Goal: Task Accomplishment & Management: Complete application form

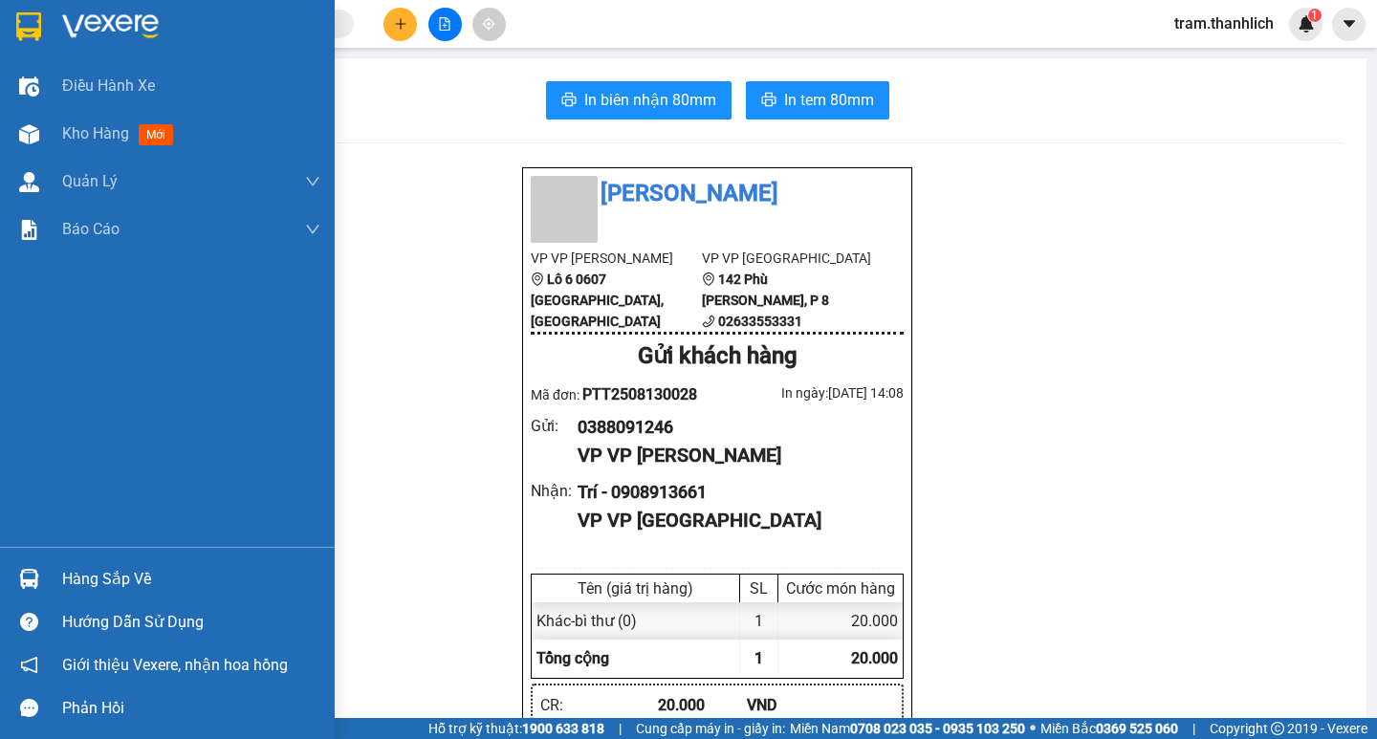
click at [31, 132] on img at bounding box center [29, 134] width 20 height 20
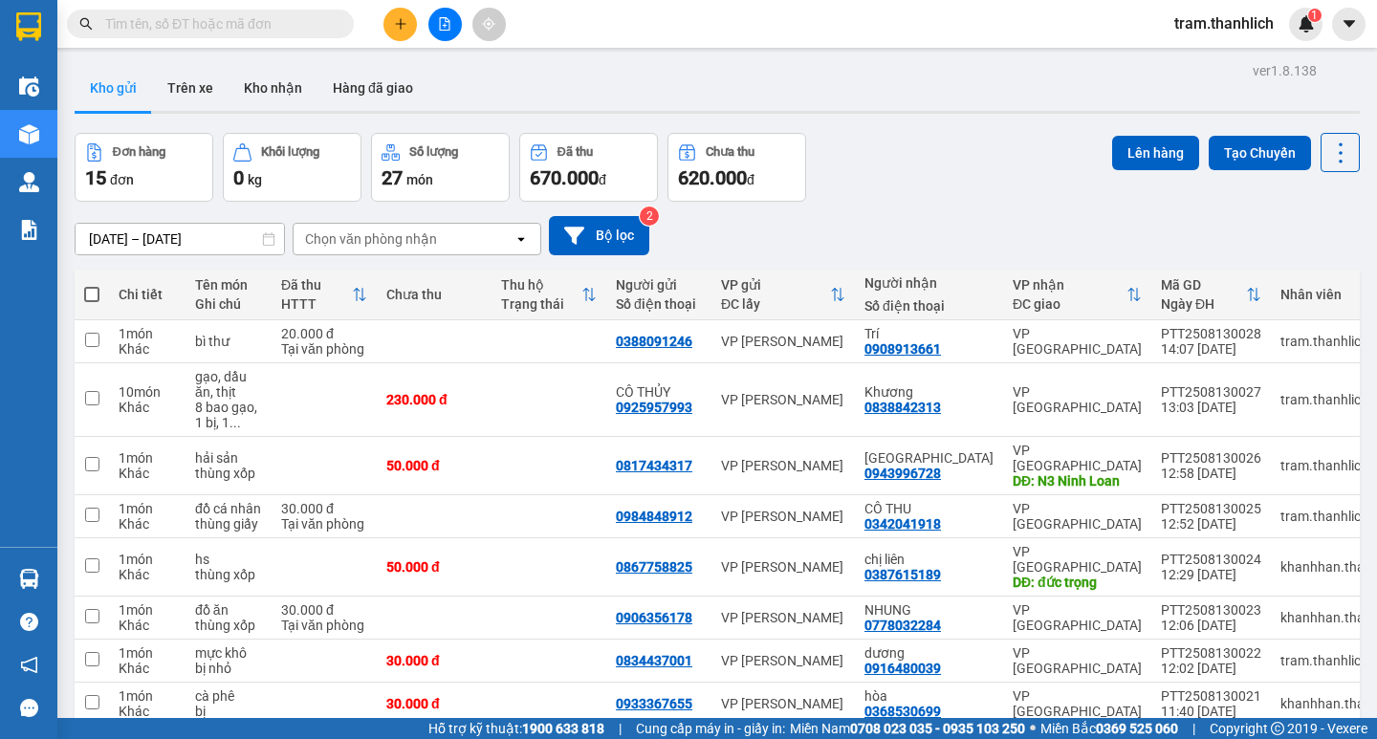
click at [87, 287] on span at bounding box center [91, 294] width 15 height 15
click at [92, 285] on input "checkbox" at bounding box center [92, 285] width 0 height 0
checkbox input "true"
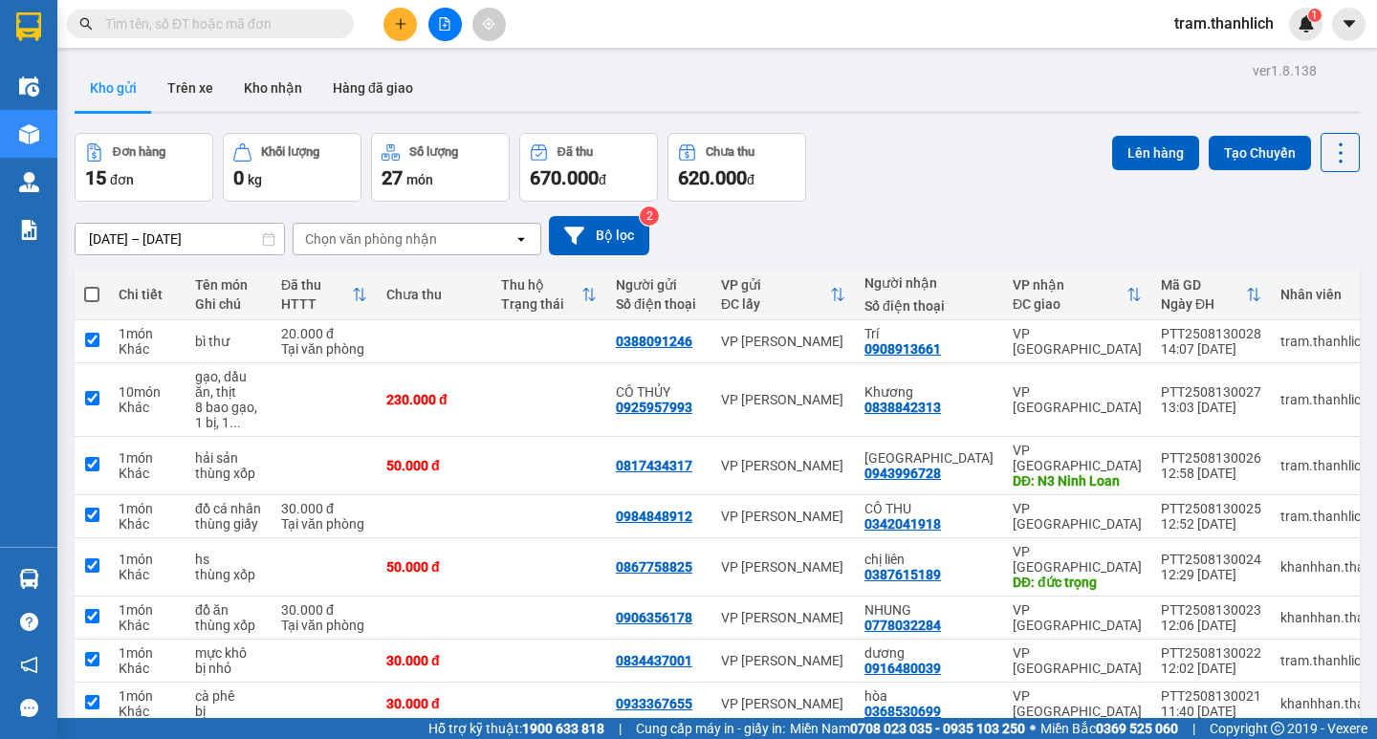
checkbox input "true"
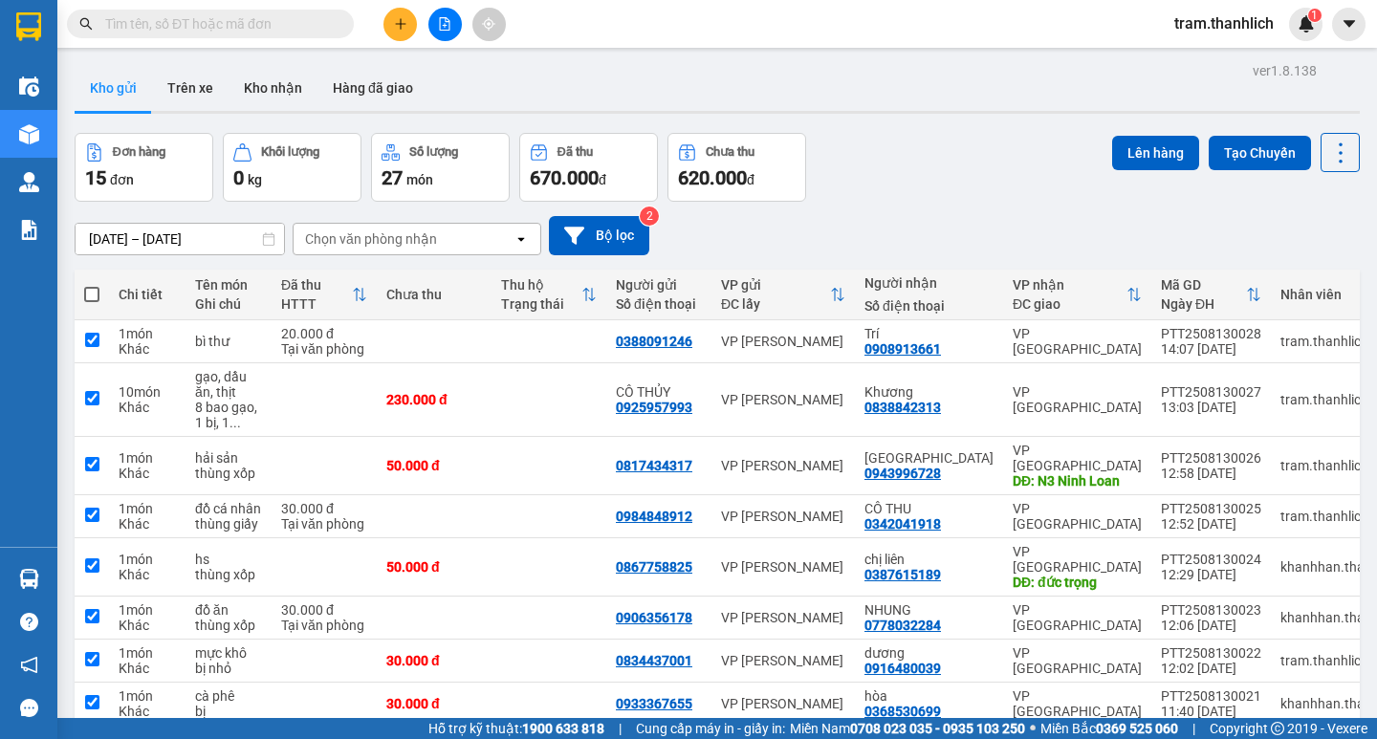
checkbox input "true"
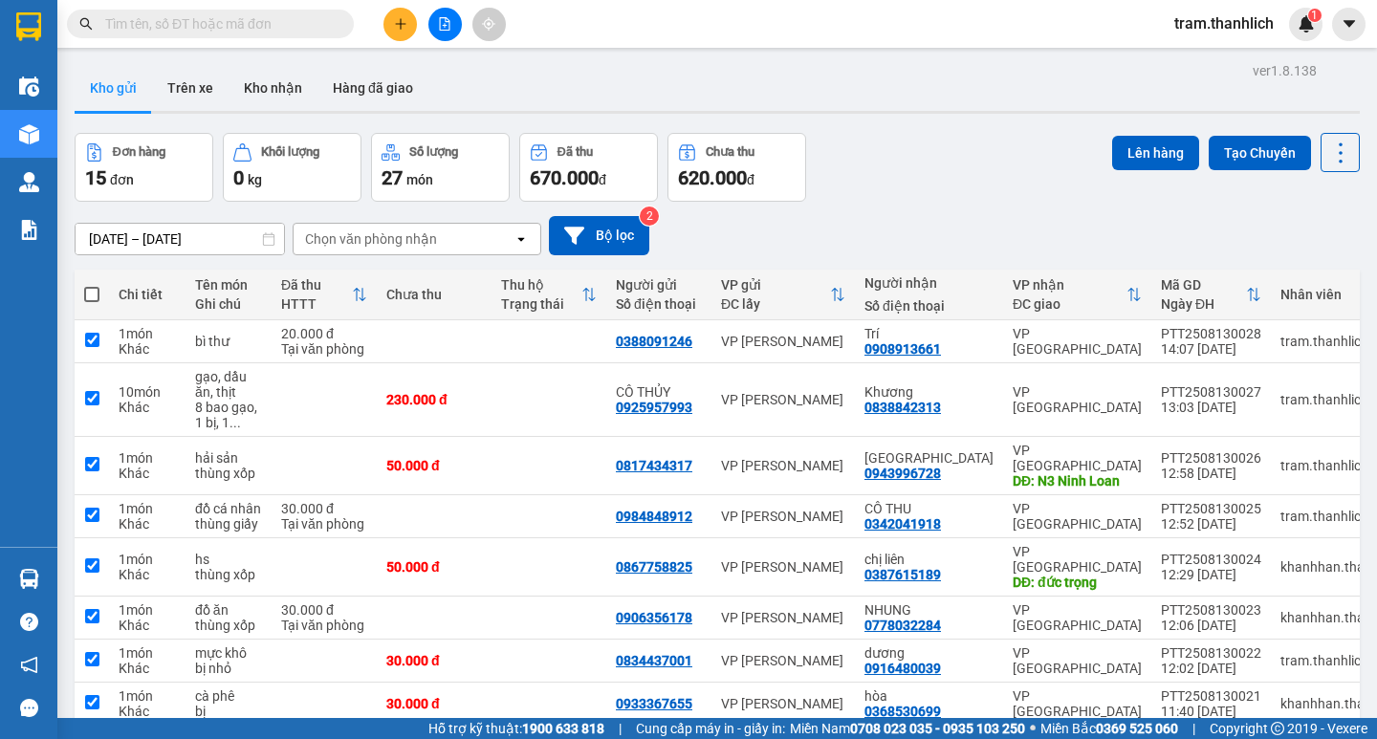
checkbox input "true"
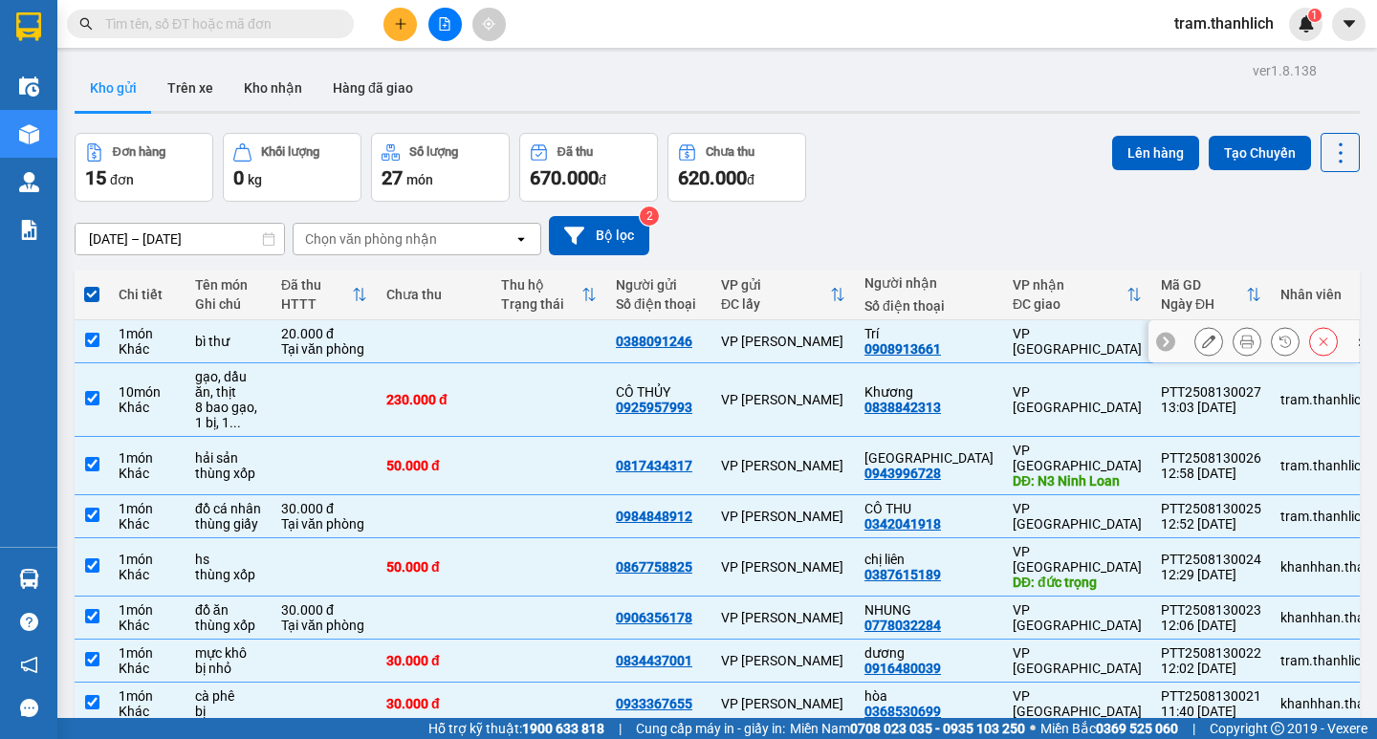
drag, startPoint x: 95, startPoint y: 337, endPoint x: 213, endPoint y: 326, distance: 119.0
click at [95, 336] on input "checkbox" at bounding box center [92, 340] width 14 height 14
checkbox input "false"
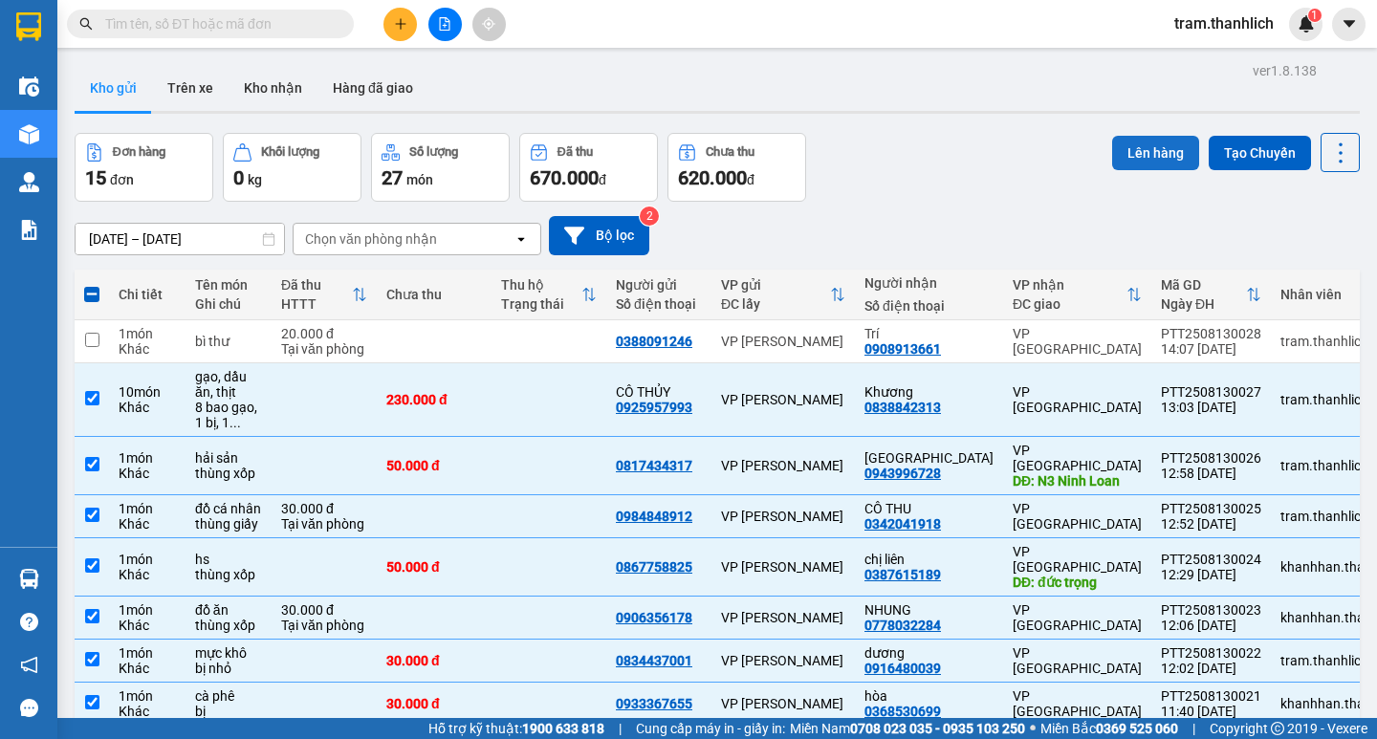
click at [1134, 159] on button "Lên hàng" at bounding box center [1155, 153] width 87 height 34
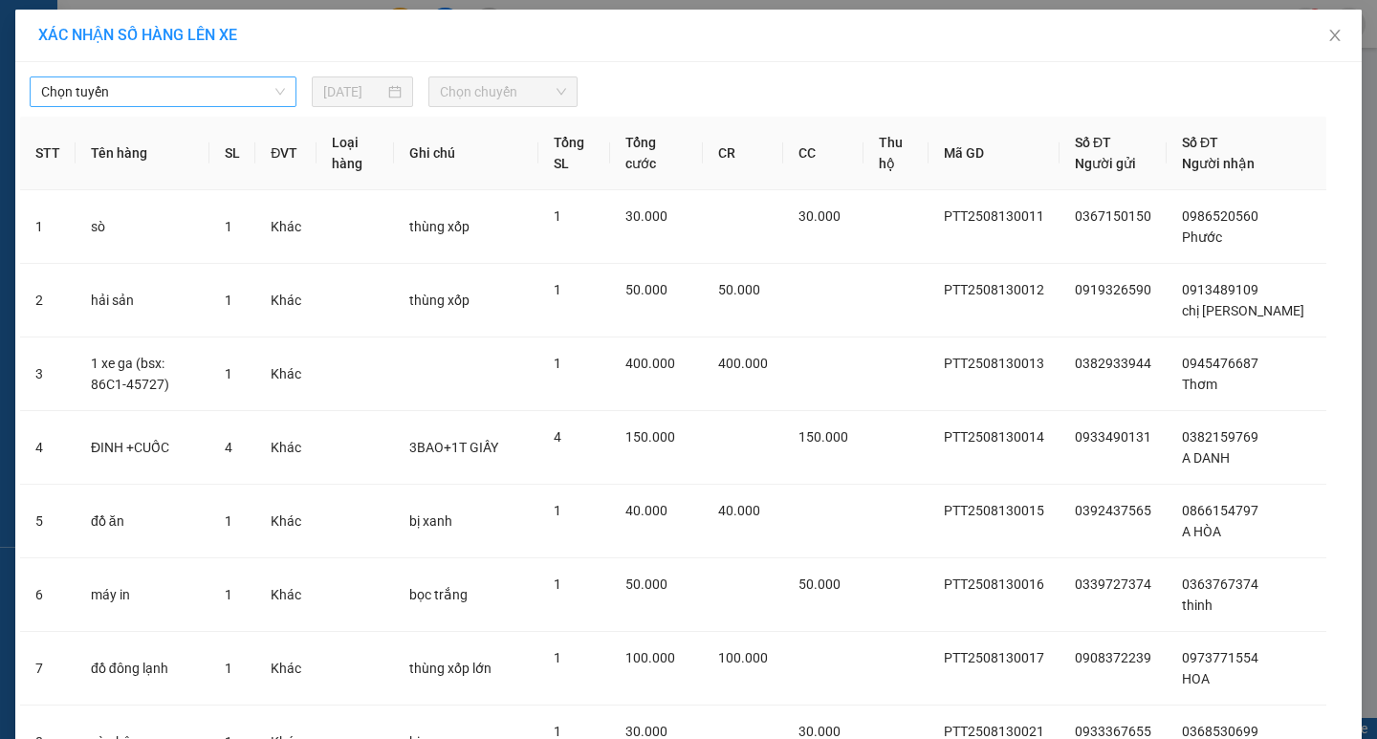
click at [219, 90] on span "Chọn tuyến" at bounding box center [163, 91] width 244 height 29
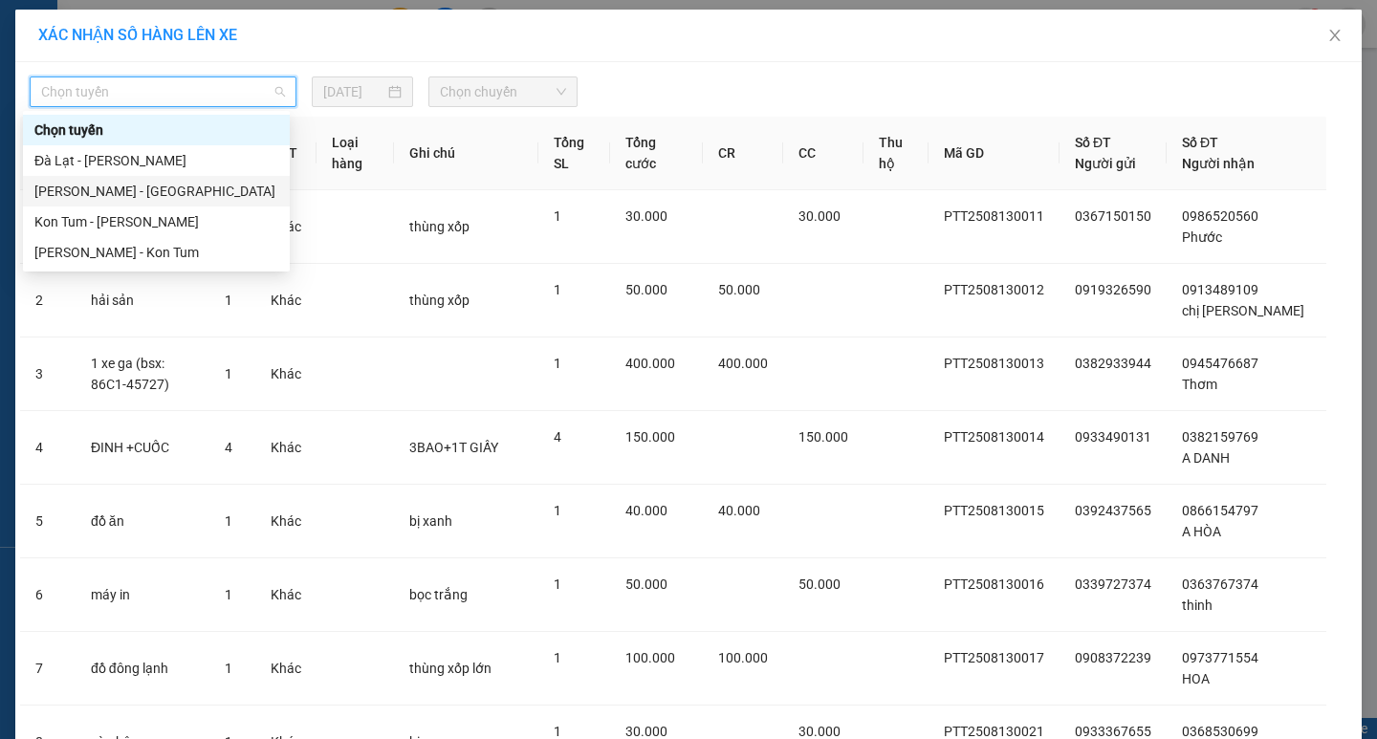
click at [193, 187] on div "[PERSON_NAME] - [GEOGRAPHIC_DATA]" at bounding box center [156, 191] width 244 height 21
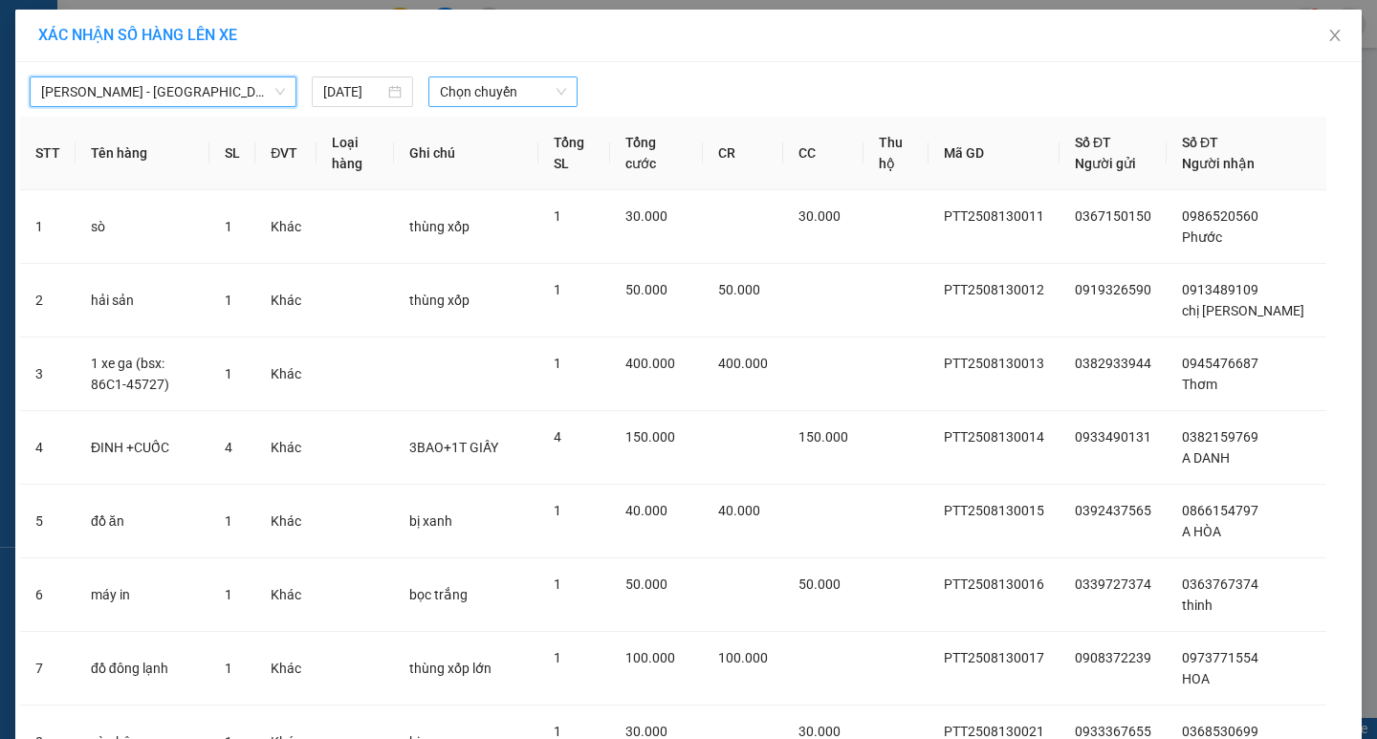
click at [520, 83] on span "Chọn chuyến" at bounding box center [503, 91] width 126 height 29
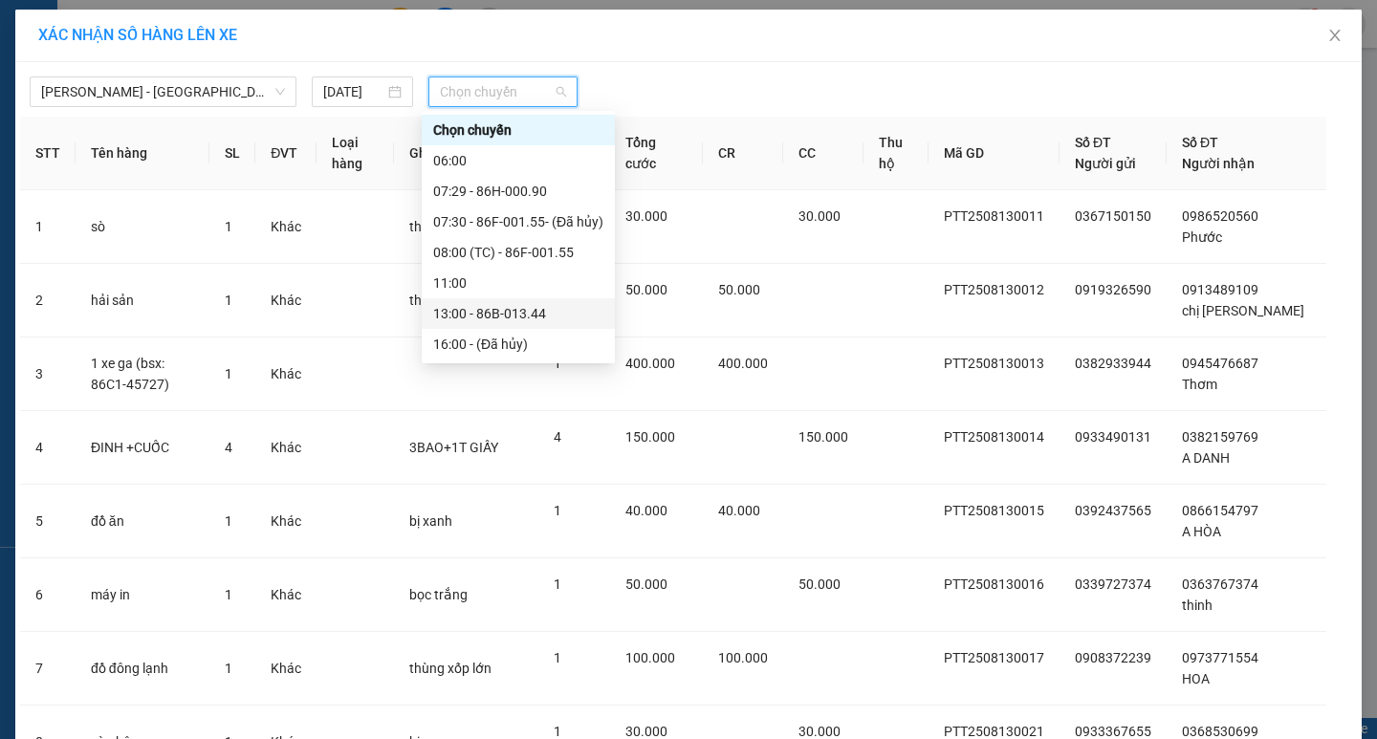
click at [498, 310] on div "13:00 - 86B-013.44" at bounding box center [518, 313] width 170 height 21
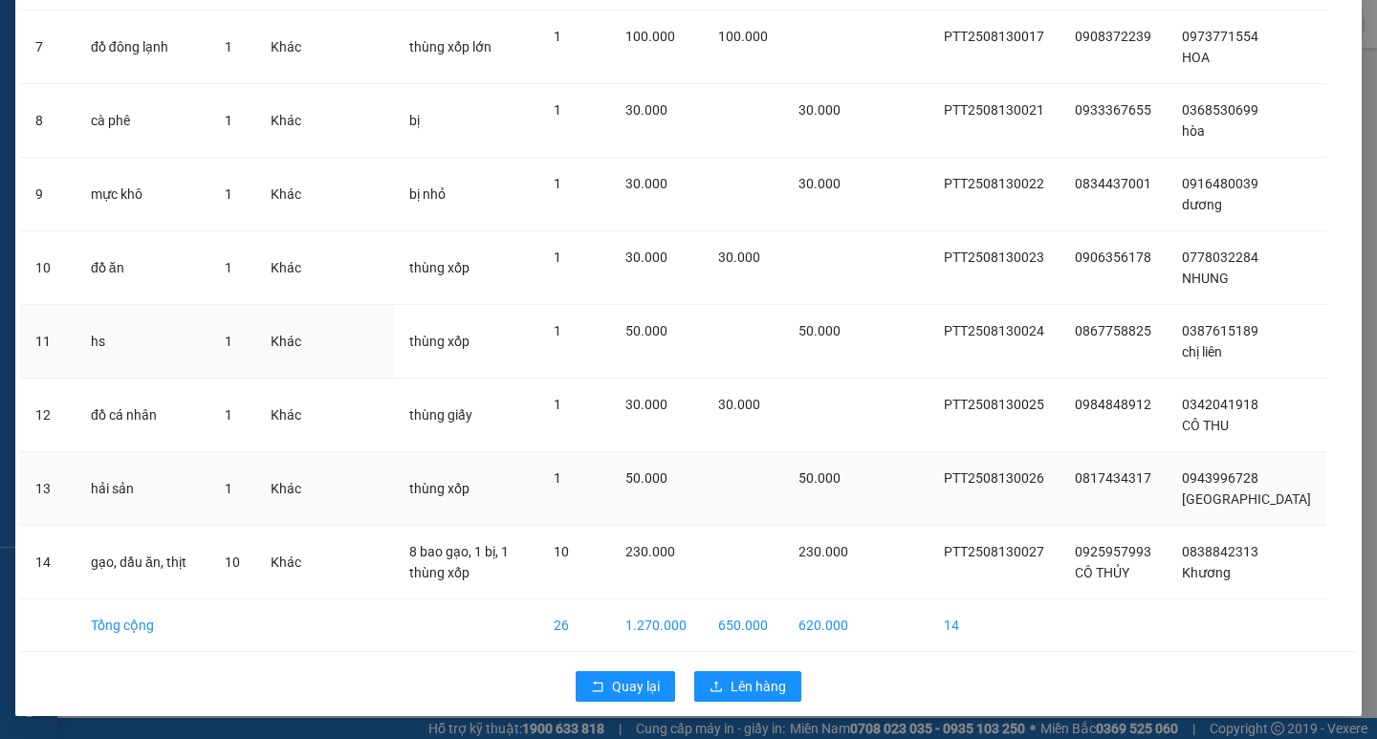
scroll to position [654, 0]
click at [742, 687] on span "Lên hàng" at bounding box center [758, 686] width 55 height 21
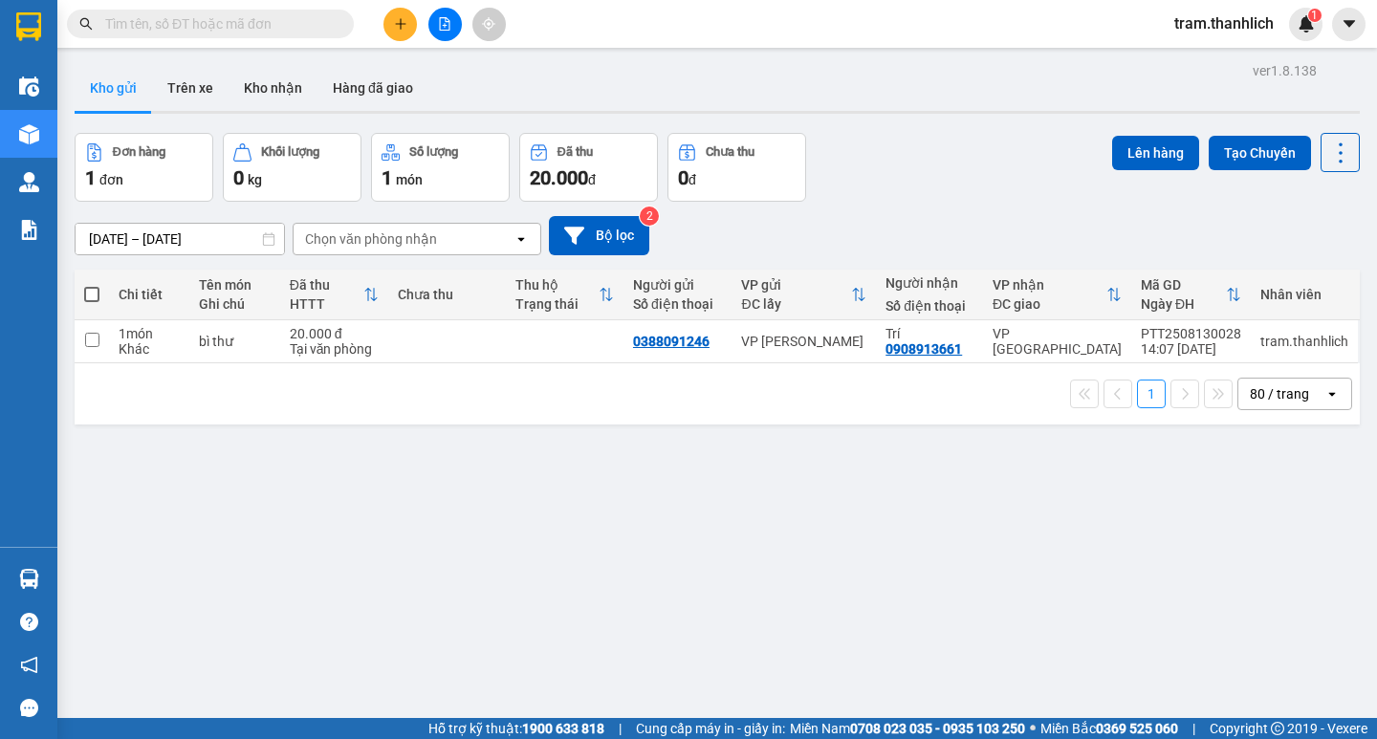
click at [392, 19] on button at bounding box center [399, 24] width 33 height 33
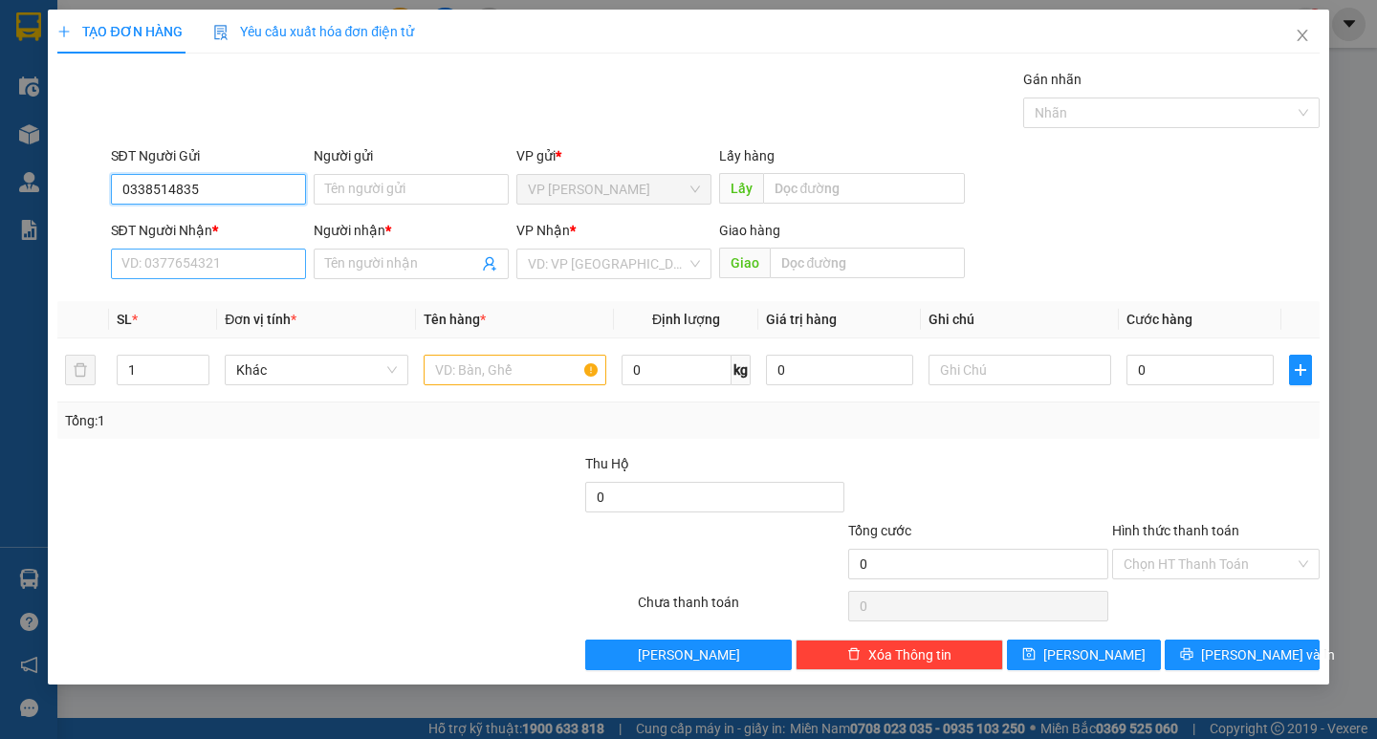
type input "0338514835"
click at [217, 256] on input "SĐT Người Nhận *" at bounding box center [208, 264] width 195 height 31
type input "0969052889"
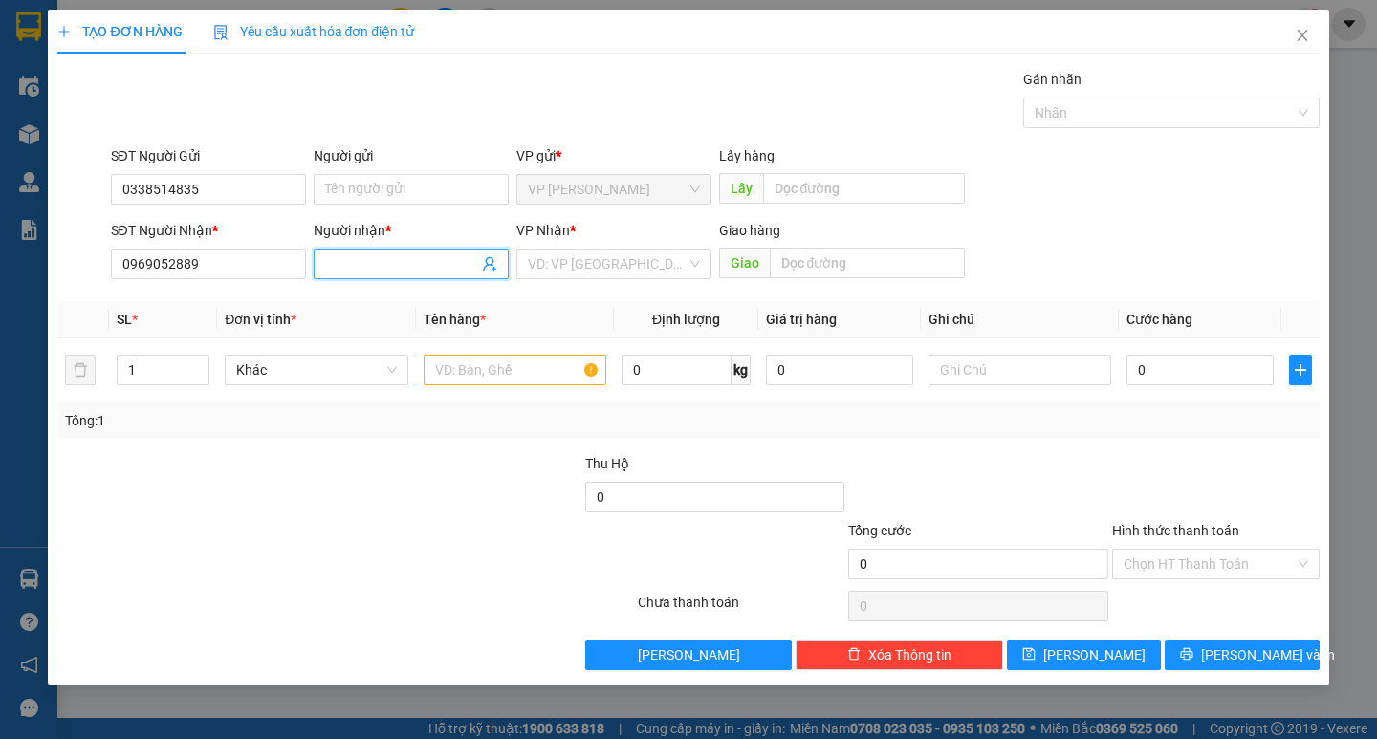
click at [373, 263] on input "Người nhận *" at bounding box center [401, 263] width 153 height 21
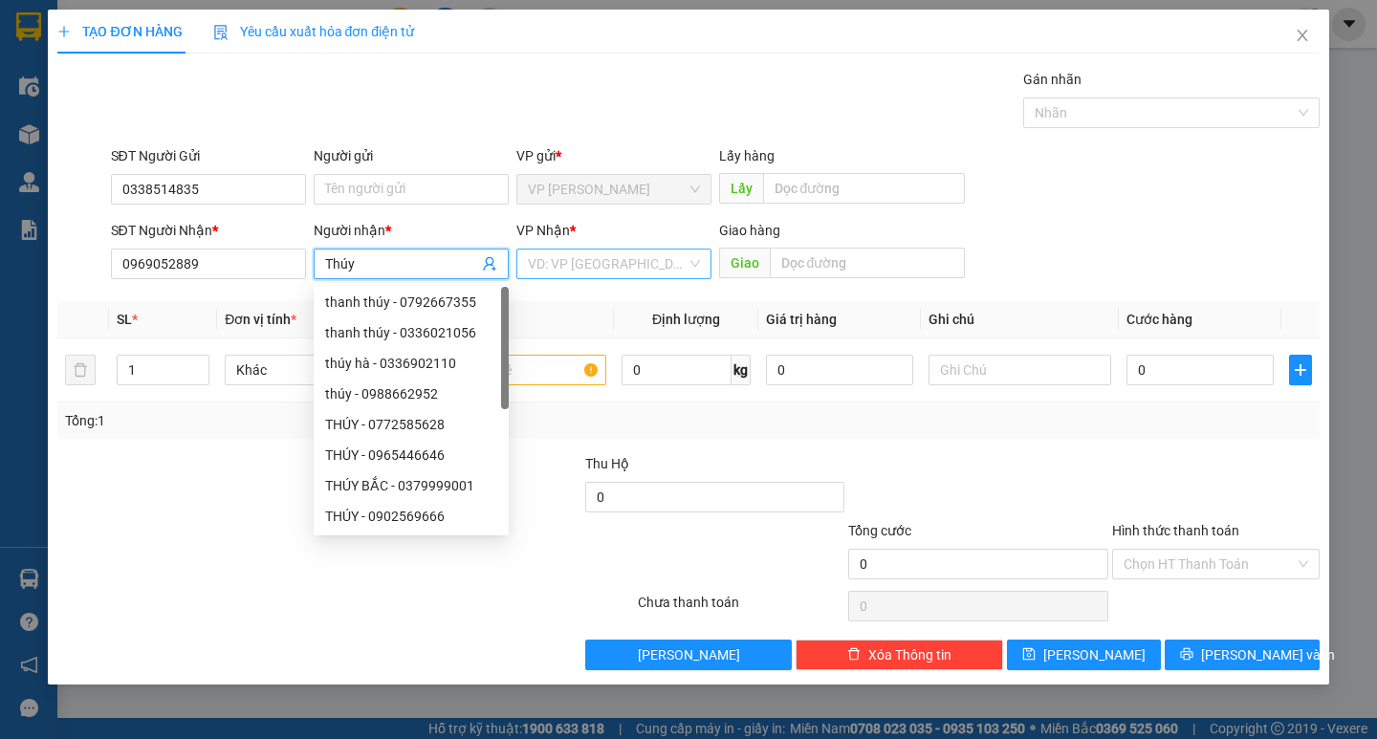
type input "Thúy"
click at [635, 259] on input "search" at bounding box center [607, 264] width 159 height 29
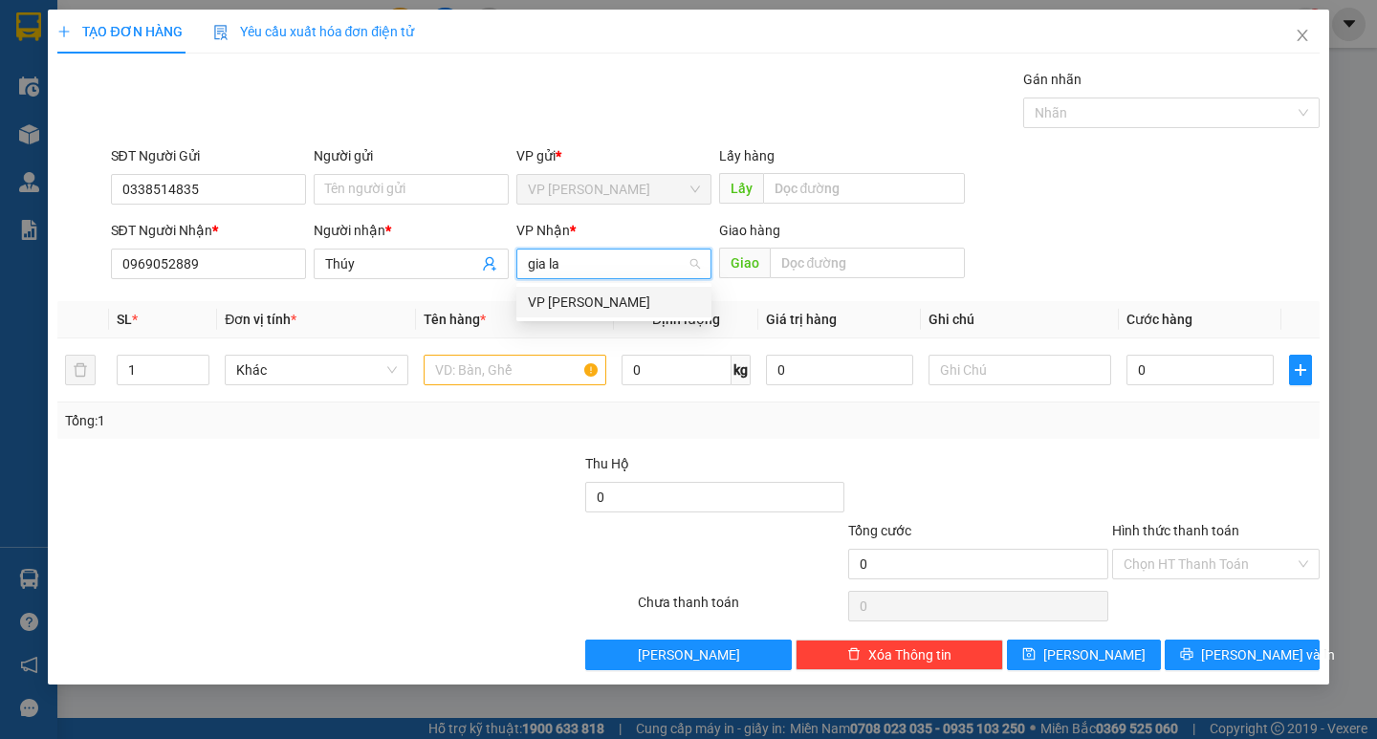
type input "[PERSON_NAME]"
click at [619, 294] on div "VP [PERSON_NAME]" at bounding box center [614, 302] width 172 height 21
click at [513, 357] on input "text" at bounding box center [515, 370] width 183 height 31
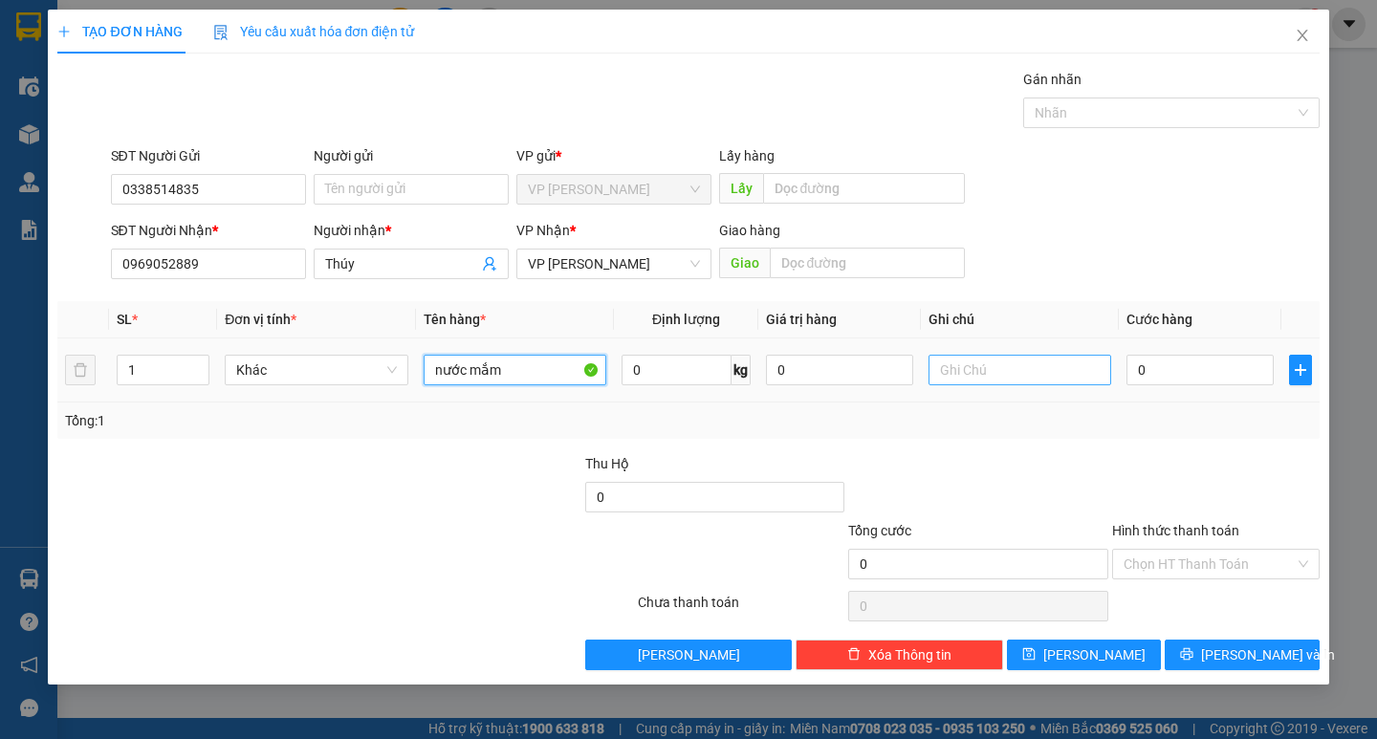
type input "nước mắm"
click at [1018, 365] on input "text" at bounding box center [1020, 370] width 183 height 31
type input "n"
type input "bị"
click at [1153, 375] on input "0" at bounding box center [1199, 370] width 147 height 31
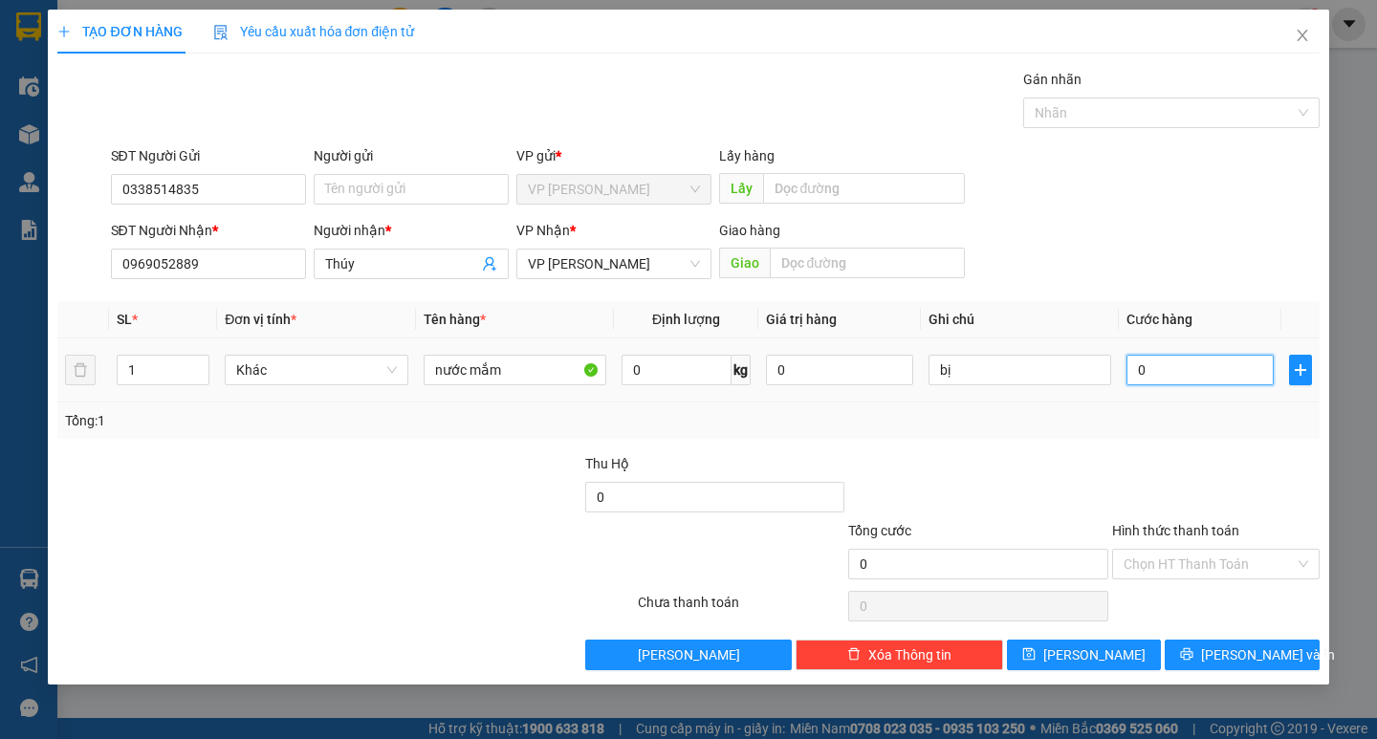
type input "5"
type input "0"
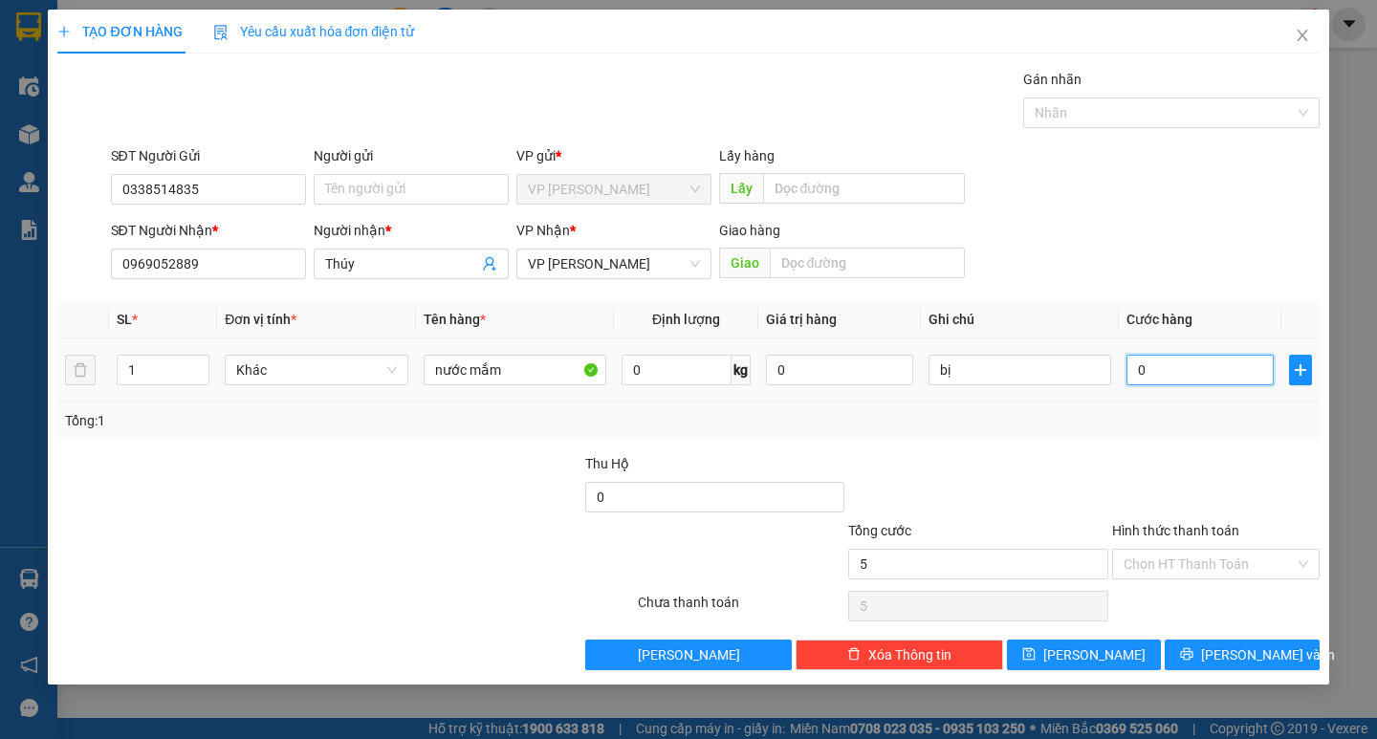
type input "0"
type input "05"
type input "5"
type input "050"
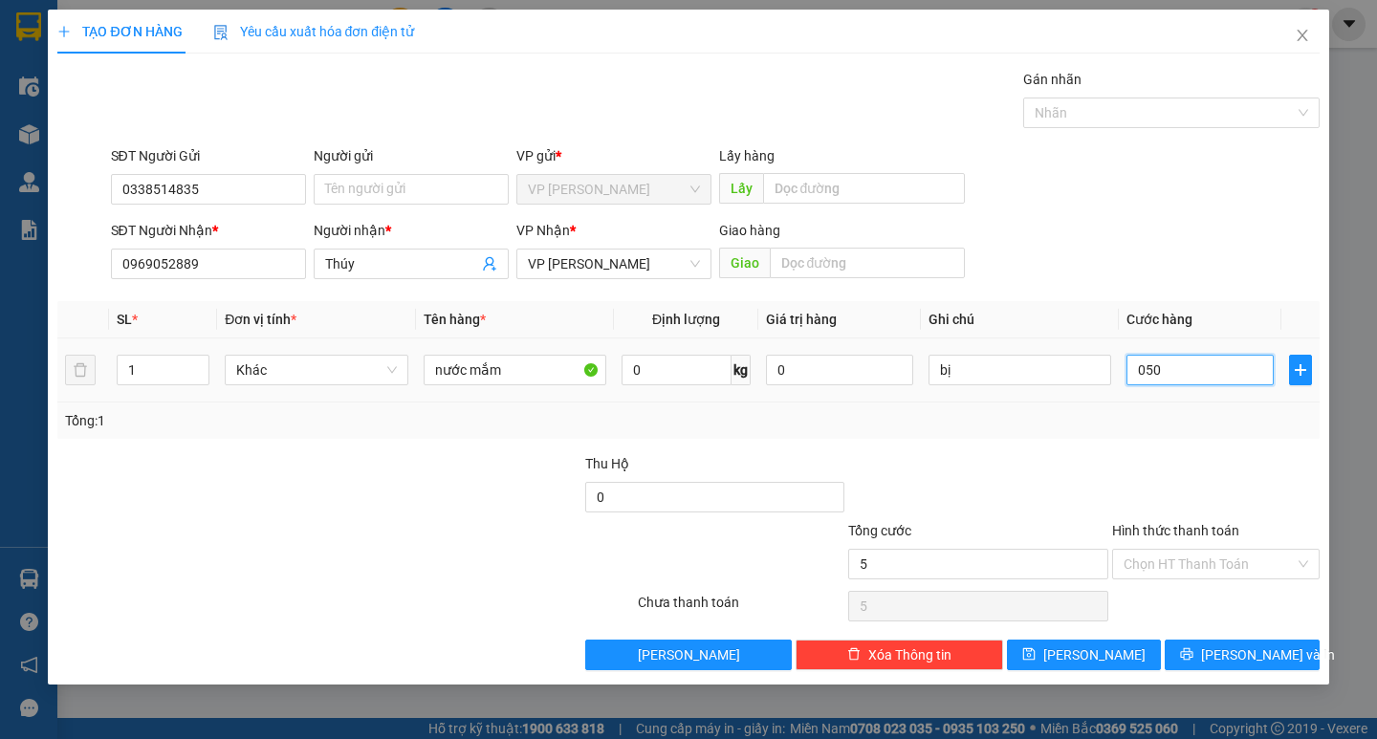
type input "50"
type input "0.500"
type input "500"
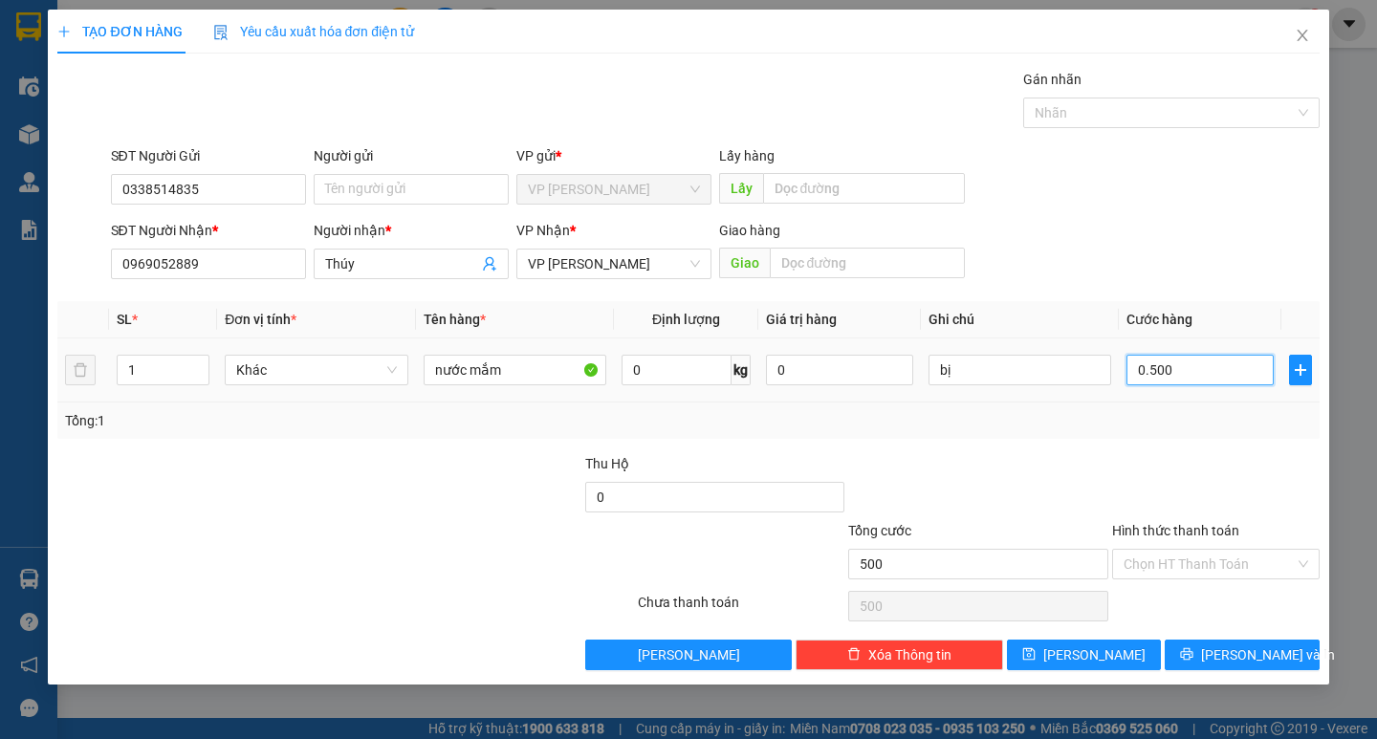
type input "05.000"
type input "5.000"
type input "050.000"
type input "50.000"
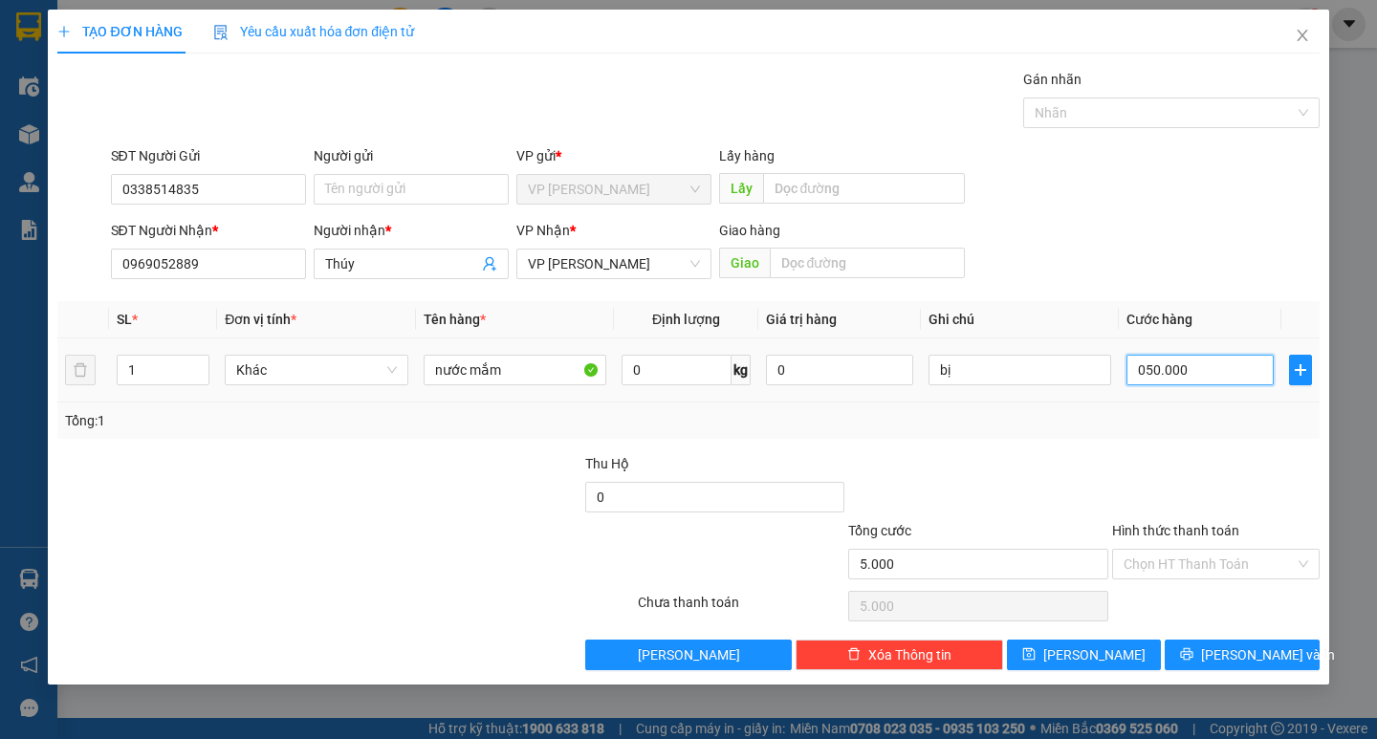
type input "50.000"
click at [1181, 562] on input "Hình thức thanh toán" at bounding box center [1209, 564] width 171 height 29
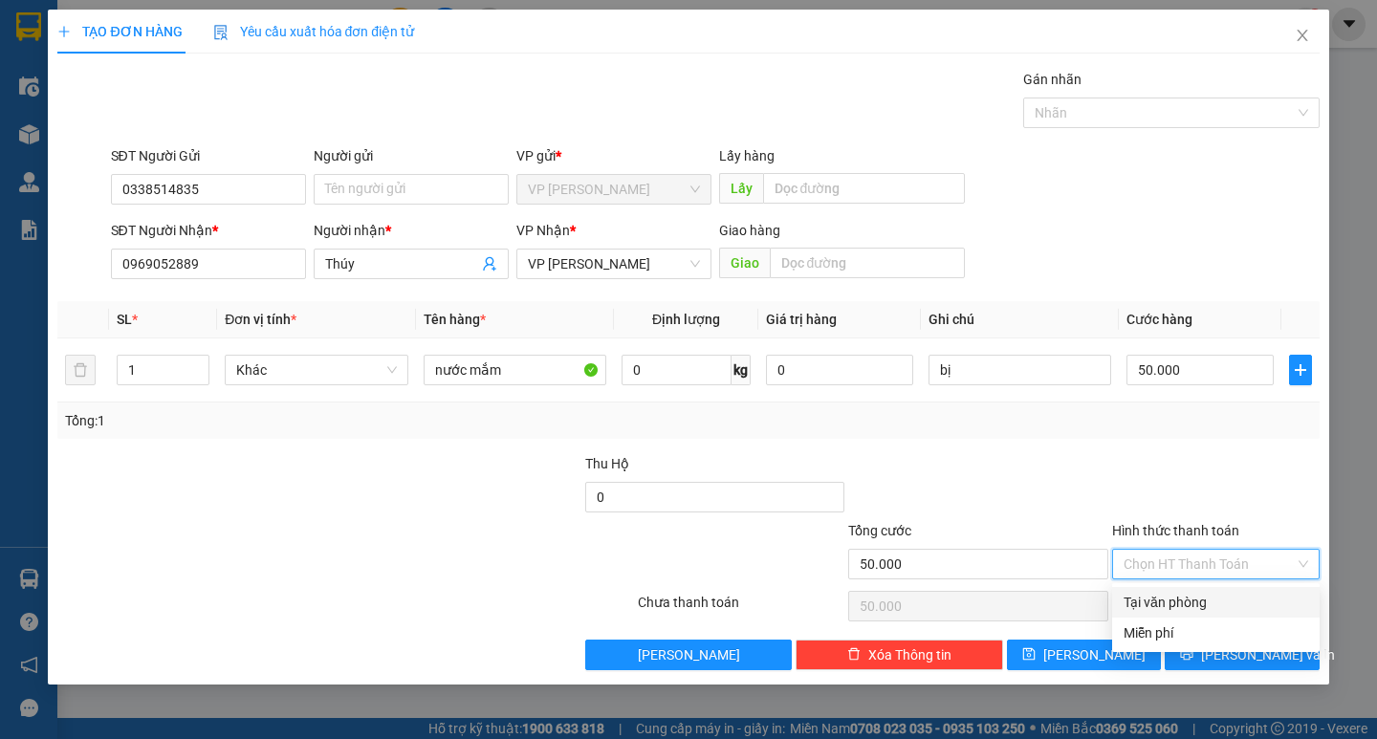
click at [1167, 601] on div "Tại văn phòng" at bounding box center [1216, 602] width 185 height 21
type input "0"
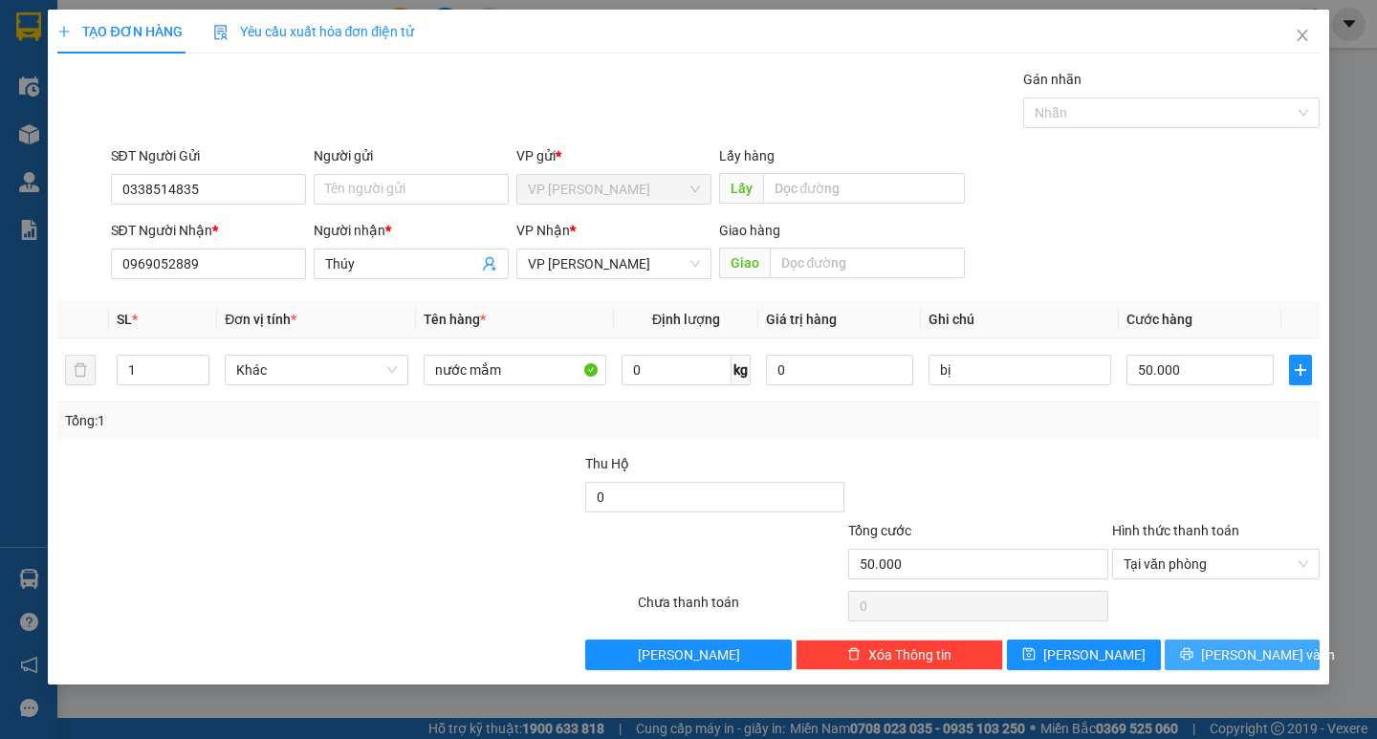
click at [1248, 658] on span "[PERSON_NAME] và In" at bounding box center [1268, 655] width 134 height 21
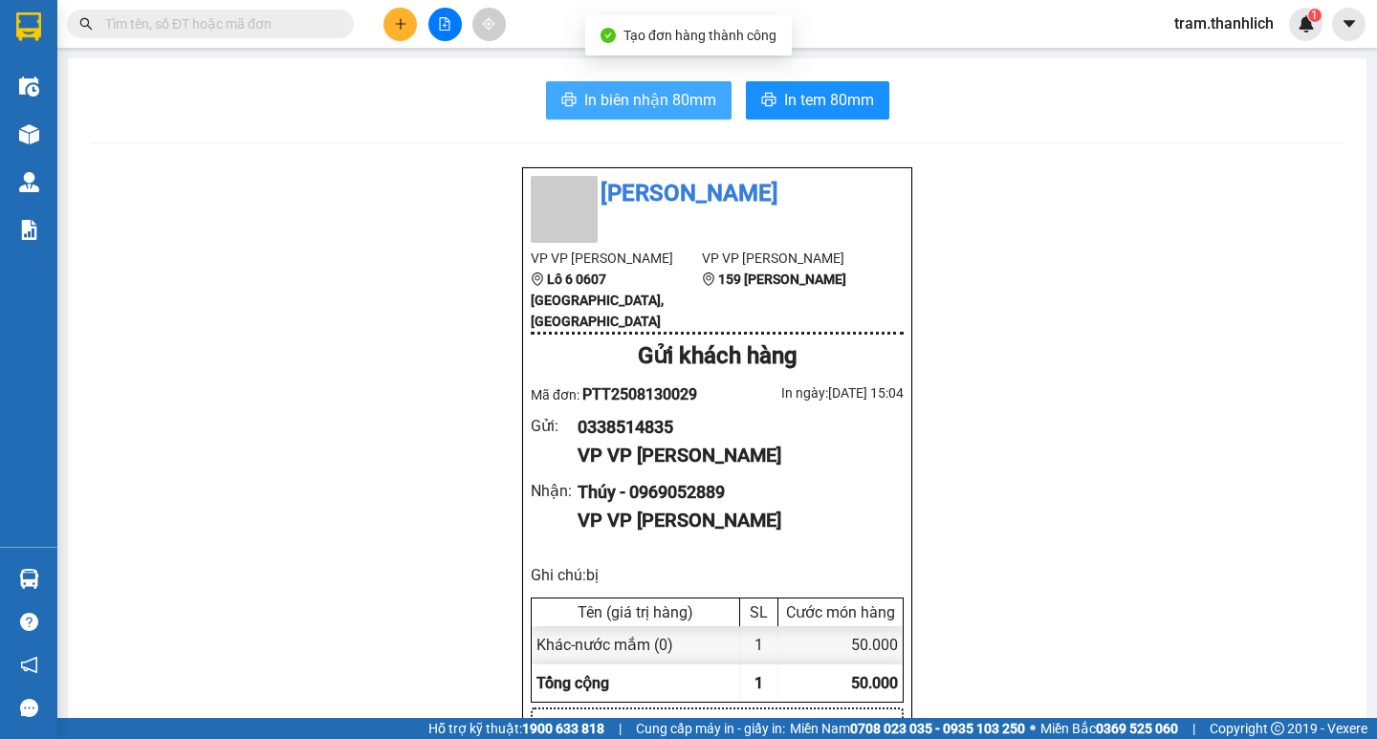
click at [610, 90] on span "In biên nhận 80mm" at bounding box center [650, 100] width 132 height 24
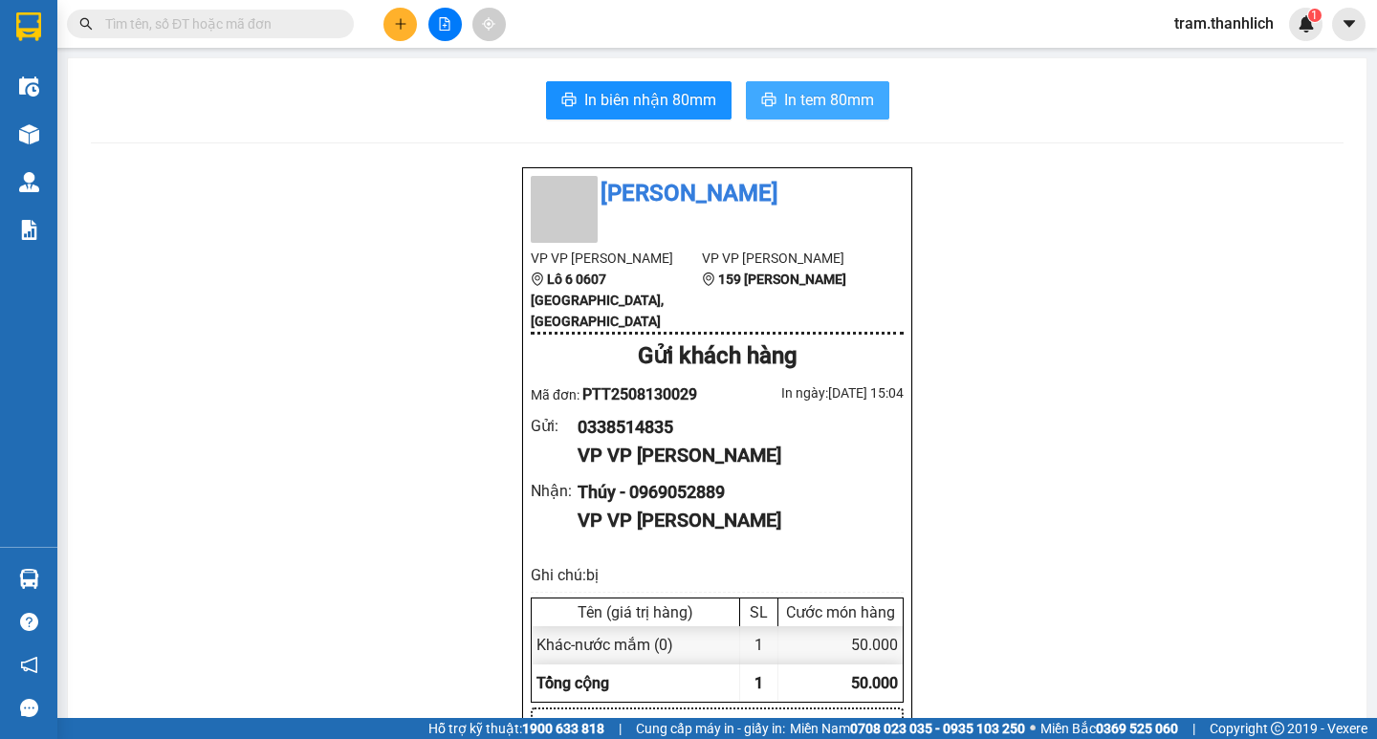
click at [808, 88] on span "In tem 80mm" at bounding box center [829, 100] width 90 height 24
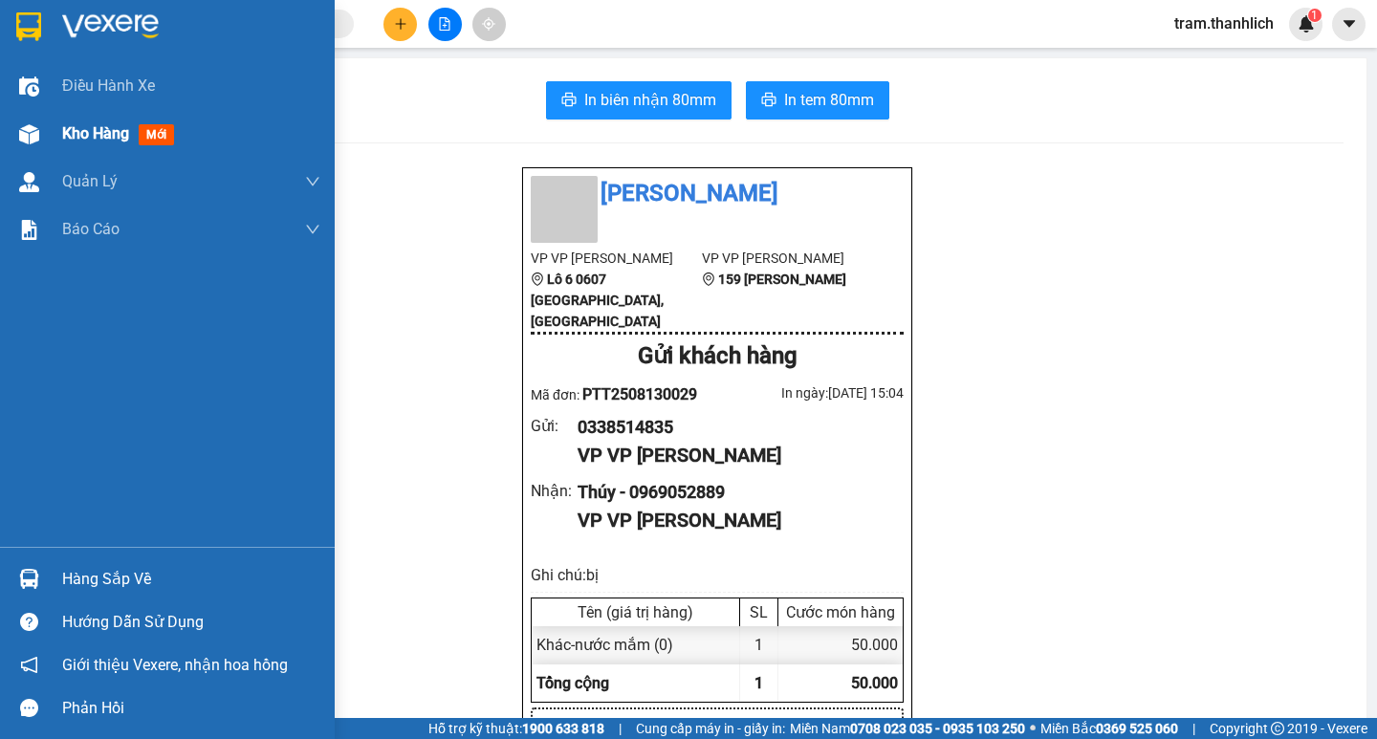
click at [100, 126] on span "Kho hàng" at bounding box center [95, 133] width 67 height 18
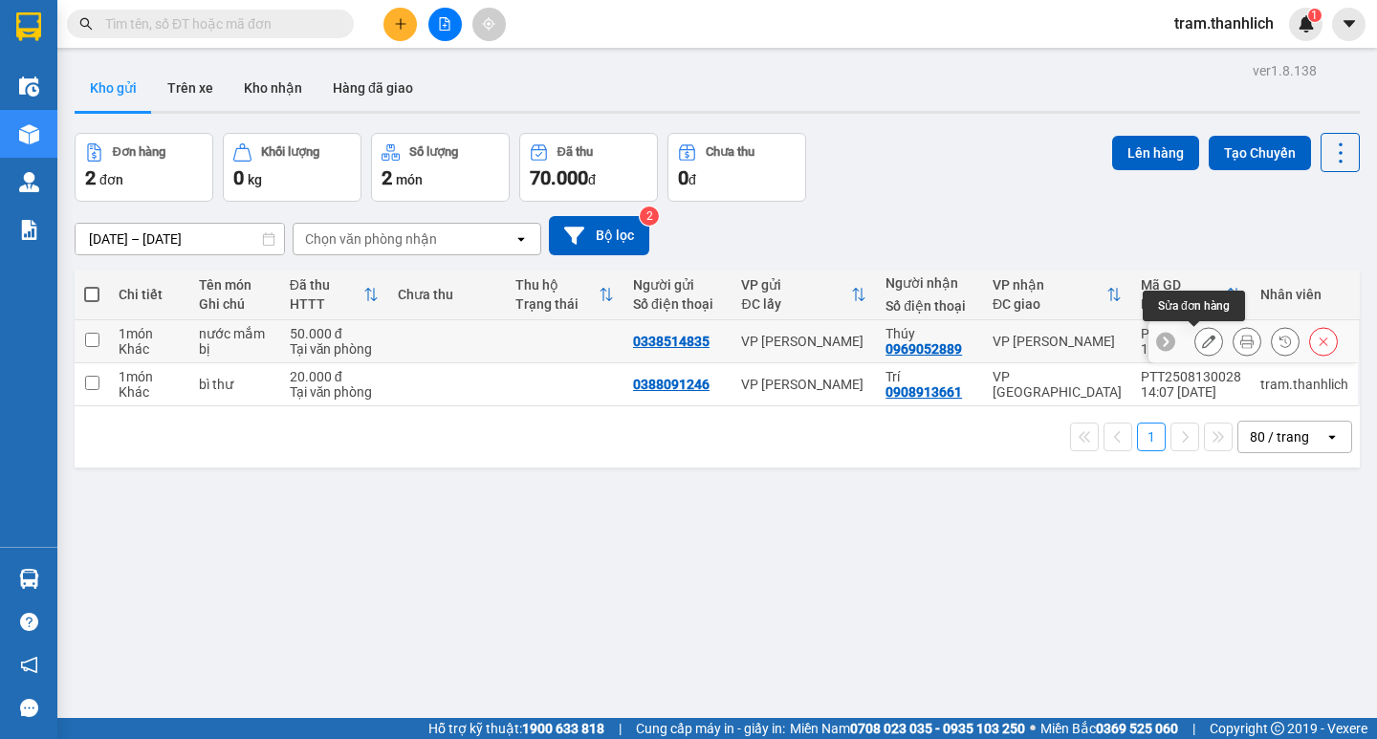
click at [1202, 340] on icon at bounding box center [1208, 341] width 13 height 13
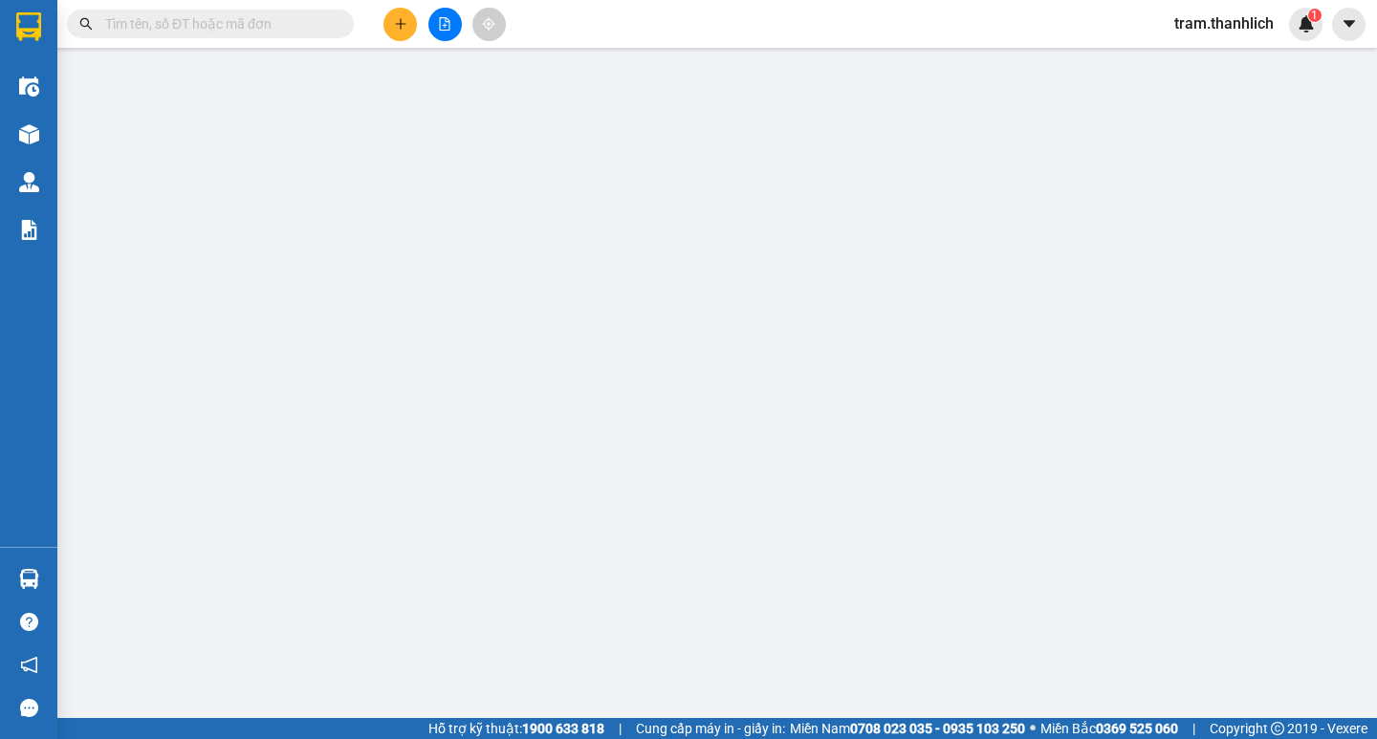
type input "0338514835"
type input "0969052889"
type input "50.000"
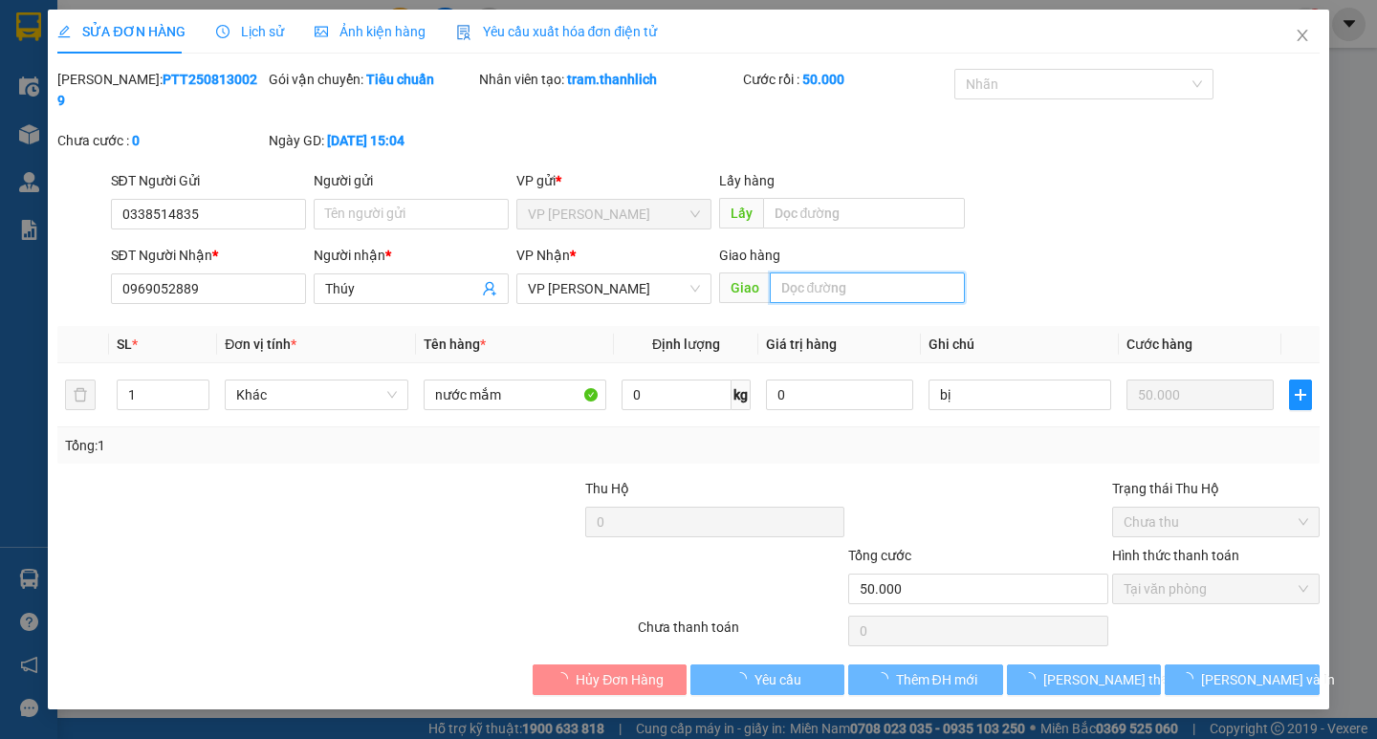
click at [854, 273] on input "text" at bounding box center [867, 288] width 195 height 31
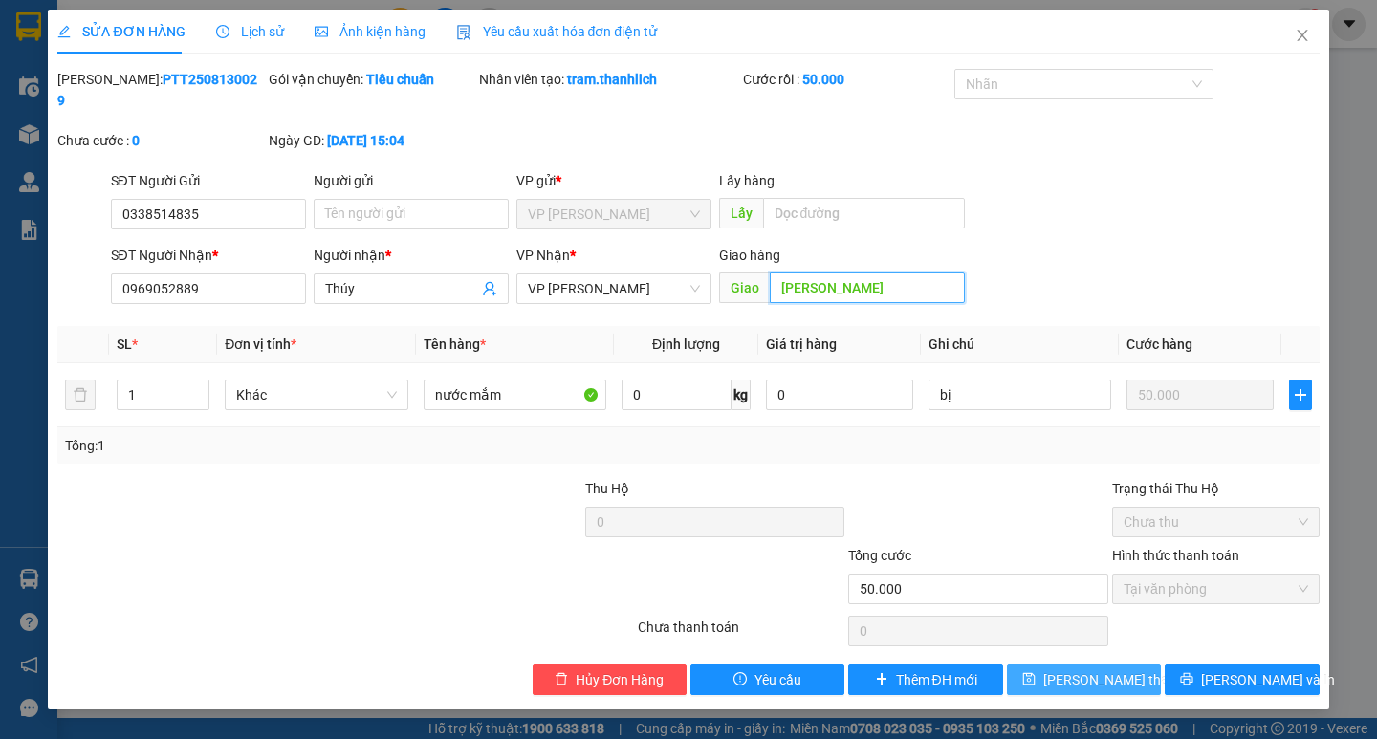
type input "[PERSON_NAME]"
click at [1106, 669] on span "[PERSON_NAME] thay đổi" at bounding box center [1119, 679] width 153 height 21
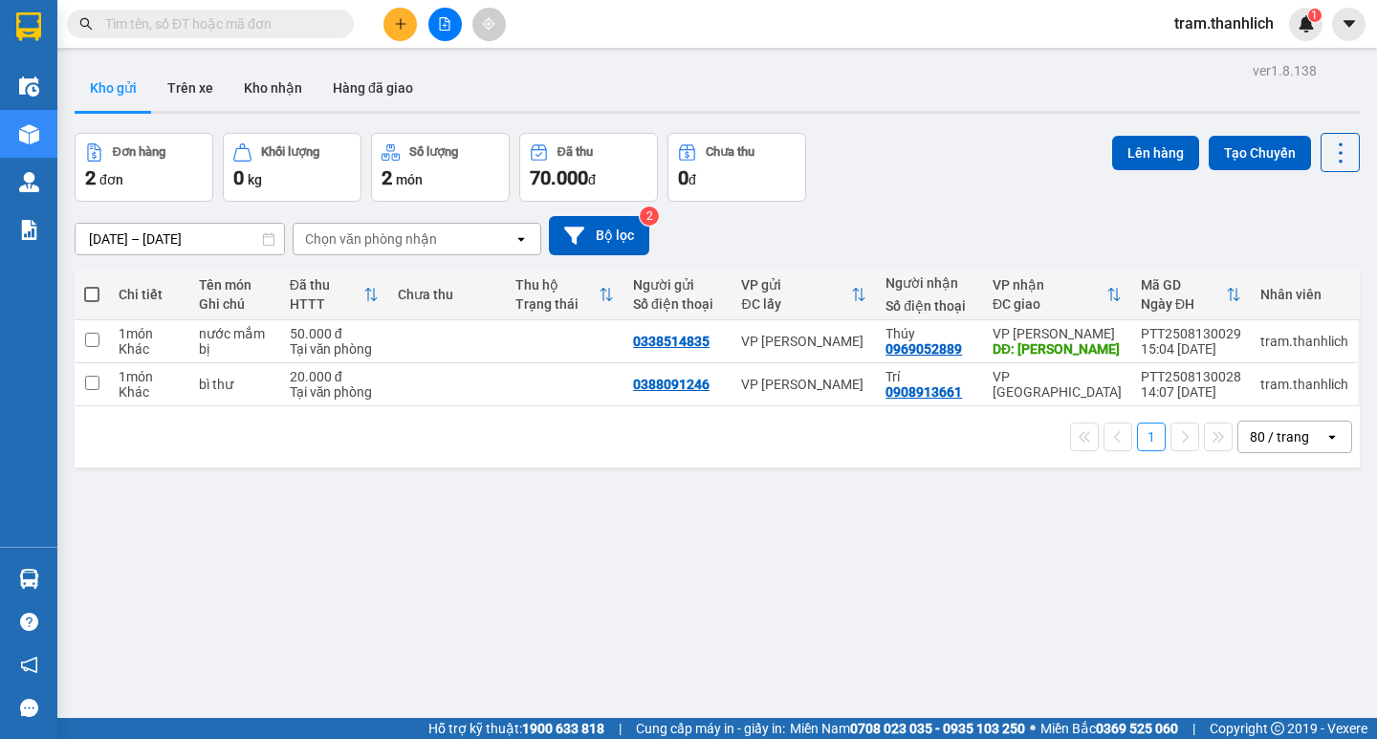
click at [396, 25] on icon "plus" at bounding box center [400, 23] width 13 height 13
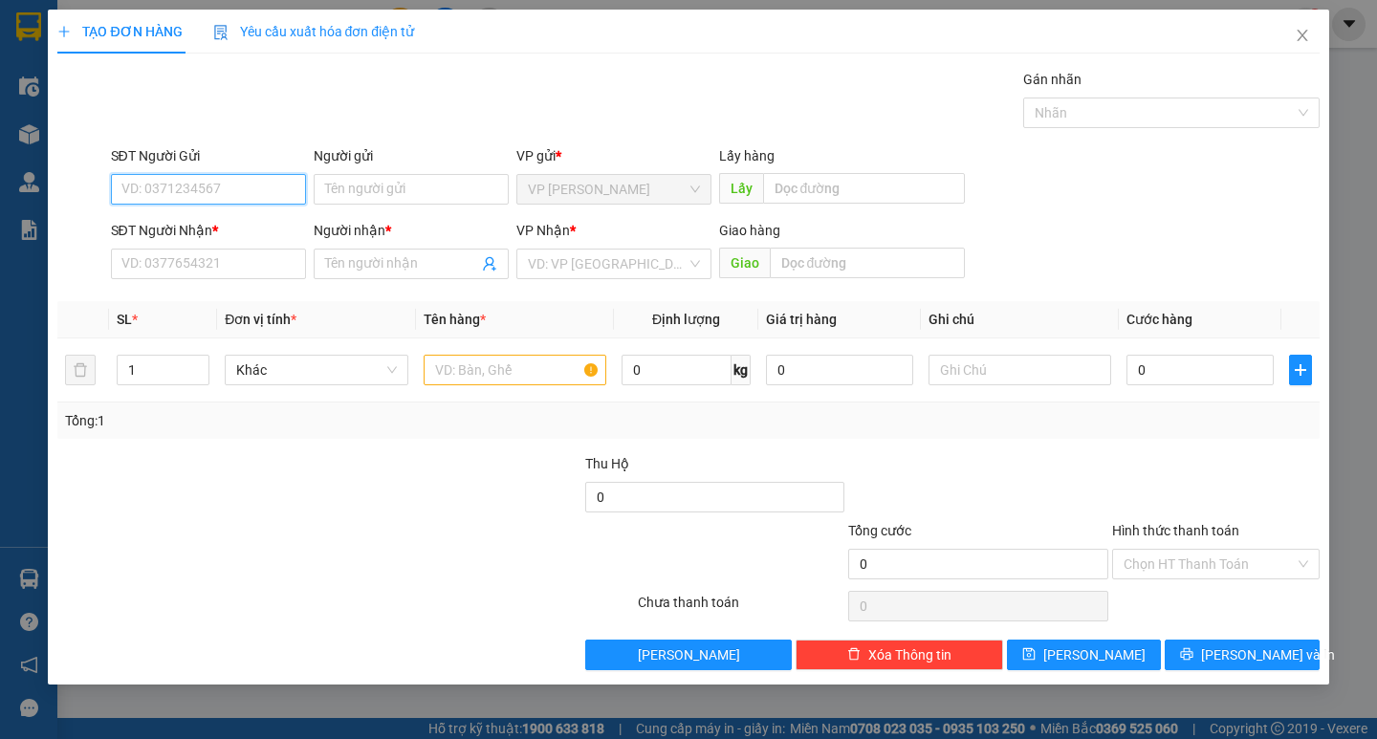
click at [270, 186] on input "SĐT Người Gửi" at bounding box center [208, 189] width 195 height 31
type input "0968273973"
click at [260, 272] on input "SĐT Người Nhận *" at bounding box center [208, 264] width 195 height 31
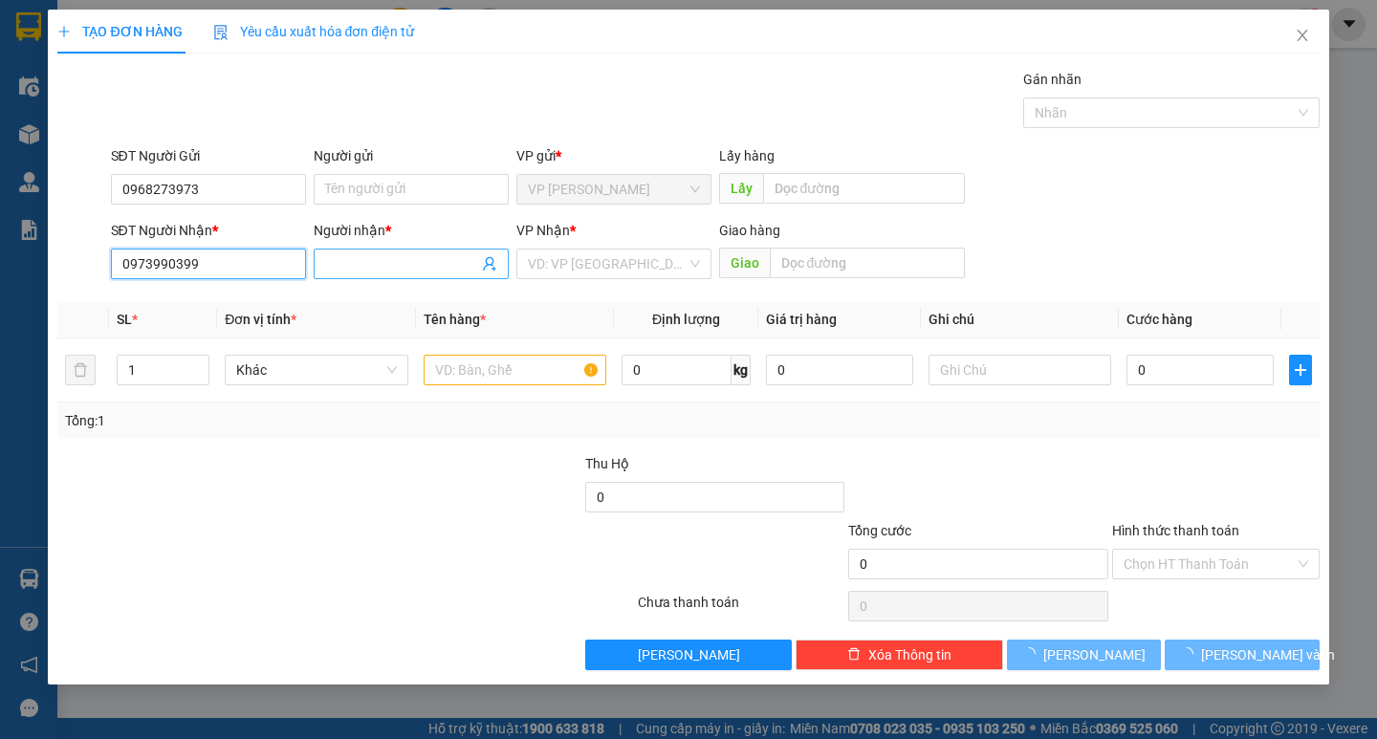
type input "0973990399"
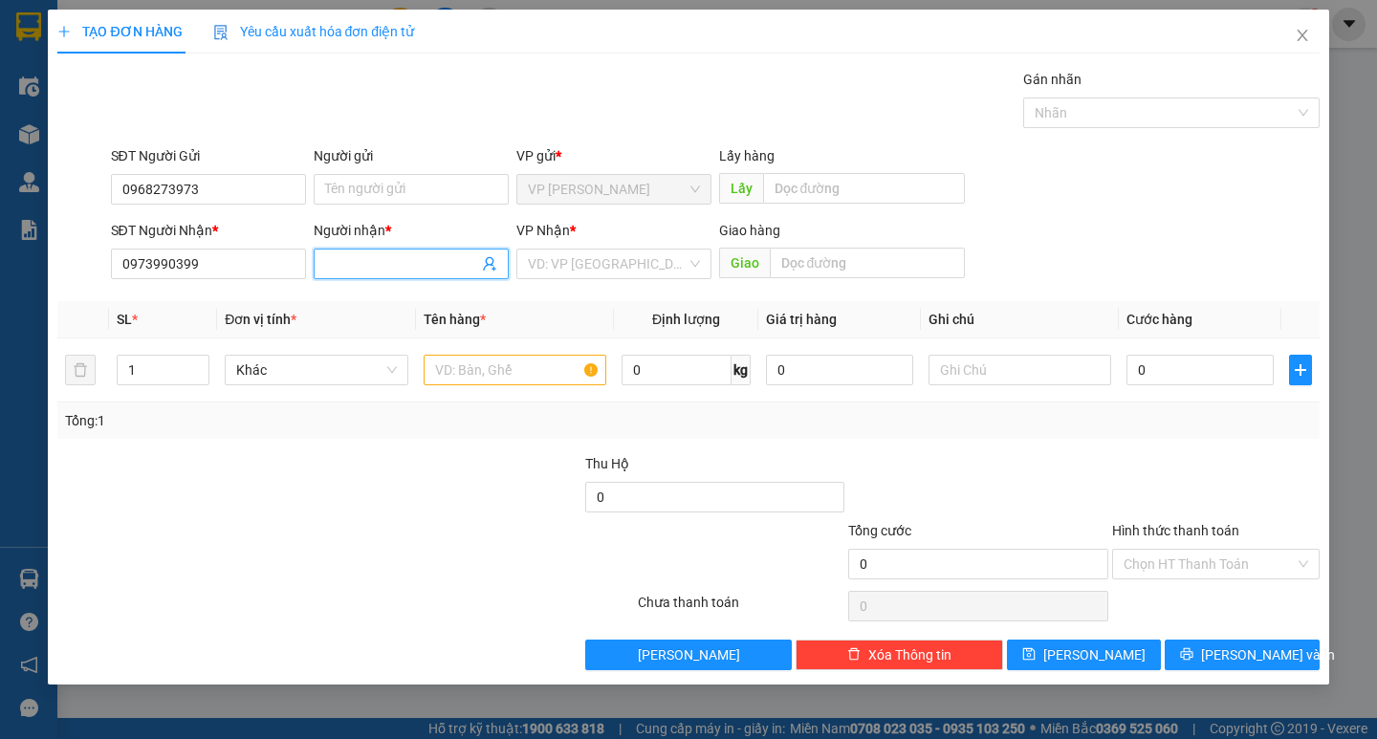
click at [358, 275] on span at bounding box center [411, 264] width 195 height 31
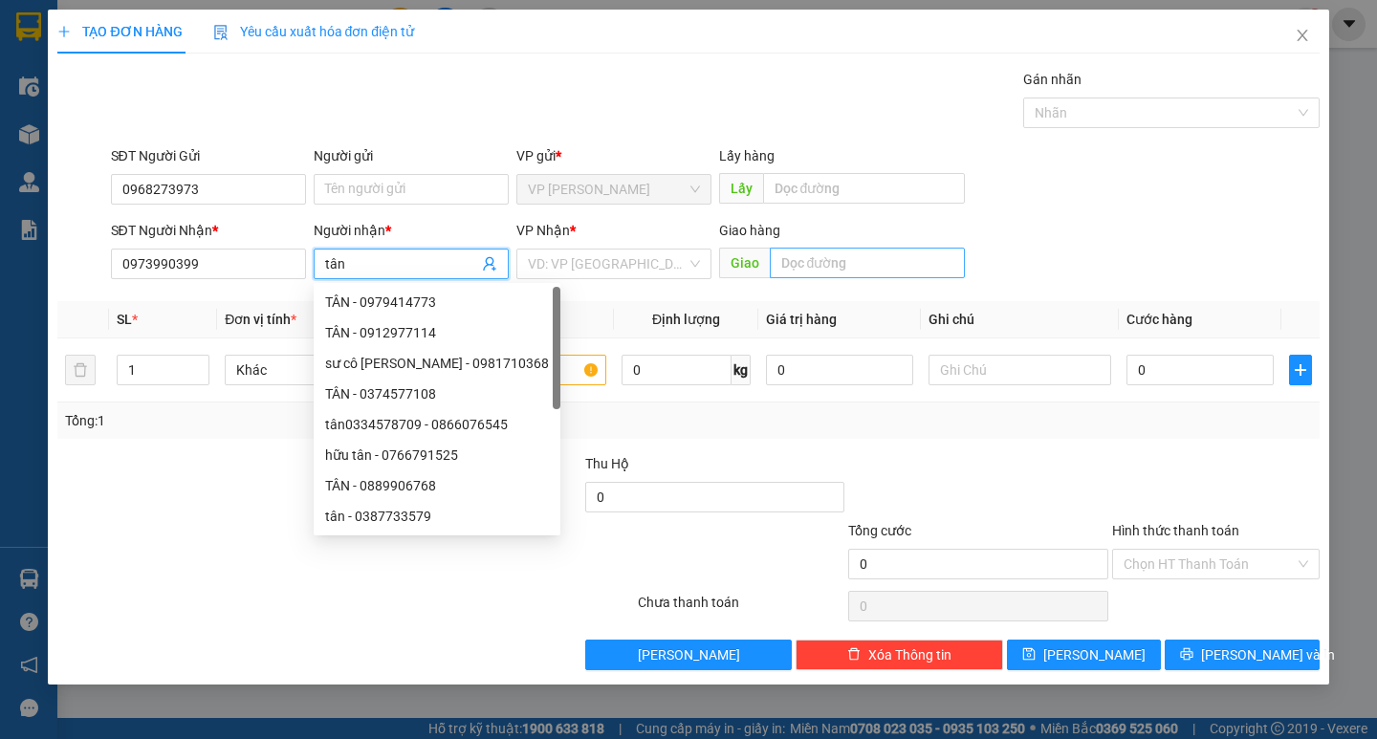
type input "tân"
click at [897, 259] on input "text" at bounding box center [867, 263] width 195 height 31
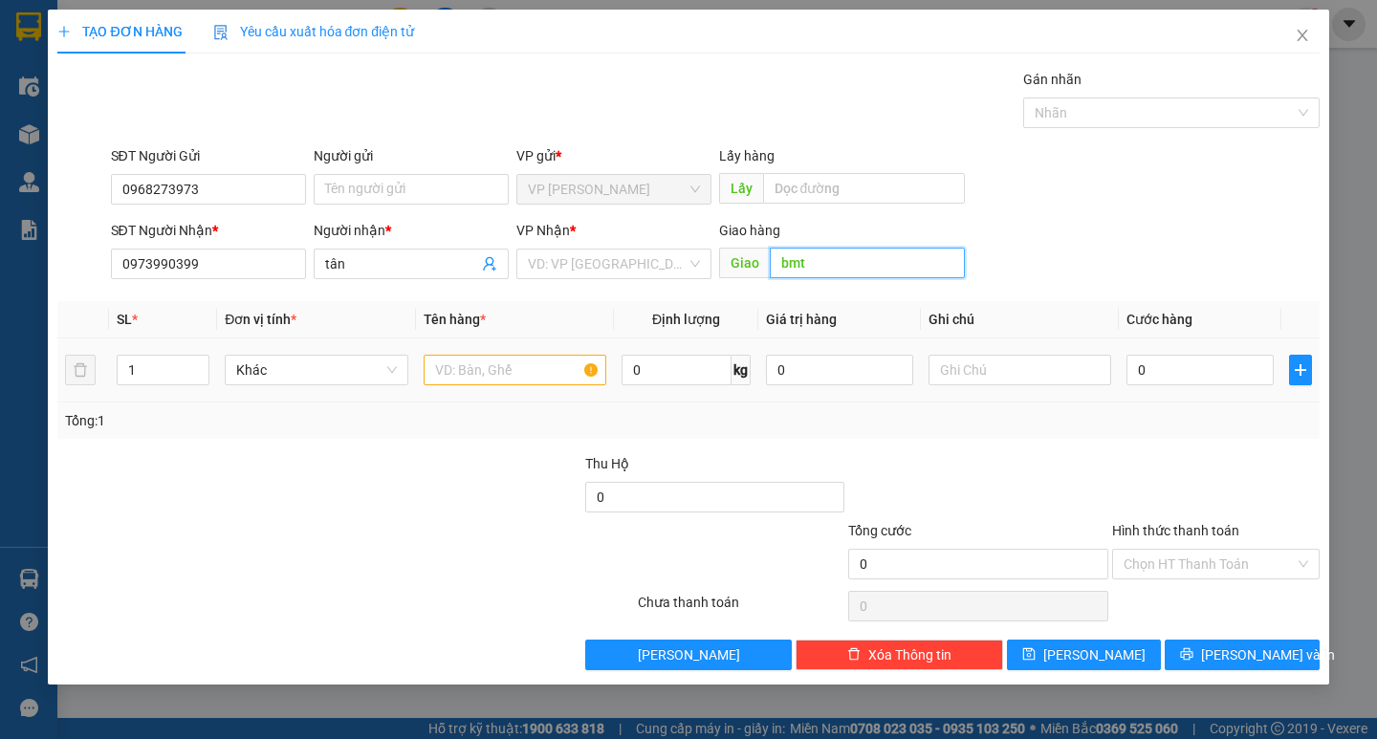
type input "bmt"
click at [582, 376] on input "text" at bounding box center [515, 370] width 183 height 31
type input "giấy tờ"
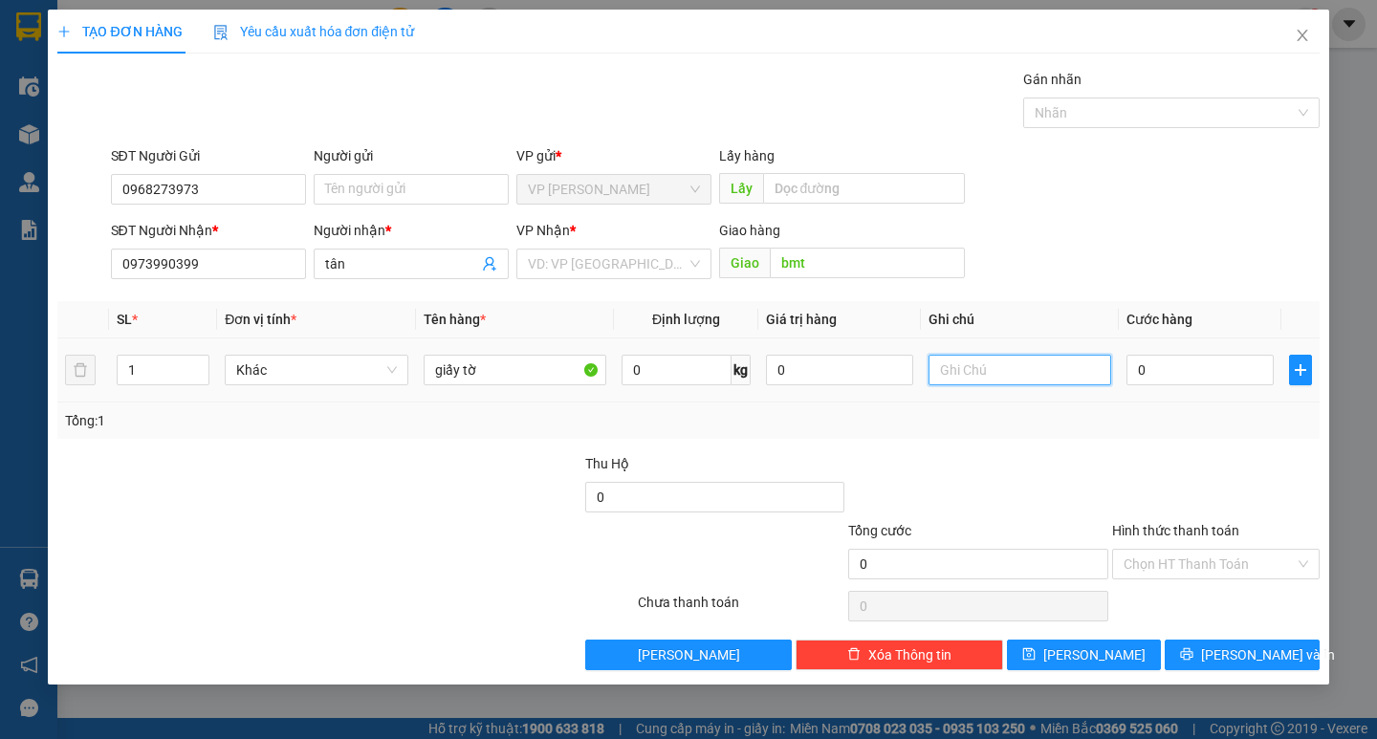
click at [998, 364] on input "text" at bounding box center [1020, 370] width 183 height 31
type input "bì thư"
click at [1195, 359] on input "0" at bounding box center [1199, 370] width 147 height 31
type input "5"
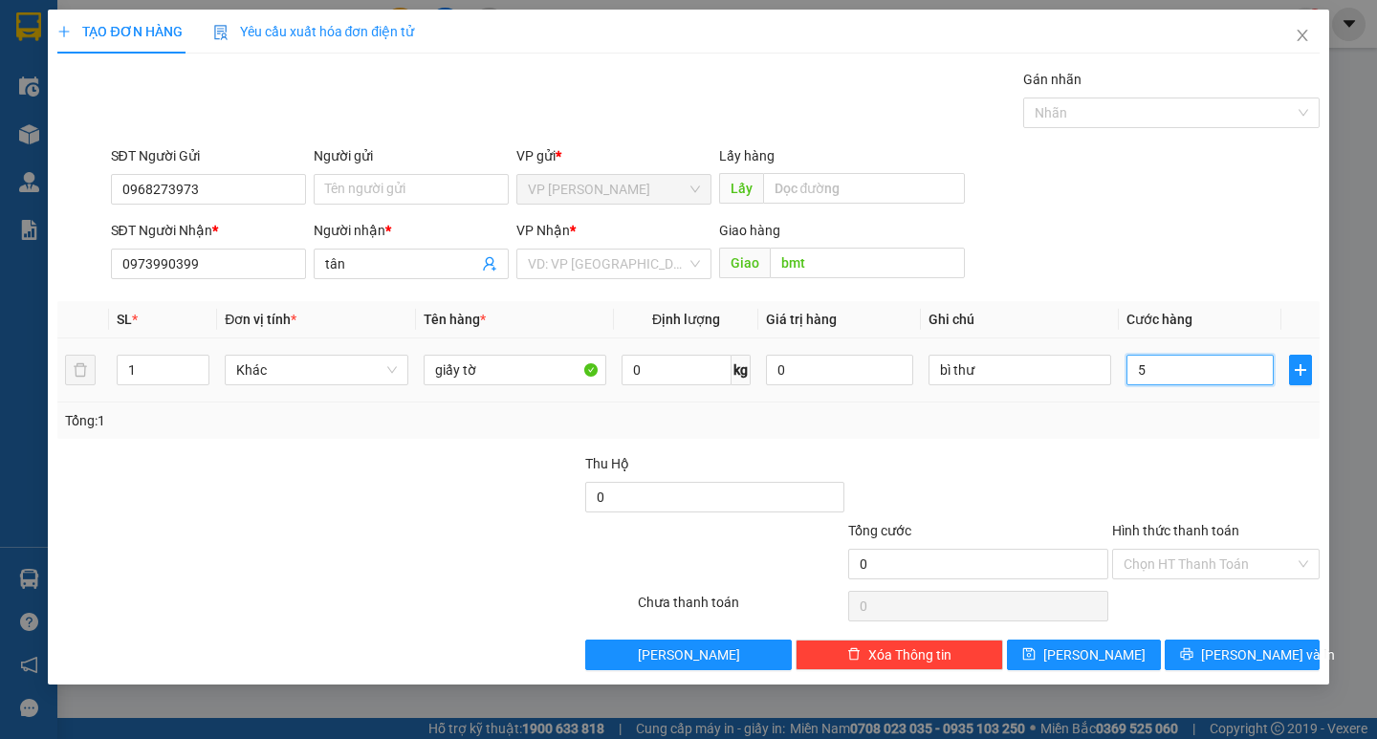
type input "5"
type input "50"
type input "500"
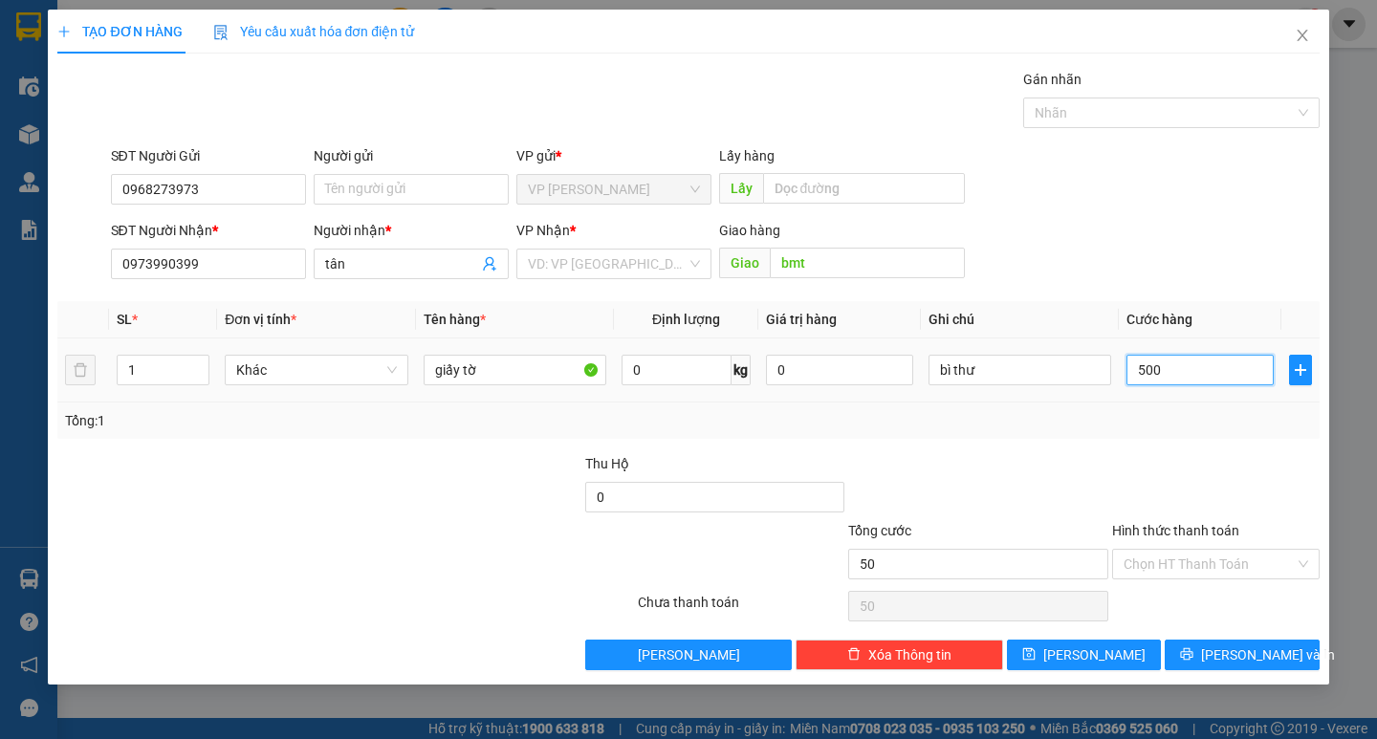
type input "500"
type input "5.000"
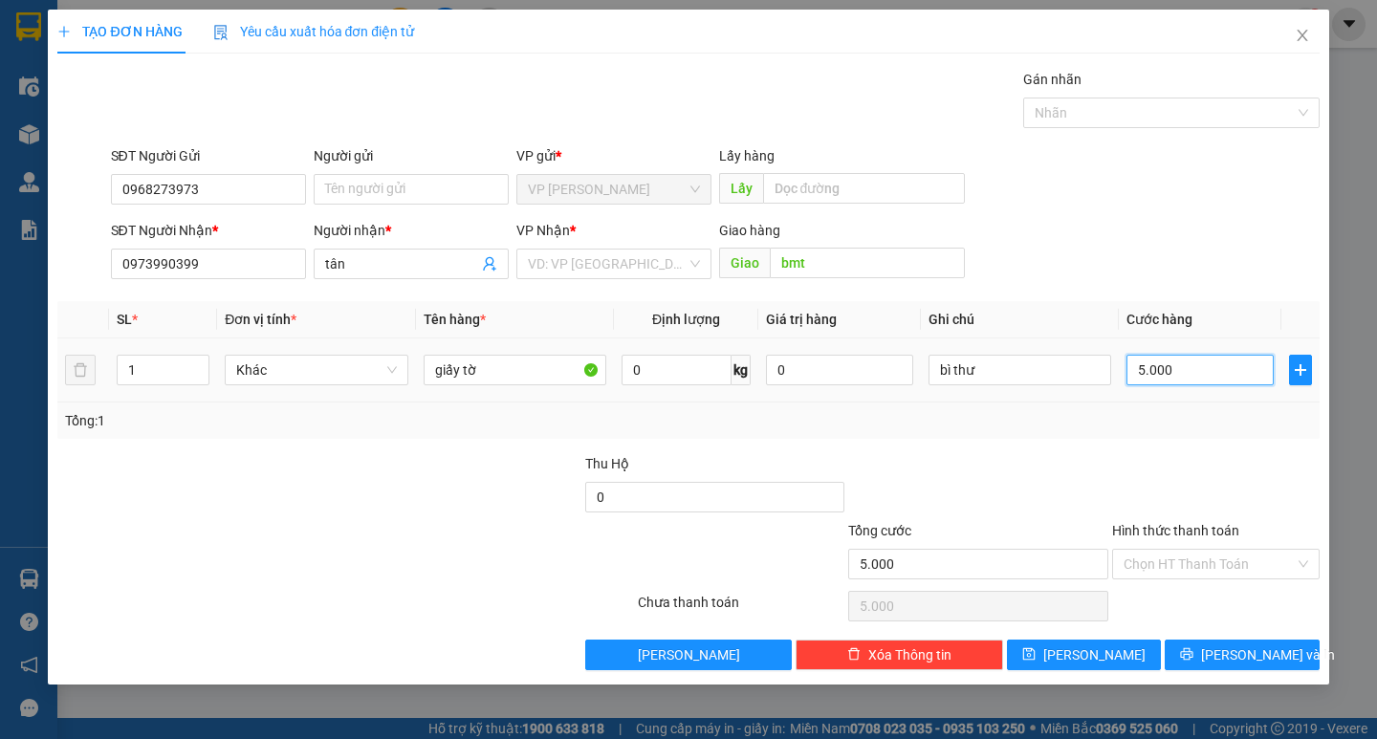
type input "50.000"
click at [1212, 575] on input "Hình thức thanh toán" at bounding box center [1209, 564] width 171 height 29
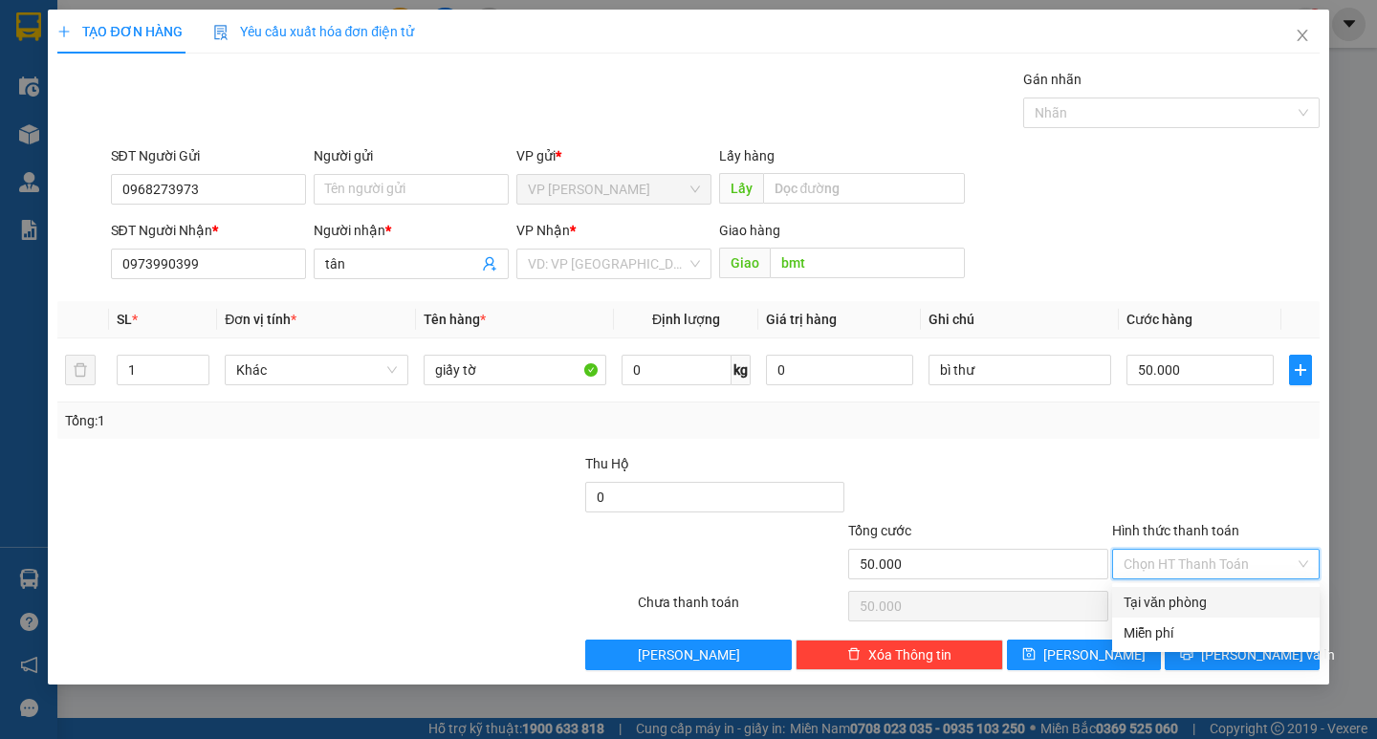
click at [1185, 594] on div "Tại văn phòng" at bounding box center [1216, 602] width 185 height 21
type input "0"
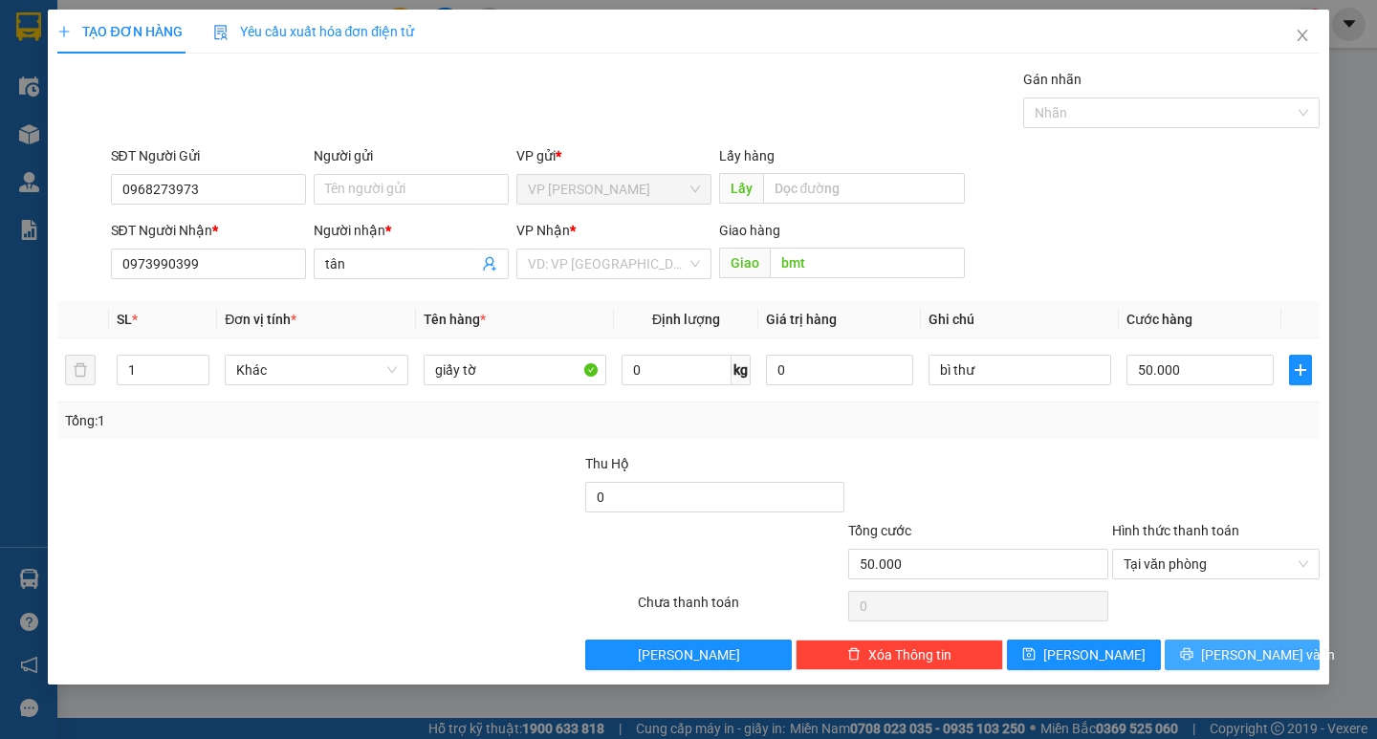
click at [1222, 664] on button "[PERSON_NAME] và In" at bounding box center [1242, 655] width 154 height 31
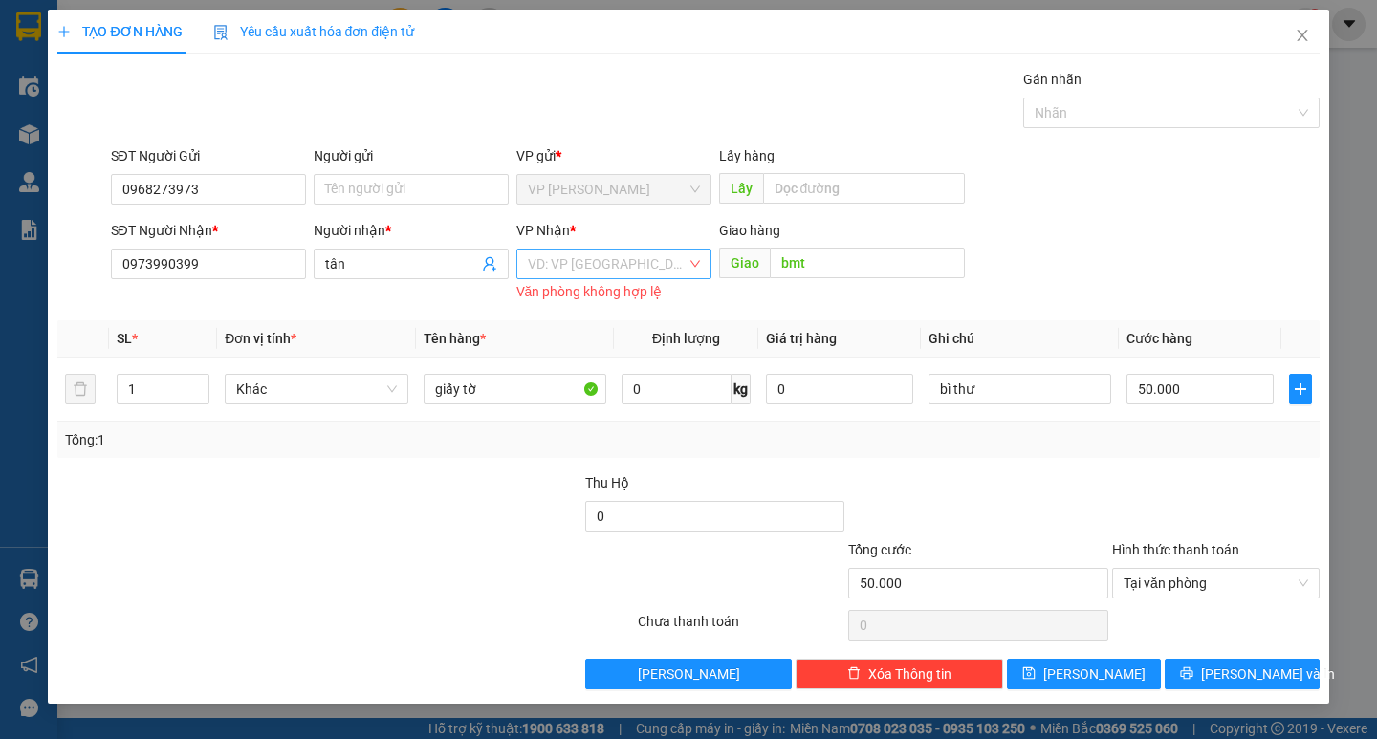
click at [593, 264] on input "search" at bounding box center [607, 264] width 159 height 29
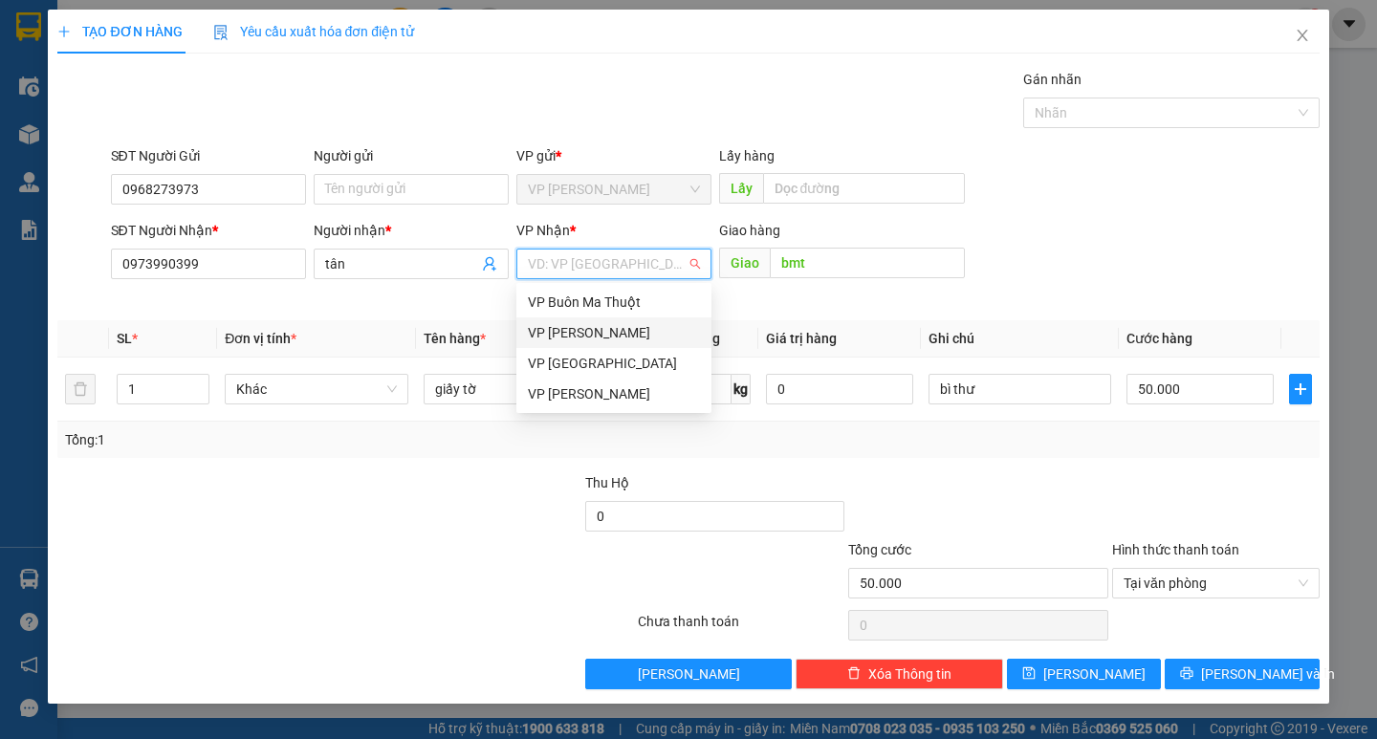
click at [592, 293] on div "VP Buôn Ma Thuột" at bounding box center [614, 302] width 172 height 21
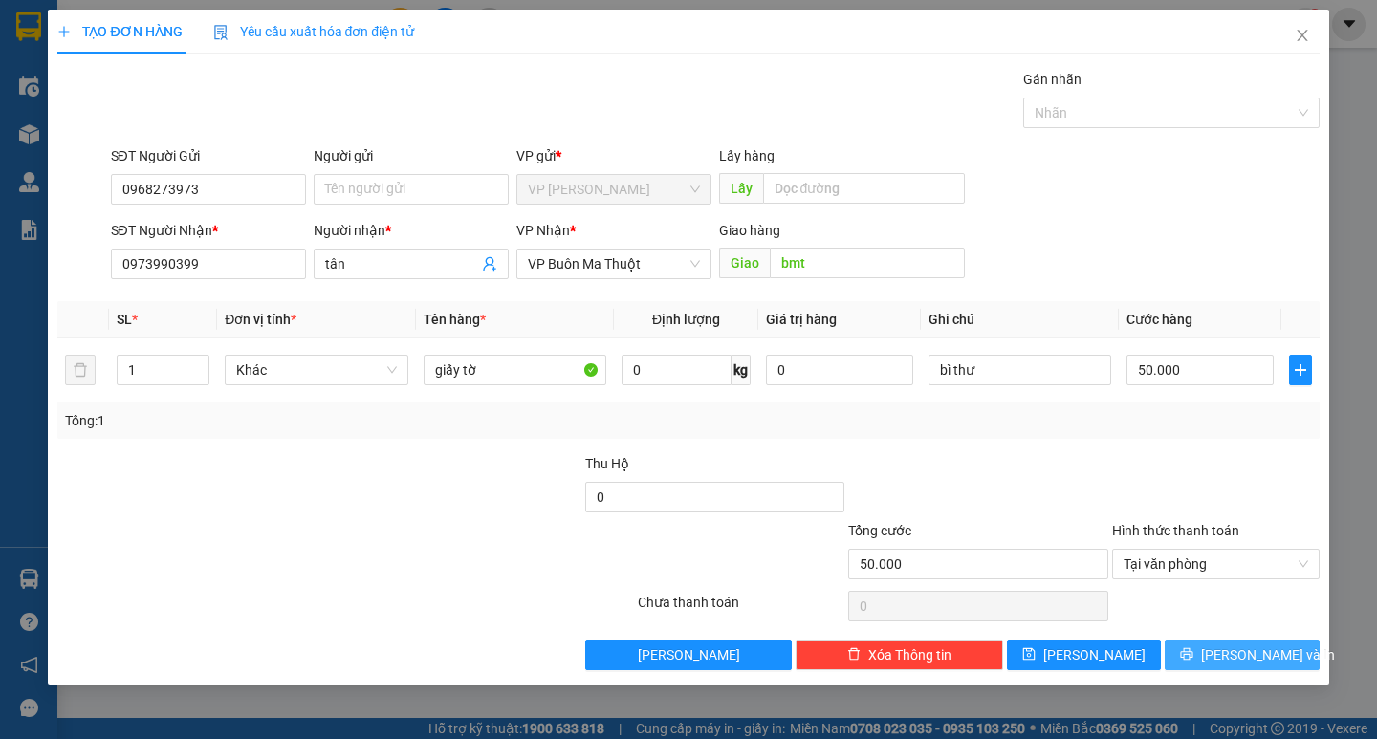
click at [1193, 648] on icon "printer" at bounding box center [1186, 653] width 13 height 13
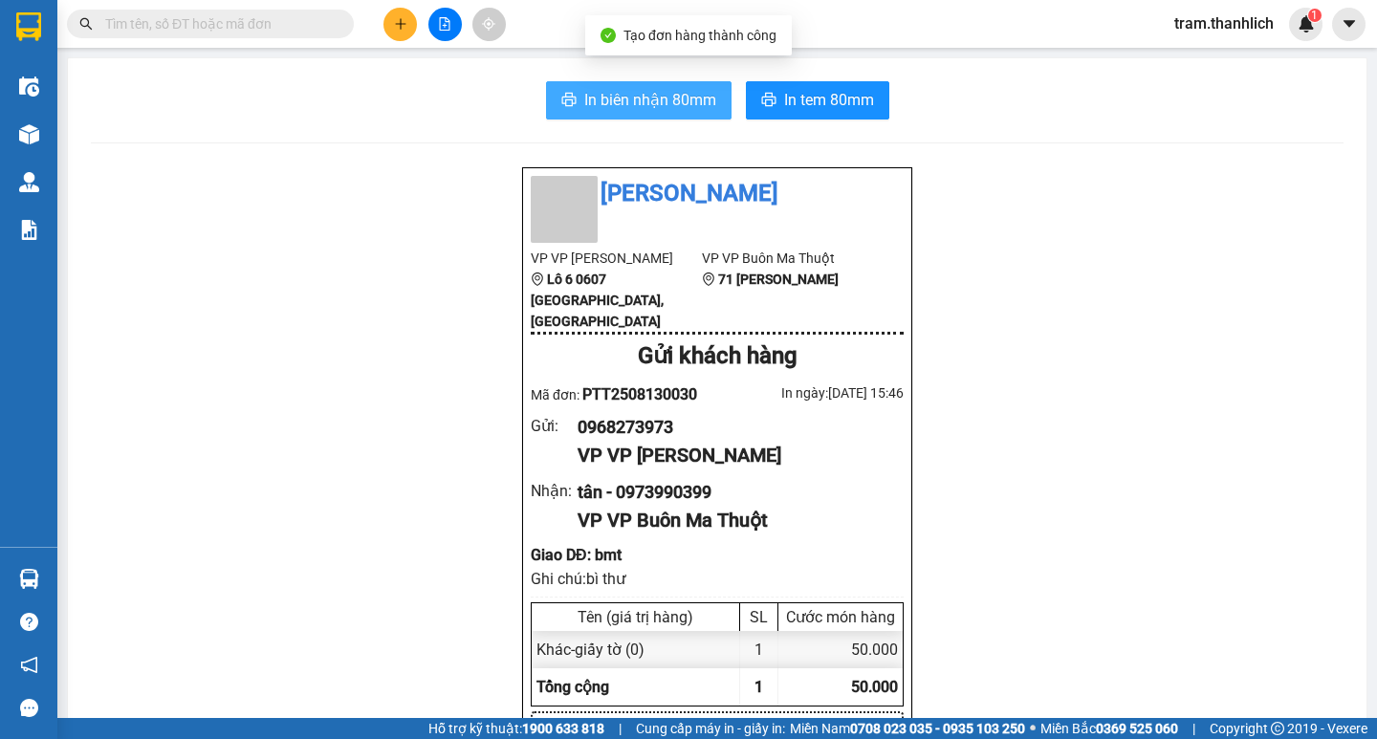
click at [637, 96] on span "In biên nhận 80mm" at bounding box center [650, 100] width 132 height 24
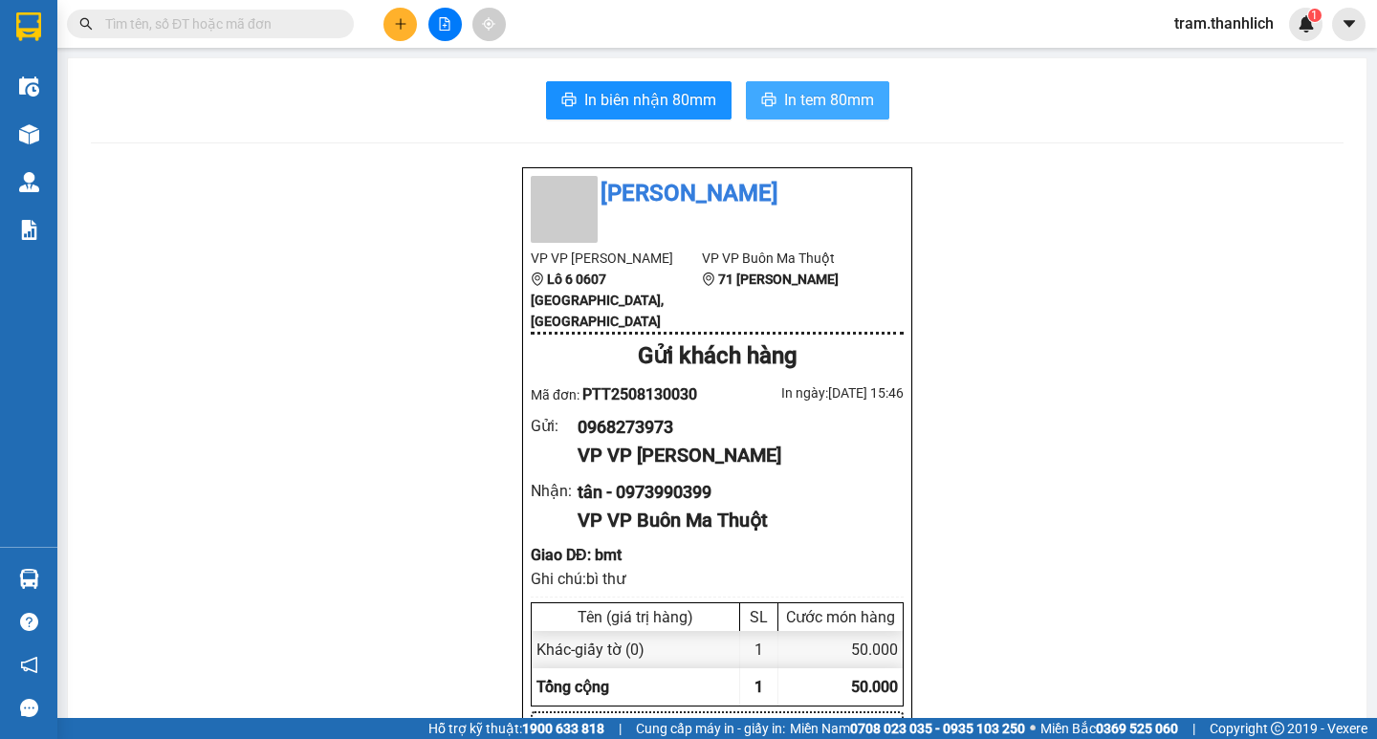
click at [830, 90] on span "In tem 80mm" at bounding box center [829, 100] width 90 height 24
click at [404, 29] on icon "plus" at bounding box center [400, 23] width 13 height 13
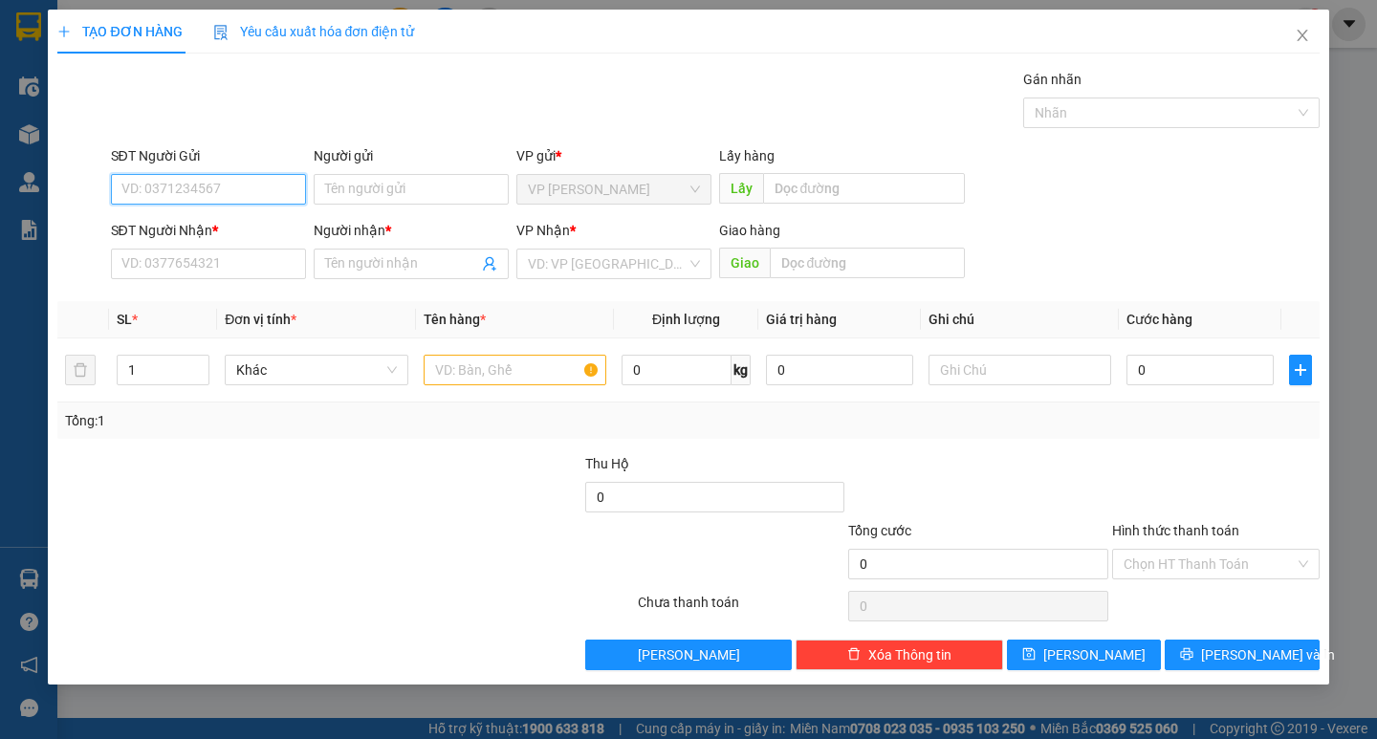
click at [243, 186] on input "SĐT Người Gửi" at bounding box center [208, 189] width 195 height 31
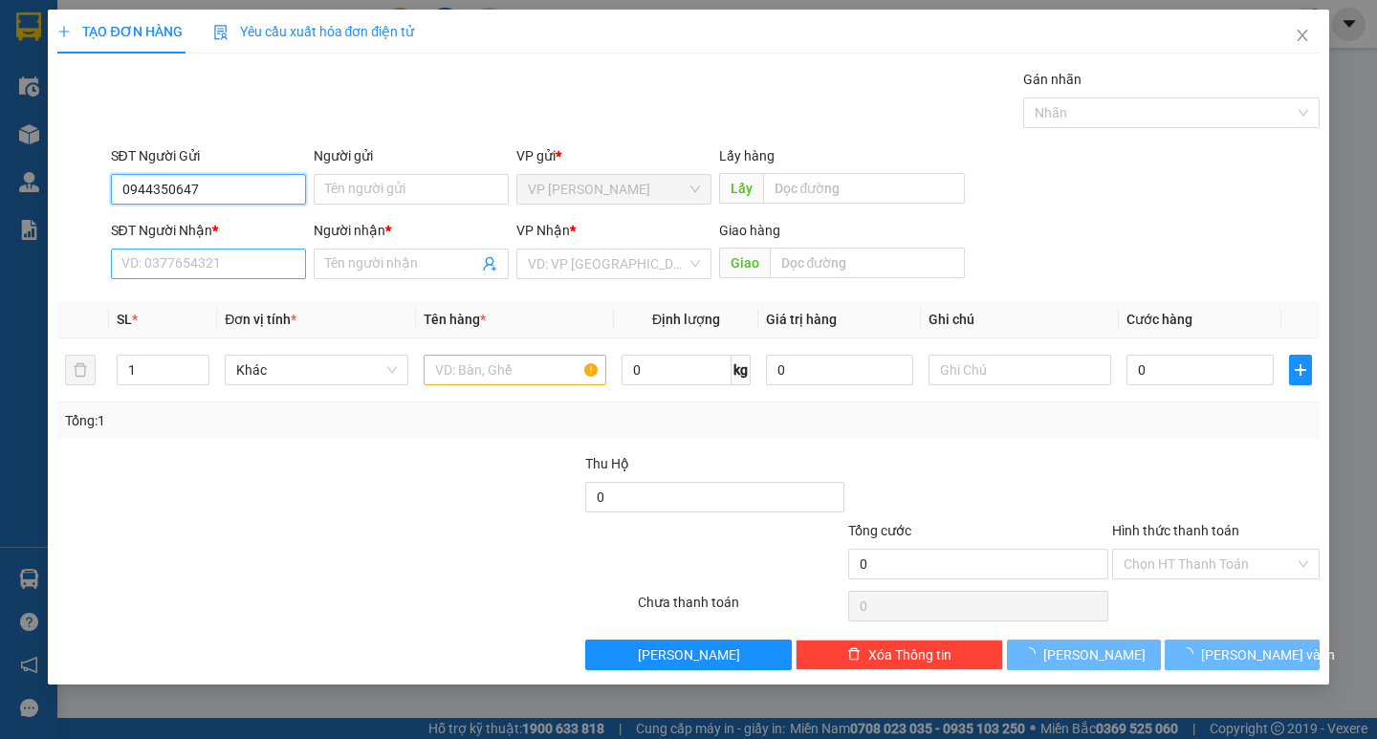
type input "0944350647"
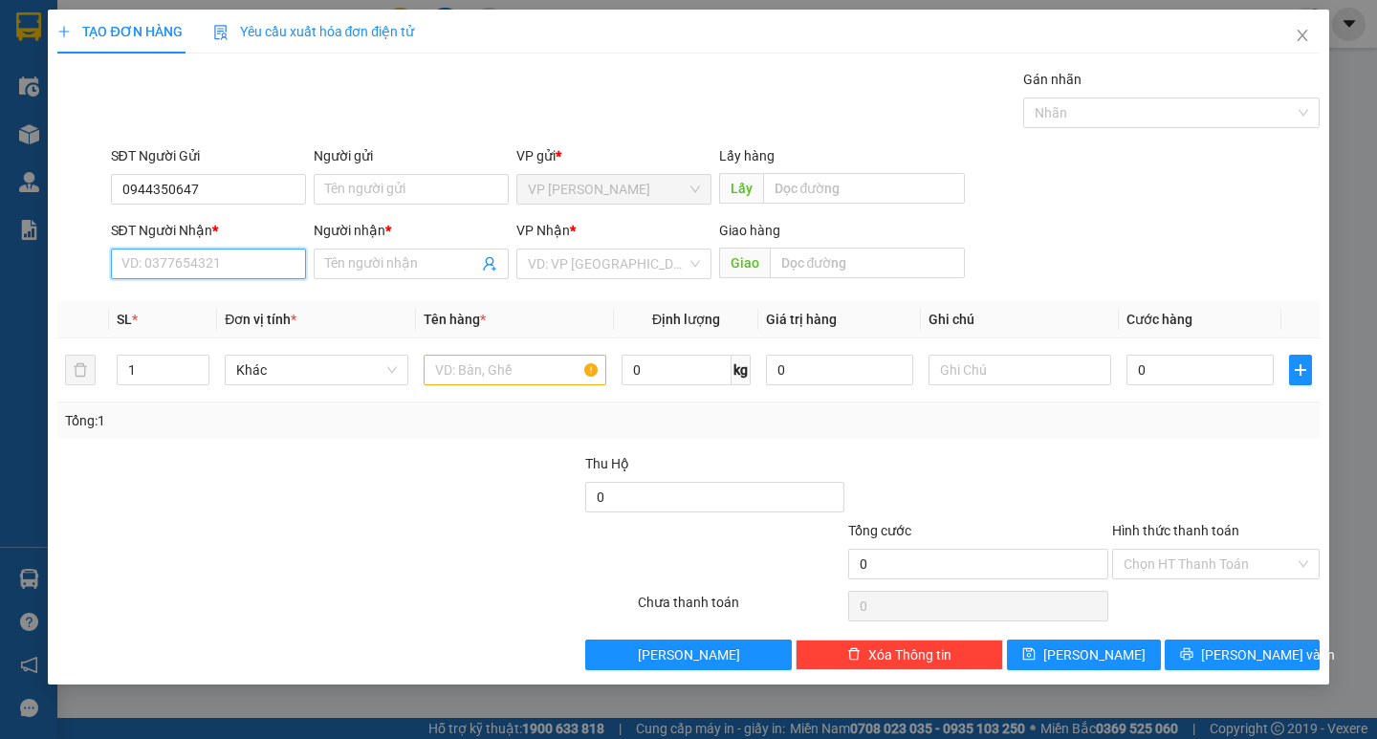
click at [242, 258] on input "SĐT Người Nhận *" at bounding box center [208, 264] width 195 height 31
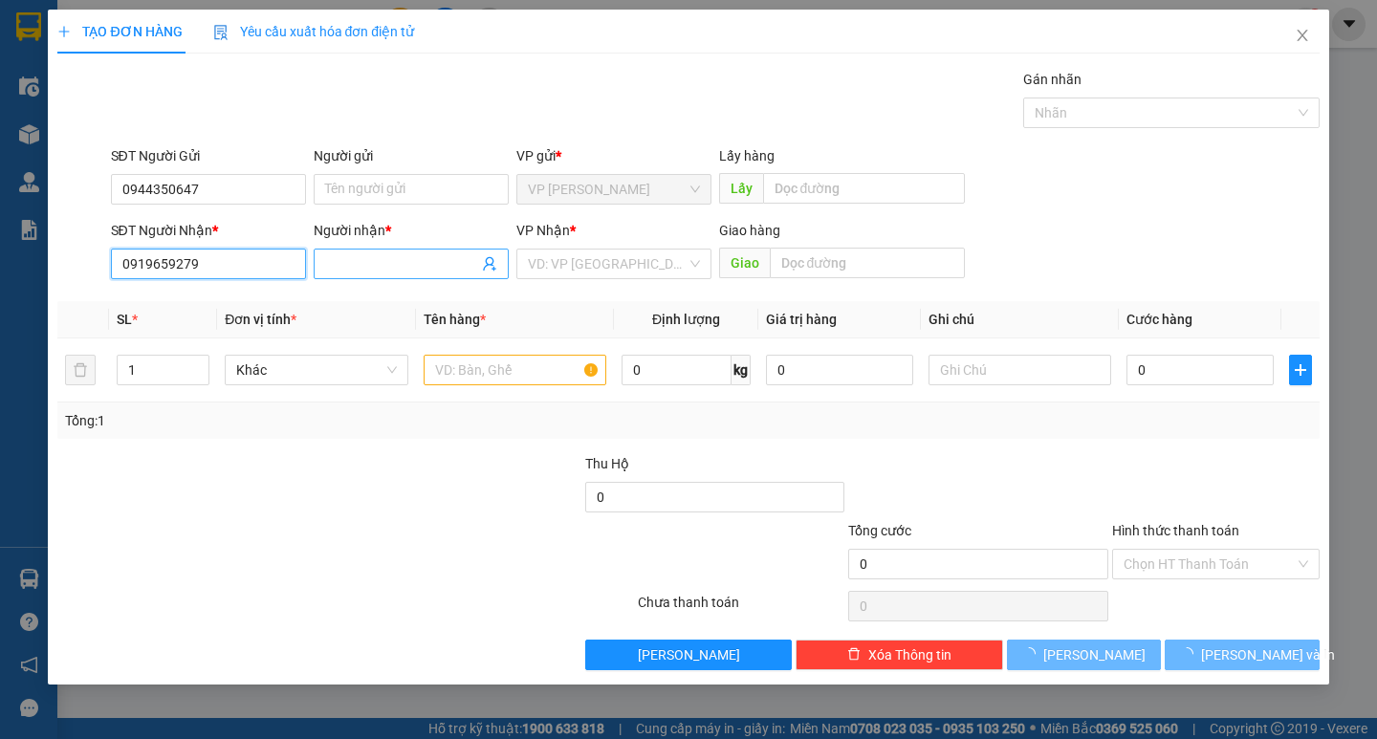
type input "0919659279"
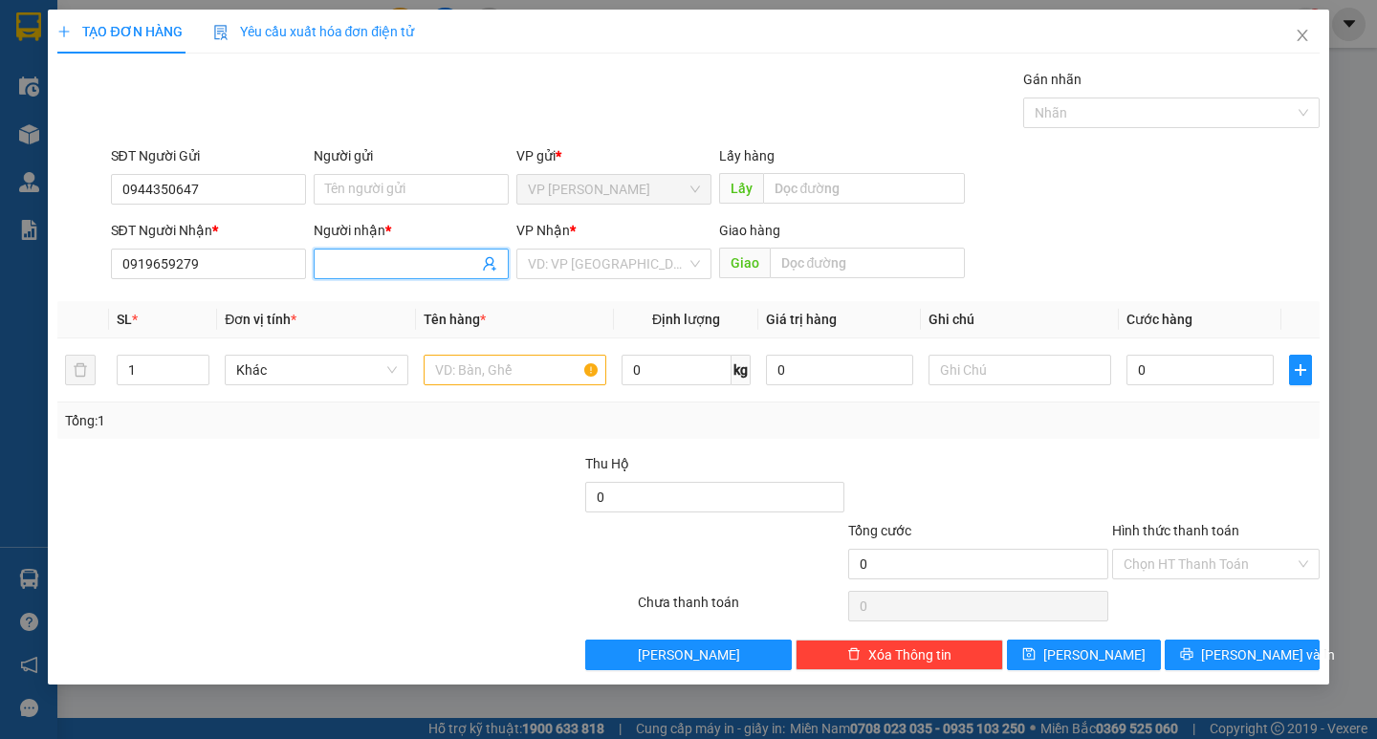
click at [371, 271] on input "Người nhận *" at bounding box center [401, 263] width 153 height 21
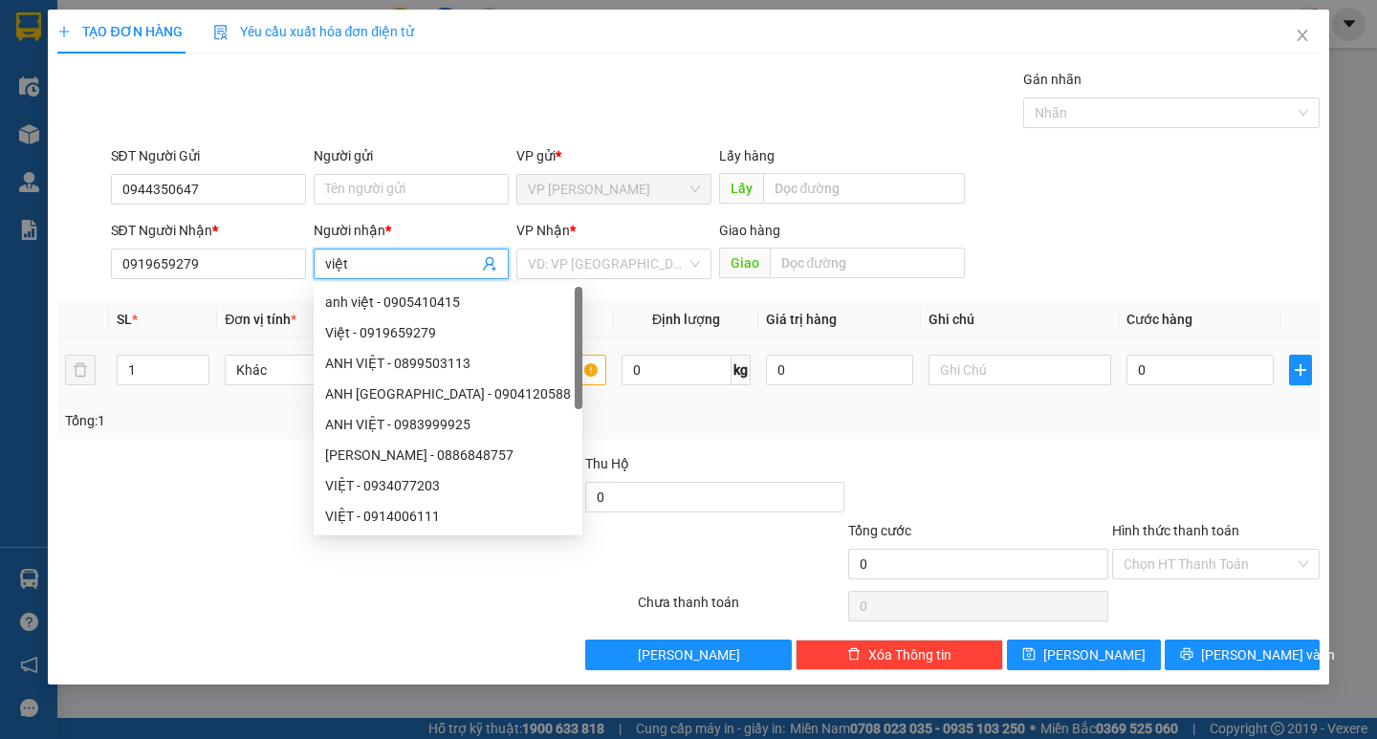
type input "việt"
click at [583, 369] on input "text" at bounding box center [515, 370] width 183 height 31
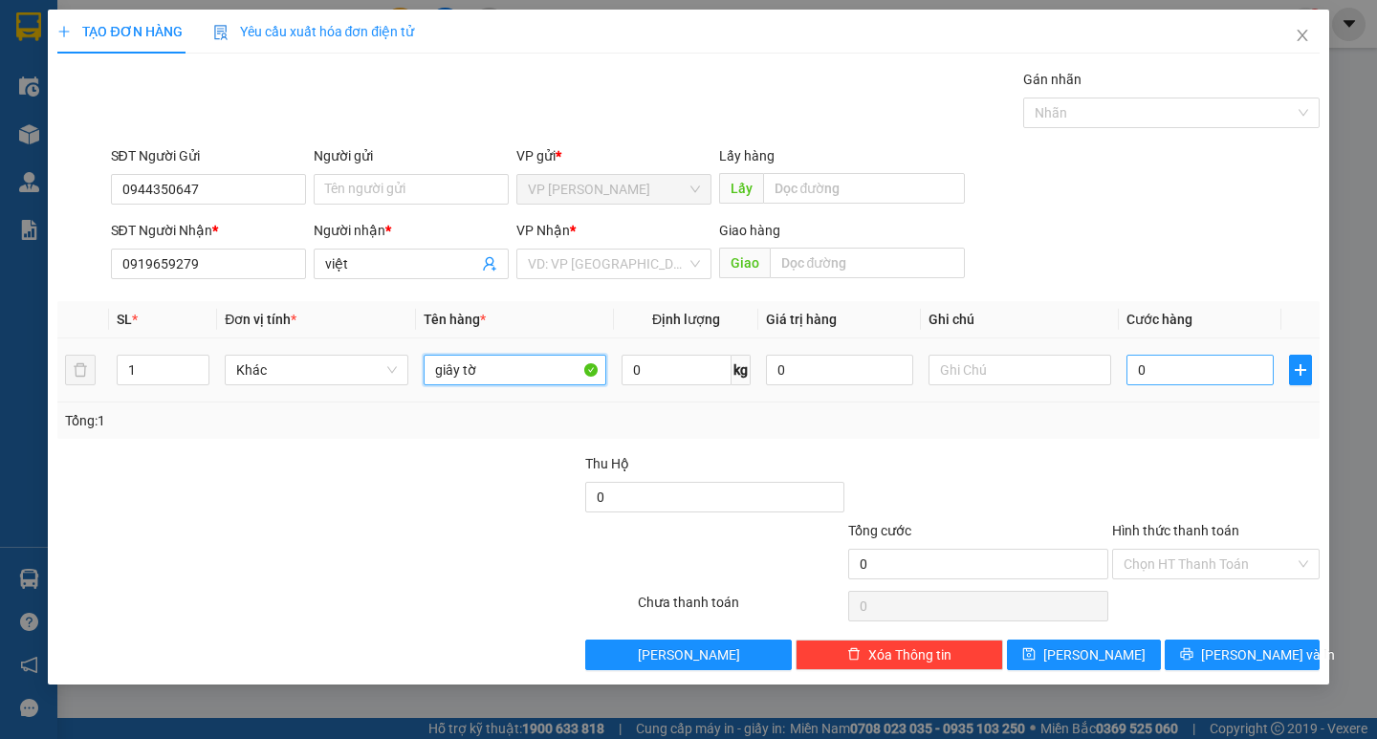
type input "giây tờ"
click at [1142, 371] on input "0" at bounding box center [1199, 370] width 147 height 31
type input "3"
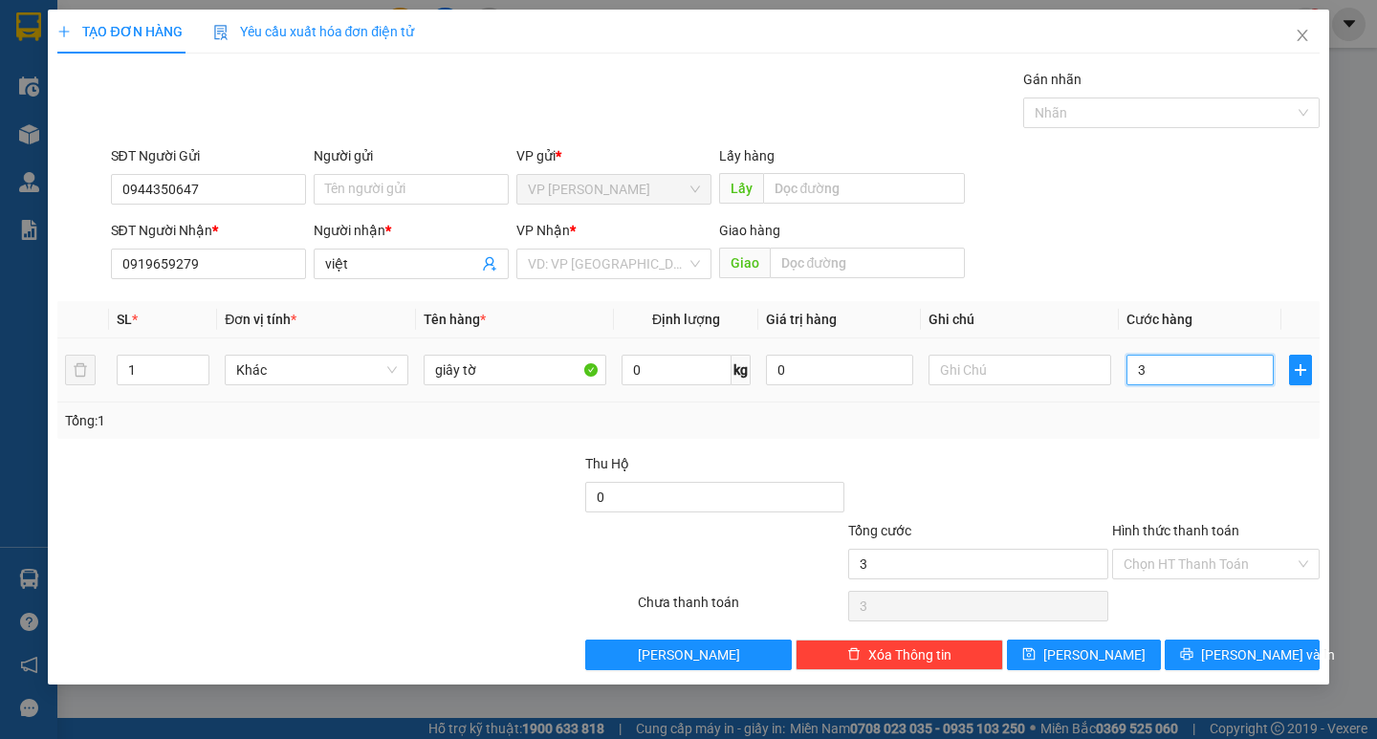
type input "30"
type input "300"
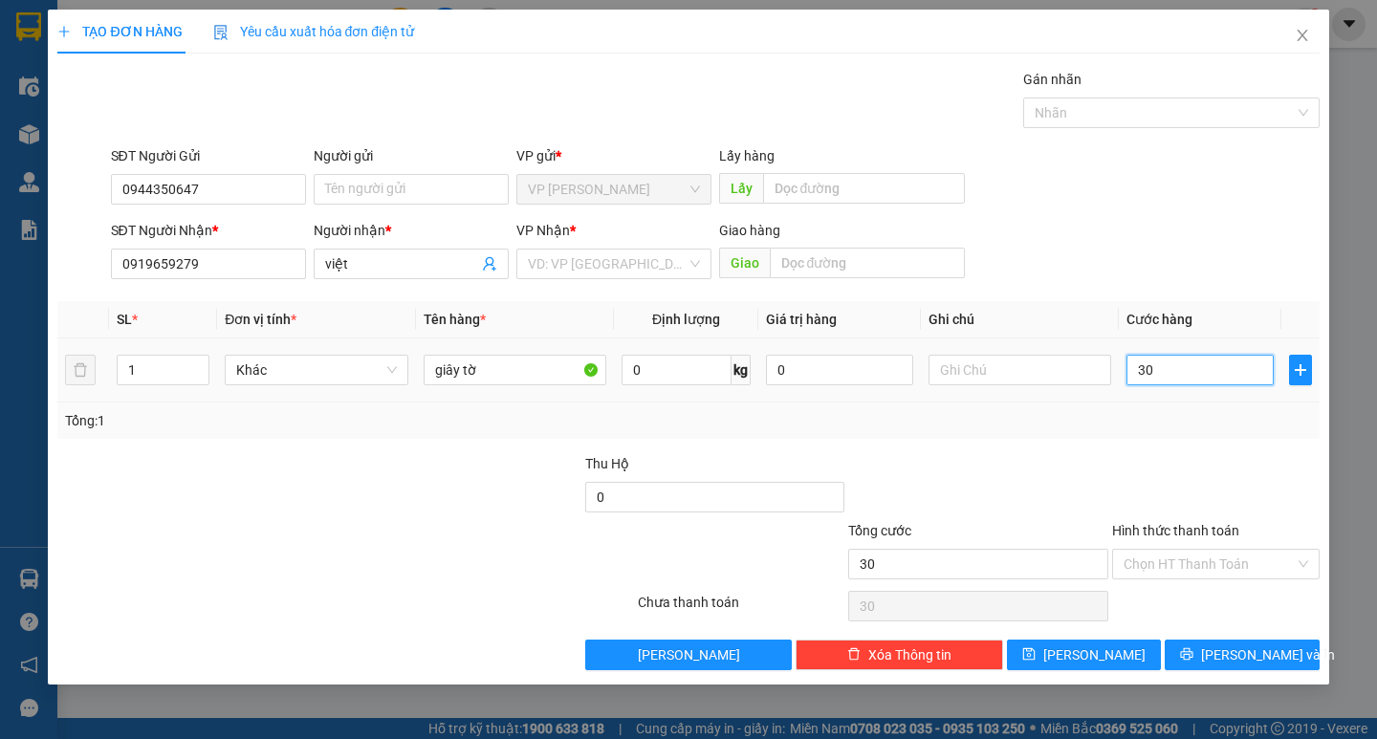
type input "300"
type input "3.000"
type input "30.000"
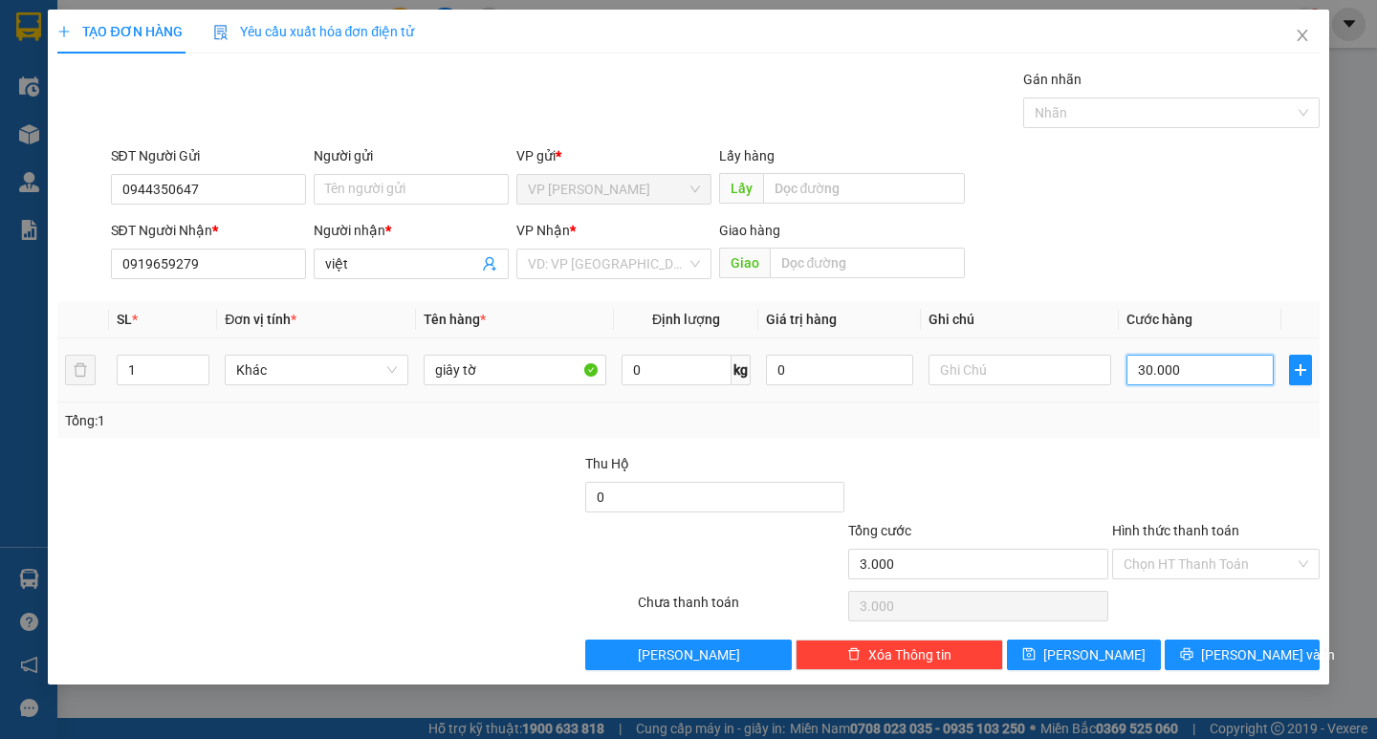
type input "30.000"
click at [1191, 566] on input "Hình thức thanh toán" at bounding box center [1209, 564] width 171 height 29
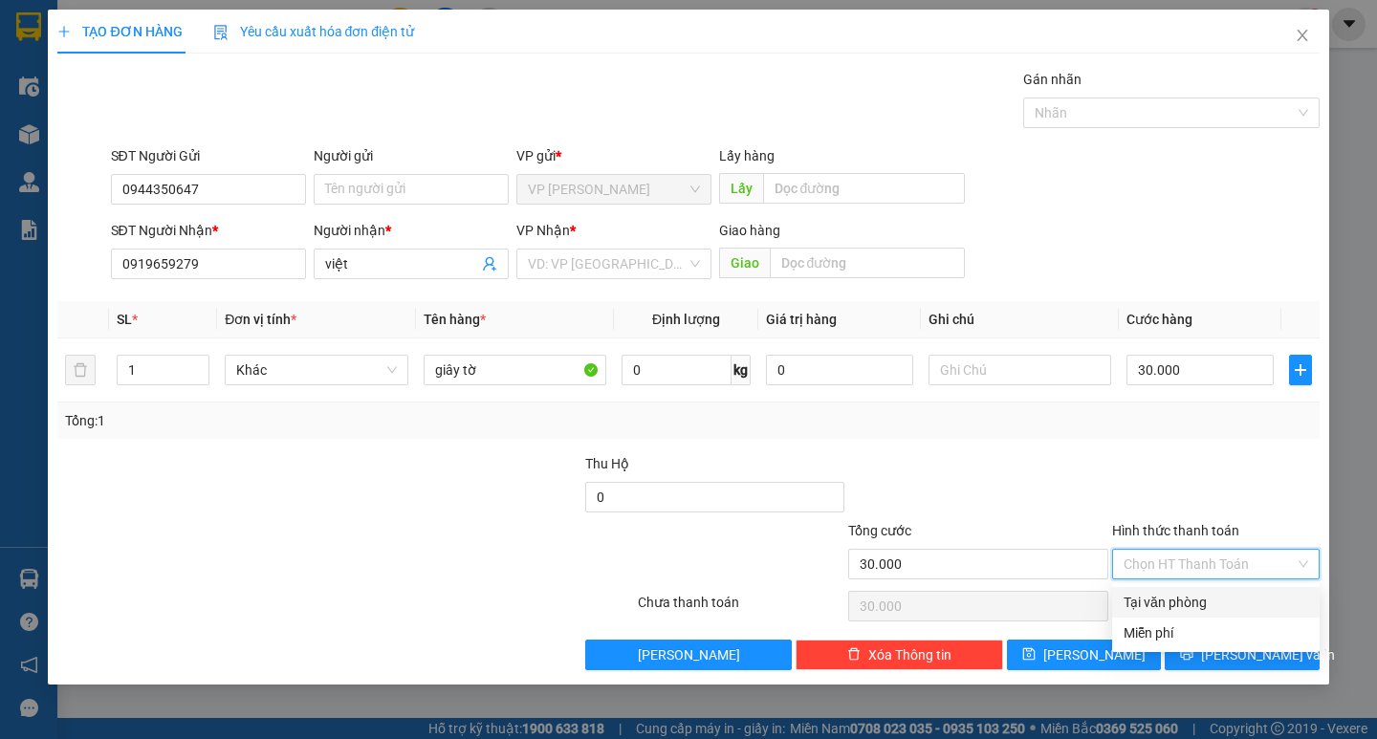
click at [1192, 600] on div "Tại văn phòng" at bounding box center [1216, 602] width 185 height 21
type input "0"
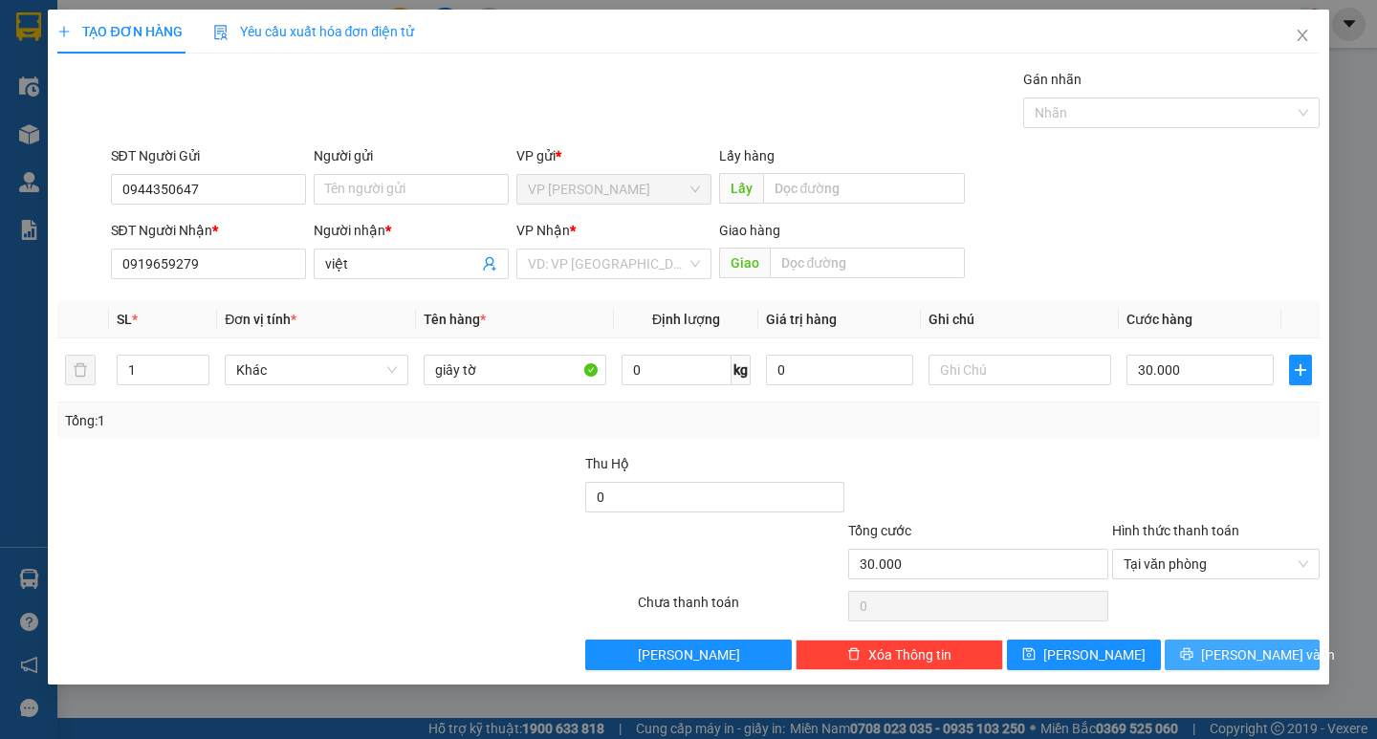
click at [1206, 644] on button "[PERSON_NAME] và In" at bounding box center [1242, 655] width 154 height 31
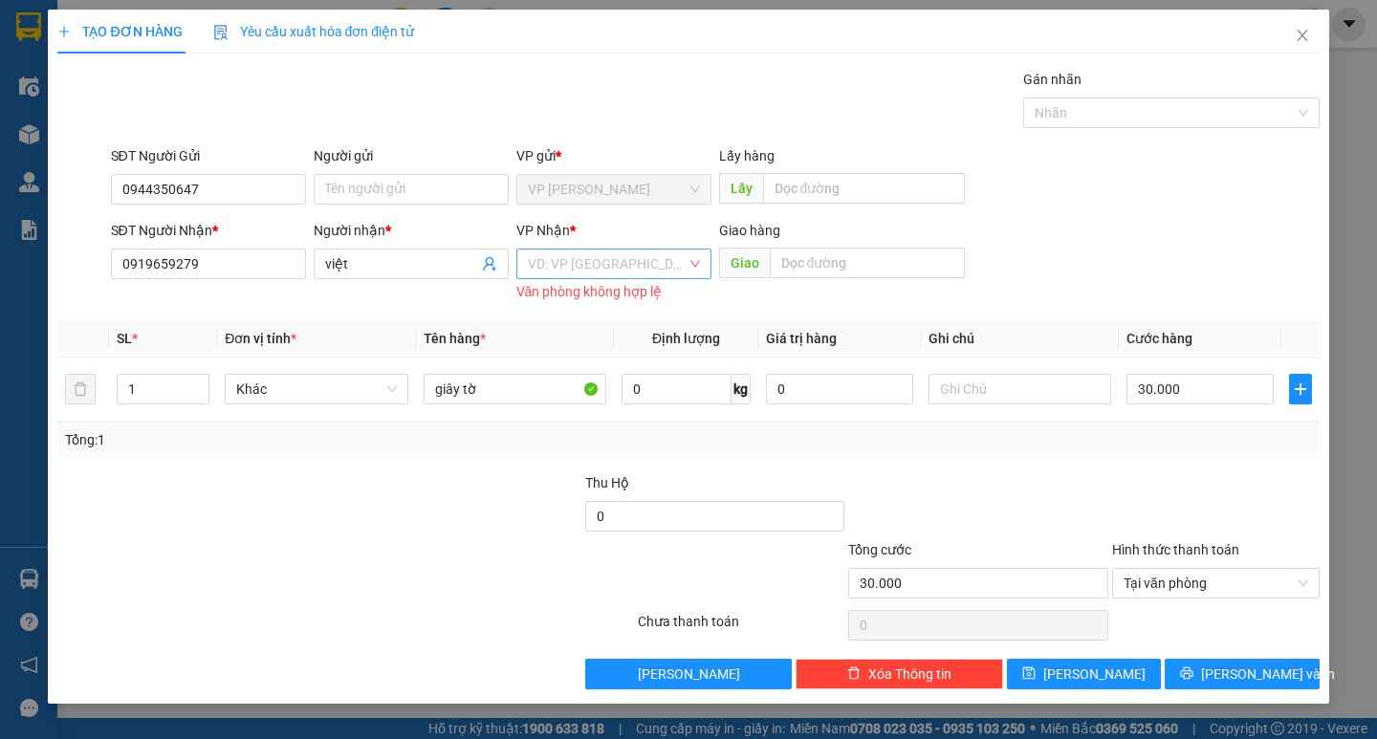
drag, startPoint x: 614, startPoint y: 266, endPoint x: 607, endPoint y: 282, distance: 17.6
click at [613, 266] on input "search" at bounding box center [607, 264] width 159 height 29
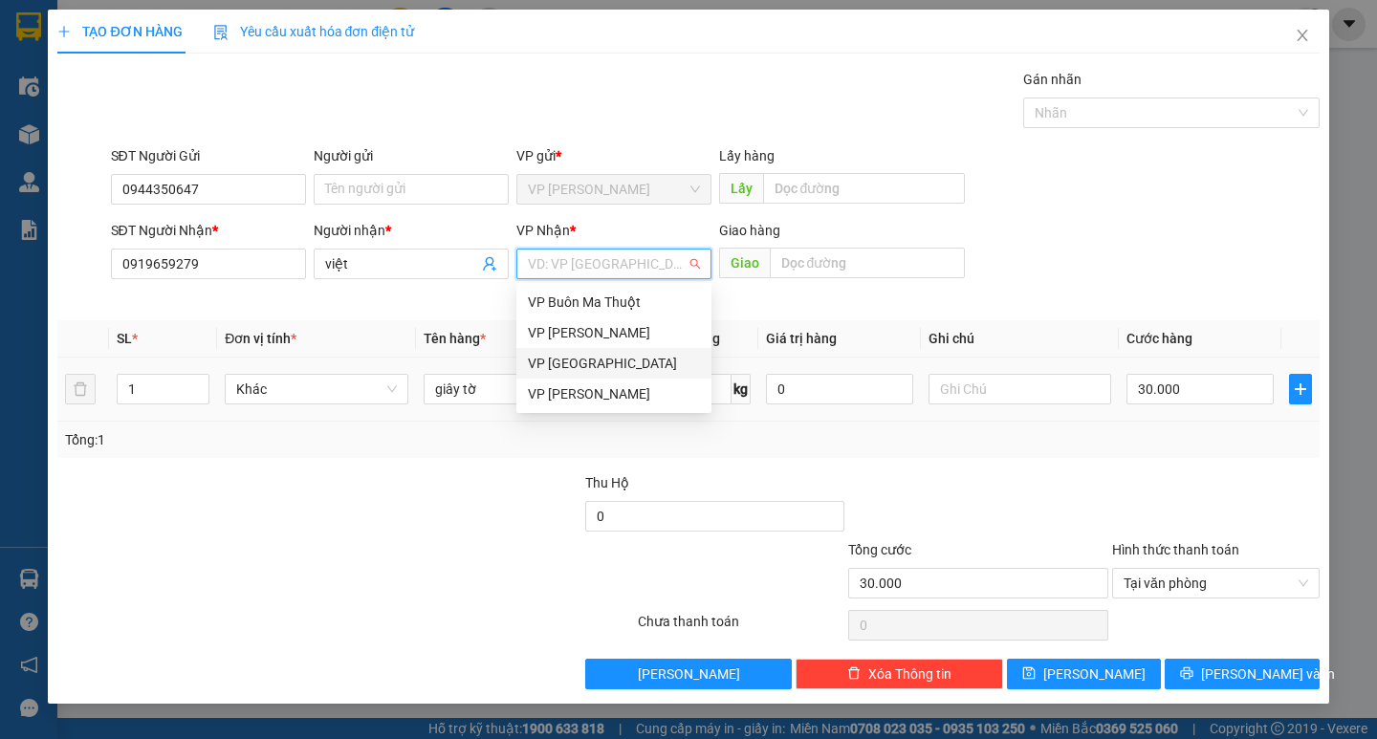
click at [587, 359] on div "VP [GEOGRAPHIC_DATA]" at bounding box center [614, 363] width 172 height 21
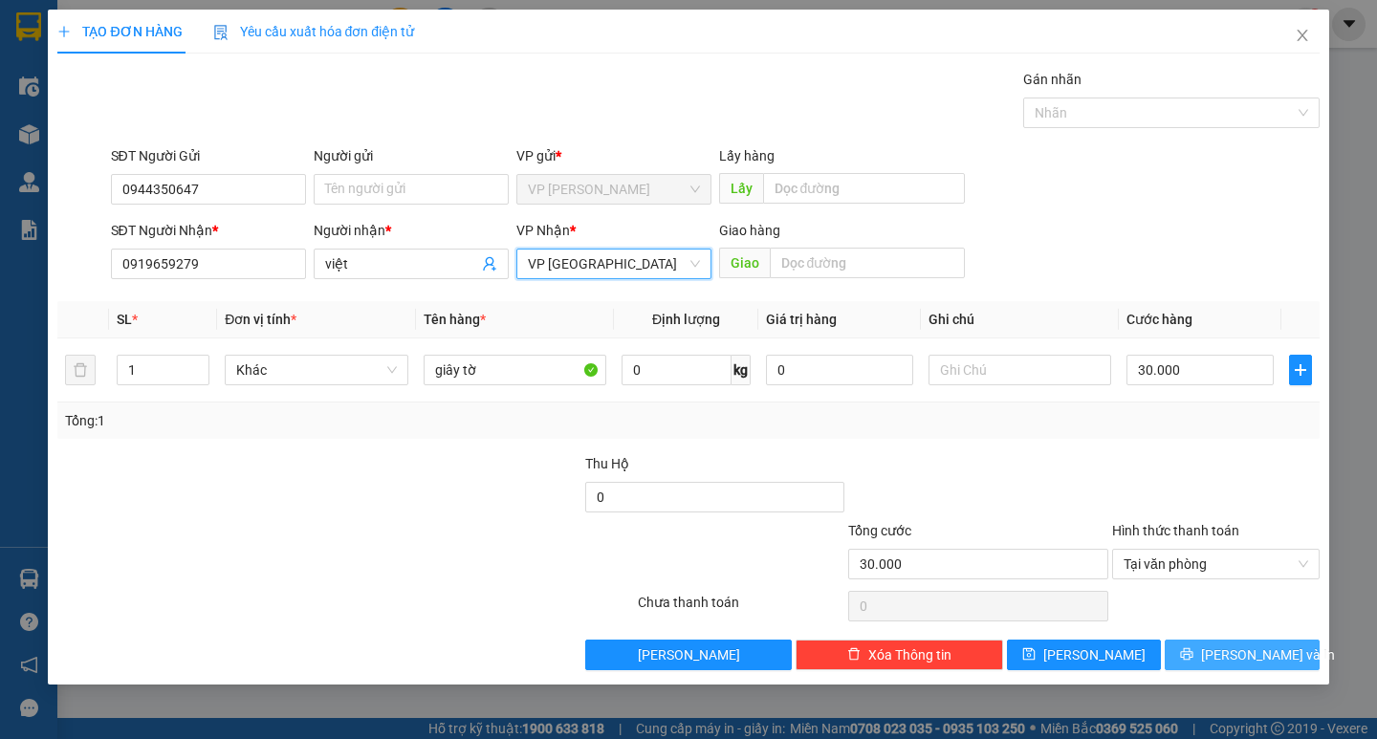
click at [1238, 658] on span "[PERSON_NAME] và In" at bounding box center [1268, 655] width 134 height 21
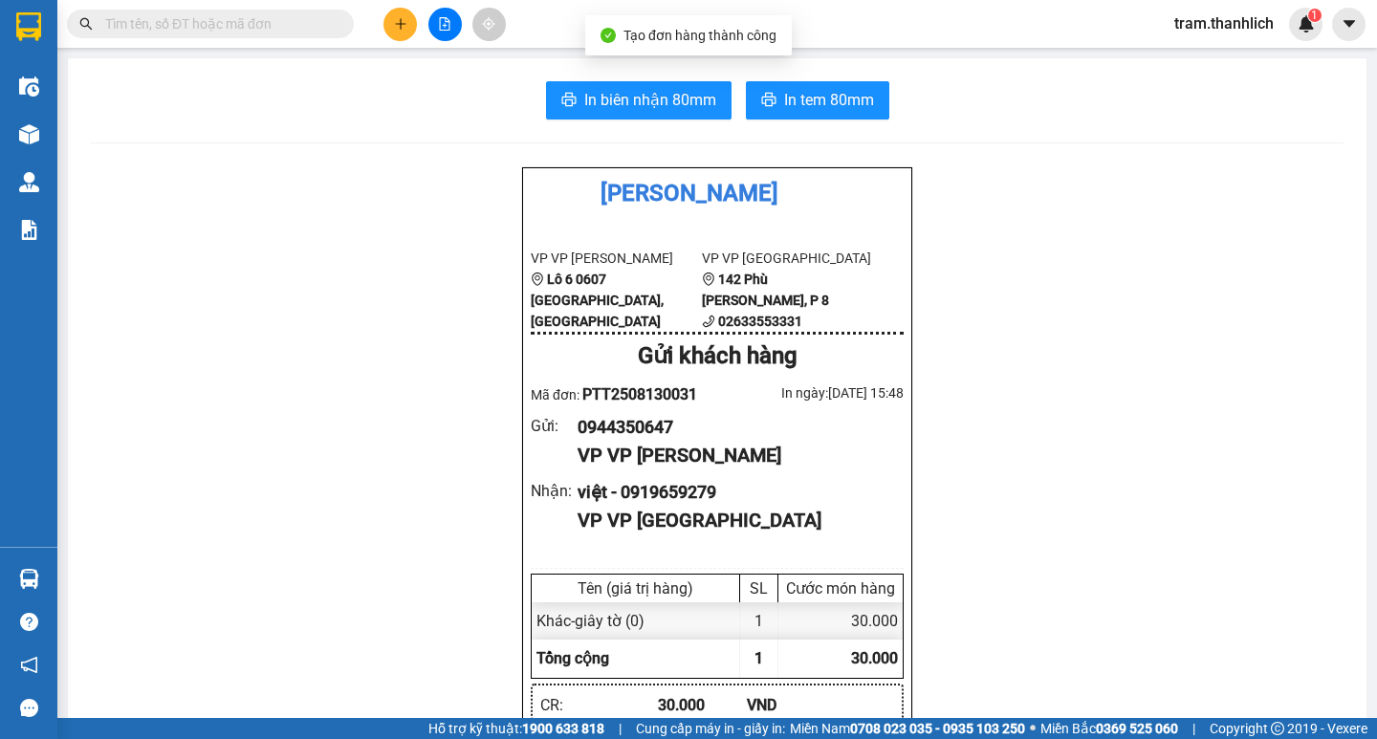
click at [824, 108] on span "In tem 80mm" at bounding box center [829, 100] width 90 height 24
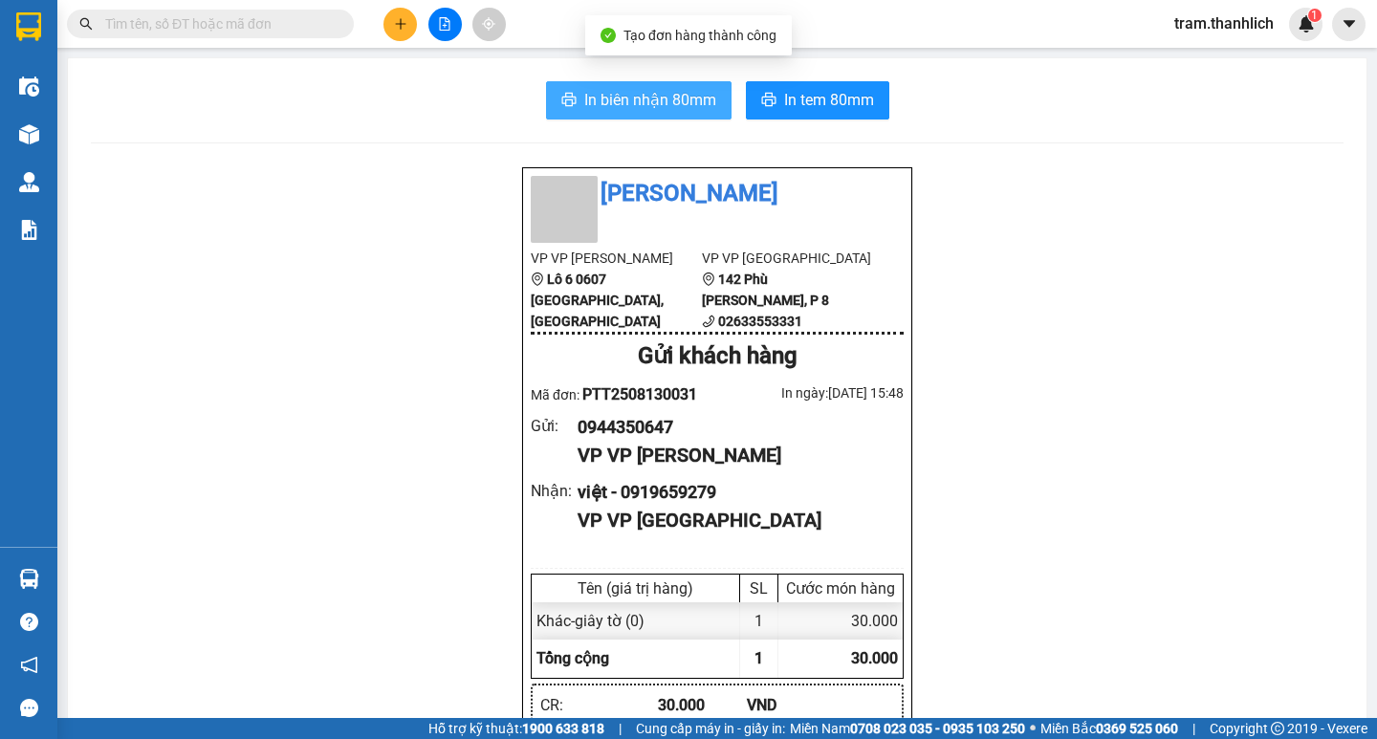
drag, startPoint x: 689, startPoint y: 99, endPoint x: 668, endPoint y: 105, distance: 20.9
click at [677, 102] on span "In biên nhận 80mm" at bounding box center [650, 100] width 132 height 24
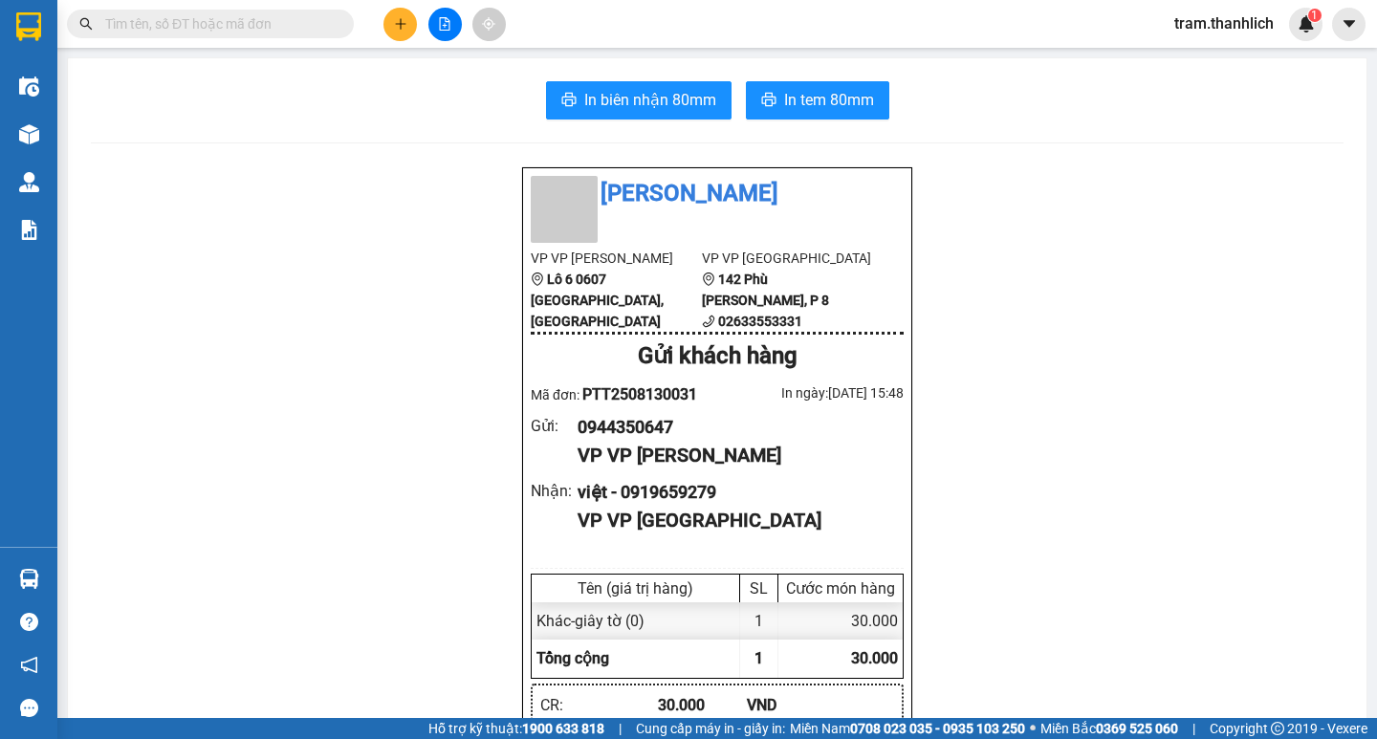
click at [394, 30] on icon "plus" at bounding box center [400, 23] width 13 height 13
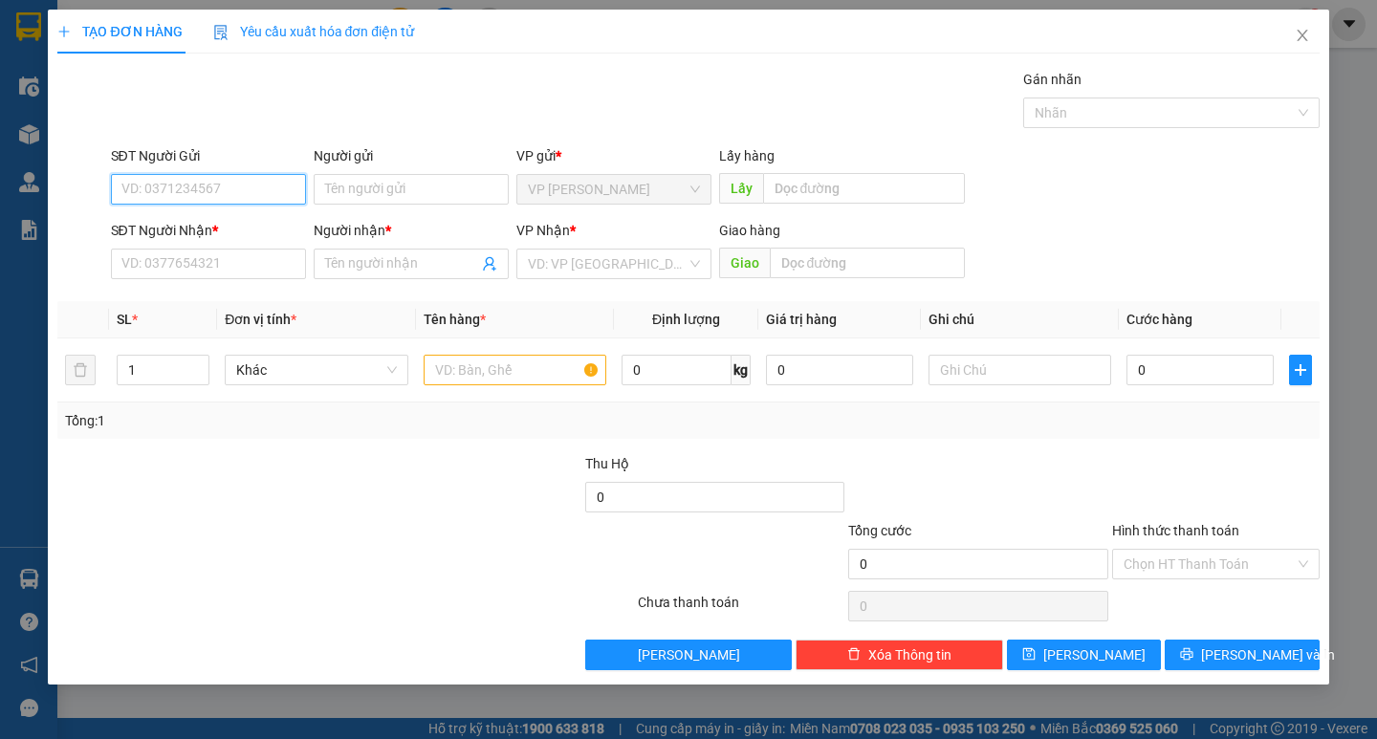
click at [277, 194] on input "SĐT Người Gửi" at bounding box center [208, 189] width 195 height 31
type input "0866120072"
click at [260, 264] on input "SĐT Người Nhận *" at bounding box center [208, 264] width 195 height 31
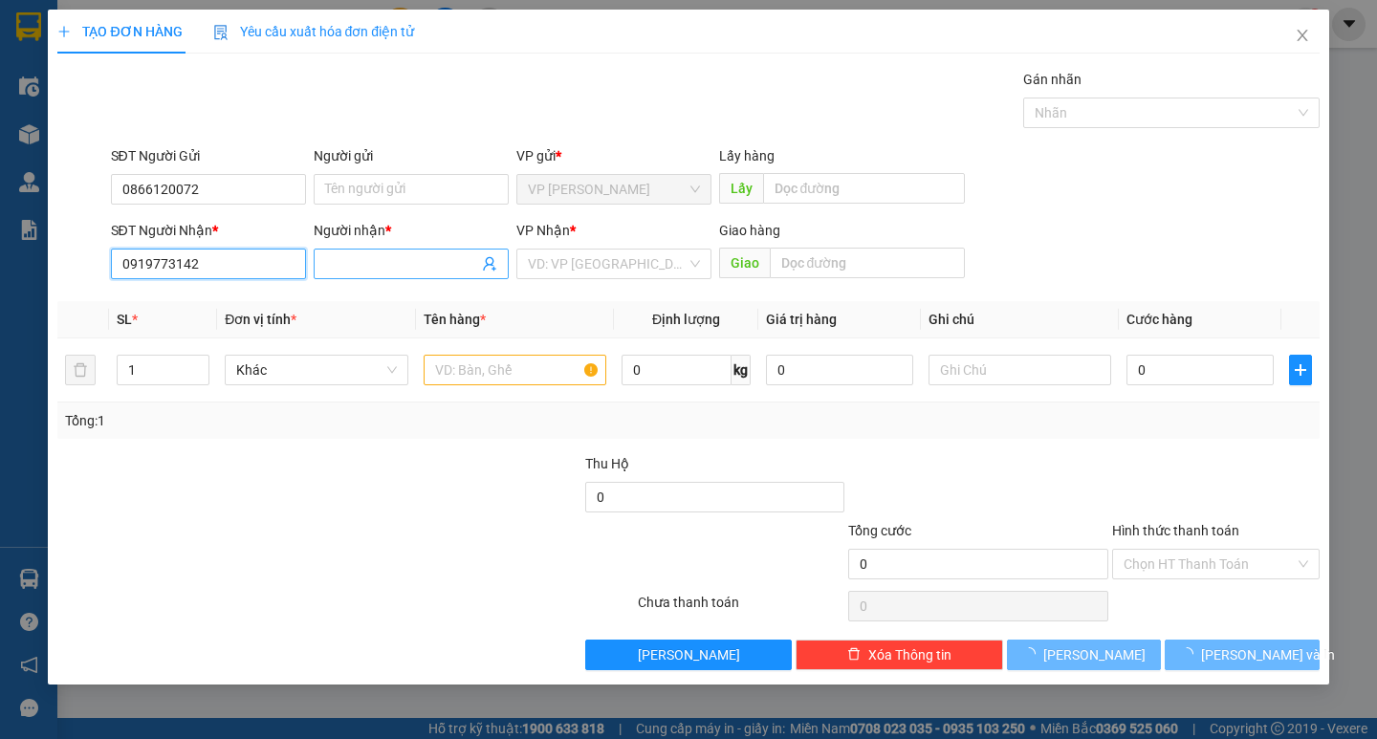
type input "0919773142"
click at [364, 273] on input "Người nhận *" at bounding box center [401, 263] width 153 height 21
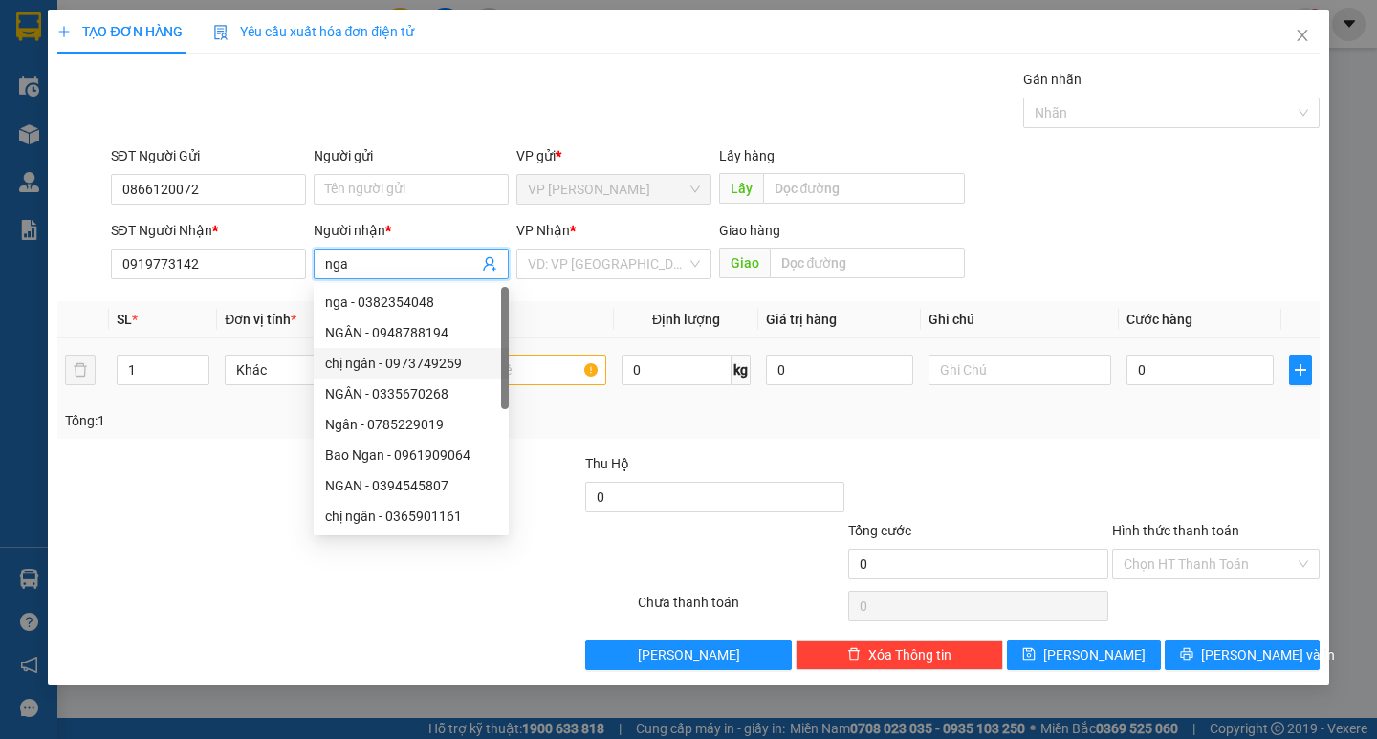
type input "nga"
click at [579, 372] on input "text" at bounding box center [515, 370] width 183 height 31
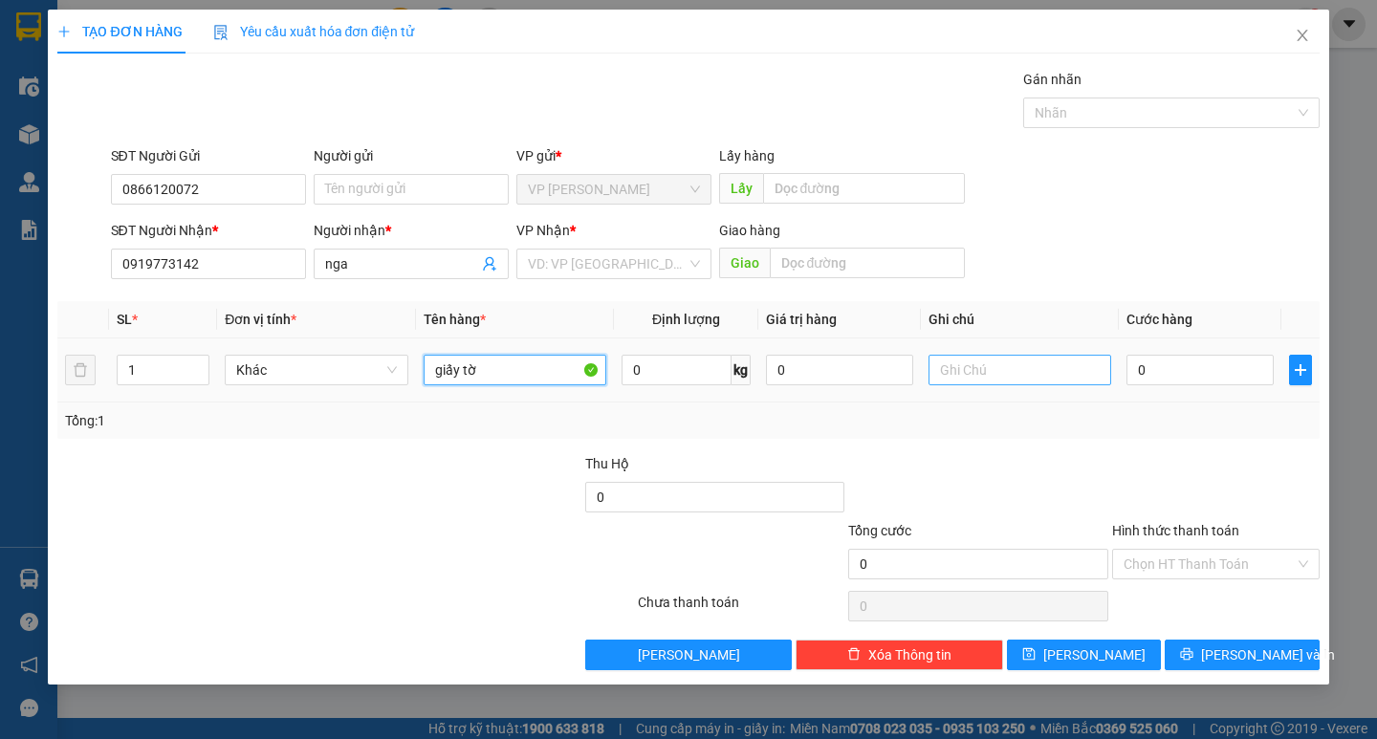
type input "giấy tờ"
click at [1019, 378] on input "text" at bounding box center [1020, 370] width 183 height 31
type input "tập"
click at [1148, 365] on input "0" at bounding box center [1199, 370] width 147 height 31
type input "3"
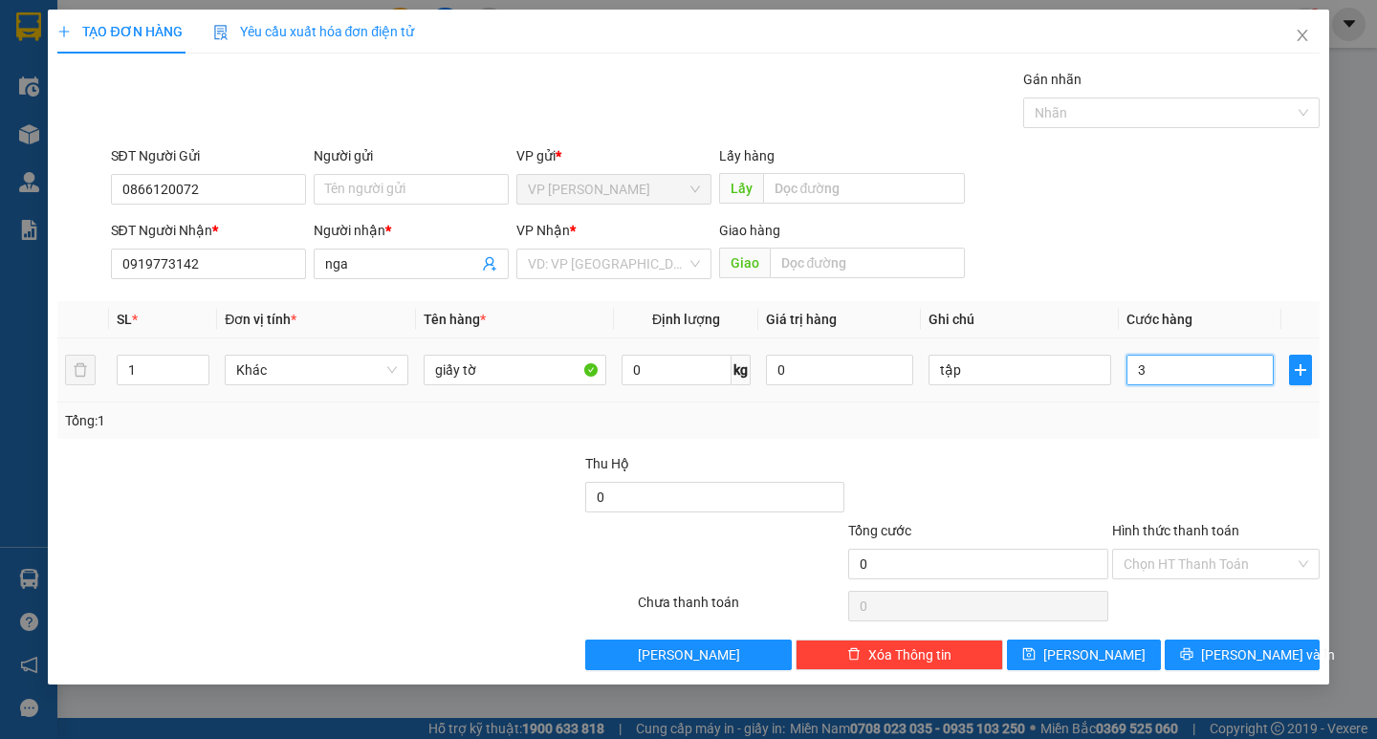
type input "3"
type input "30"
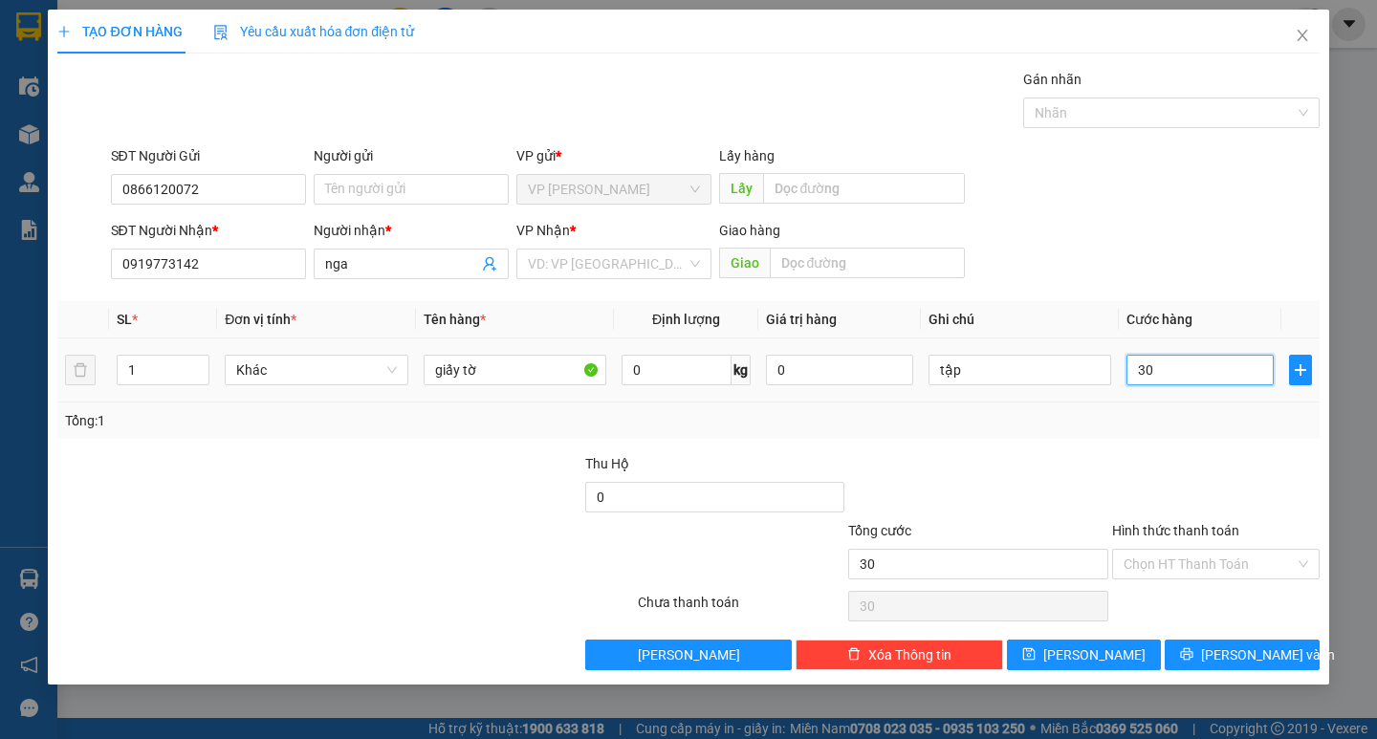
type input "300"
type input "3.000"
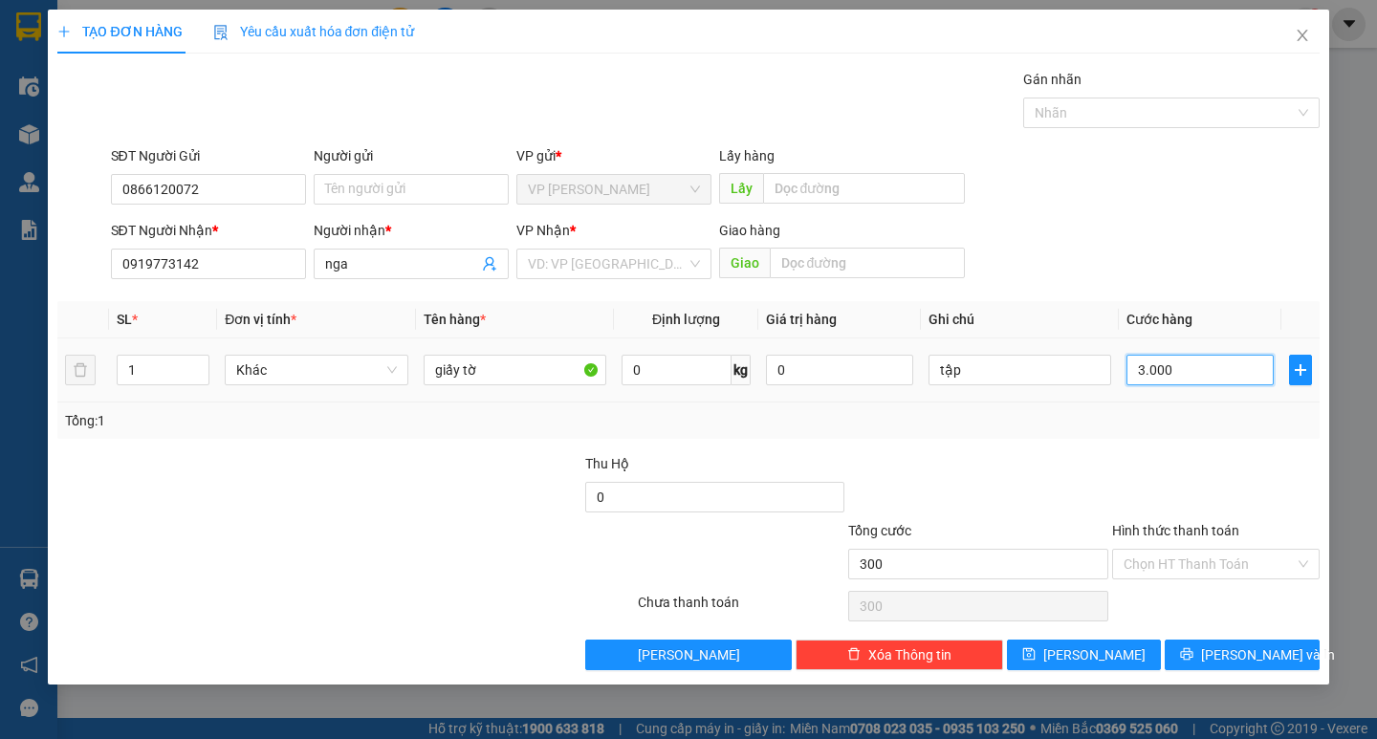
type input "3.000"
type input "3.000.000"
click at [1188, 379] on input "3.000.000" at bounding box center [1199, 370] width 147 height 31
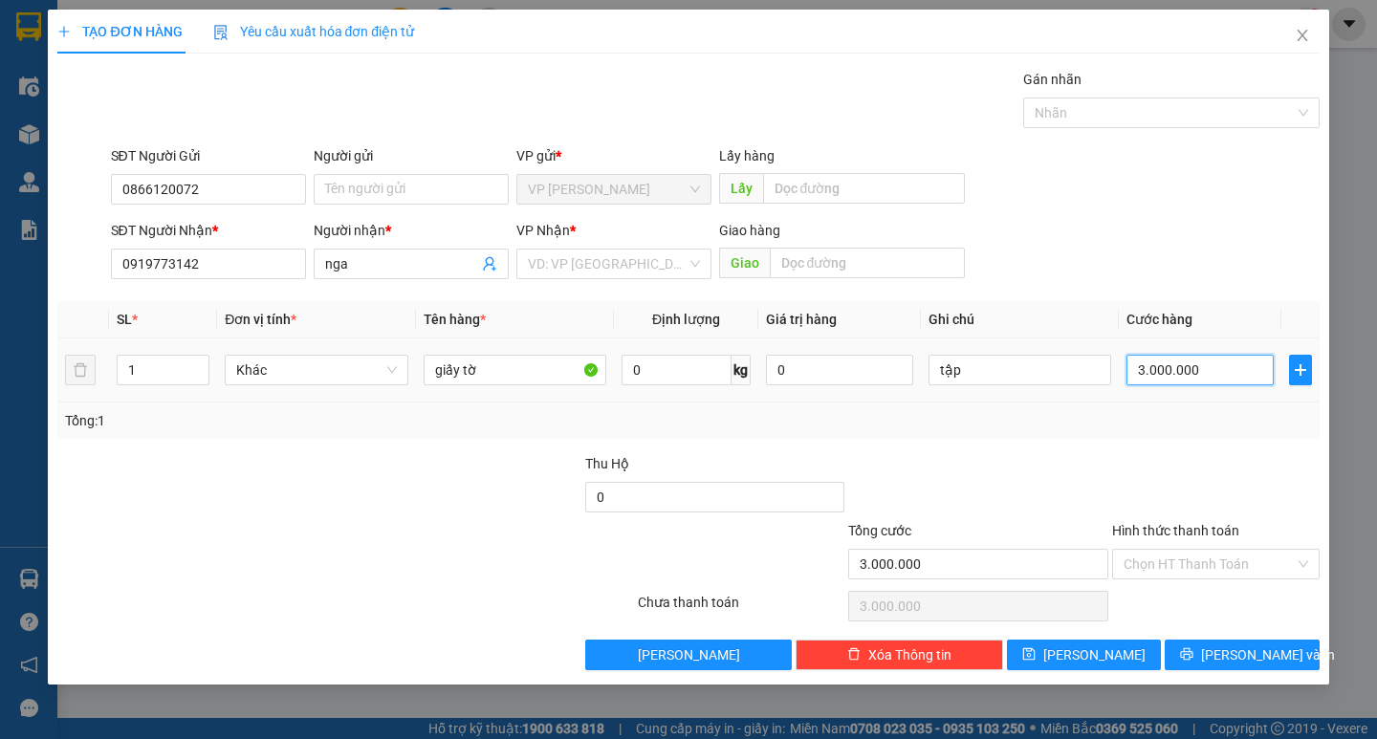
click at [1188, 379] on input "3.000.000" at bounding box center [1199, 370] width 147 height 31
type input "0"
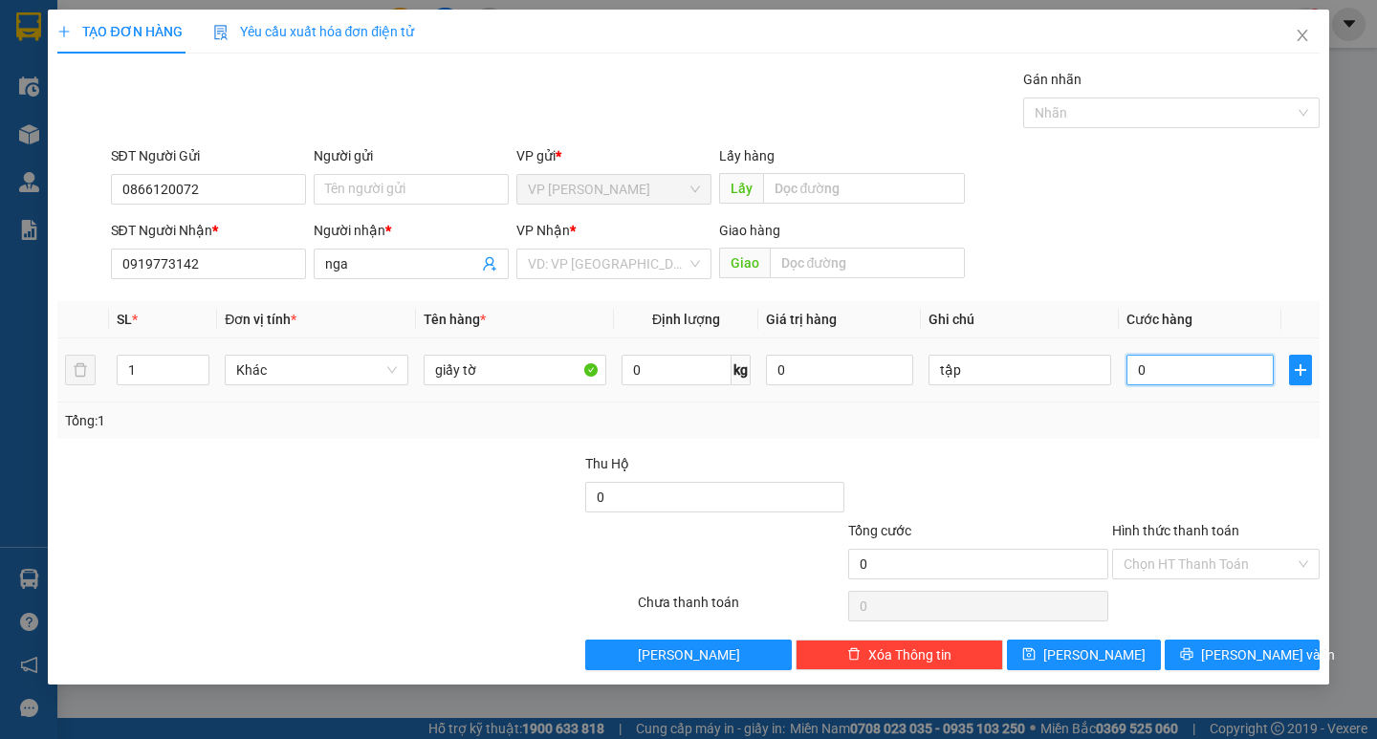
type input "05"
type input "5"
type input "050"
type input "50"
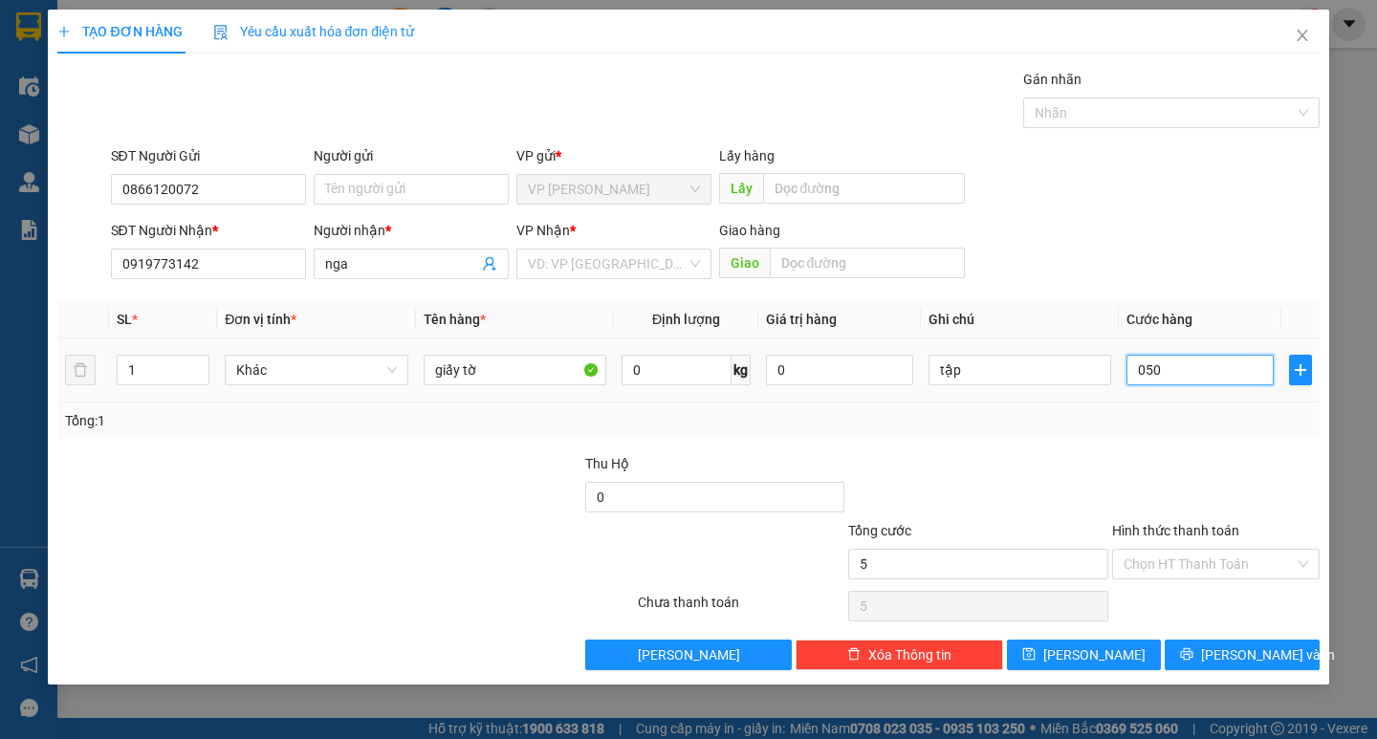
type input "50"
type input "0.500"
type input "500"
type input "05.000"
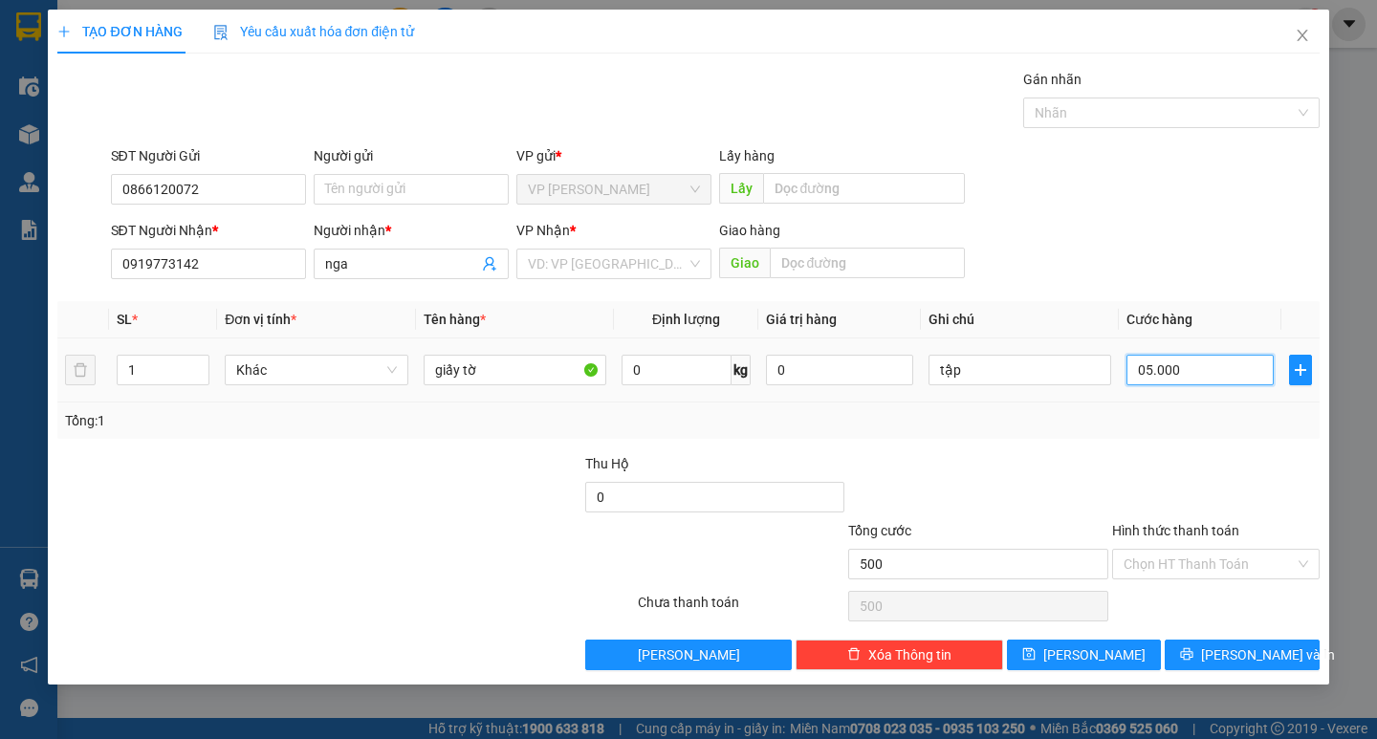
type input "5.000"
type input "050.000"
type input "50.000"
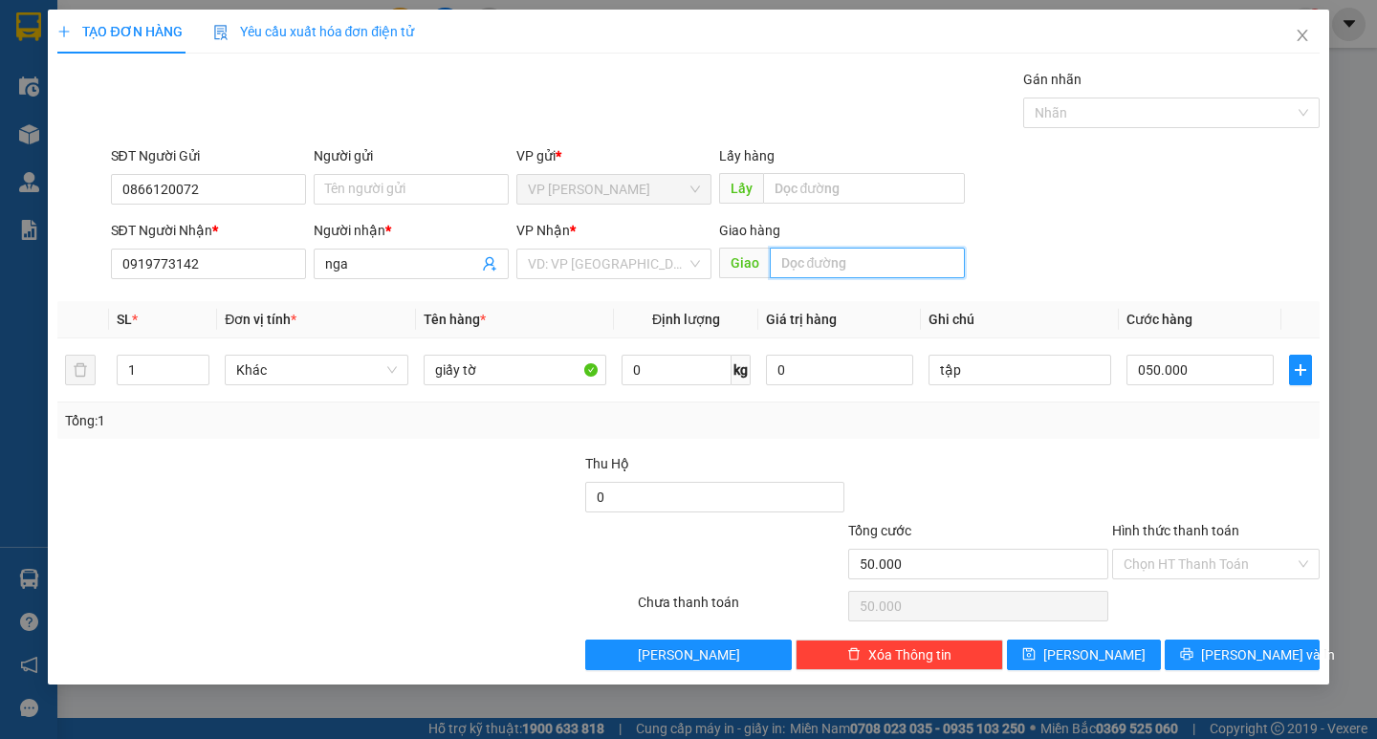
type input "50.000"
drag, startPoint x: 856, startPoint y: 273, endPoint x: 829, endPoint y: 283, distance: 28.4
click at [855, 273] on input "text" at bounding box center [867, 263] width 195 height 31
type input "1 [PERSON_NAME]"
click at [1170, 557] on input "Hình thức thanh toán" at bounding box center [1209, 564] width 171 height 29
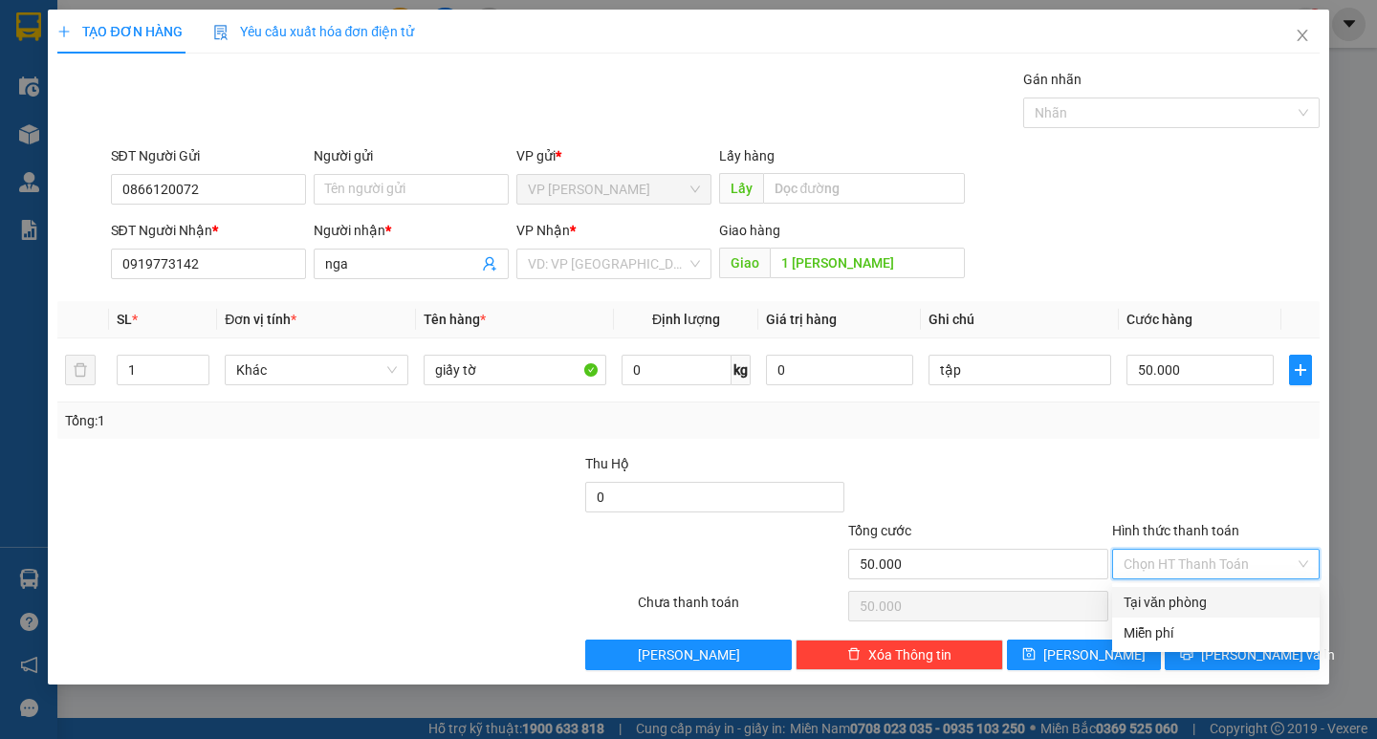
click at [1174, 598] on div "Tại văn phòng" at bounding box center [1216, 602] width 185 height 21
type input "0"
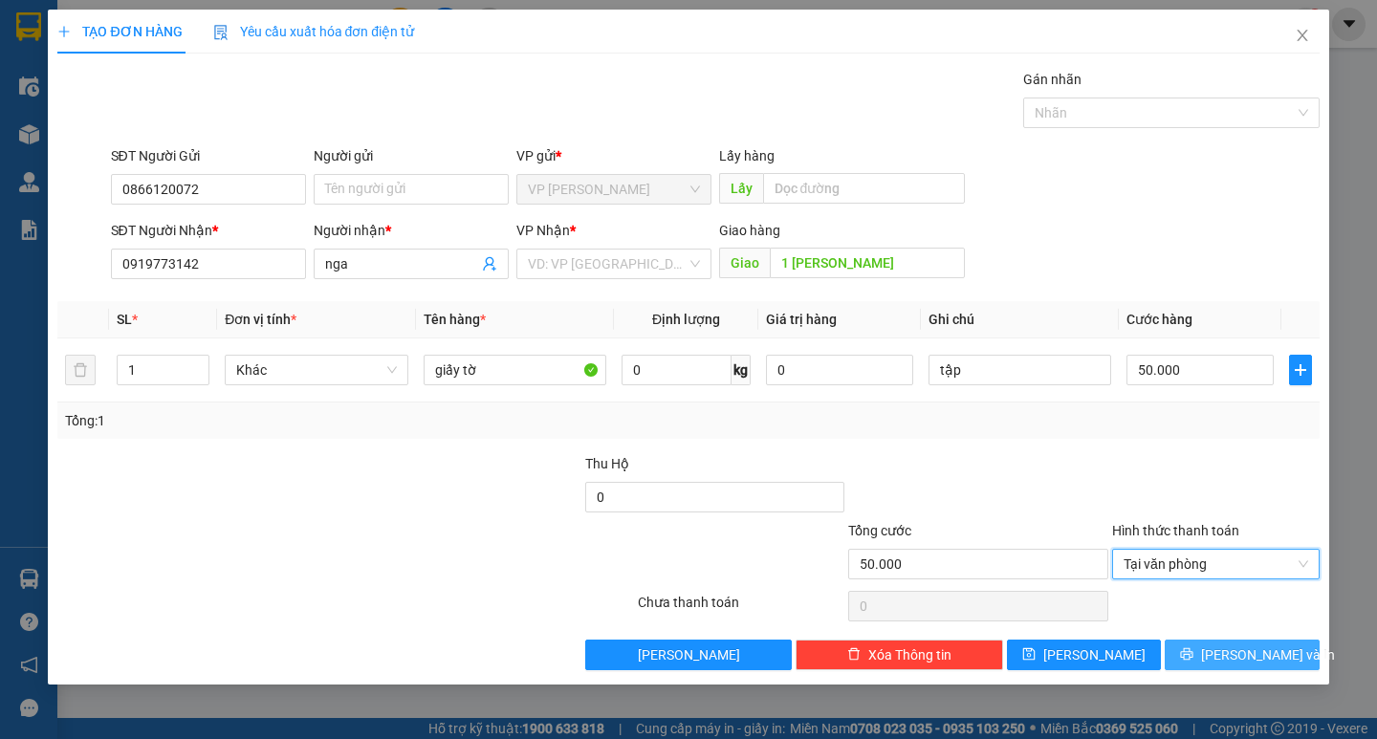
click at [1214, 666] on button "[PERSON_NAME] và In" at bounding box center [1242, 655] width 154 height 31
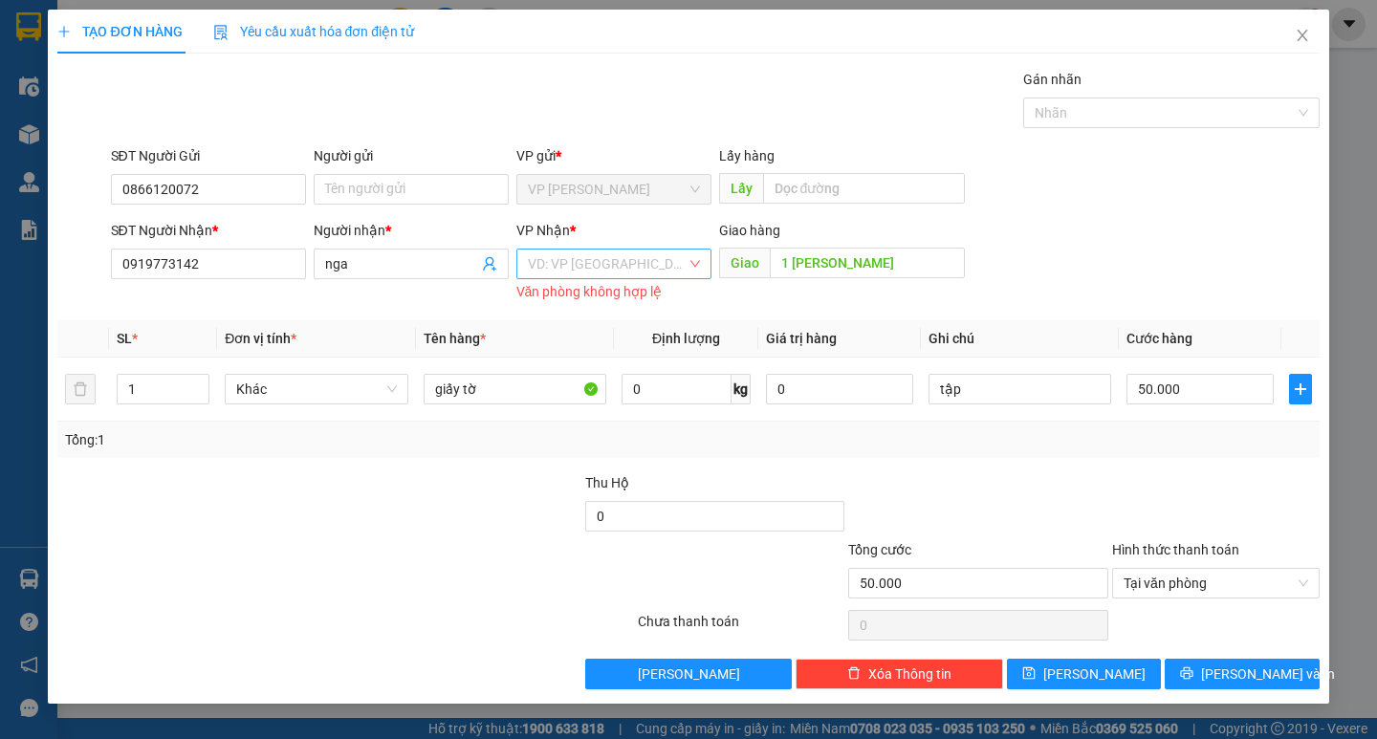
click at [616, 257] on input "search" at bounding box center [607, 264] width 159 height 29
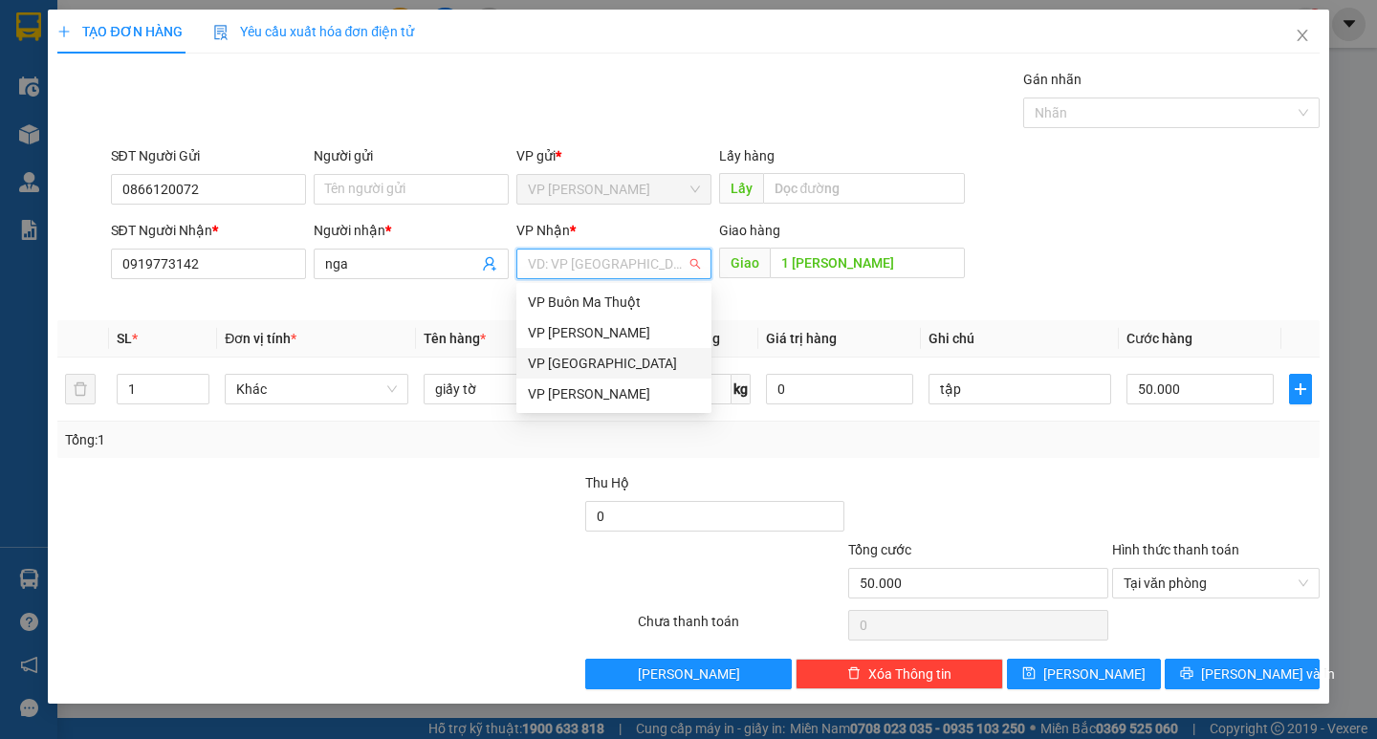
click at [575, 359] on div "VP [GEOGRAPHIC_DATA]" at bounding box center [614, 363] width 172 height 21
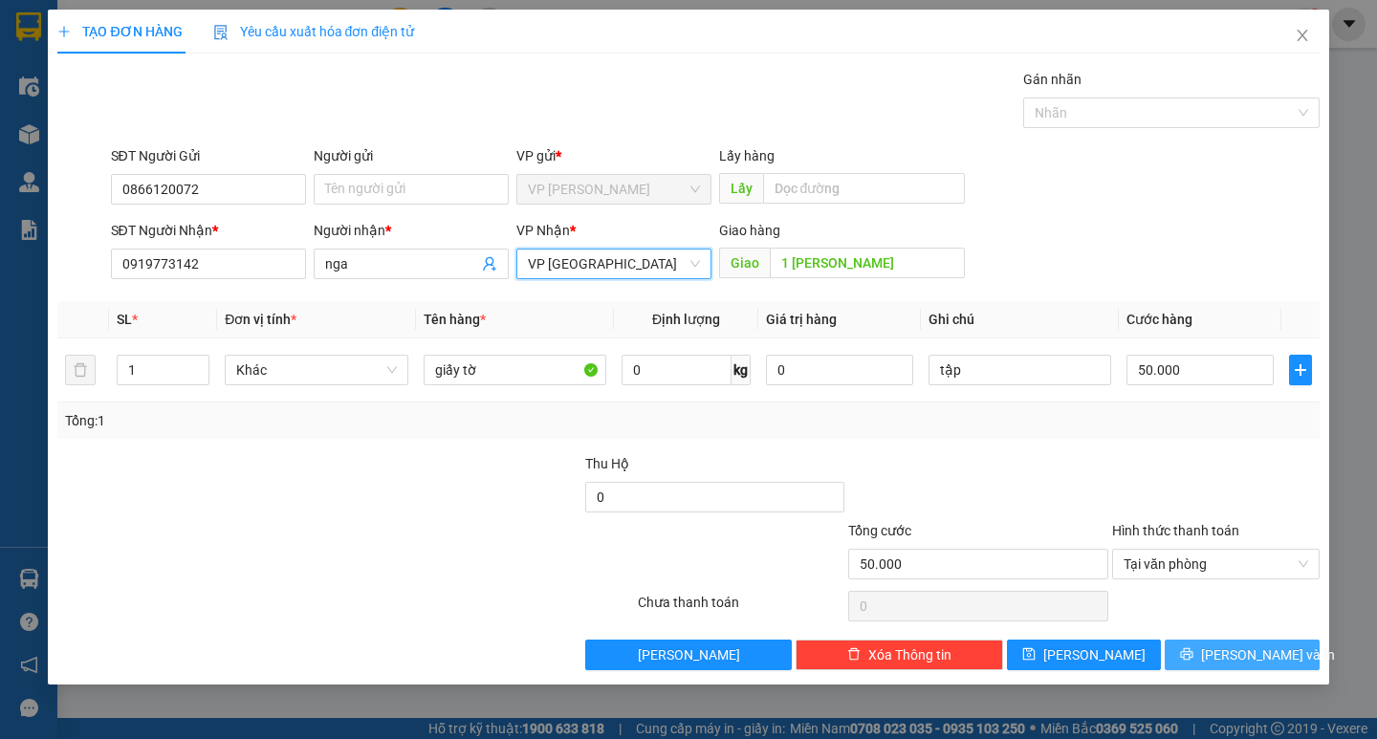
click at [1193, 653] on icon "printer" at bounding box center [1186, 653] width 13 height 13
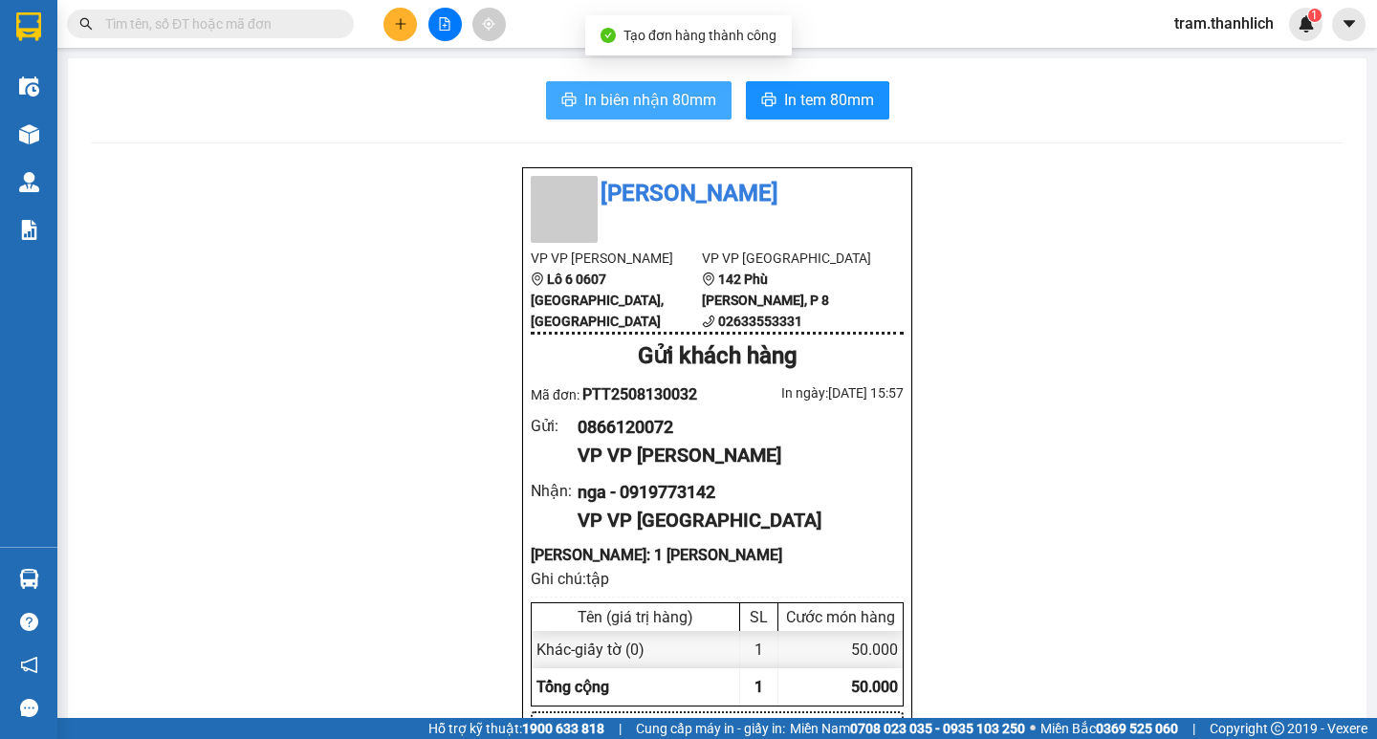
click at [620, 107] on span "In biên nhận 80mm" at bounding box center [650, 100] width 132 height 24
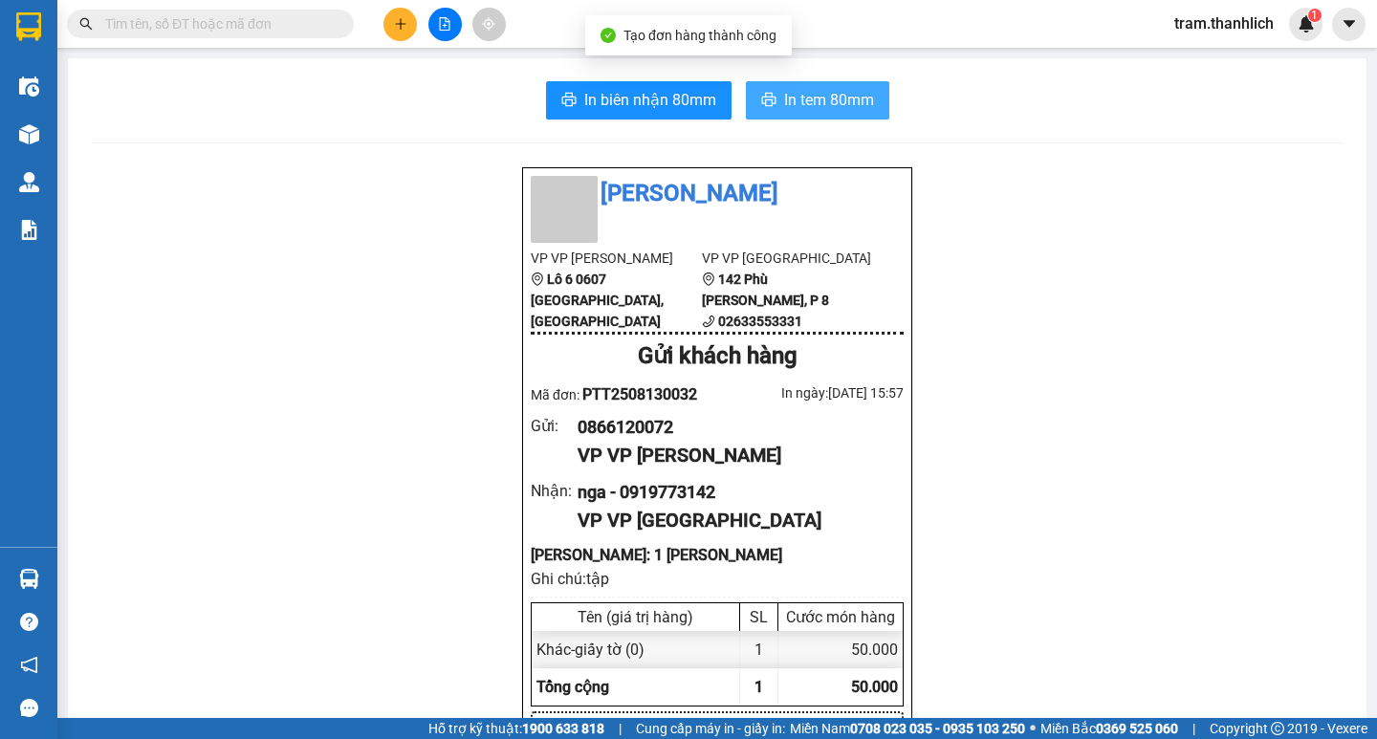
click at [746, 98] on button "In tem 80mm" at bounding box center [817, 100] width 143 height 38
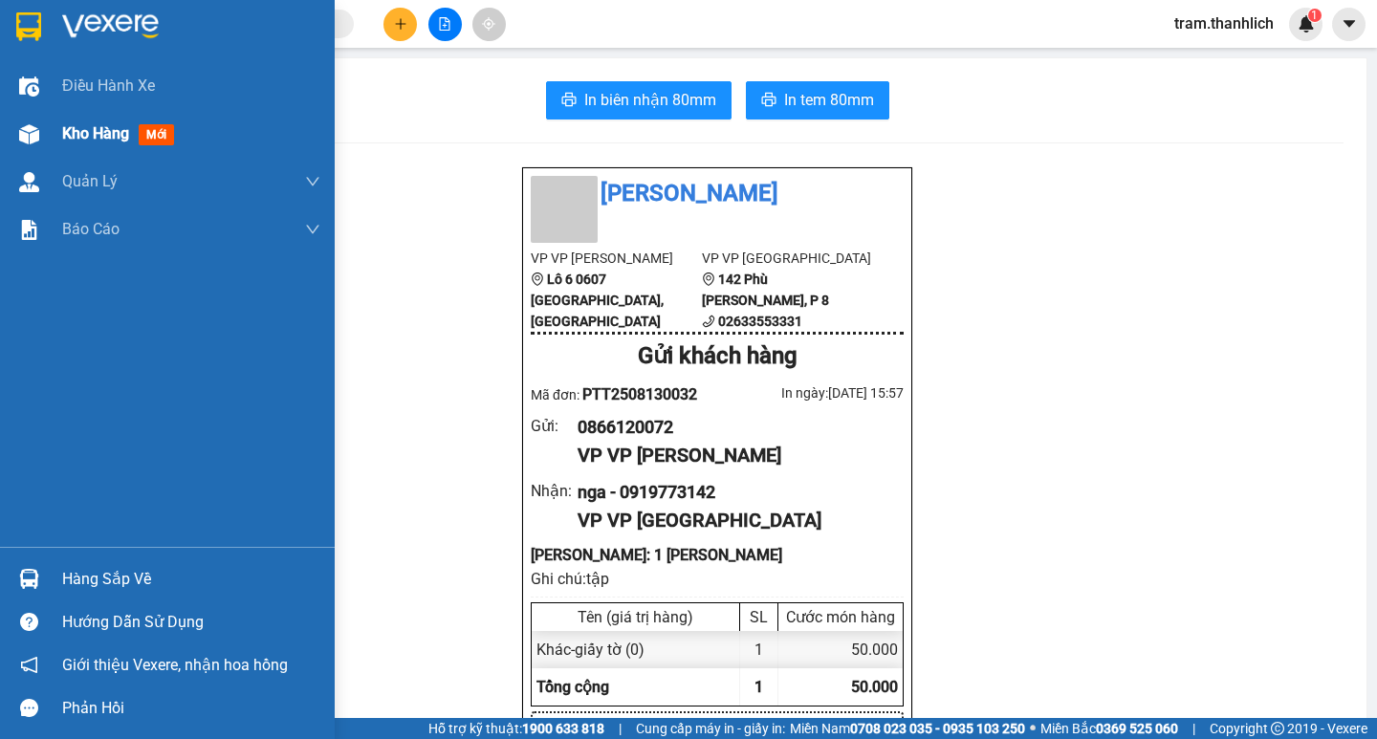
click at [74, 133] on span "Kho hàng" at bounding box center [95, 133] width 67 height 18
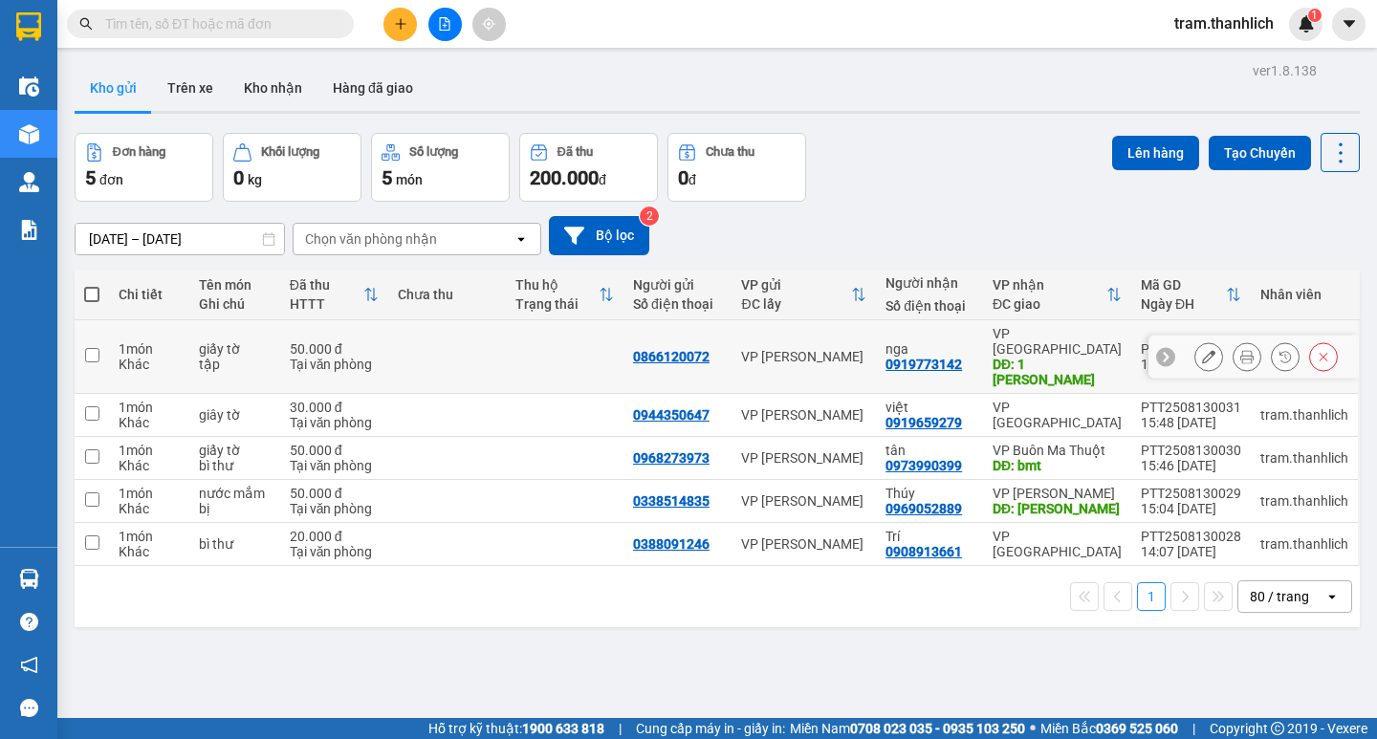
click at [1202, 350] on icon at bounding box center [1208, 356] width 13 height 13
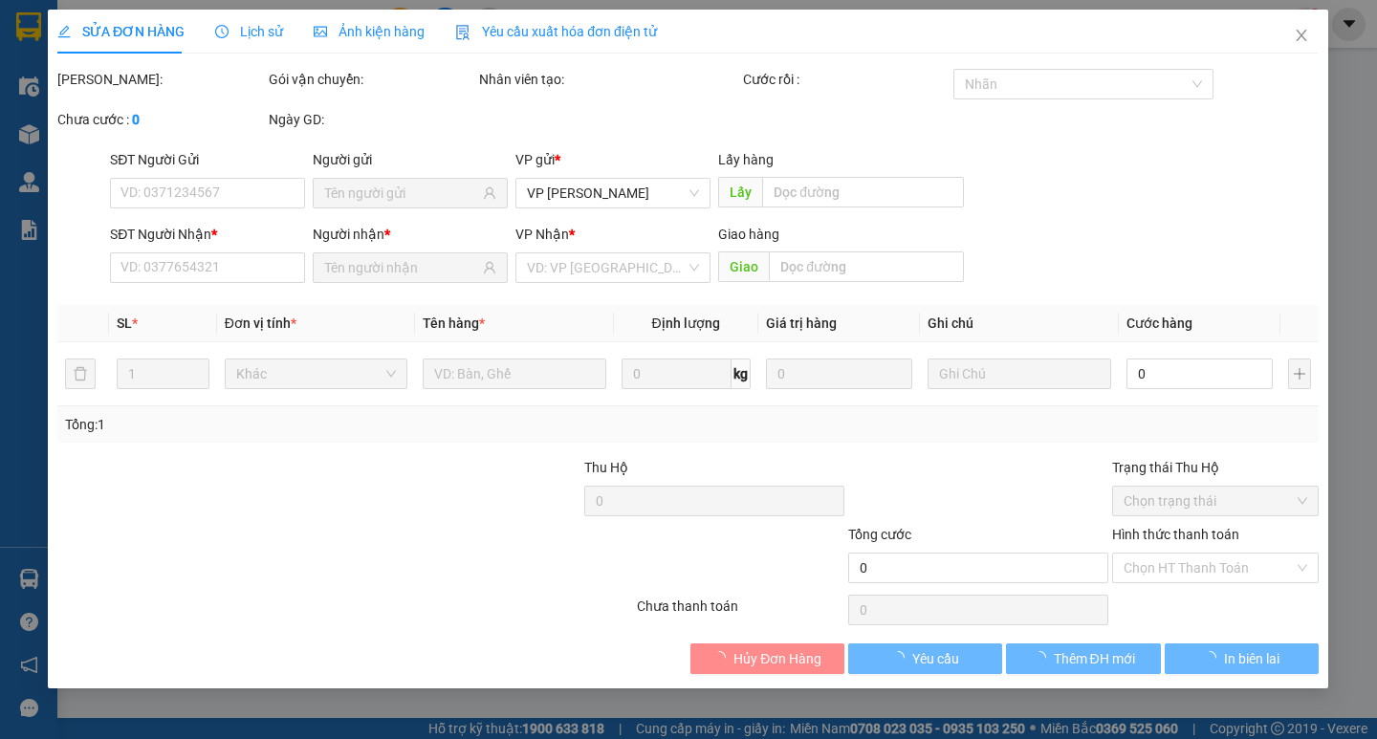
type input "0866120072"
type input "0919773142"
type input "1 [PERSON_NAME]"
type input "50.000"
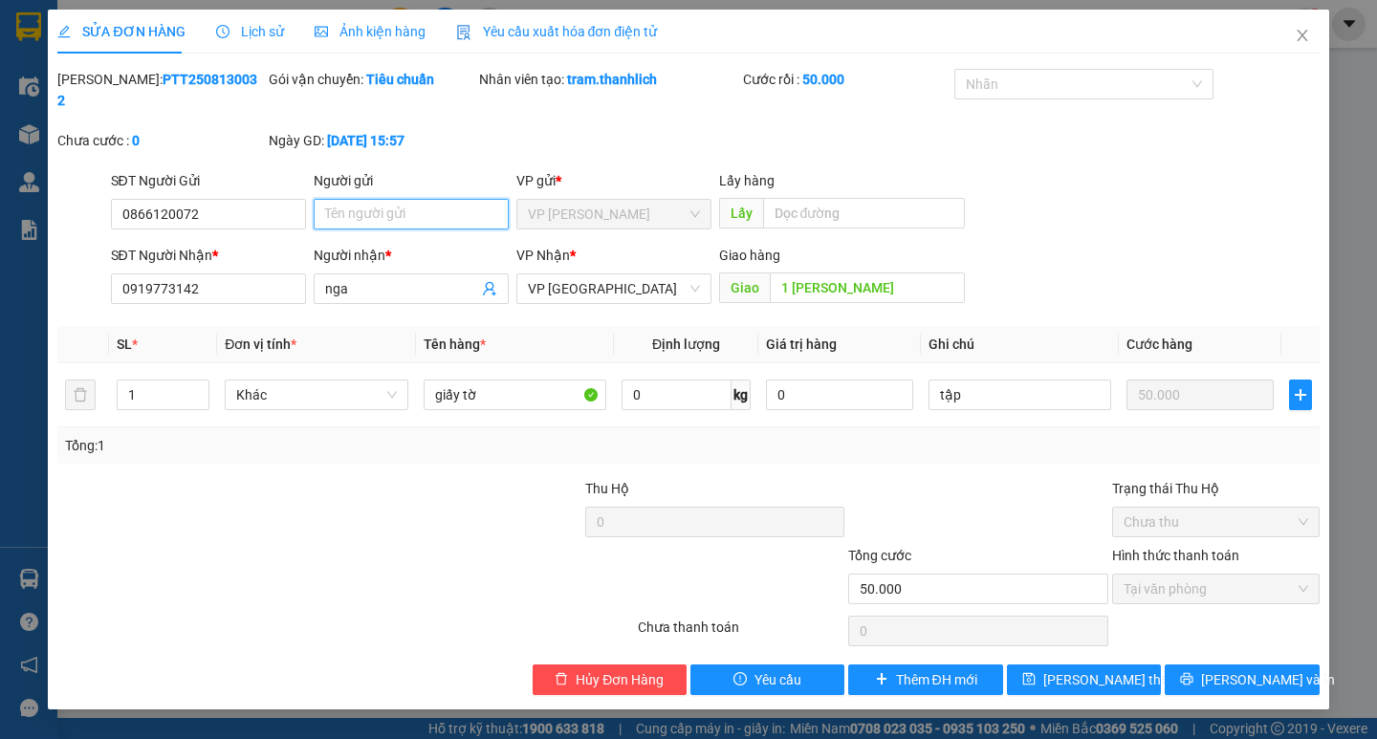
click at [414, 199] on input "Người gửi" at bounding box center [411, 214] width 195 height 31
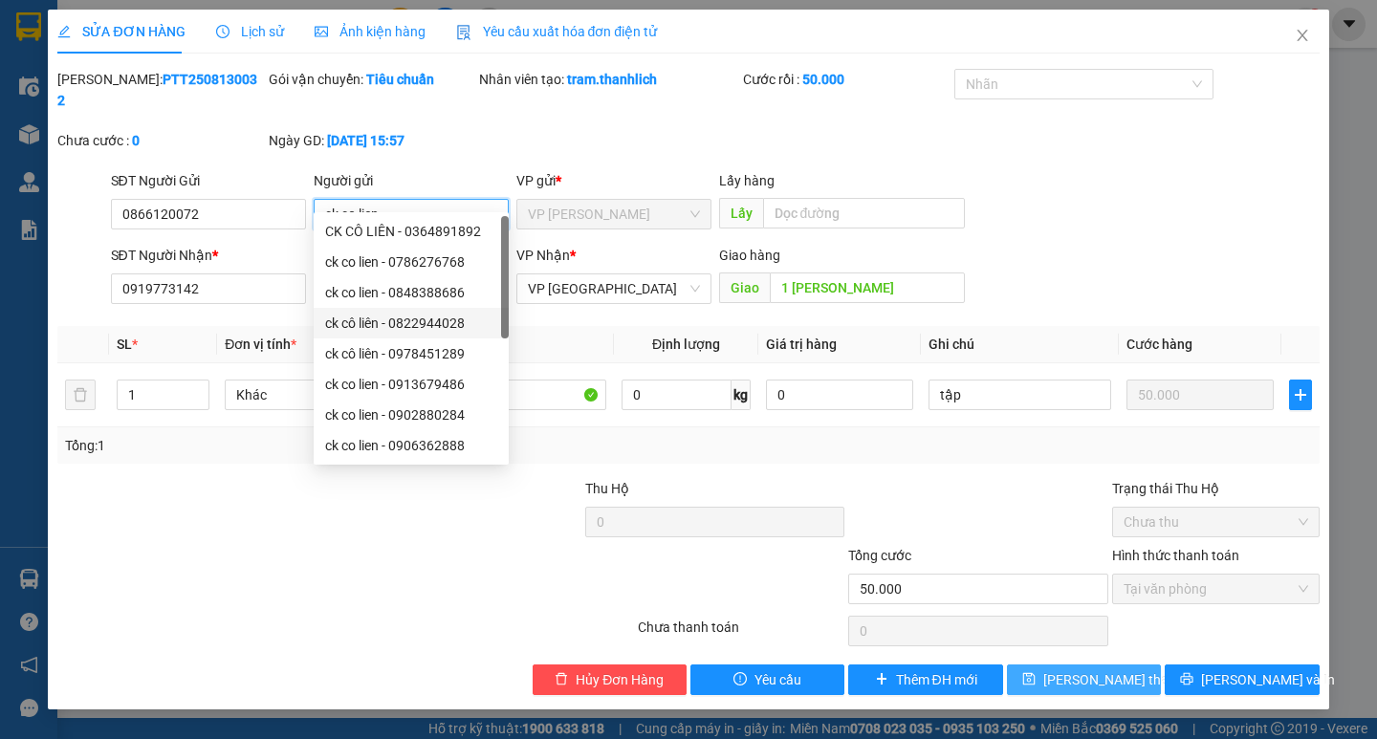
type input "ck co lien"
click at [1093, 669] on span "[PERSON_NAME] thay đổi" at bounding box center [1119, 679] width 153 height 21
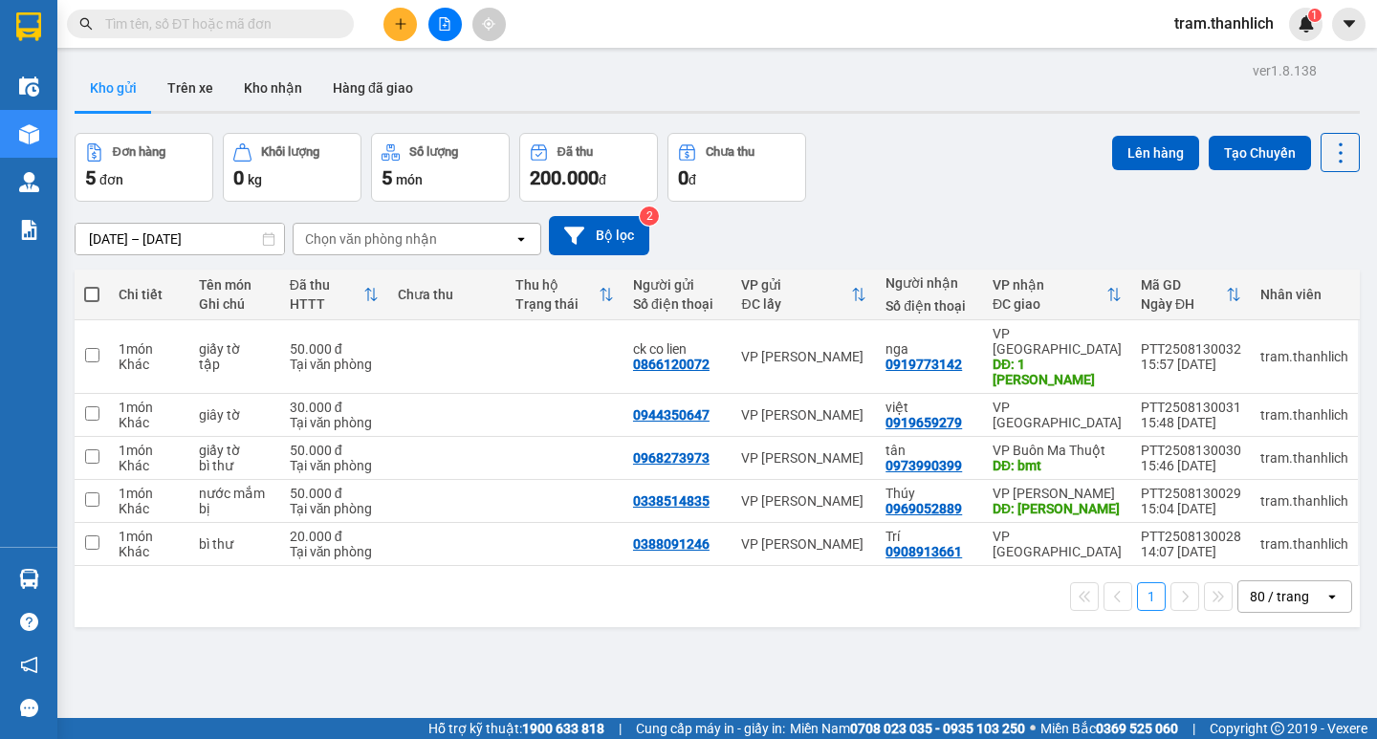
click at [405, 16] on button at bounding box center [399, 24] width 33 height 33
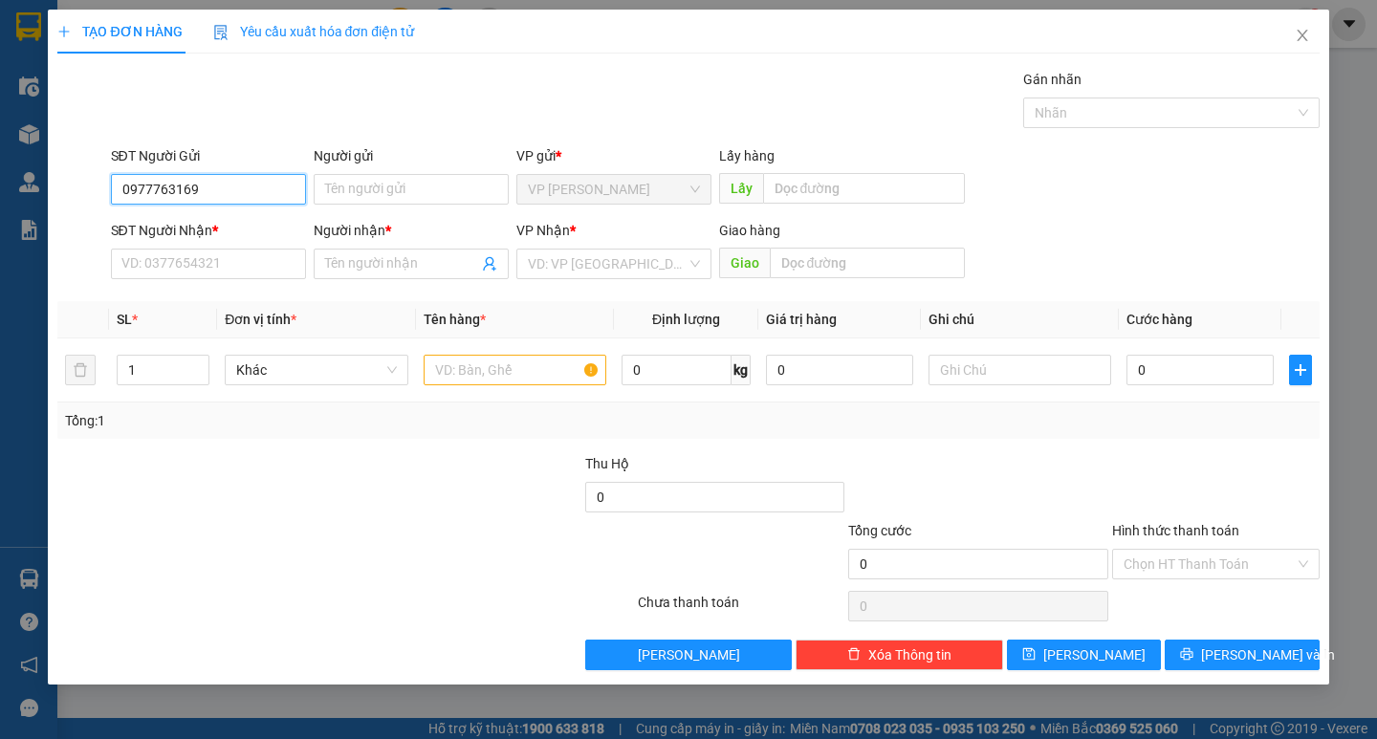
click at [144, 200] on input "0977763169" at bounding box center [208, 189] width 195 height 31
type input "0907763169"
click at [153, 269] on input "SĐT Người Nhận *" at bounding box center [208, 264] width 195 height 31
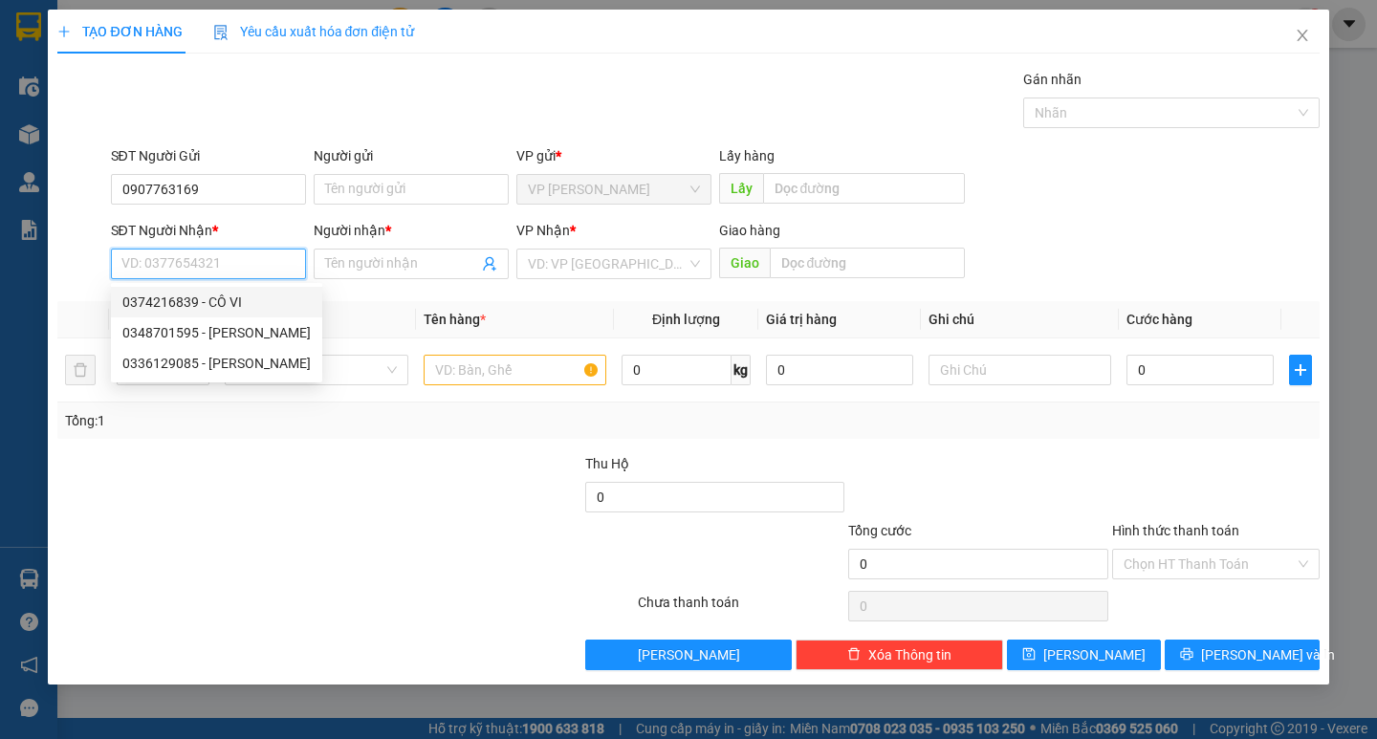
click at [173, 296] on div "0374216839 - CÔ VI" at bounding box center [216, 302] width 188 height 21
type input "0374216839"
type input "CÔ VI"
type input "[PERSON_NAME]"
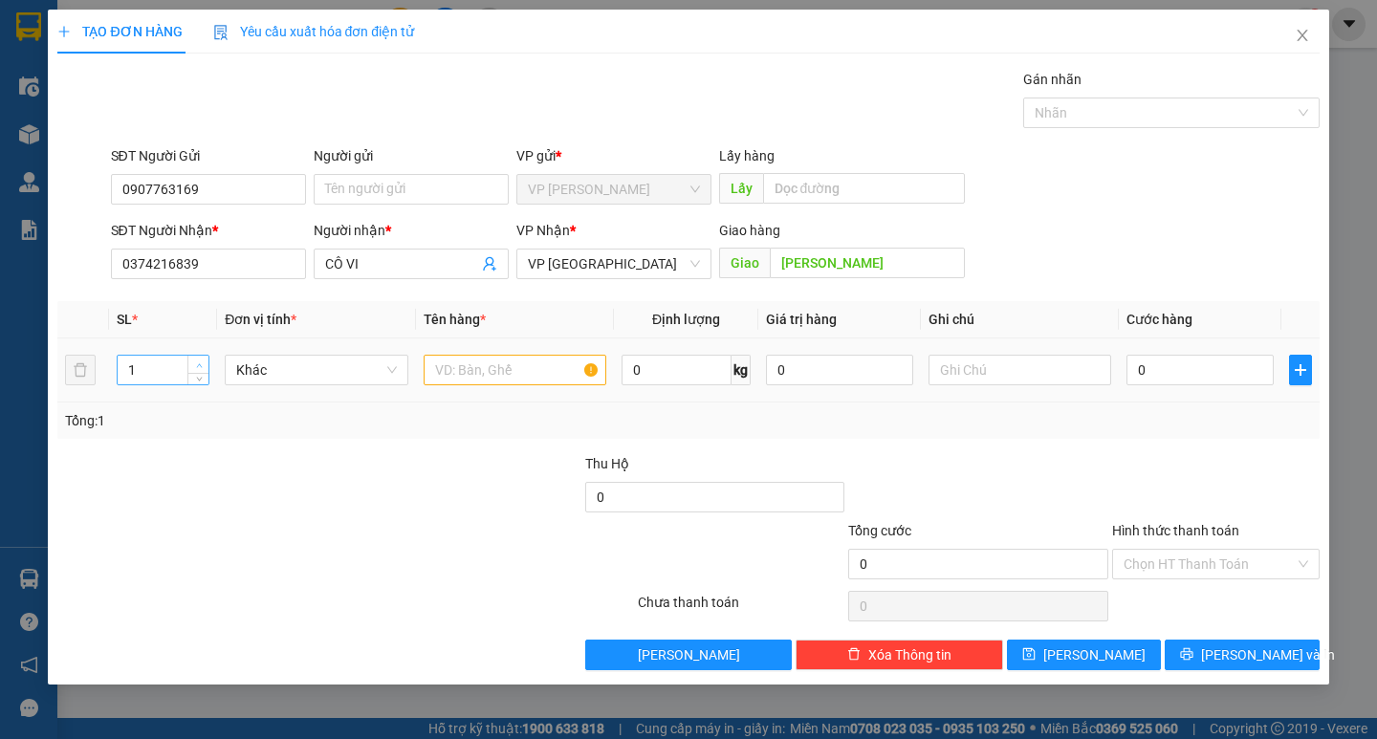
type input "2"
click at [200, 363] on icon "up" at bounding box center [199, 365] width 7 height 7
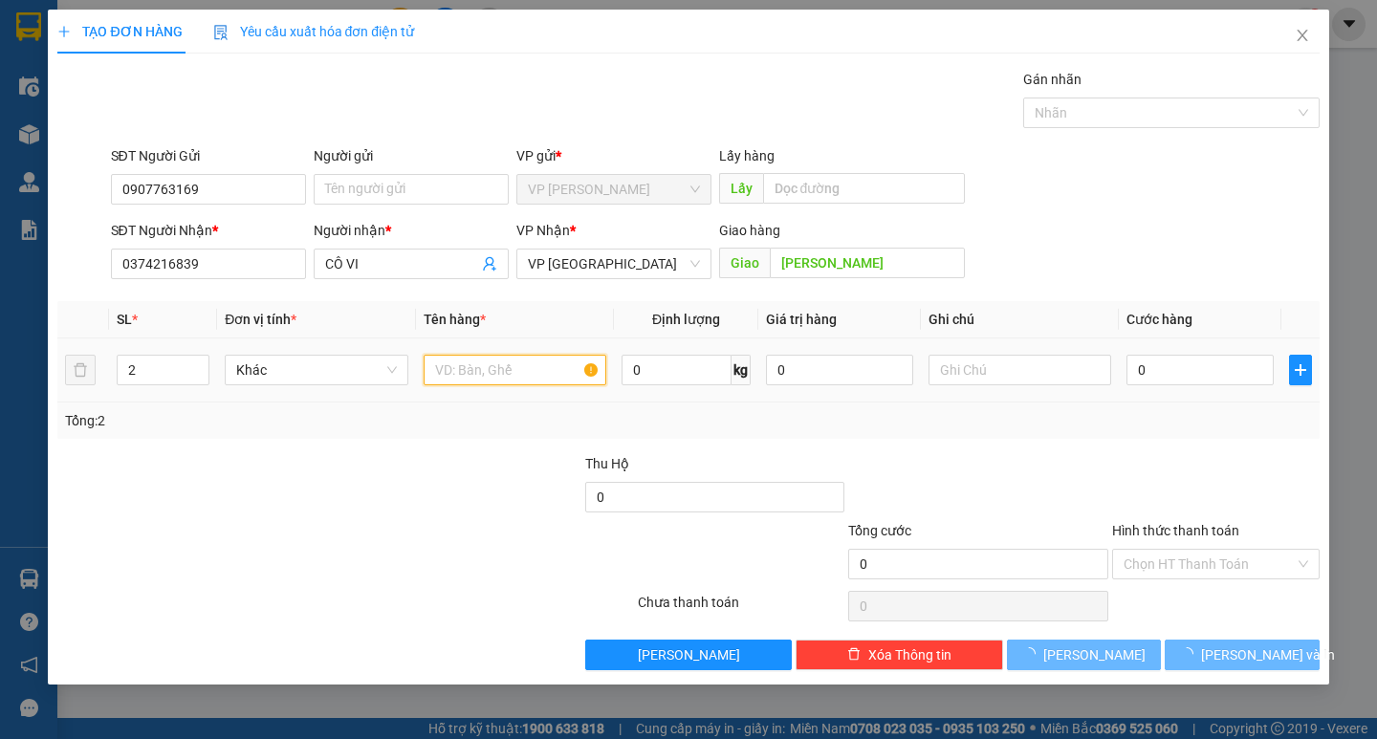
click at [546, 374] on input "text" at bounding box center [515, 370] width 183 height 31
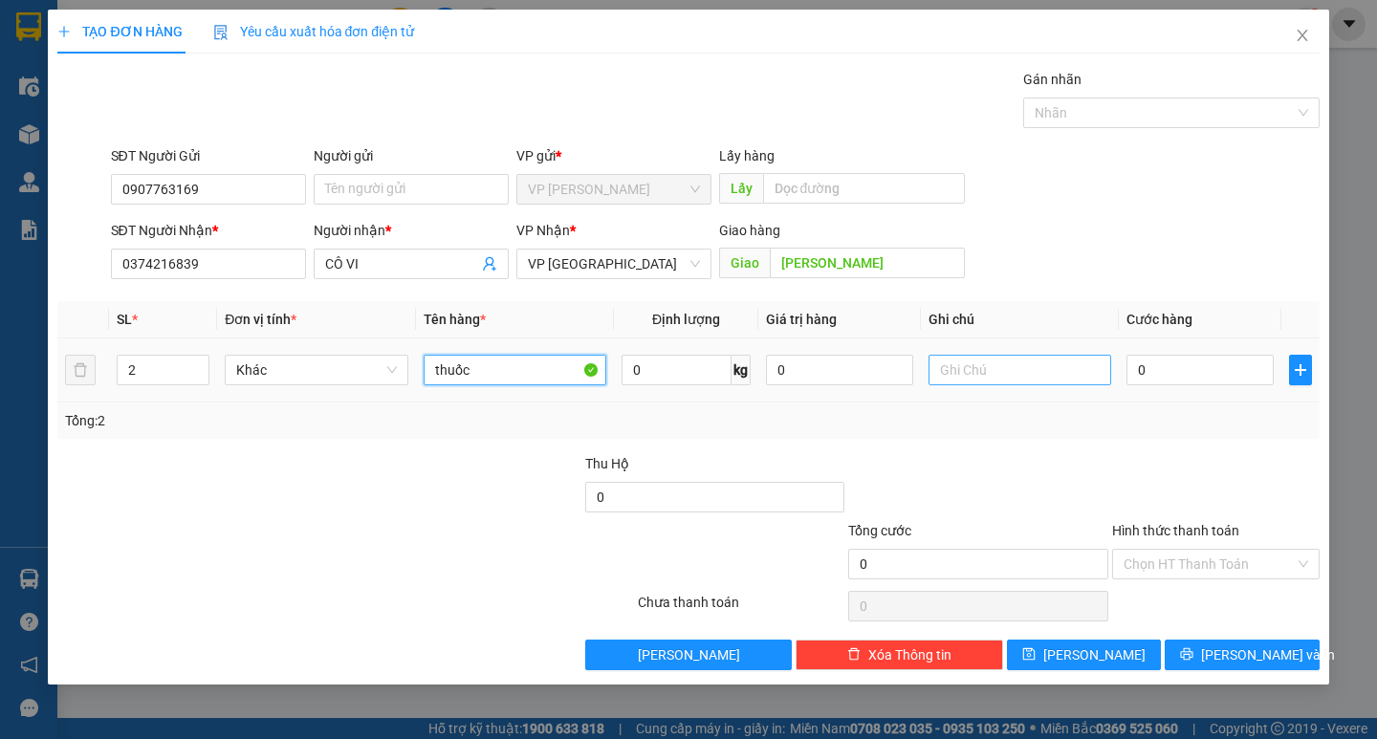
type input "thuốc"
click at [968, 381] on input "text" at bounding box center [1020, 370] width 183 height 31
type input "thug giấy"
click at [1142, 376] on input "0" at bounding box center [1199, 370] width 147 height 31
type input "6"
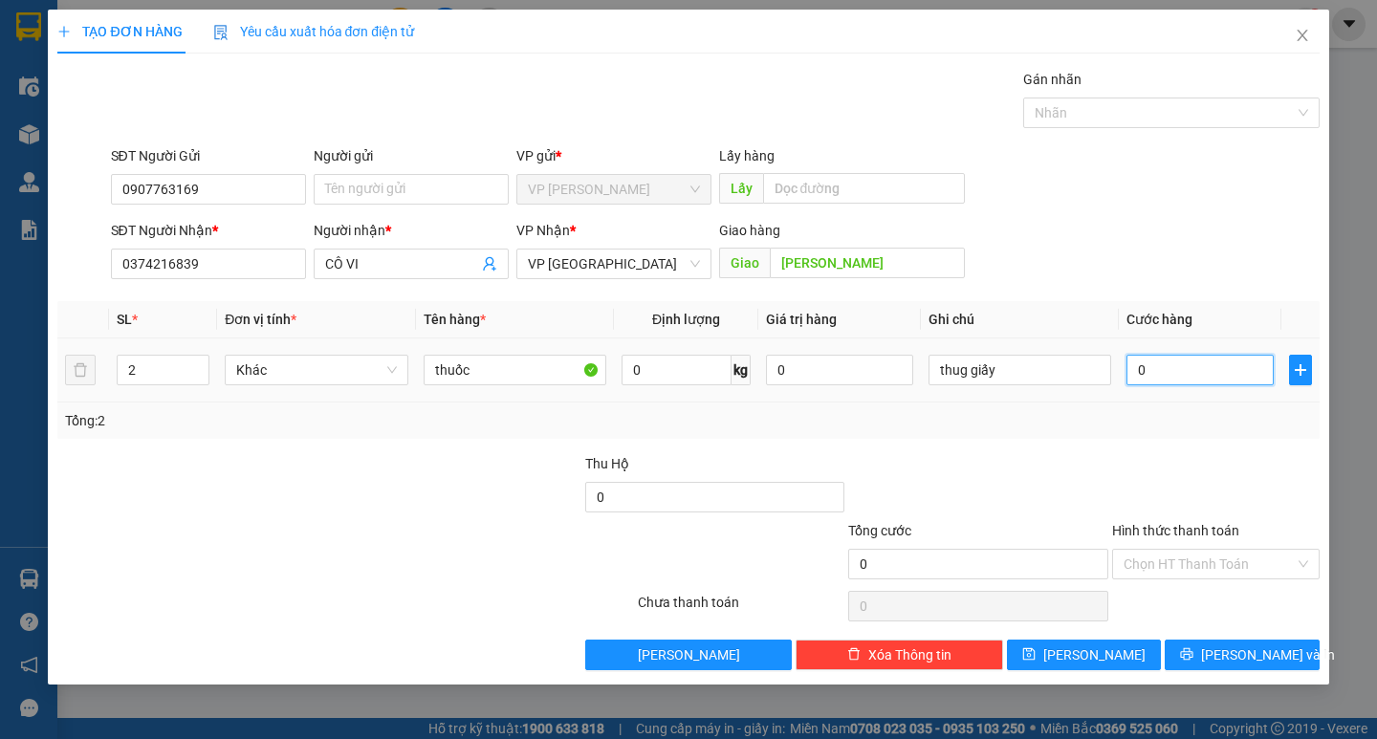
type input "6"
type input "60"
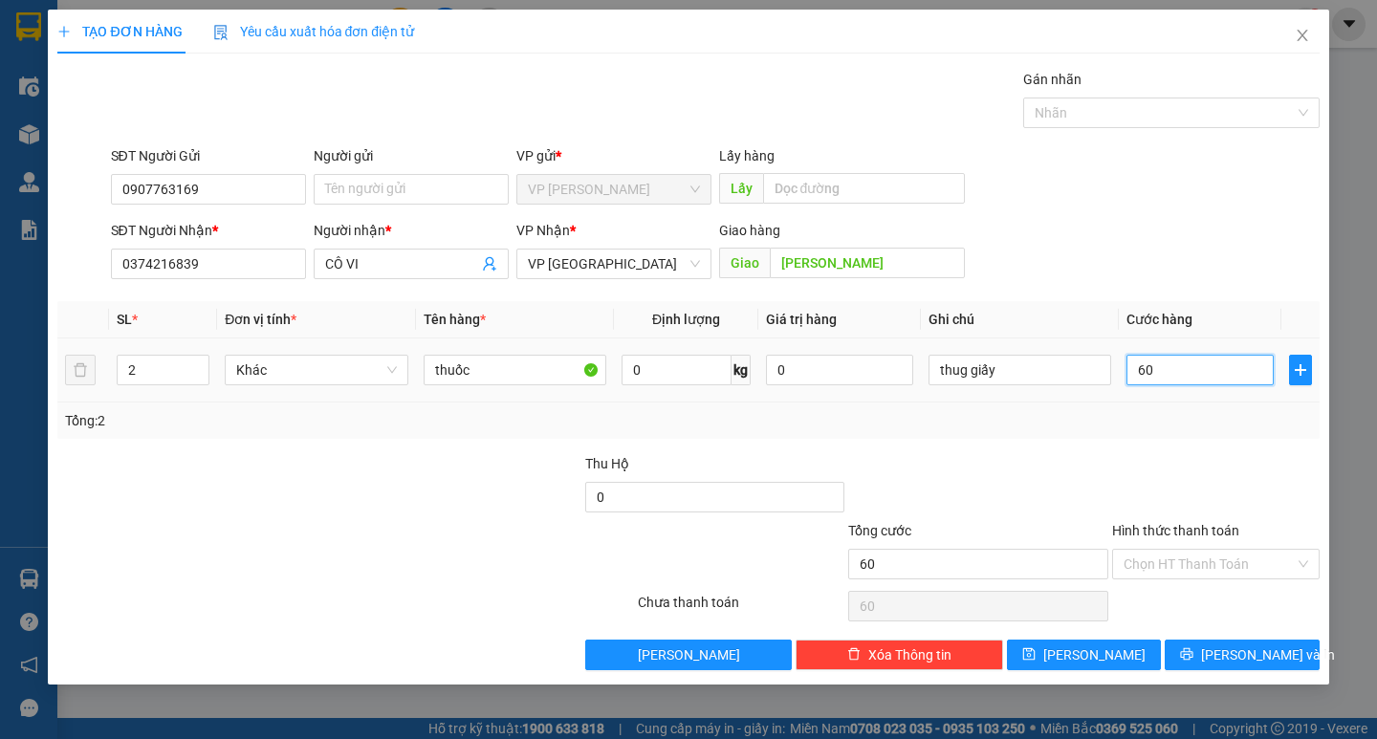
type input "600"
type input "6.000"
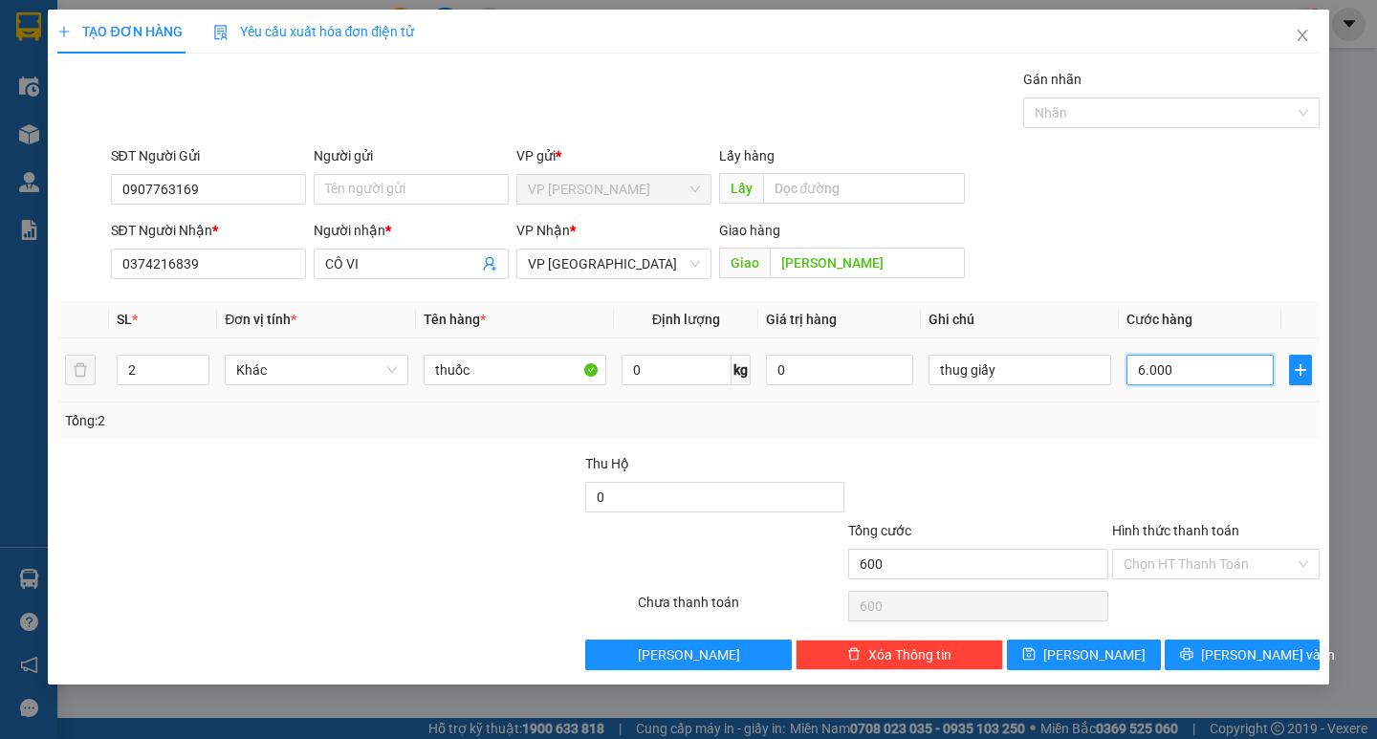
type input "6.000"
type input "60.000"
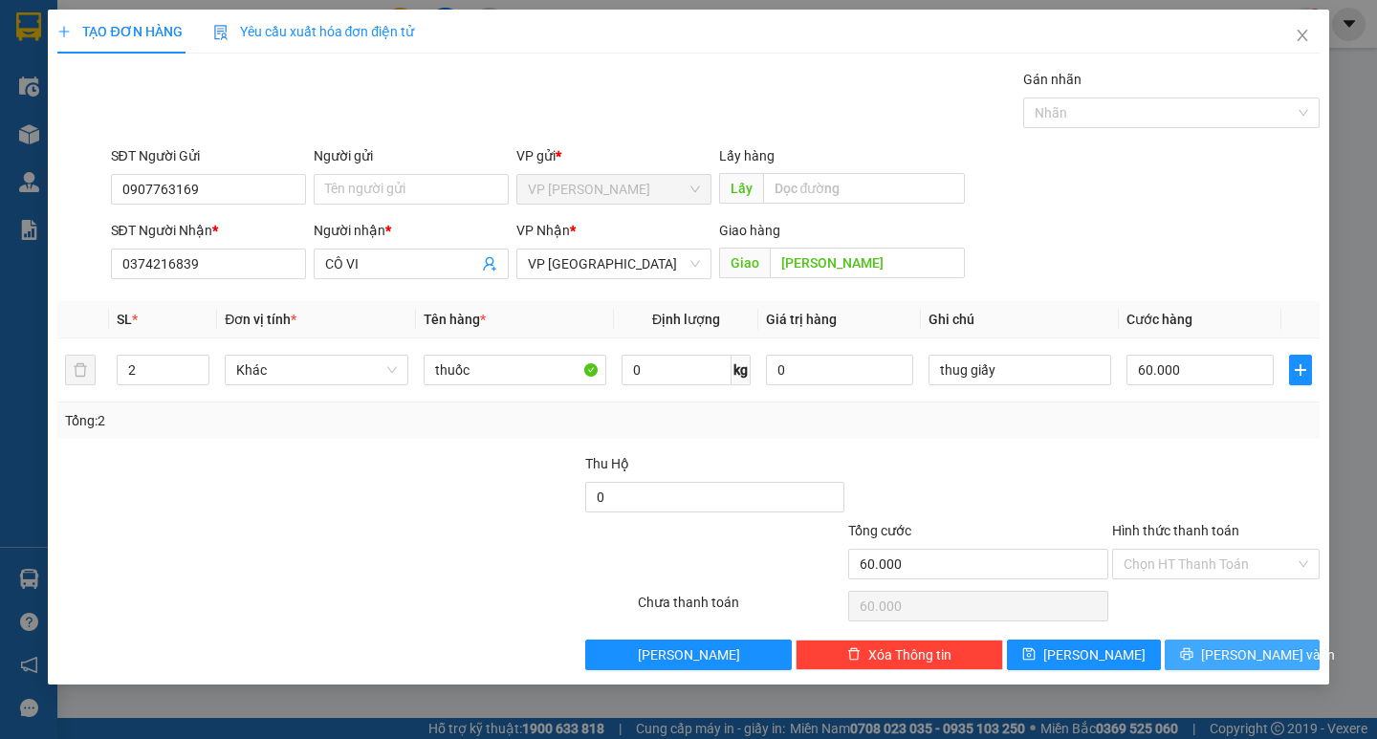
click at [1193, 662] on span "printer" at bounding box center [1186, 654] width 13 height 15
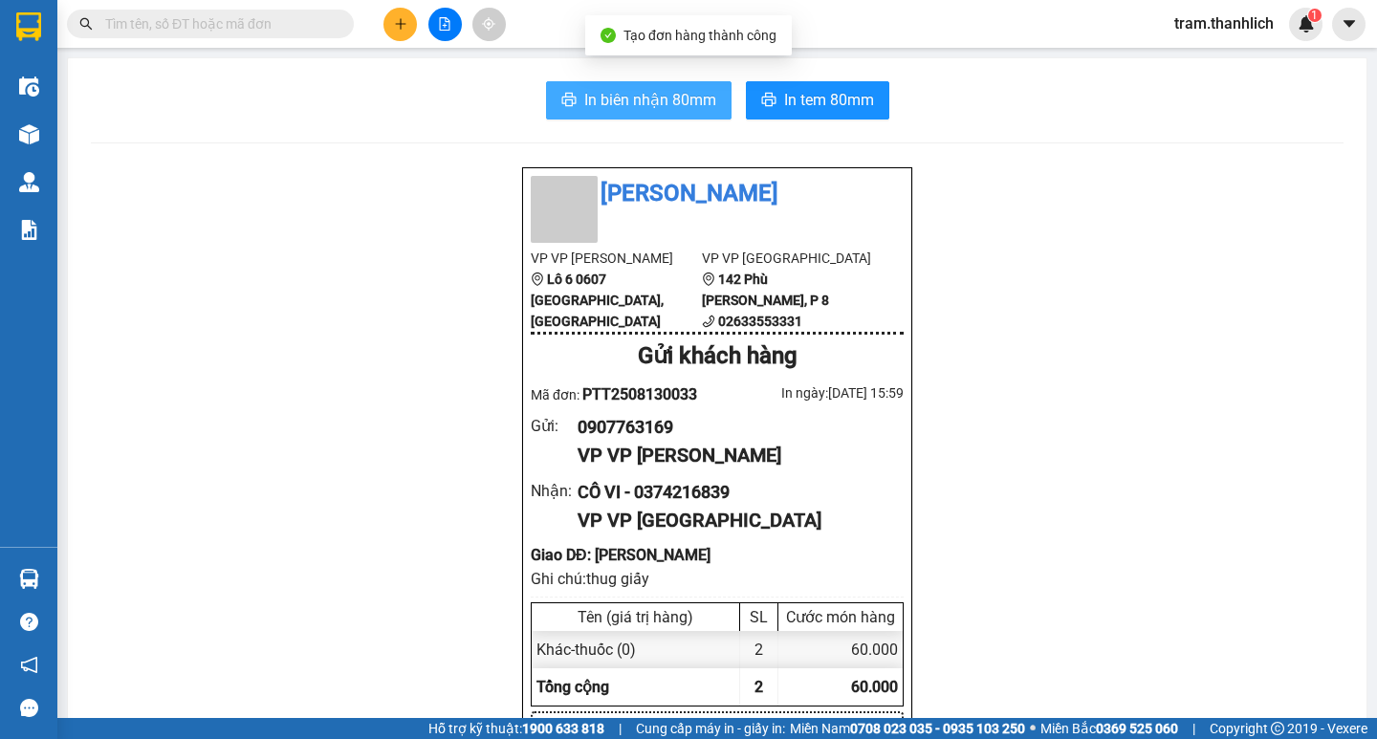
click at [593, 98] on span "In biên nhận 80mm" at bounding box center [650, 100] width 132 height 24
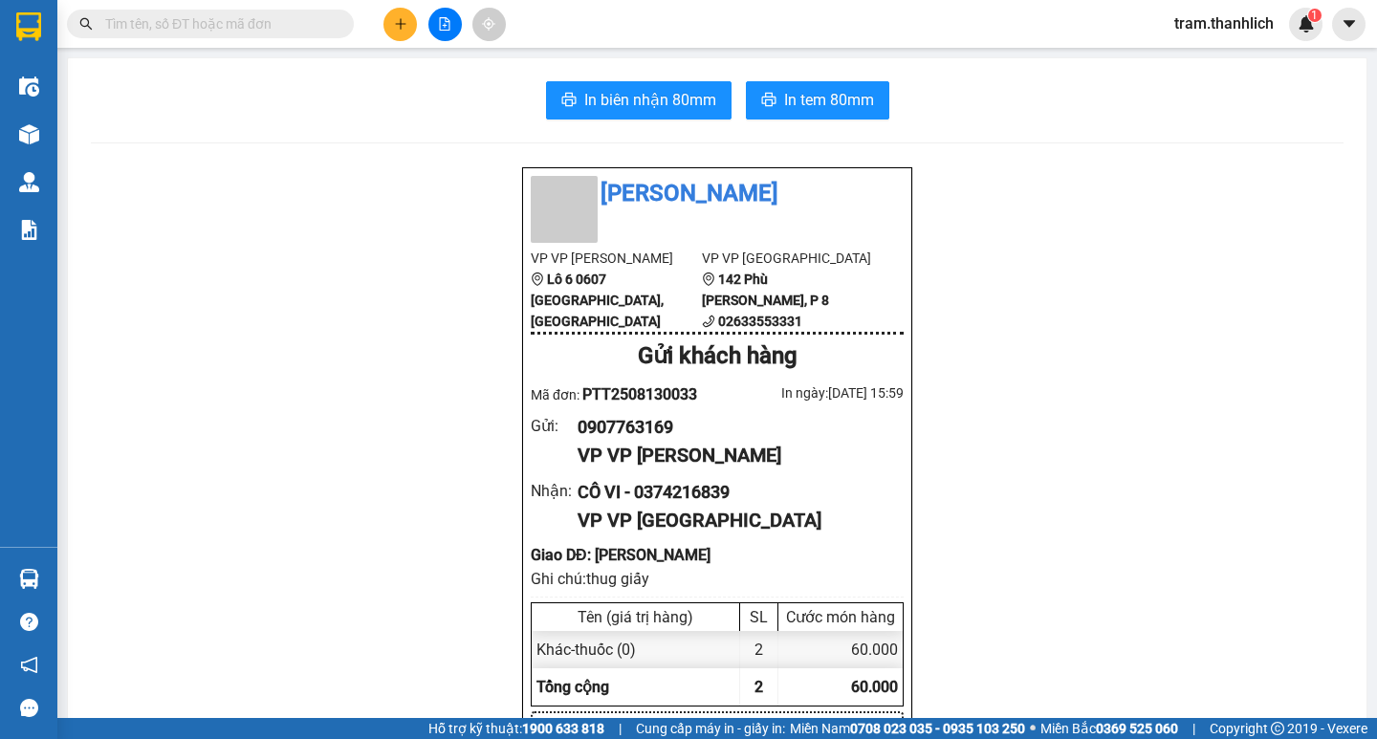
drag, startPoint x: 753, startPoint y: 130, endPoint x: 752, endPoint y: 120, distance: 9.6
click at [752, 106] on button "In tem 80mm" at bounding box center [817, 100] width 143 height 38
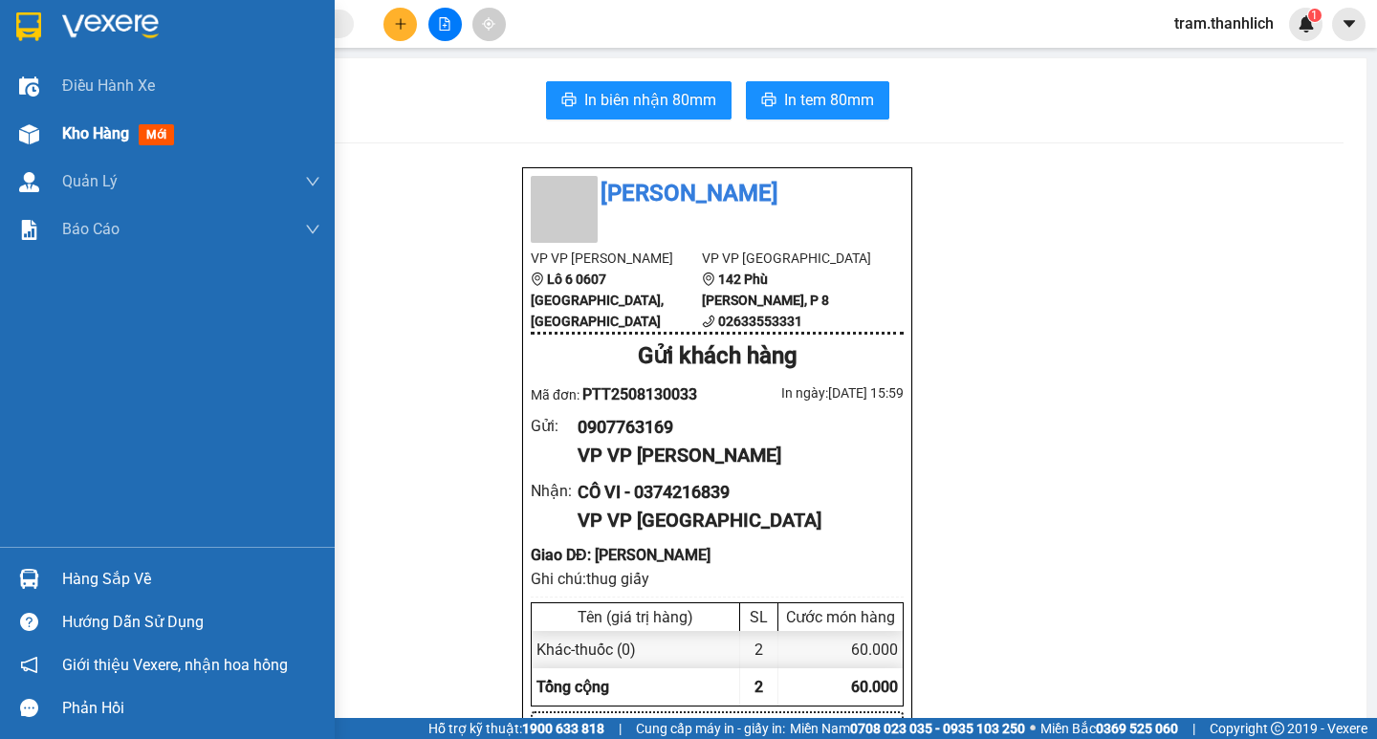
click at [125, 135] on span "Kho hàng" at bounding box center [95, 133] width 67 height 18
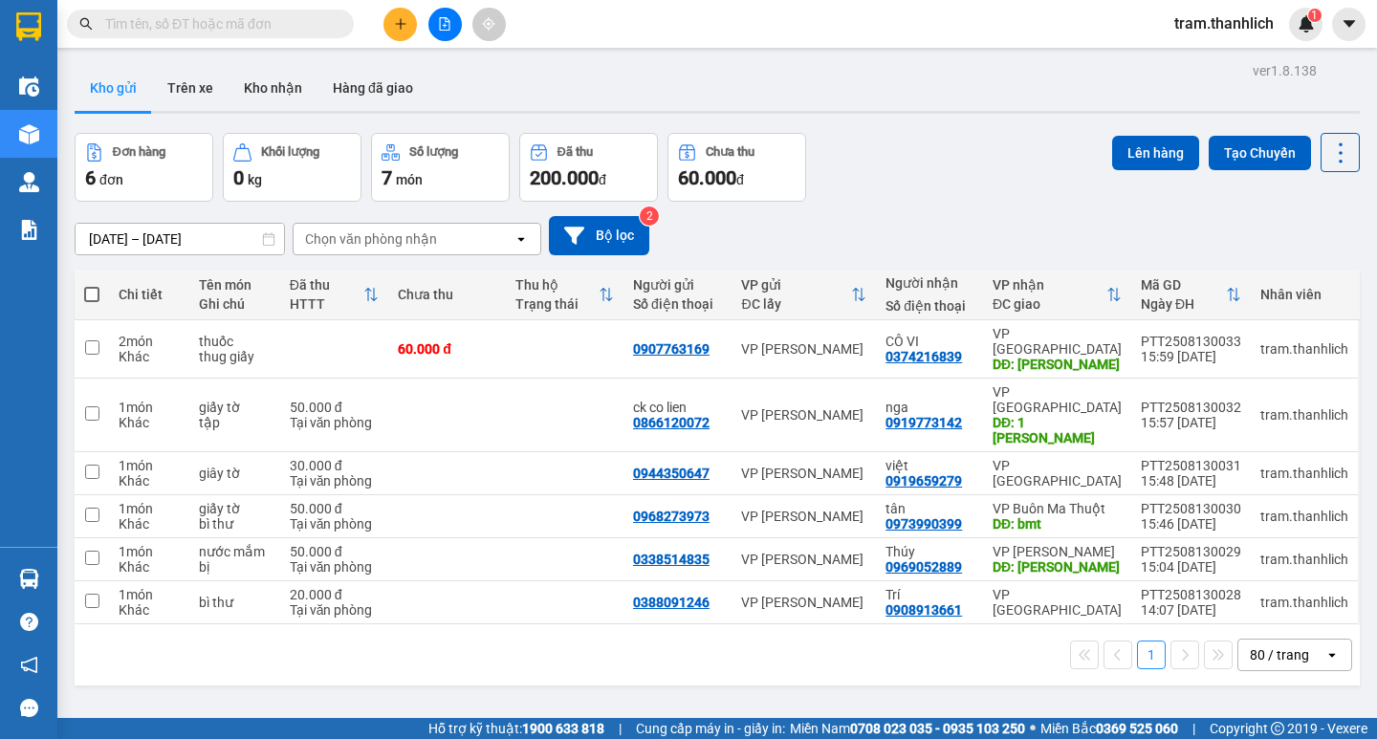
click at [395, 26] on icon "plus" at bounding box center [400, 23] width 13 height 13
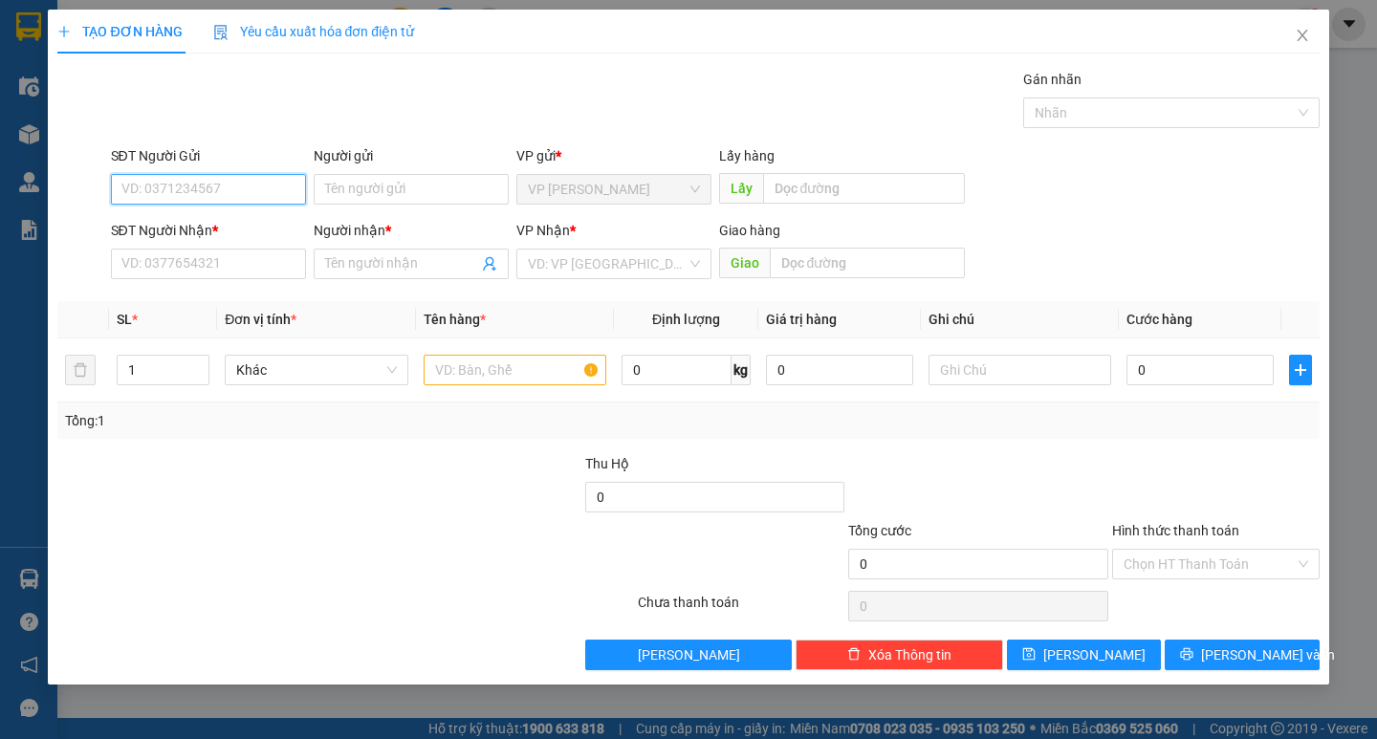
click at [259, 184] on input "SĐT Người Gửi" at bounding box center [208, 189] width 195 height 31
type input "0937337998"
click at [255, 270] on input "SĐT Người Nhận *" at bounding box center [208, 264] width 195 height 31
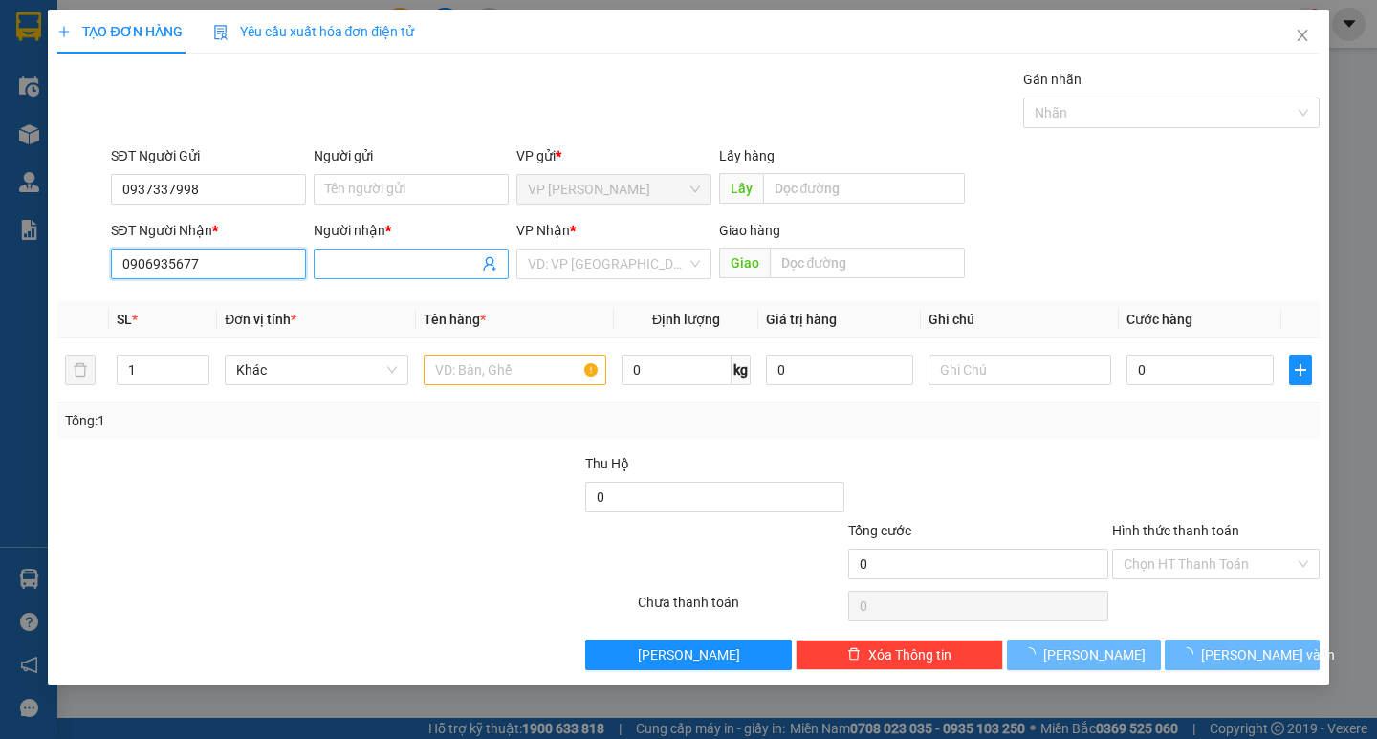
type input "0906935677"
click at [397, 273] on input "Người nhận *" at bounding box center [401, 263] width 153 height 21
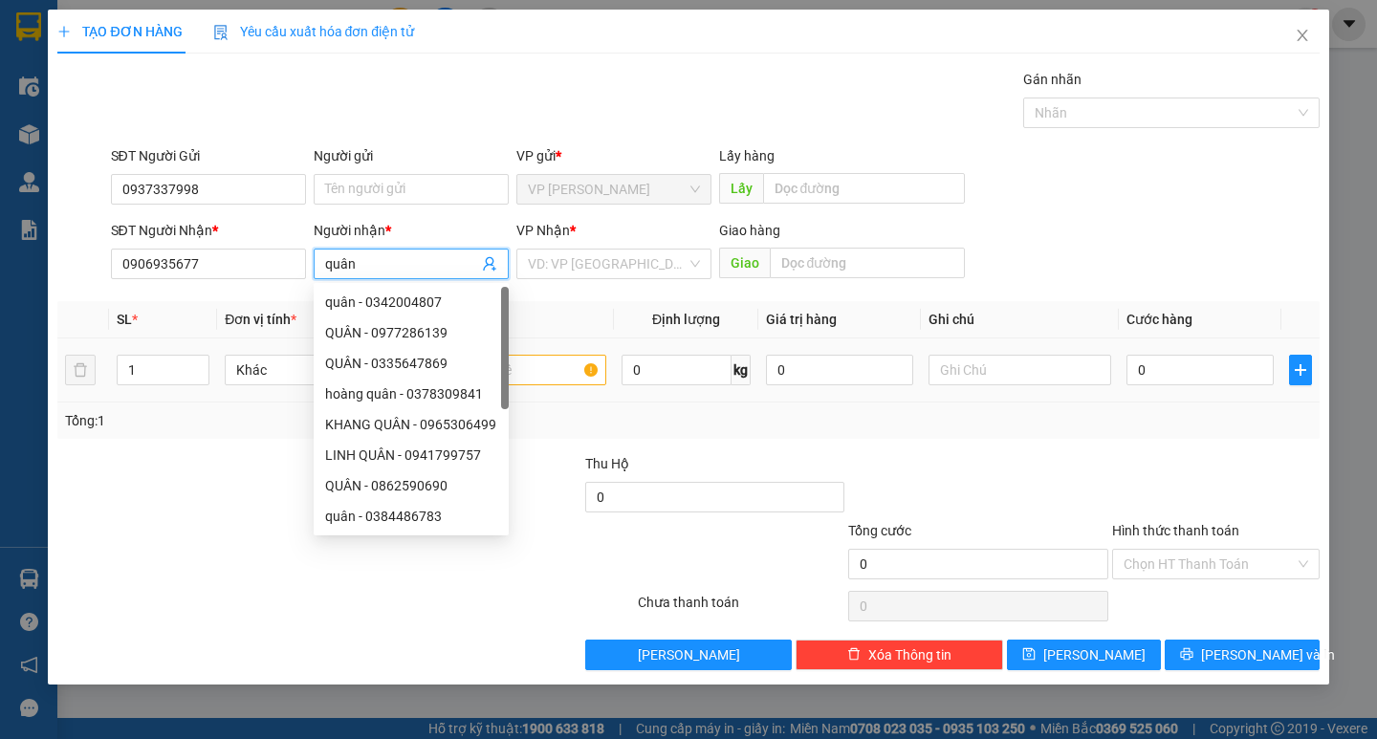
type input "quân"
drag, startPoint x: 572, startPoint y: 377, endPoint x: 550, endPoint y: 366, distance: 24.4
click at [569, 375] on input "text" at bounding box center [515, 370] width 183 height 31
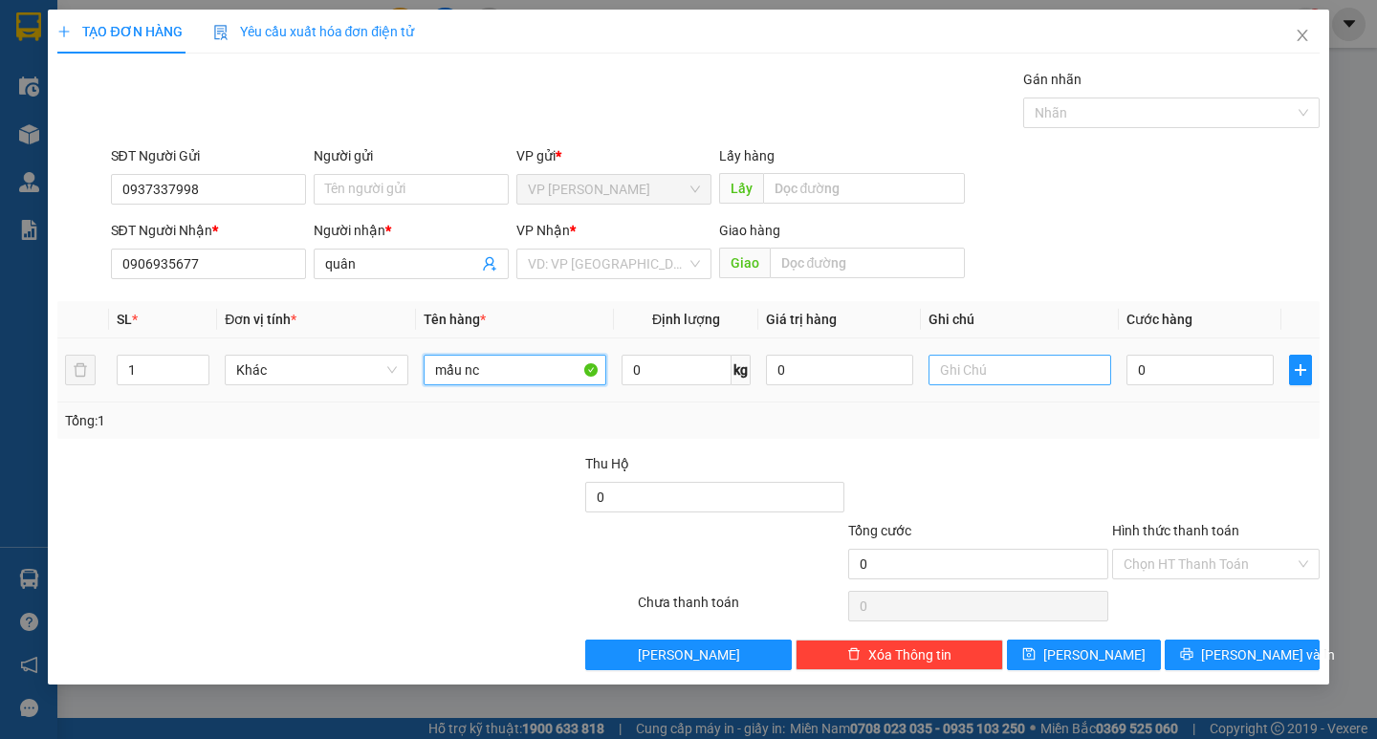
type input "mẩu nc"
click at [1050, 376] on input "text" at bounding box center [1020, 370] width 183 height 31
type input "thung xốp"
click at [1241, 372] on input "0" at bounding box center [1199, 370] width 147 height 31
type input "3"
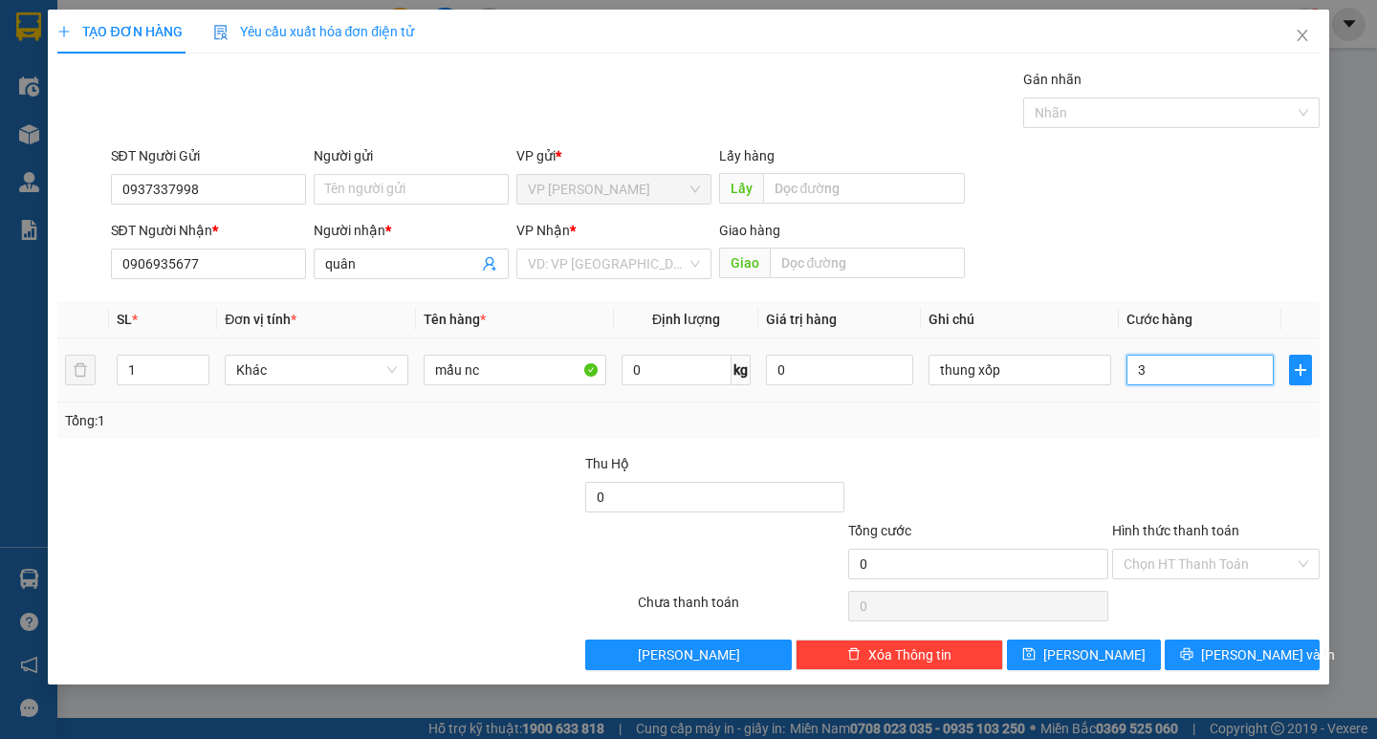
type input "3"
type input "30"
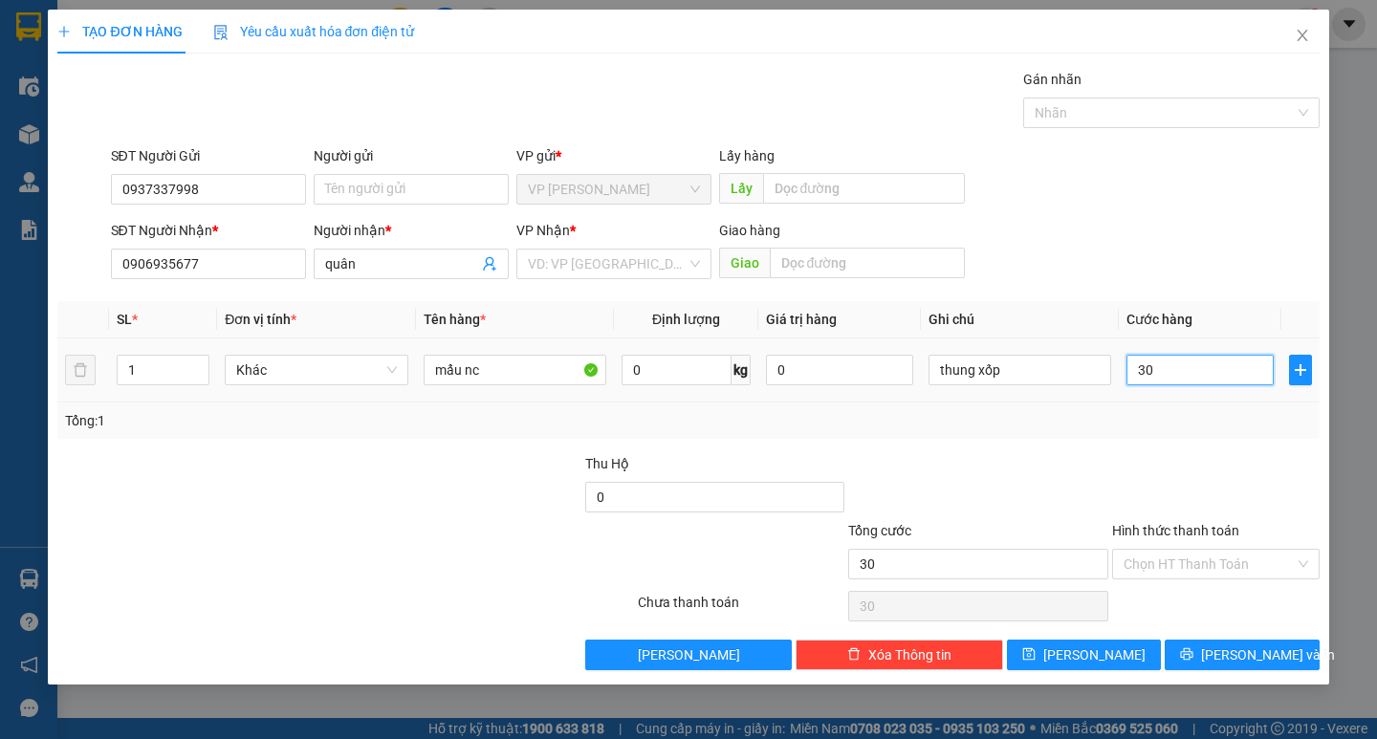
type input "300"
type input "3.000"
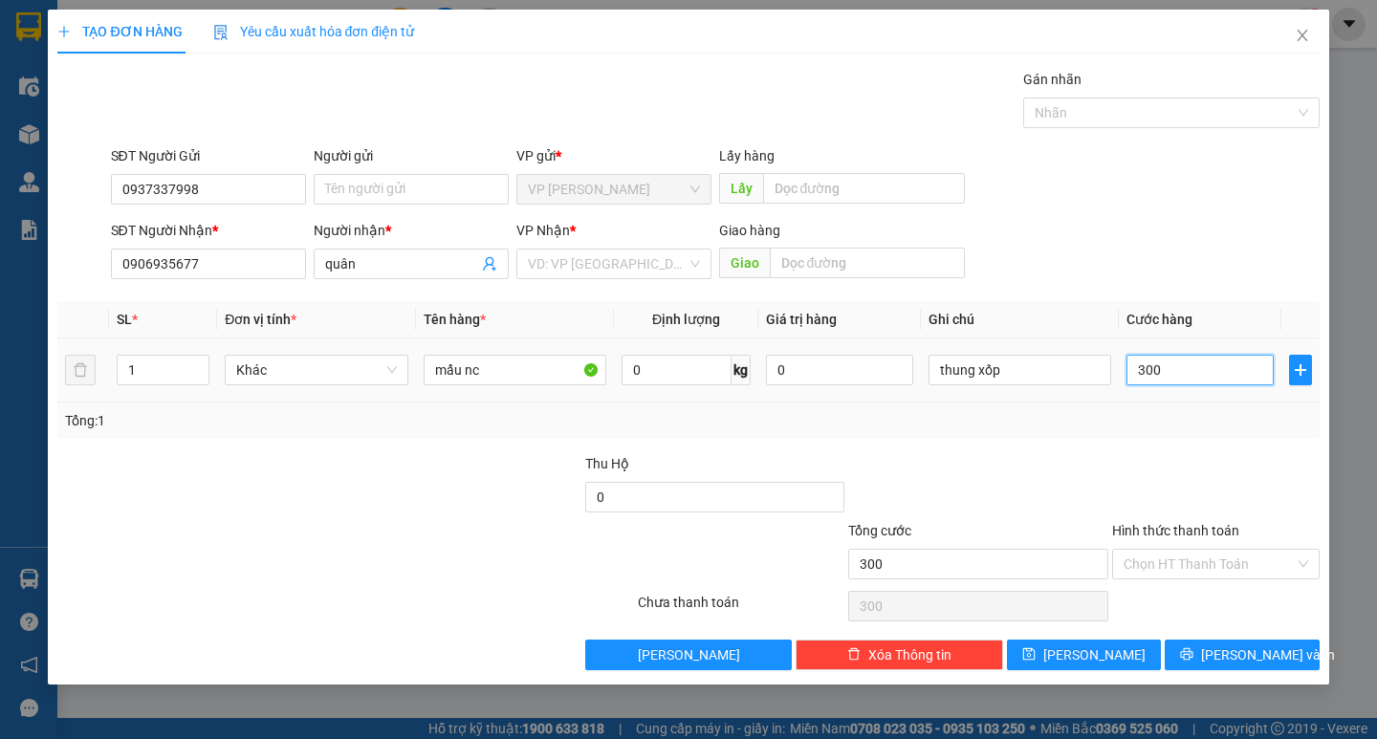
type input "3.000"
type input "30.000"
drag, startPoint x: 1188, startPoint y: 557, endPoint x: 1184, endPoint y: 579, distance: 22.3
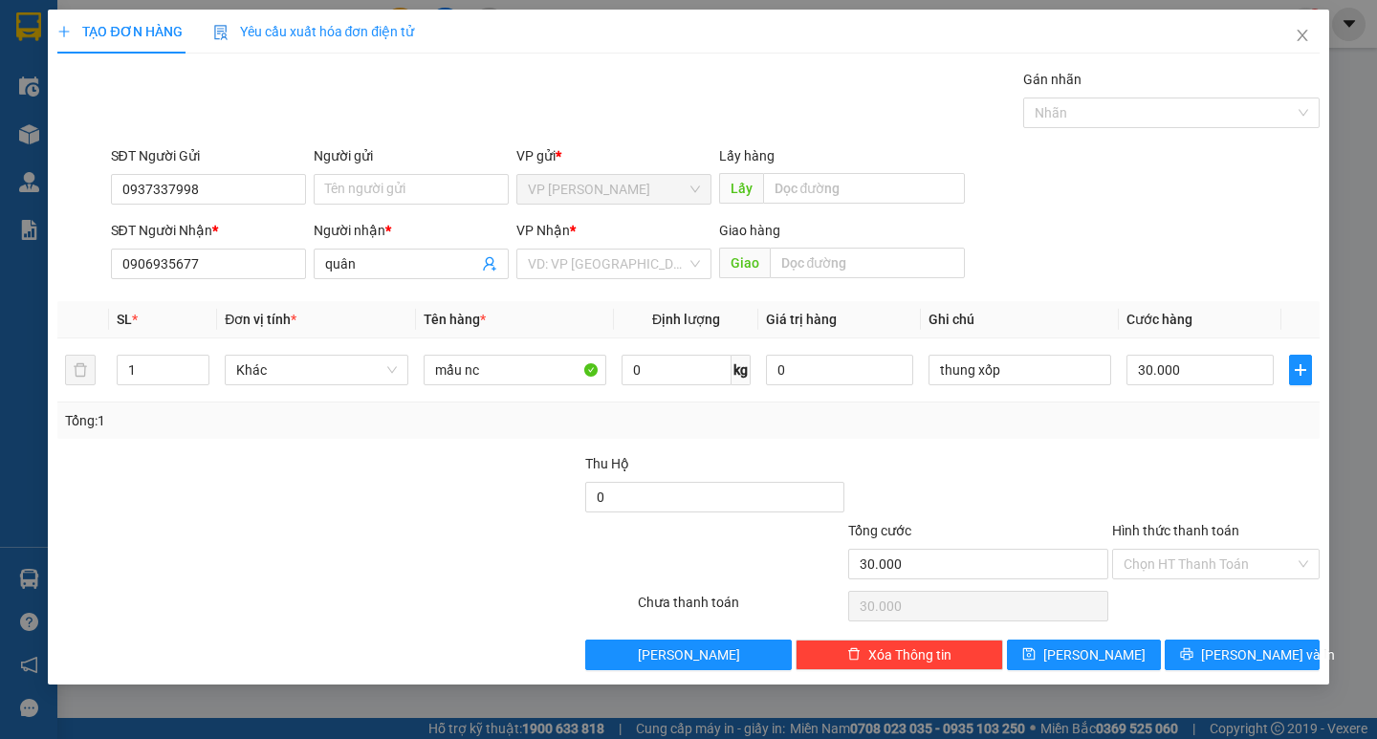
click at [1187, 558] on input "Hình thức thanh toán" at bounding box center [1209, 564] width 171 height 29
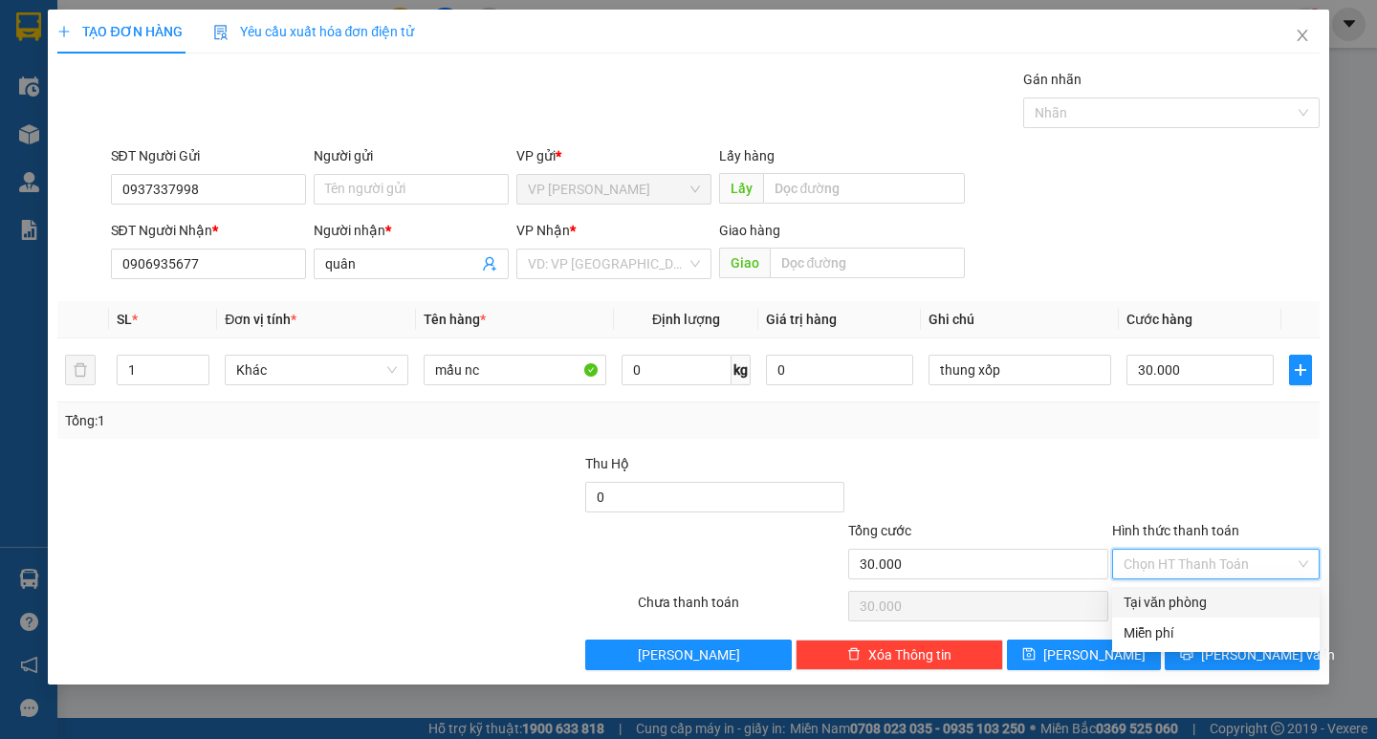
click at [1184, 600] on div "Tại văn phòng" at bounding box center [1216, 602] width 185 height 21
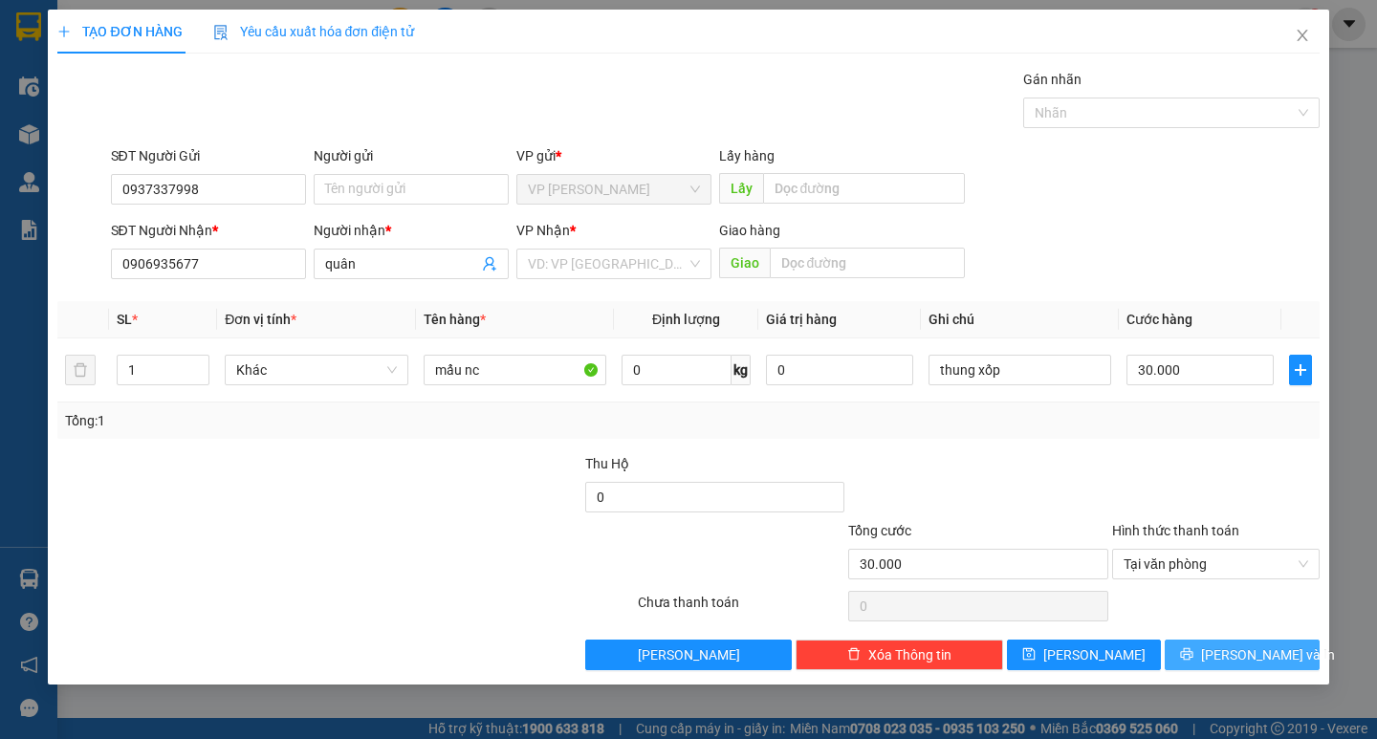
click at [1192, 643] on button "[PERSON_NAME] và In" at bounding box center [1242, 655] width 154 height 31
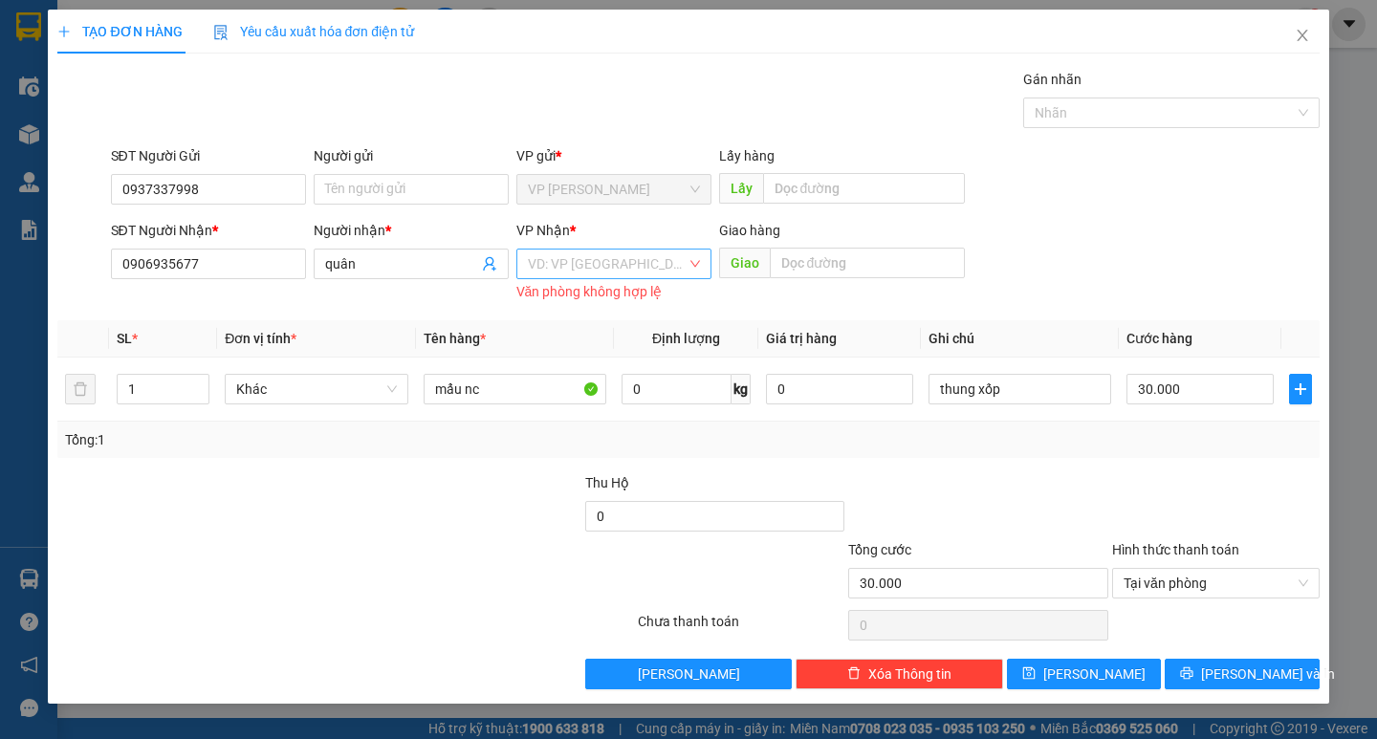
click at [628, 269] on input "search" at bounding box center [607, 264] width 159 height 29
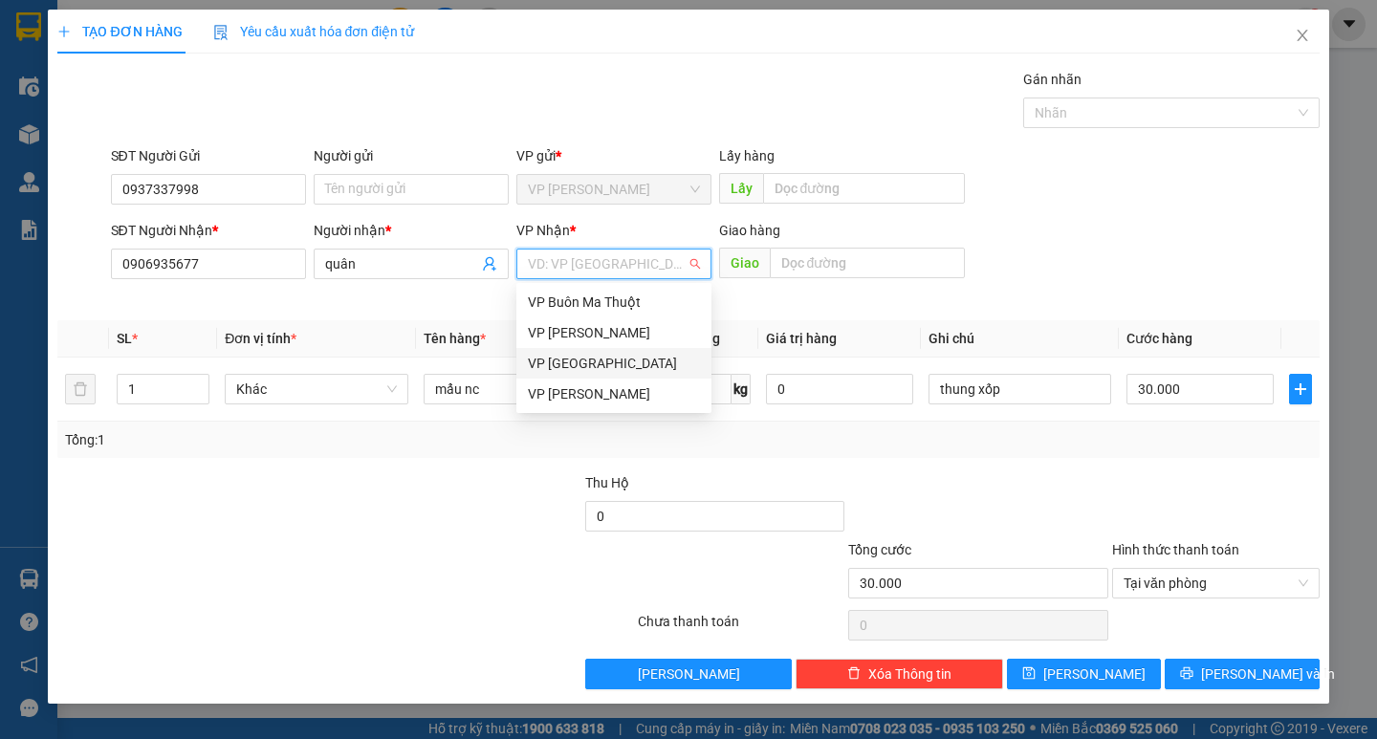
click at [537, 365] on div "VP [GEOGRAPHIC_DATA]" at bounding box center [614, 363] width 172 height 21
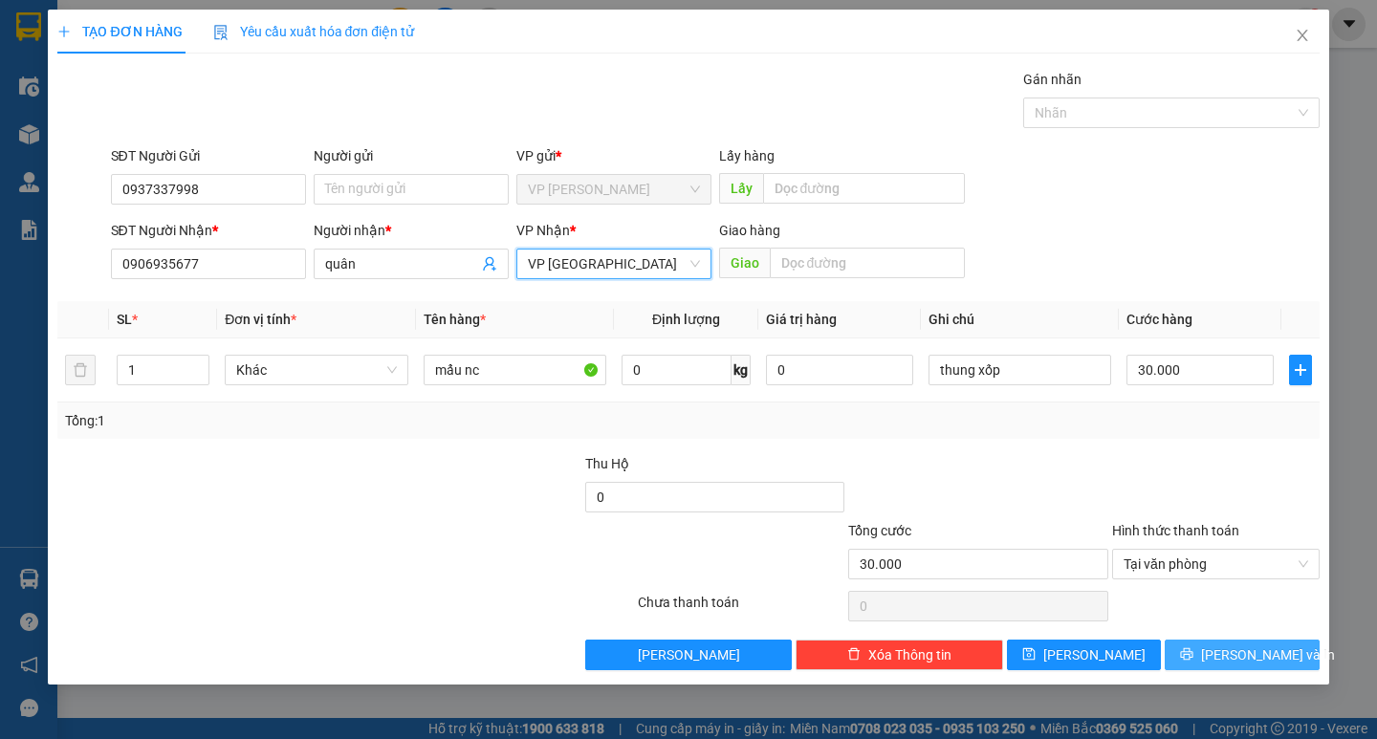
click at [1193, 654] on icon "printer" at bounding box center [1187, 654] width 12 height 12
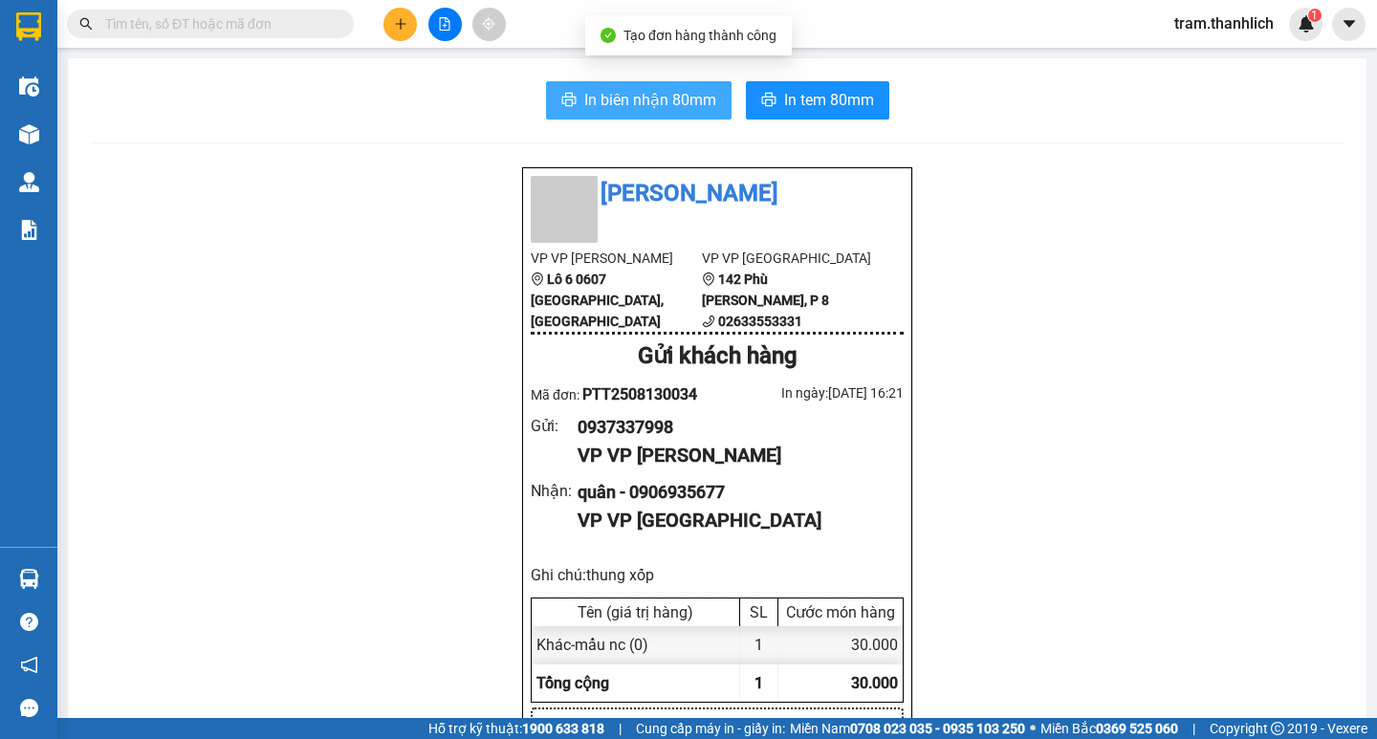
drag, startPoint x: 601, startPoint y: 92, endPoint x: 586, endPoint y: 90, distance: 14.5
click at [599, 91] on span "In biên nhận 80mm" at bounding box center [650, 100] width 132 height 24
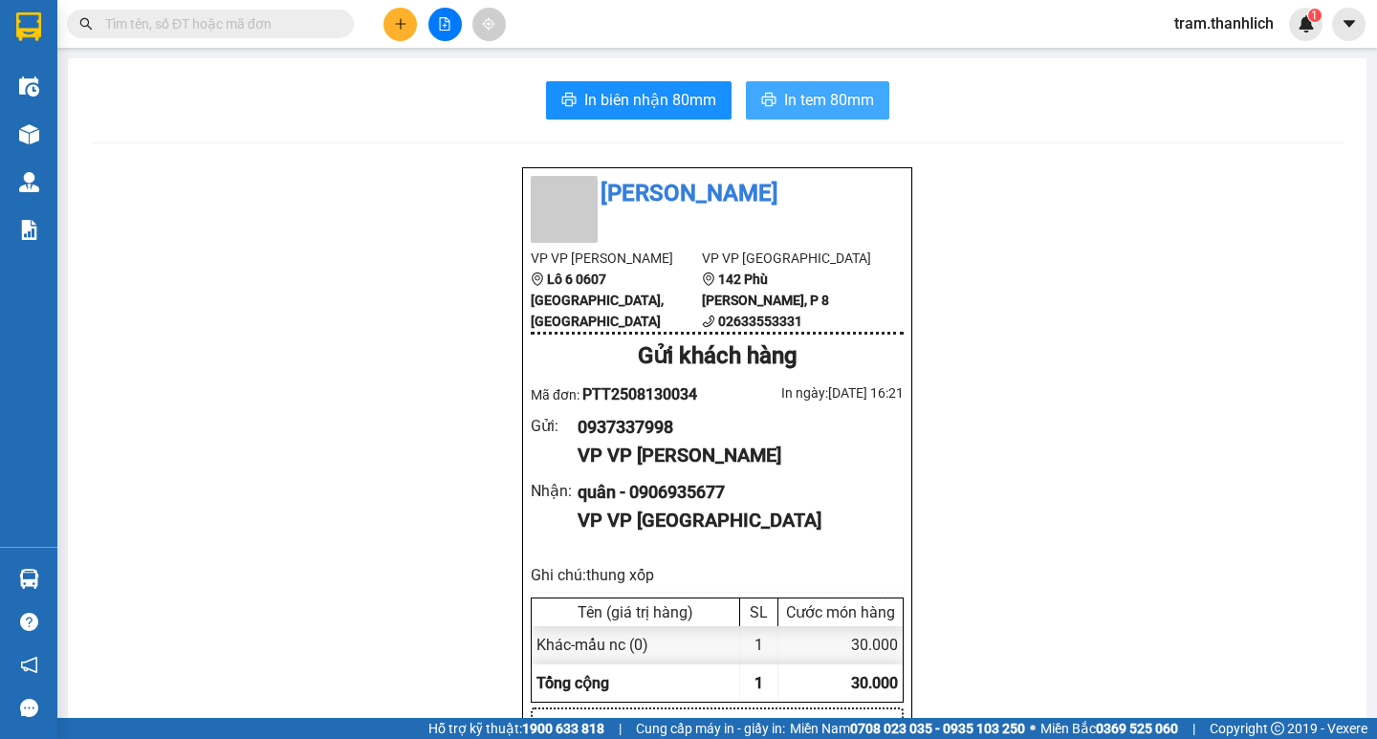
click at [834, 109] on span "In tem 80mm" at bounding box center [829, 100] width 90 height 24
click at [210, 20] on input "text" at bounding box center [218, 23] width 226 height 21
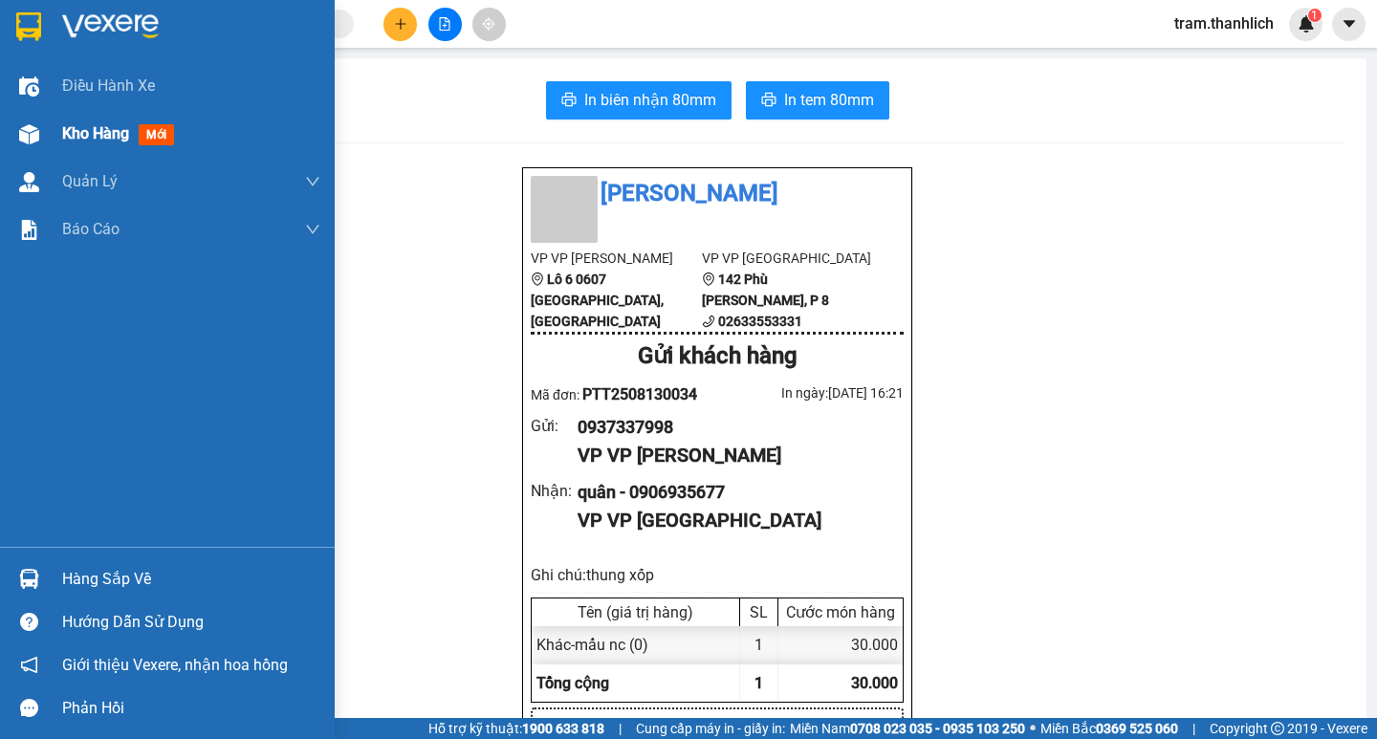
click at [127, 142] on span "Kho hàng" at bounding box center [95, 133] width 67 height 18
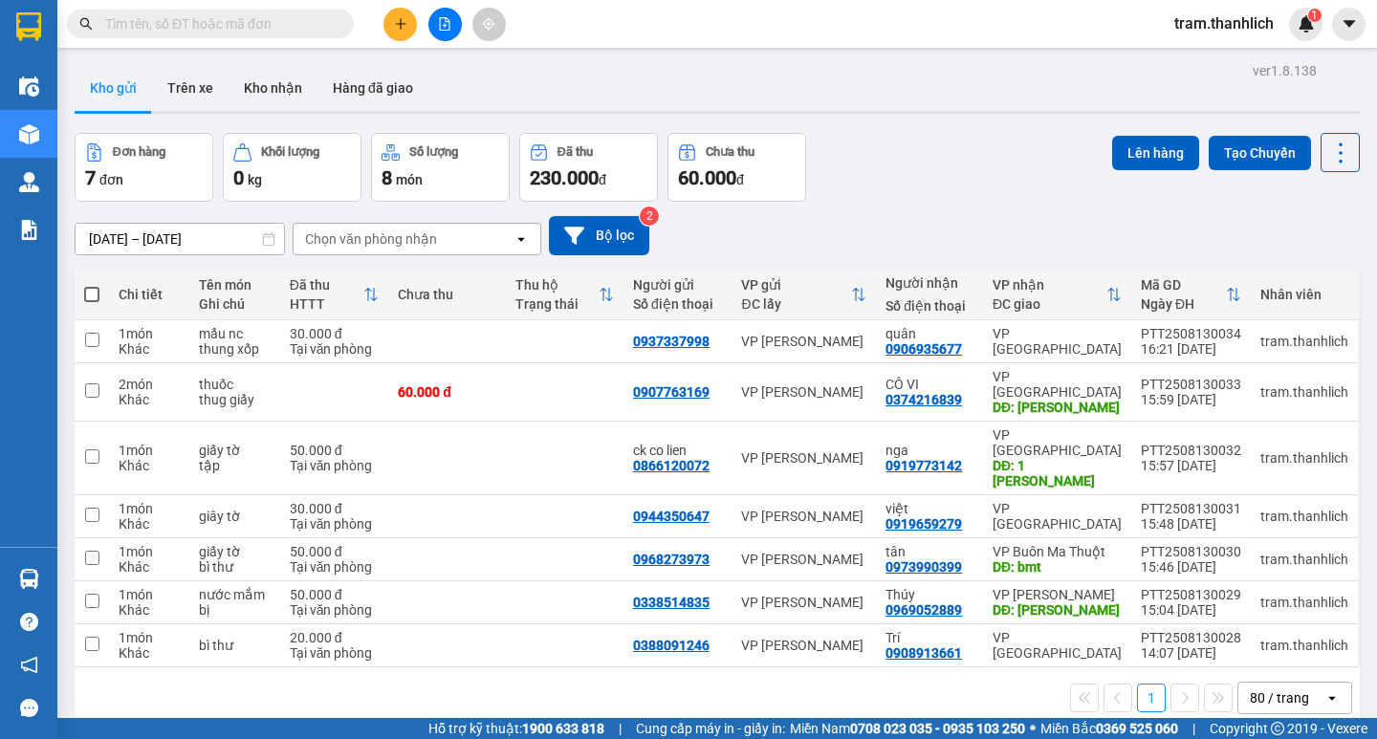
click at [413, 21] on button at bounding box center [399, 24] width 33 height 33
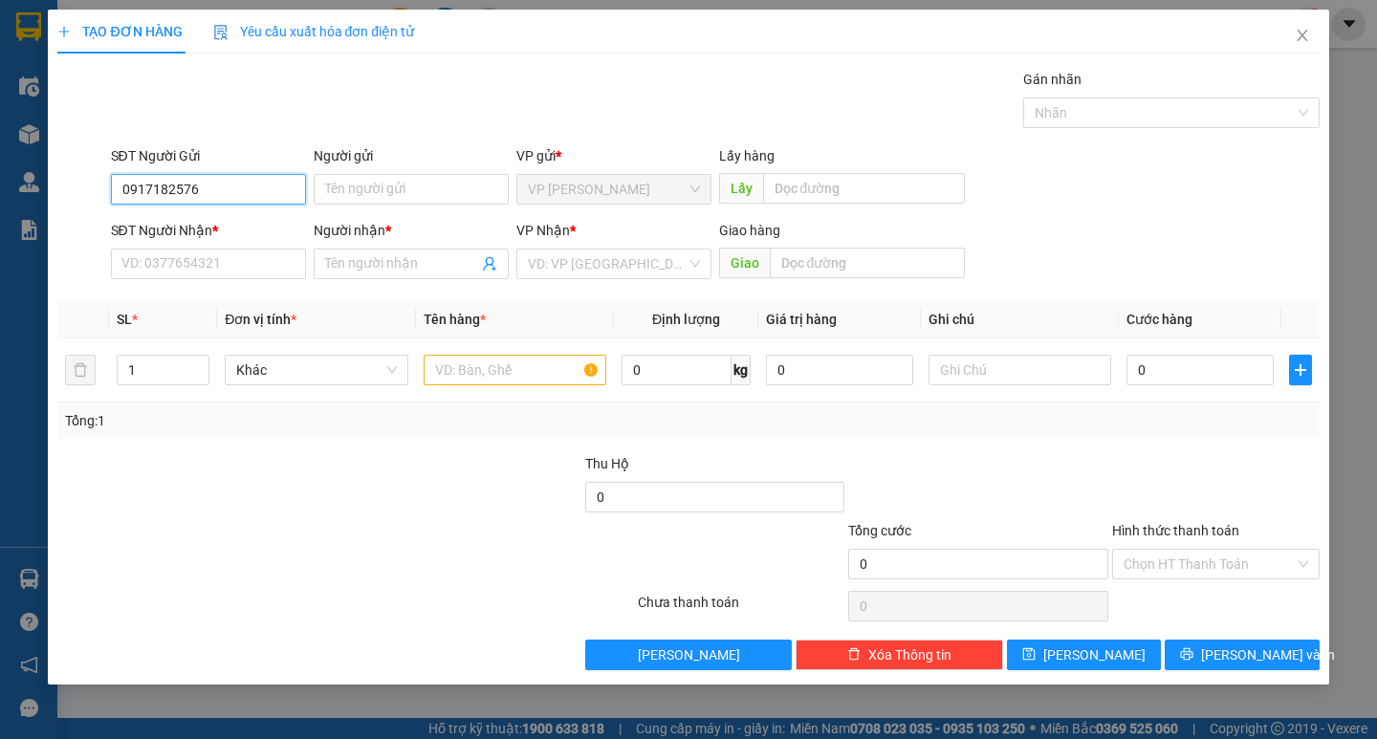
click at [191, 196] on input "0917182576" at bounding box center [208, 189] width 195 height 31
type input "0917182576"
click at [190, 254] on input "SĐT Người Nhận *" at bounding box center [208, 264] width 195 height 31
paste input "0917182576"
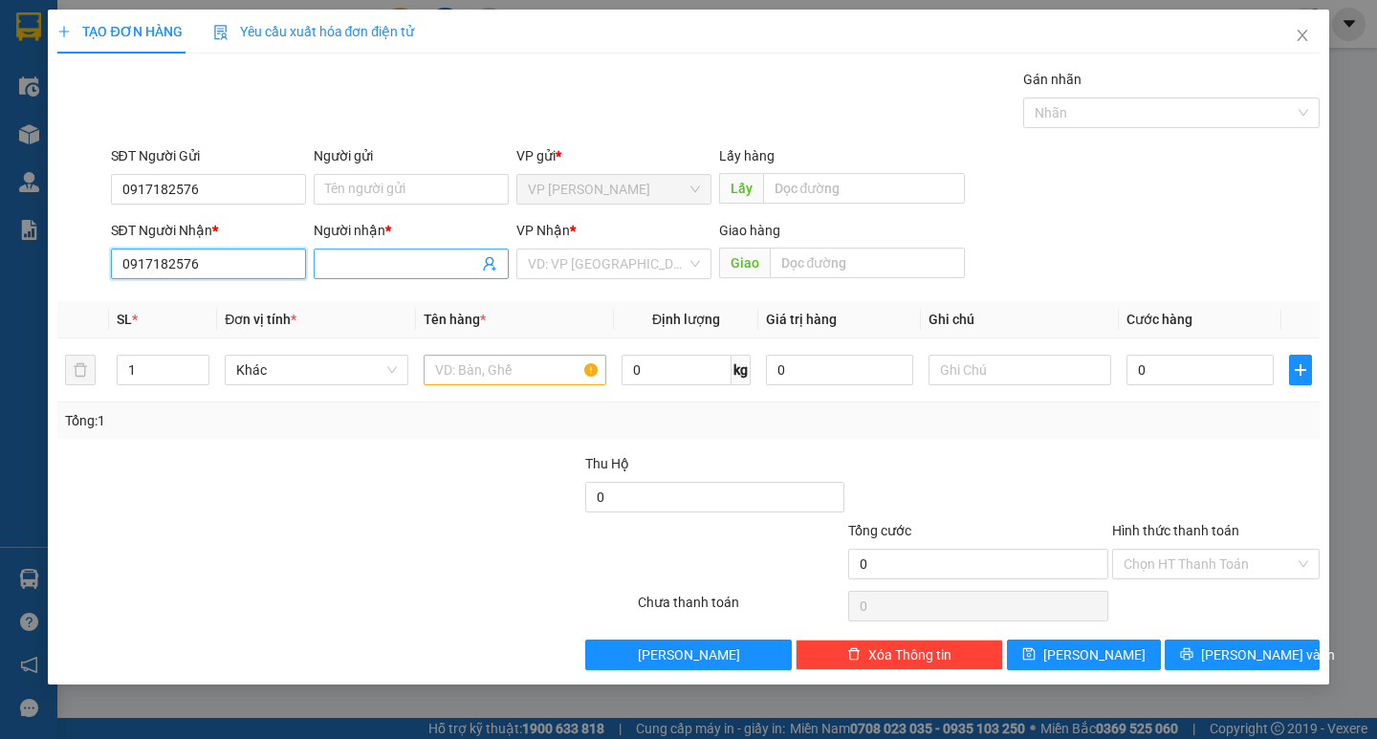
type input "0917182576"
click at [320, 261] on span at bounding box center [411, 264] width 195 height 31
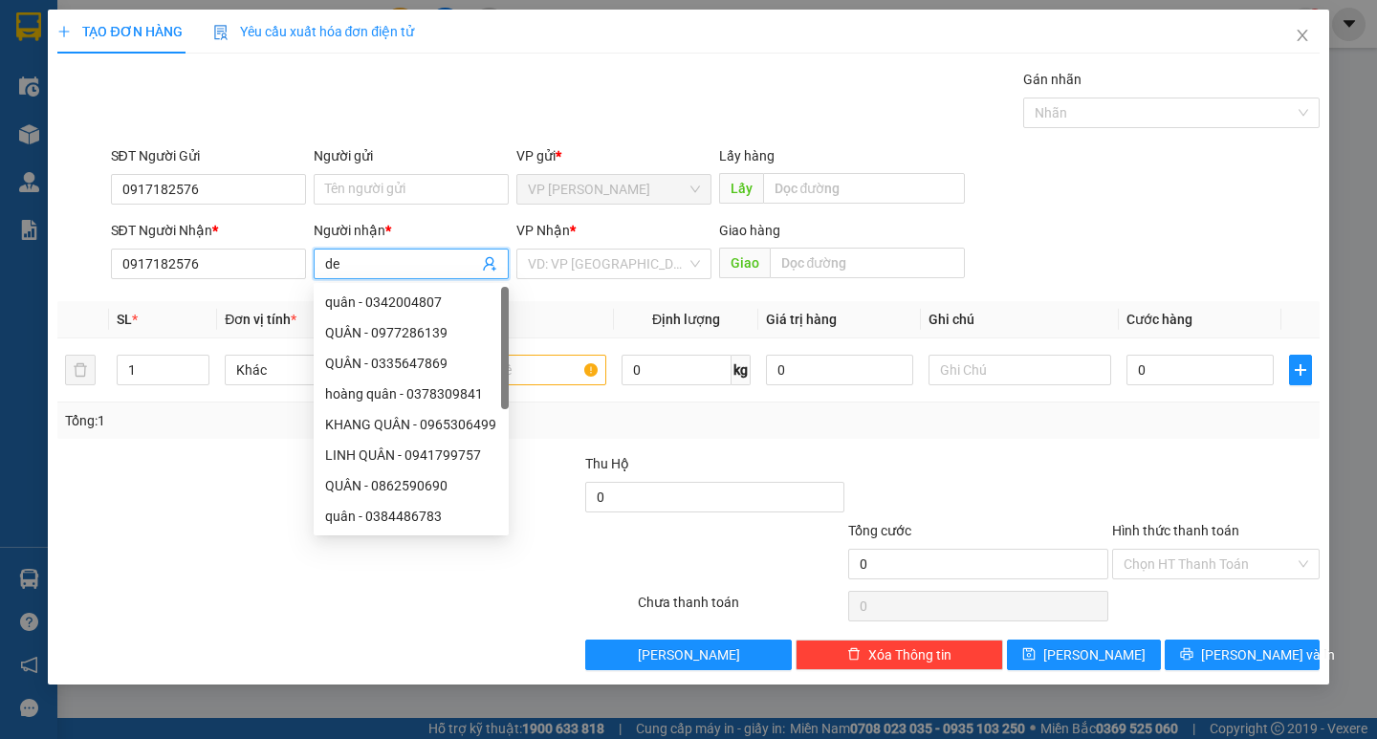
type input "d"
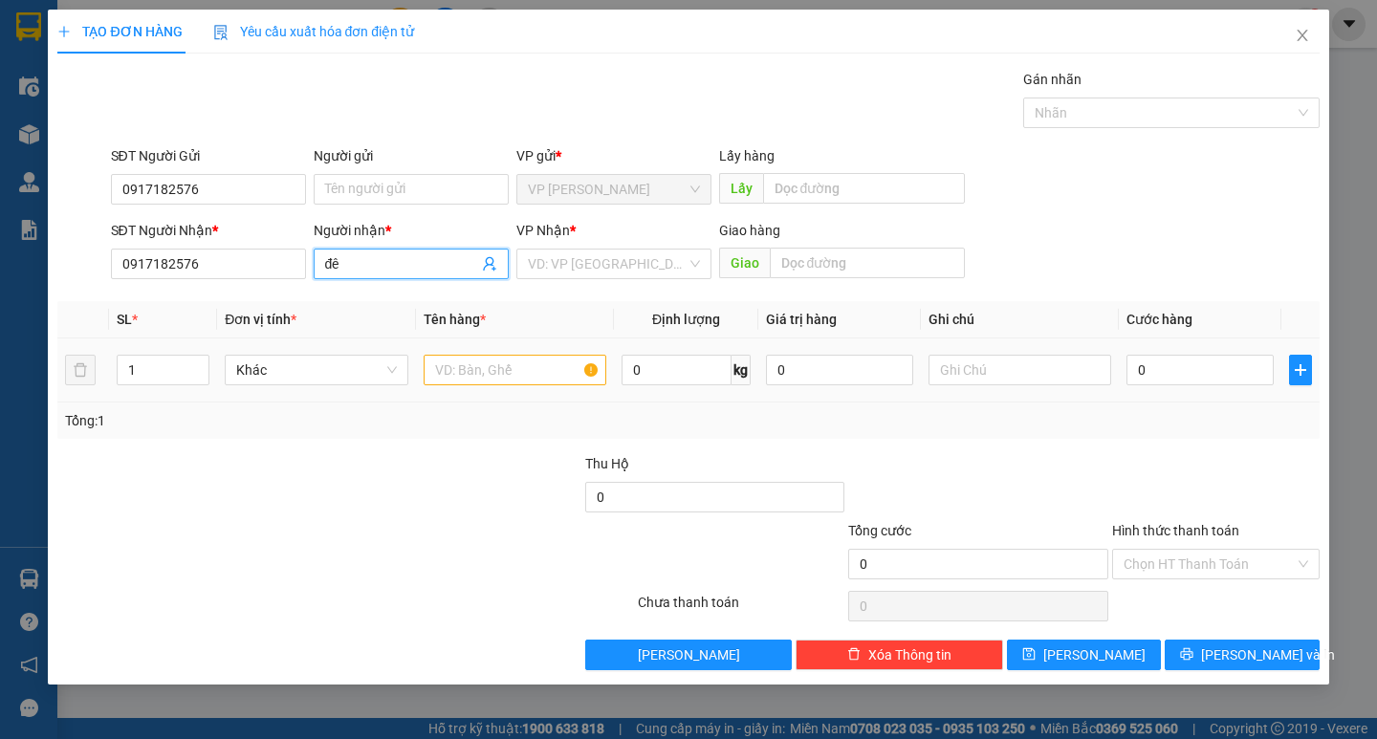
type input "đê"
click at [577, 375] on input "text" at bounding box center [515, 370] width 183 height 31
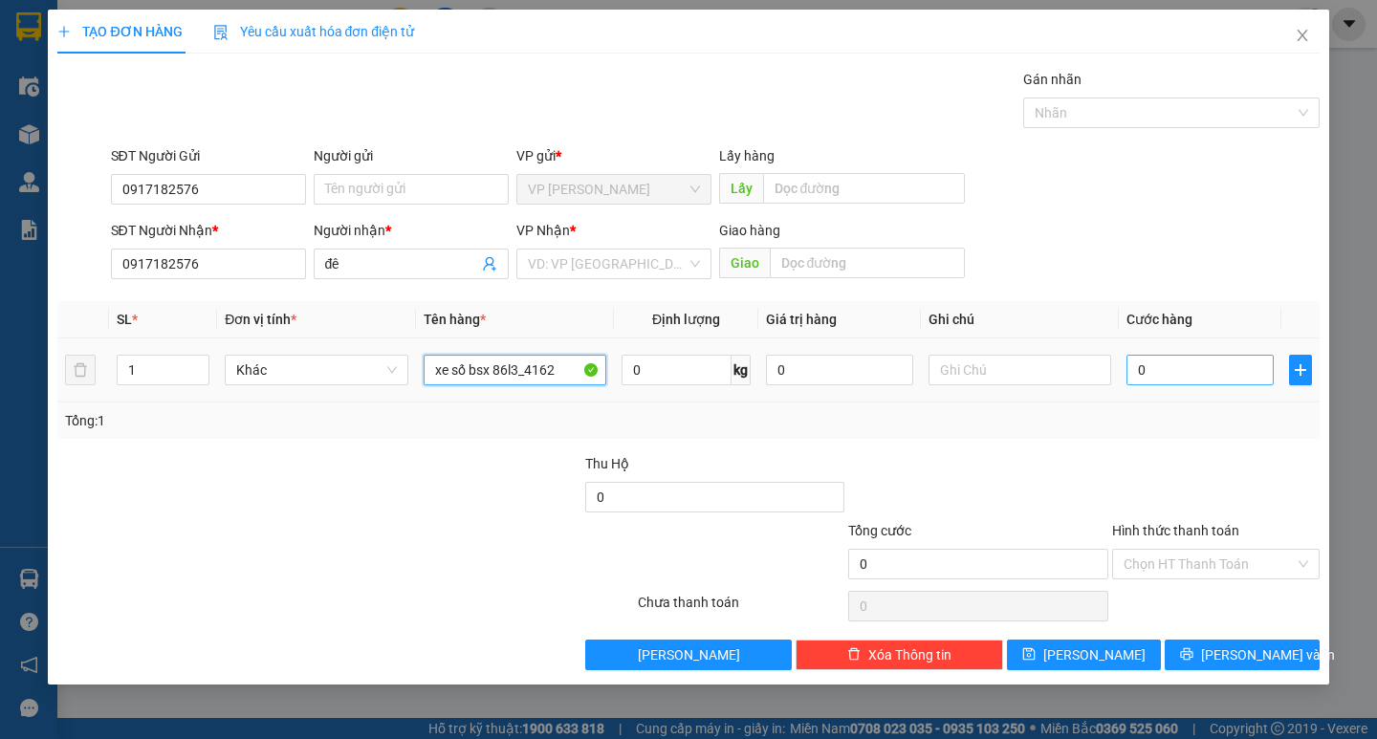
type input "xe số bsx 86l3_4162"
type input "3"
type input "30"
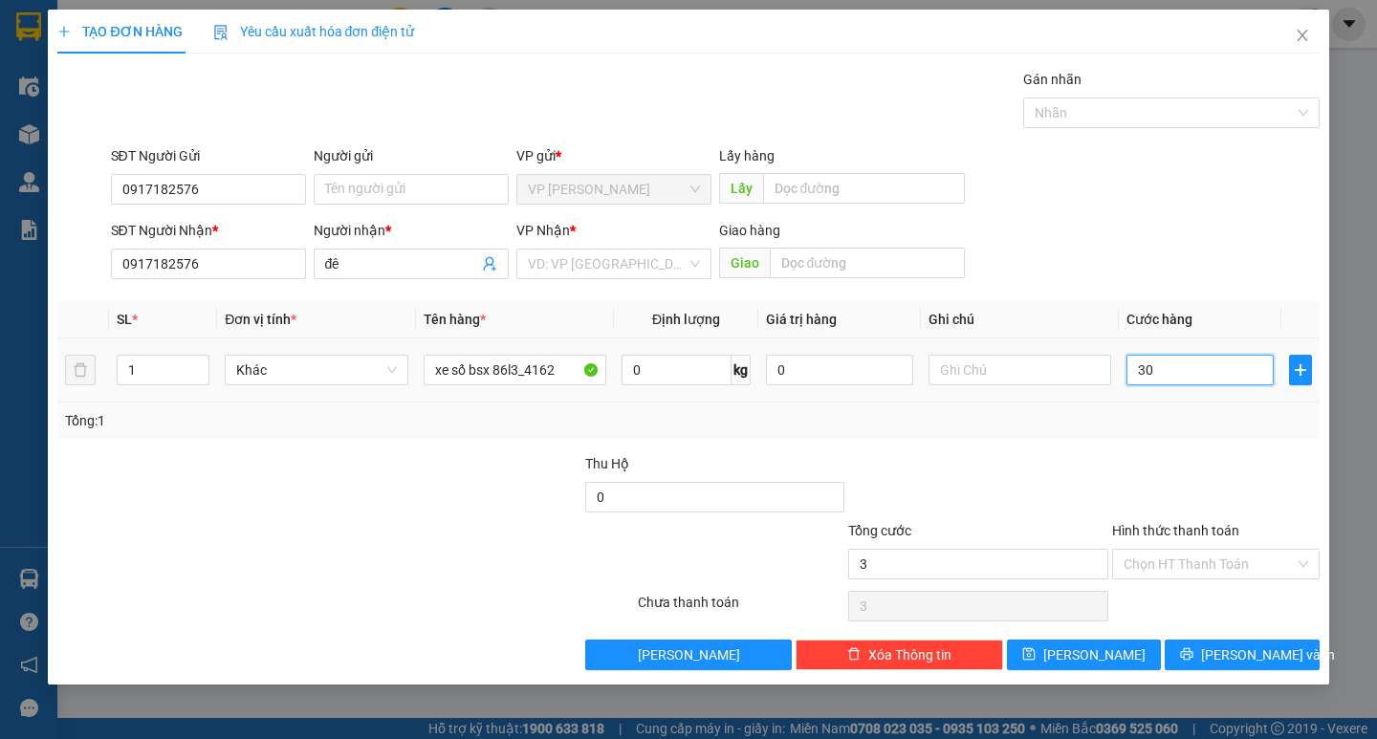
type input "30"
type input "300"
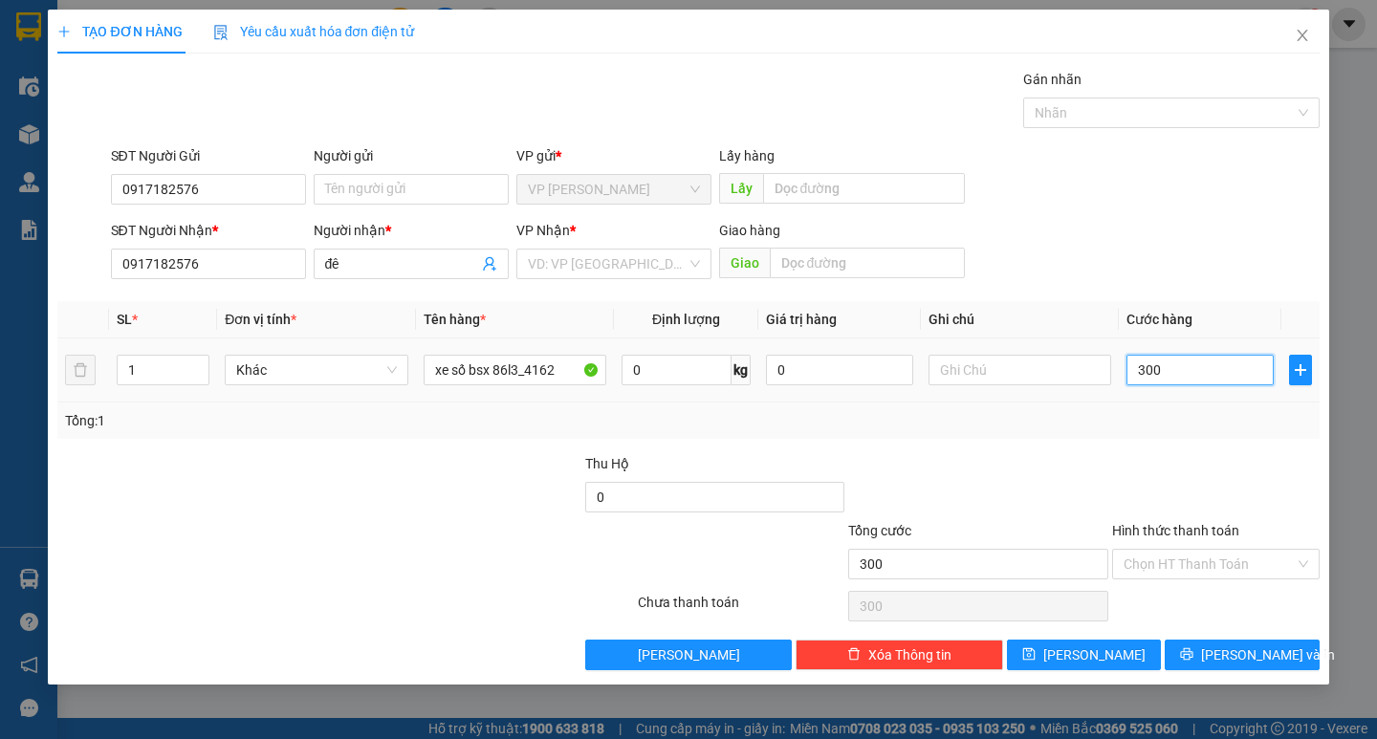
type input "3.000"
drag, startPoint x: 1187, startPoint y: 558, endPoint x: 1188, endPoint y: 578, distance: 19.1
click at [1188, 560] on input "Hình thức thanh toán" at bounding box center [1209, 564] width 171 height 29
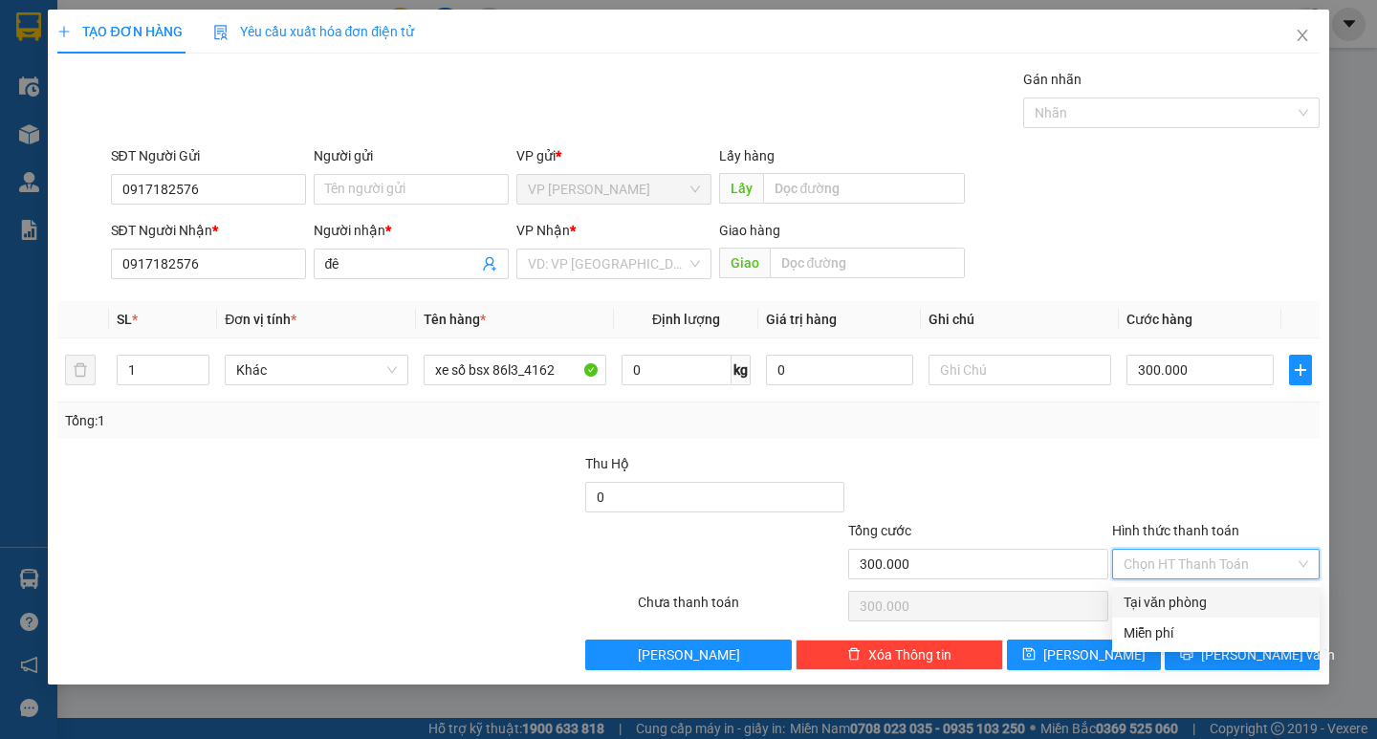
click at [1188, 596] on div "Tại văn phòng" at bounding box center [1216, 602] width 185 height 21
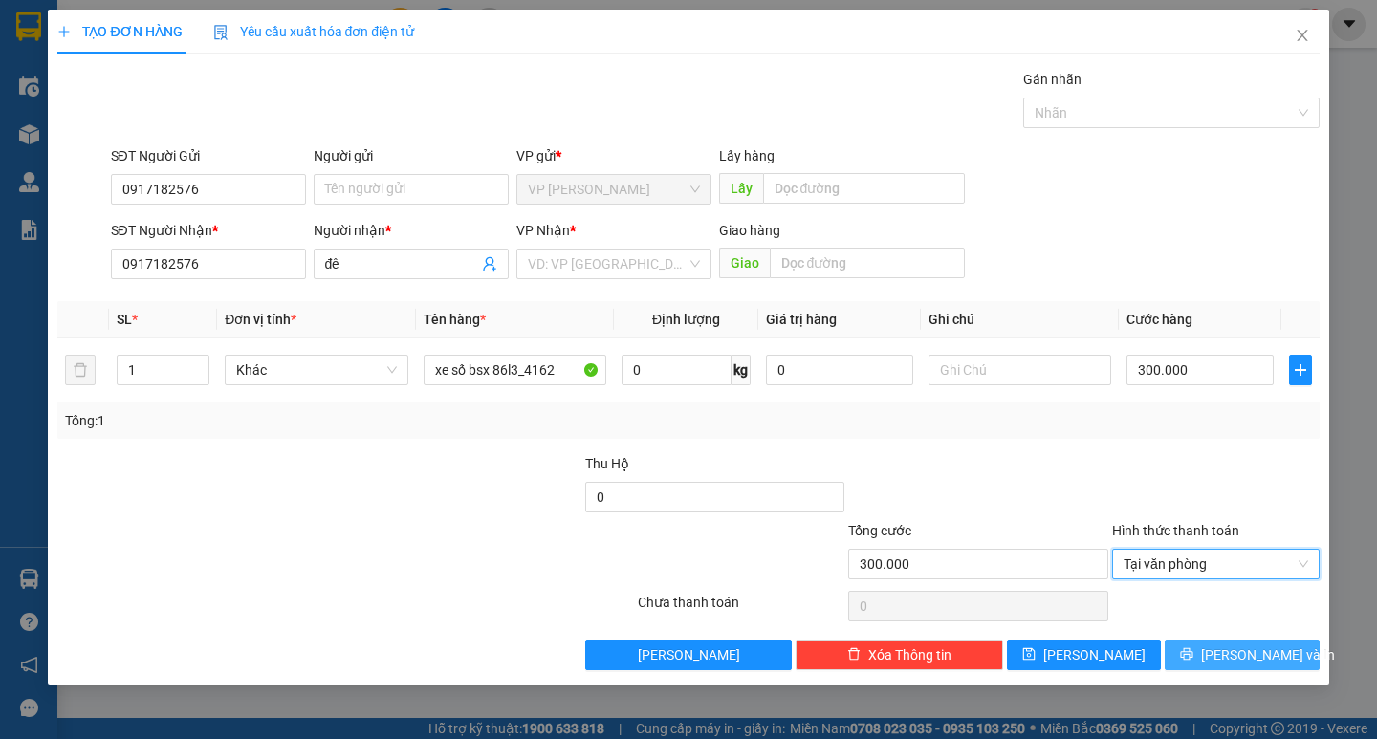
click at [1193, 660] on icon "printer" at bounding box center [1186, 653] width 13 height 13
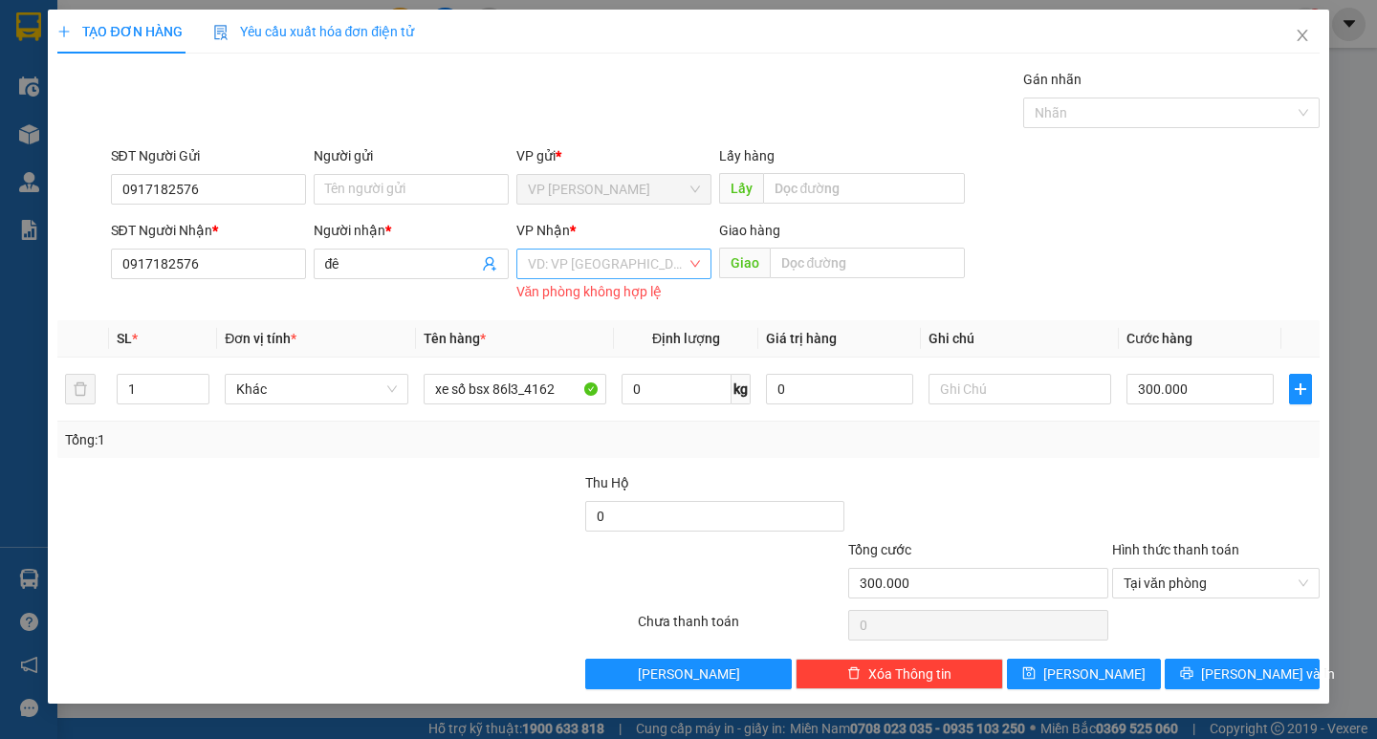
drag, startPoint x: 601, startPoint y: 240, endPoint x: 600, endPoint y: 274, distance: 34.4
click at [601, 264] on div "VP Nhận * VD: VP [GEOGRAPHIC_DATA] Văn phòng không hợp lệ" at bounding box center [613, 263] width 195 height 86
click at [562, 262] on input "search" at bounding box center [607, 264] width 159 height 29
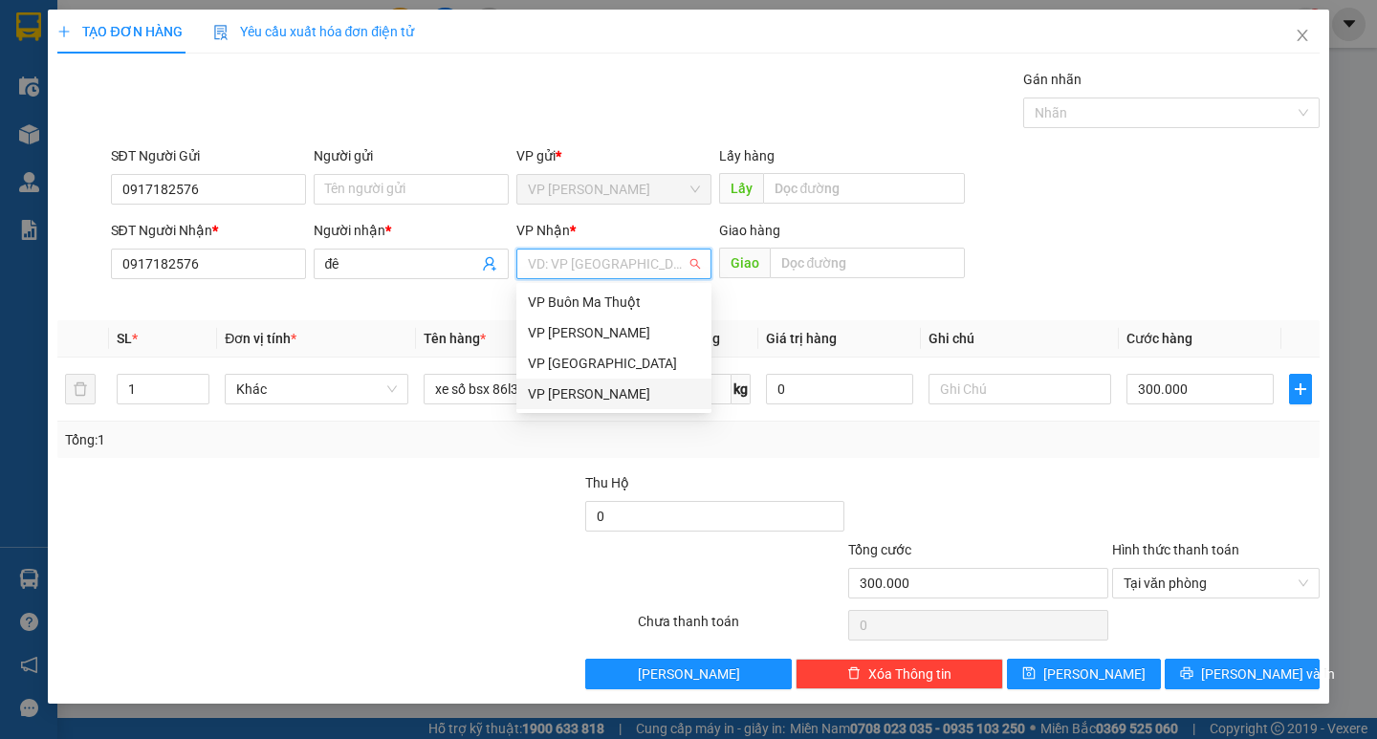
click at [573, 392] on div "VP [PERSON_NAME]" at bounding box center [614, 393] width 172 height 21
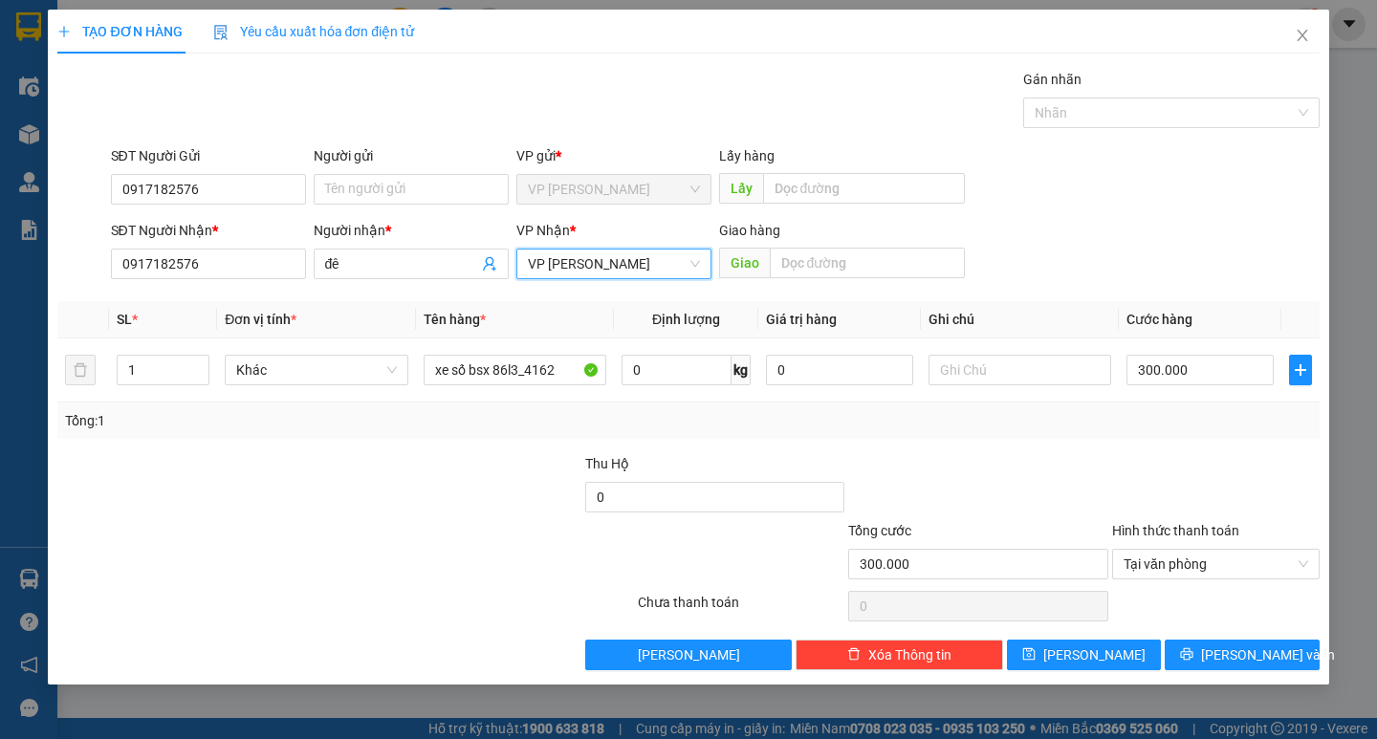
click at [579, 265] on span "VP [PERSON_NAME]" at bounding box center [614, 264] width 172 height 29
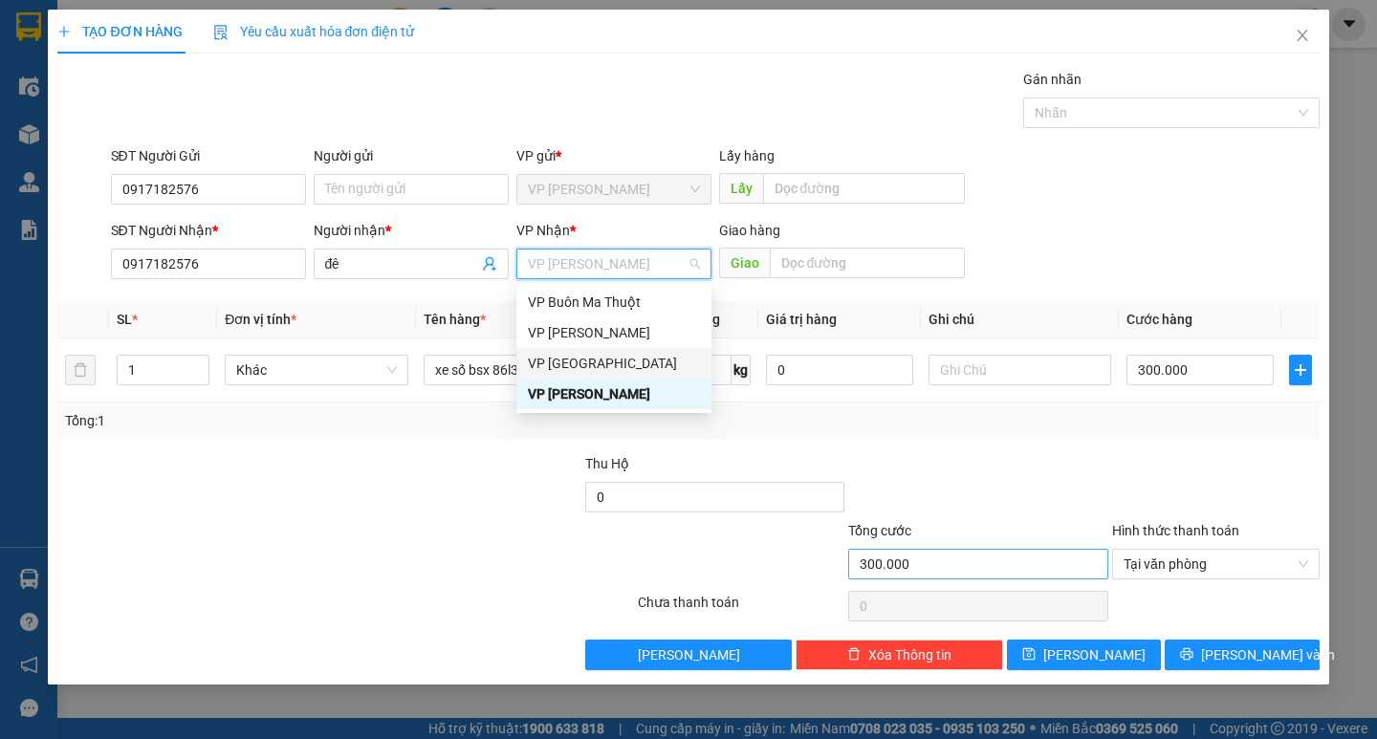
drag, startPoint x: 571, startPoint y: 357, endPoint x: 1002, endPoint y: 560, distance: 476.9
click at [571, 359] on div "VP [GEOGRAPHIC_DATA]" at bounding box center [614, 363] width 172 height 21
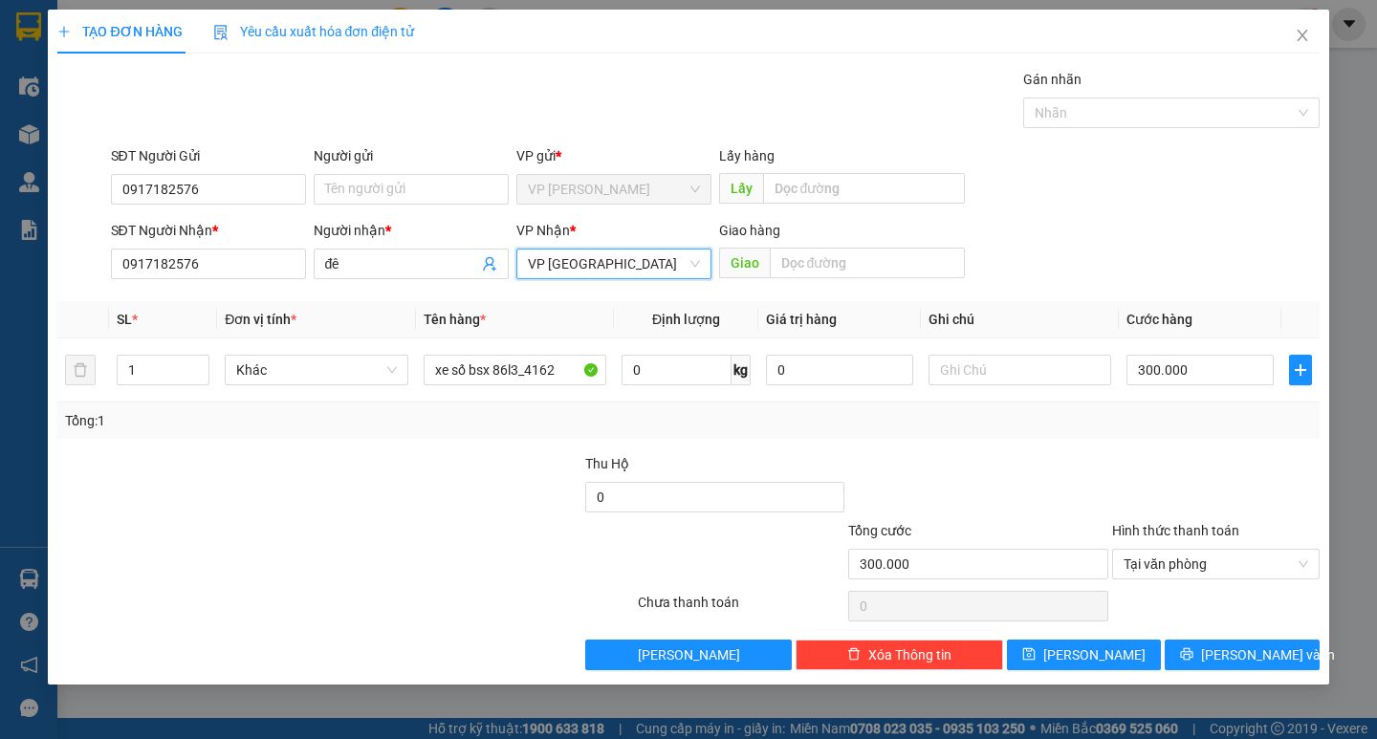
click at [1209, 637] on div "Transit Pickup Surcharge Ids Transit Deliver Surcharge Ids Transit Deliver Surc…" at bounding box center [687, 369] width 1261 height 601
drag, startPoint x: 1212, startPoint y: 658, endPoint x: 1199, endPoint y: 631, distance: 29.5
click at [1193, 659] on icon "printer" at bounding box center [1186, 653] width 13 height 13
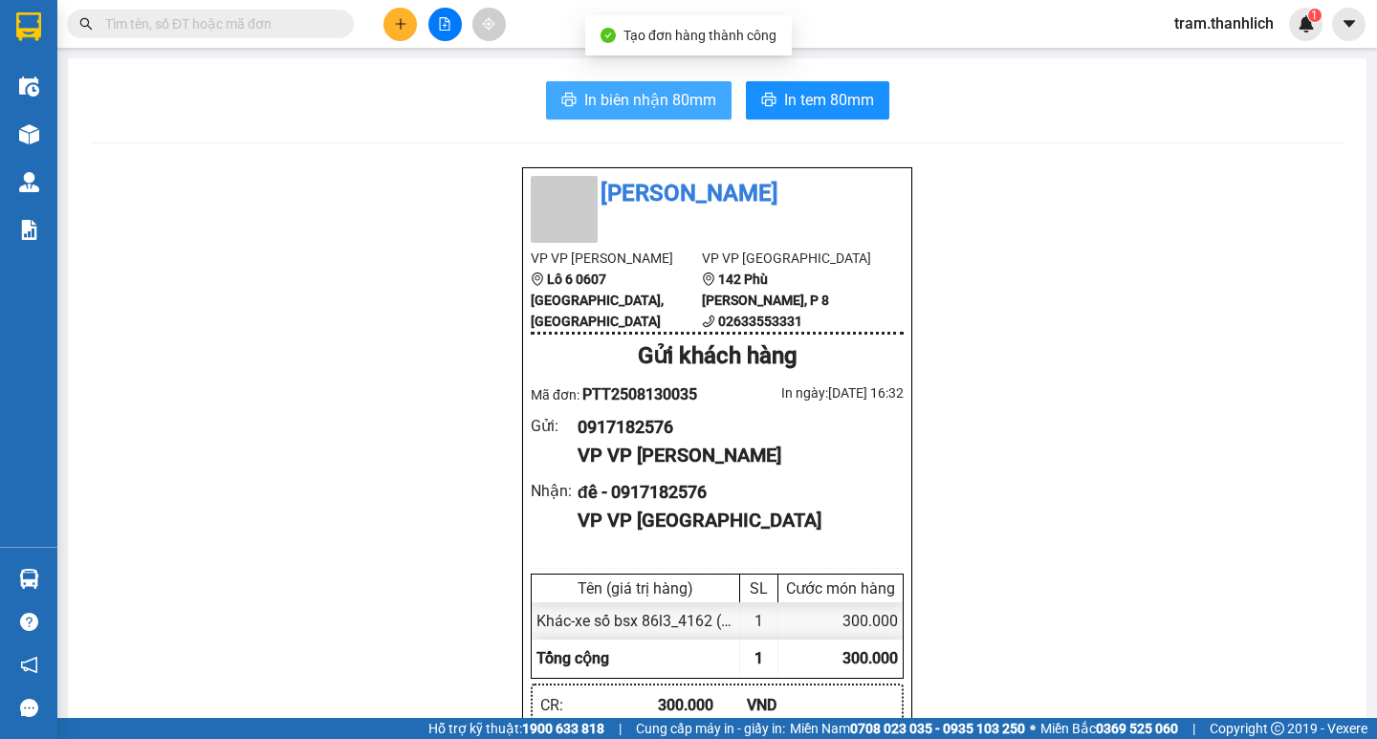
drag, startPoint x: 674, startPoint y: 108, endPoint x: 665, endPoint y: 104, distance: 10.3
click at [669, 106] on span "In biên nhận 80mm" at bounding box center [650, 100] width 132 height 24
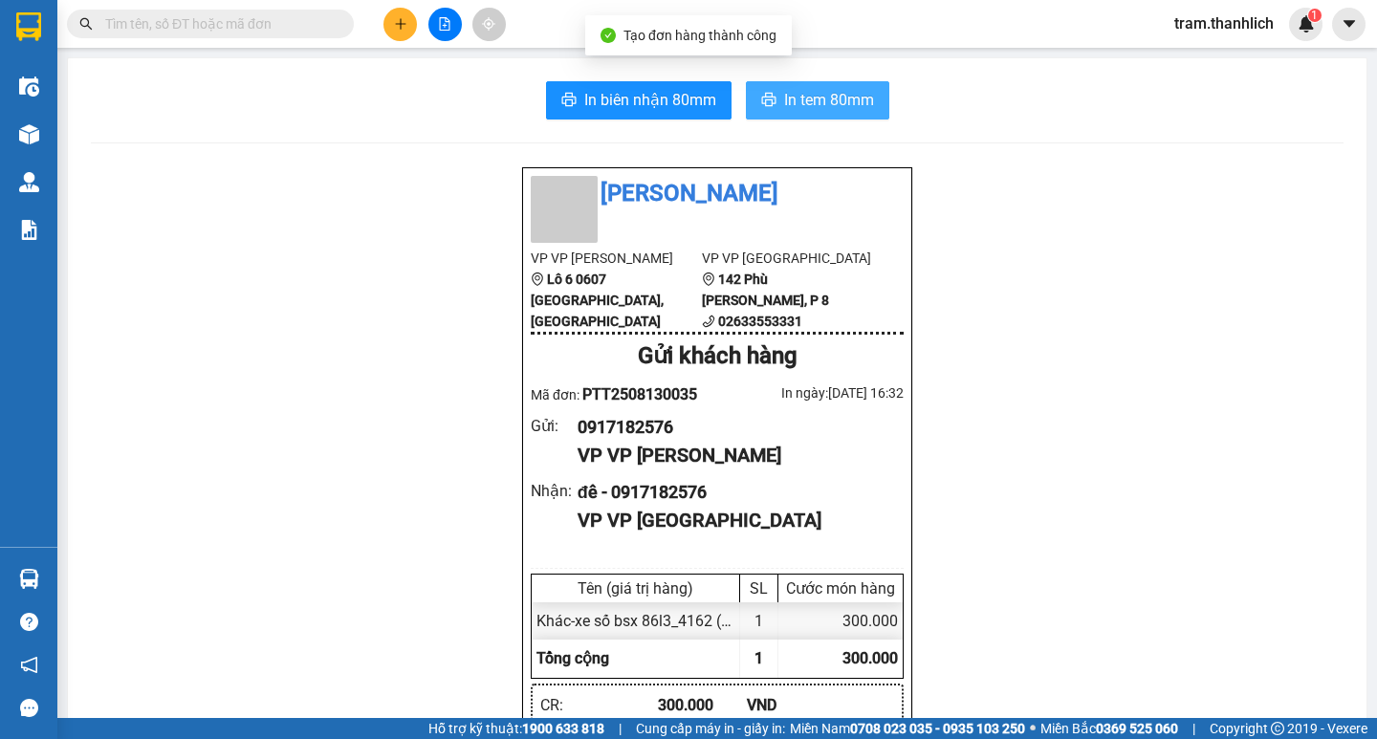
click at [761, 93] on icon "printer" at bounding box center [768, 99] width 15 height 15
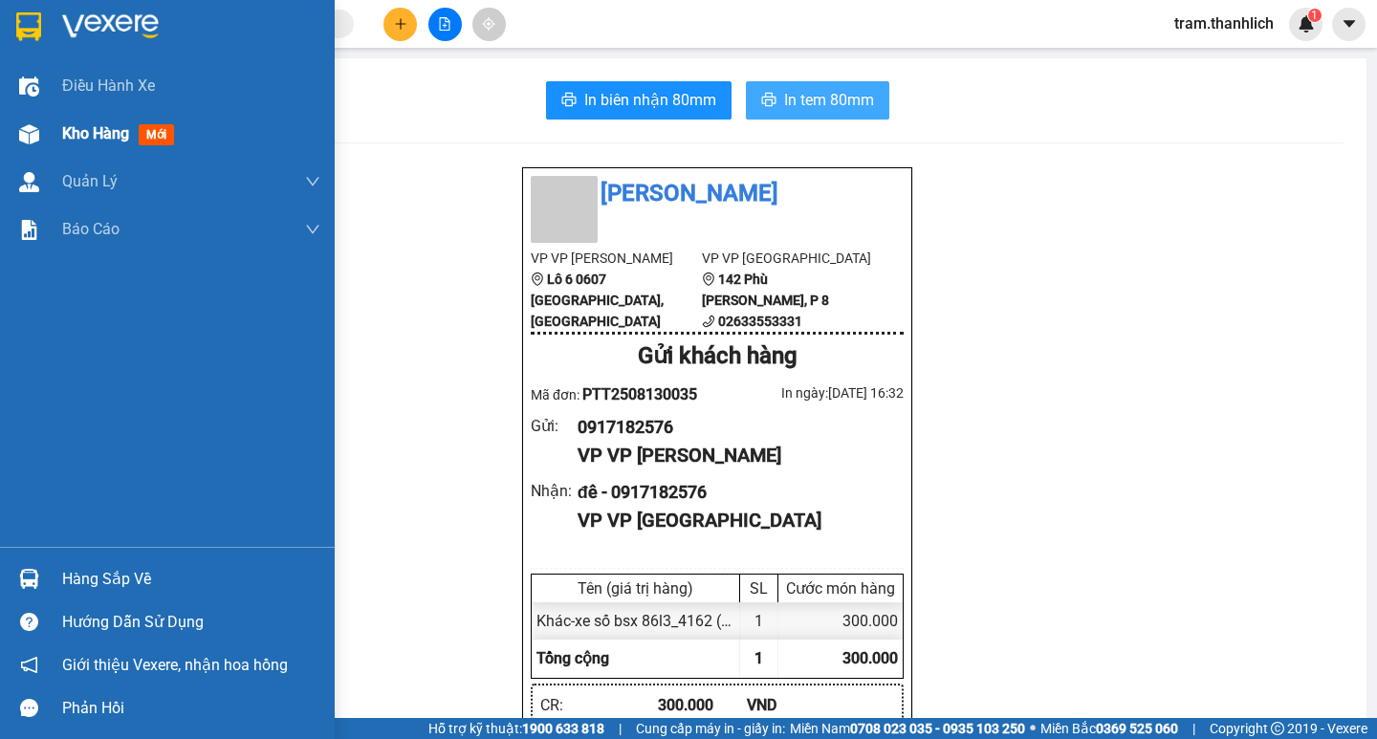
click at [66, 125] on span "Kho hàng" at bounding box center [95, 133] width 67 height 18
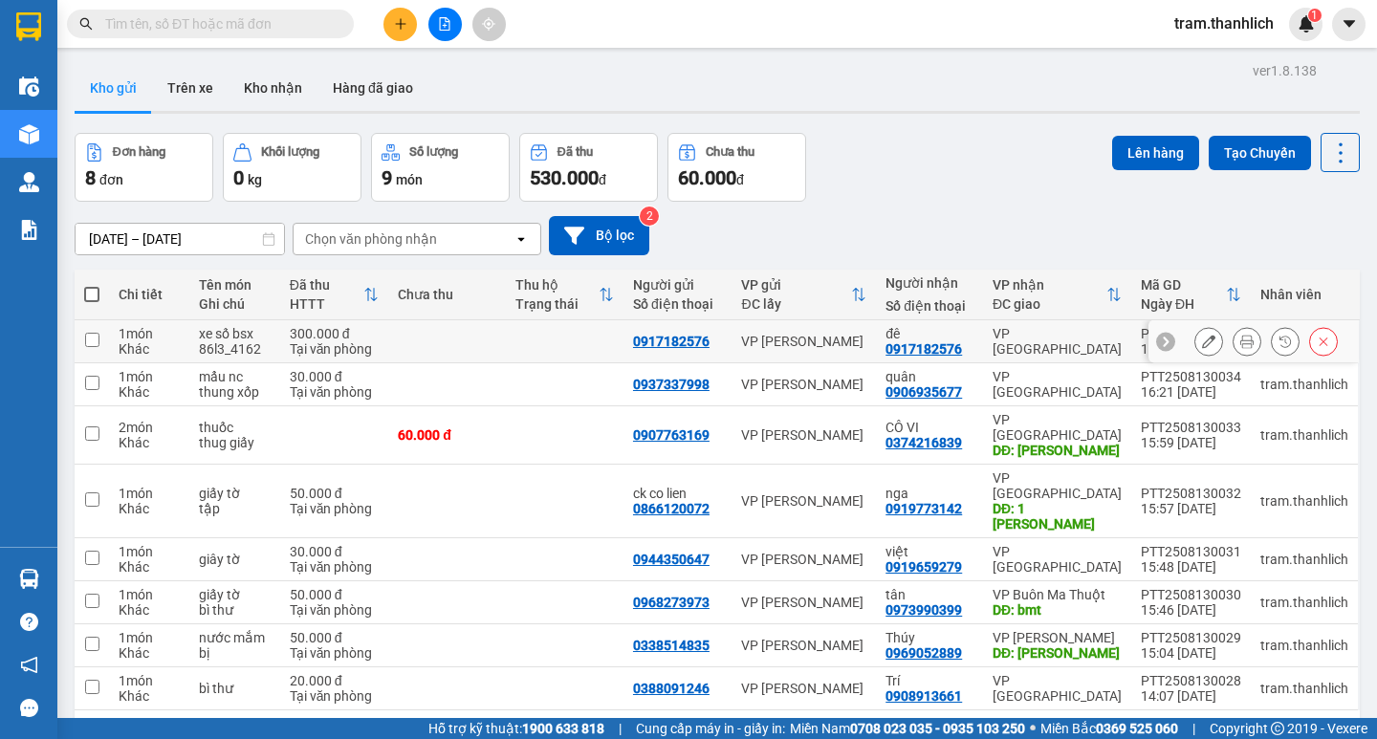
click at [1202, 339] on icon at bounding box center [1208, 341] width 13 height 13
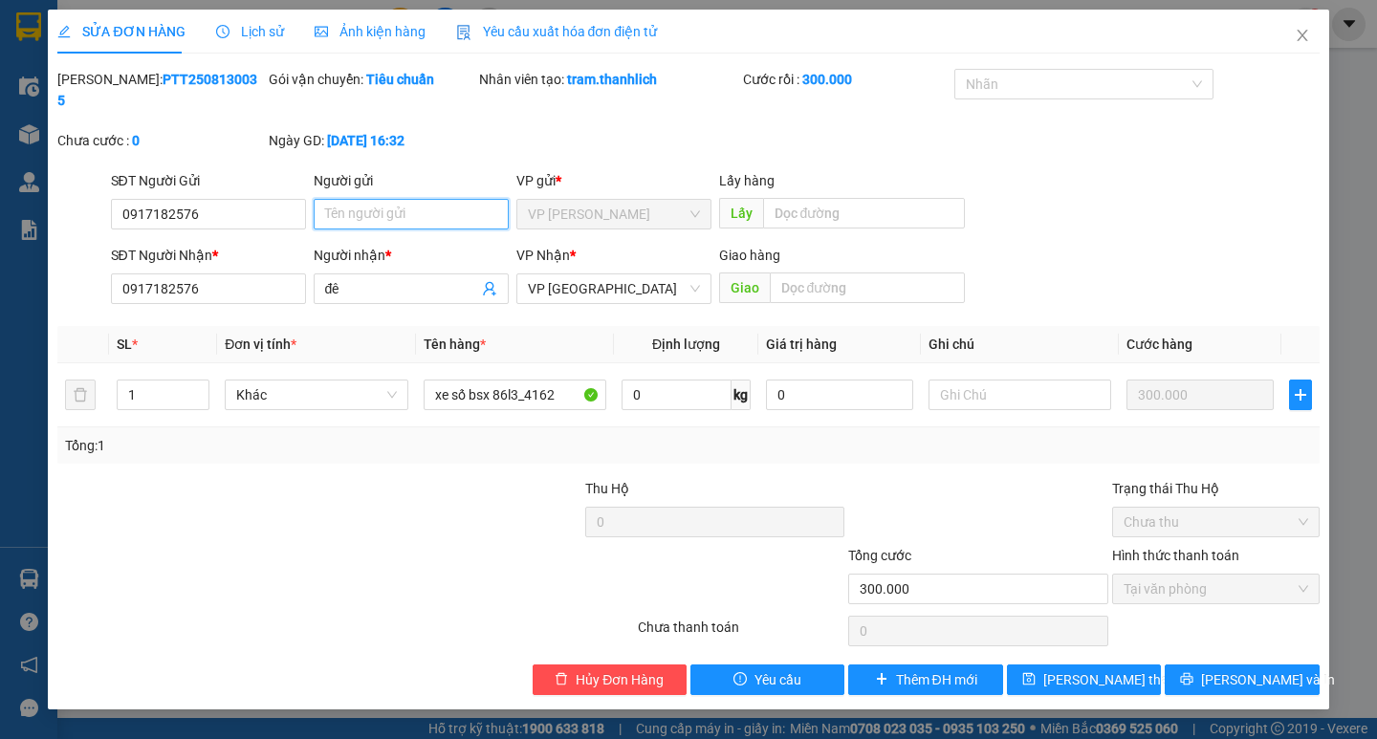
click at [422, 199] on input "Người gửi" at bounding box center [411, 214] width 195 height 31
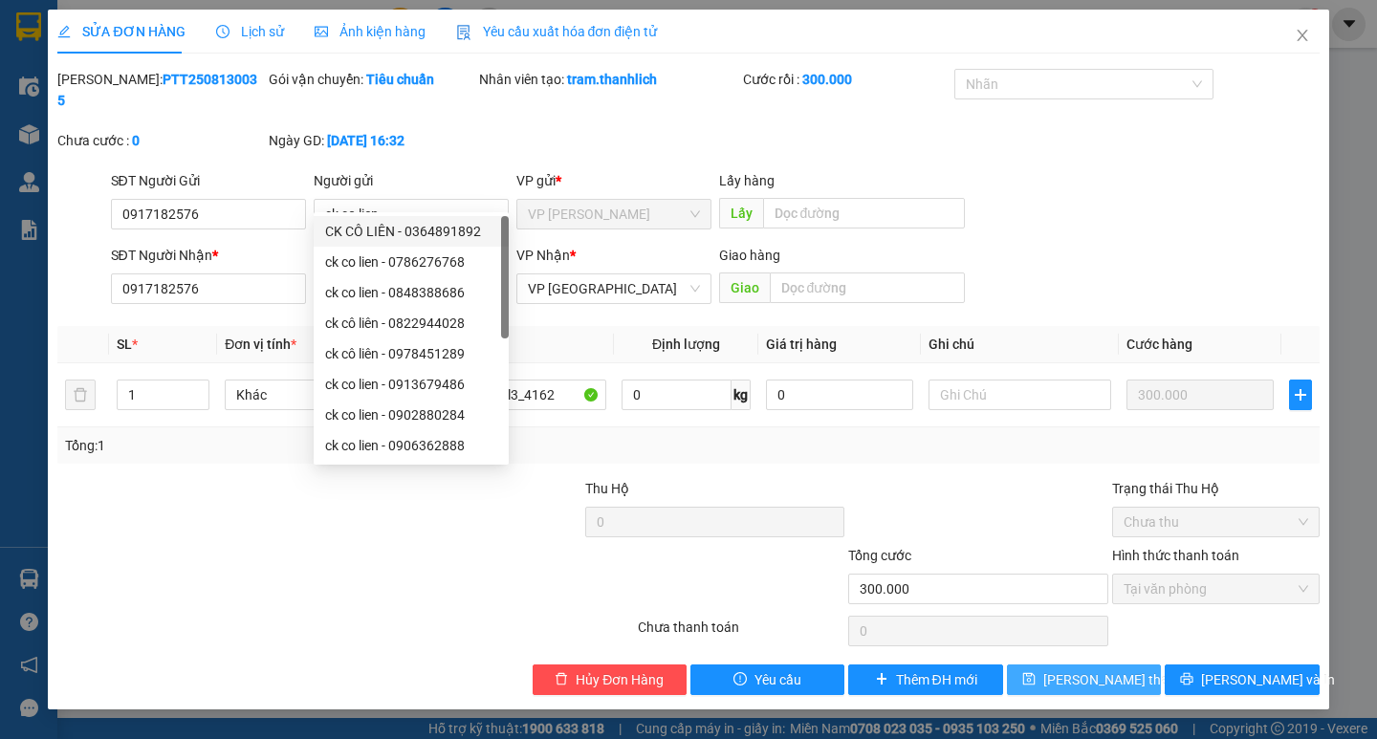
click at [1082, 669] on button "[PERSON_NAME] thay đổi" at bounding box center [1084, 680] width 154 height 31
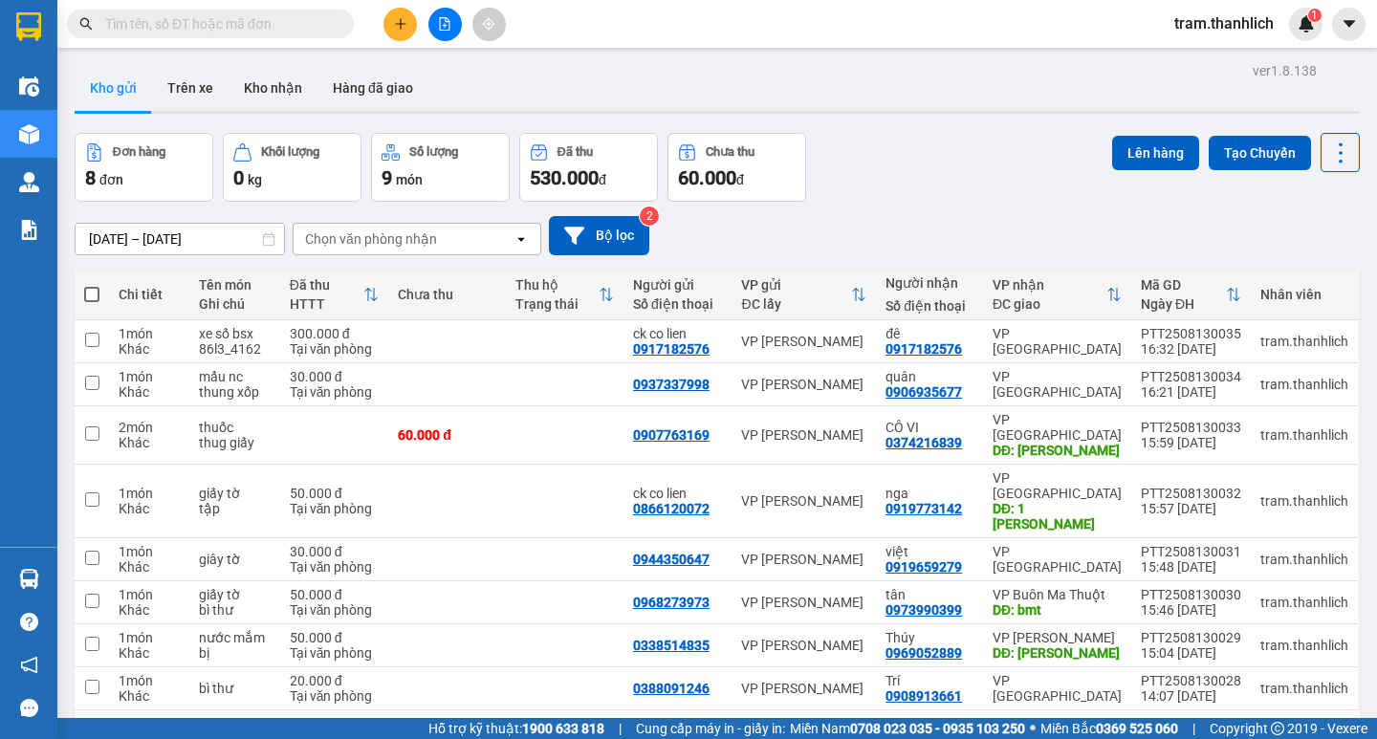
click at [392, 17] on button at bounding box center [399, 24] width 33 height 33
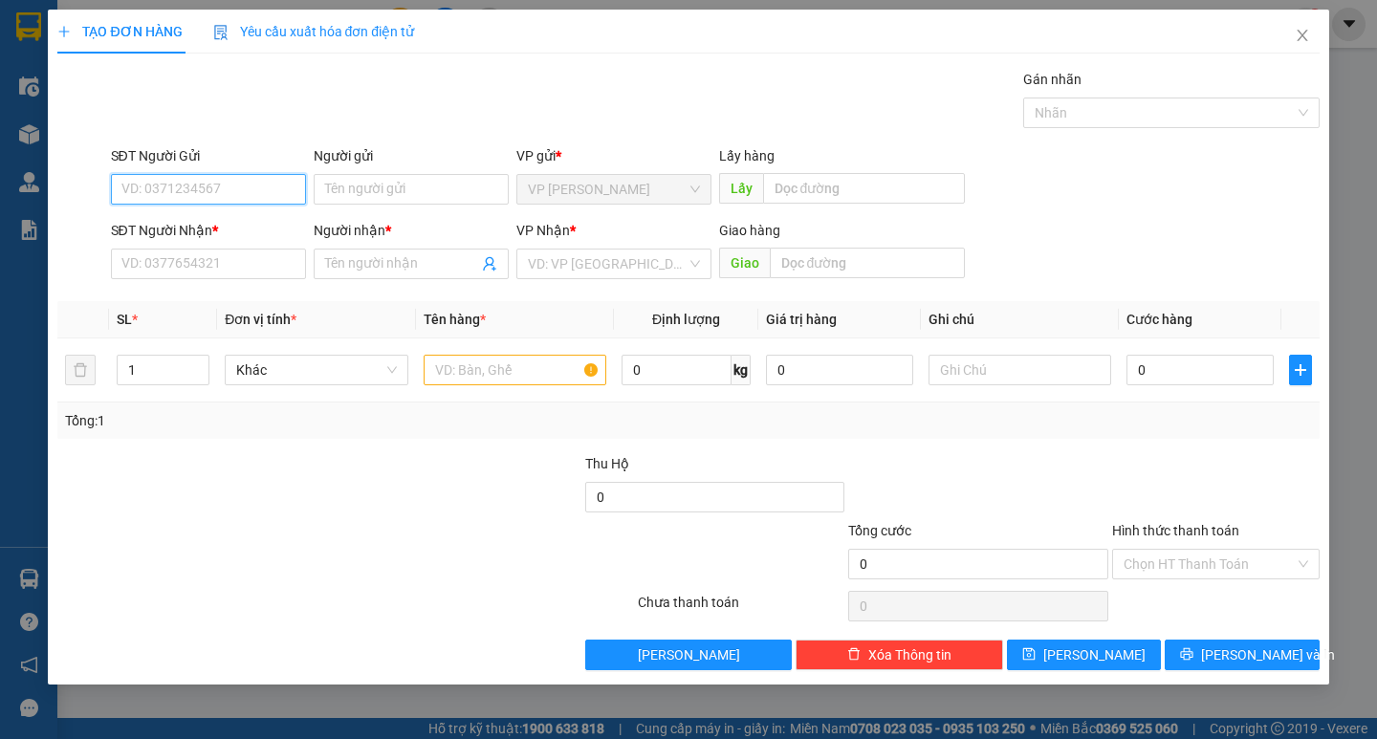
click at [226, 191] on input "SĐT Người Gửi" at bounding box center [208, 189] width 195 height 31
click at [182, 231] on div "0902275757" at bounding box center [208, 227] width 172 height 21
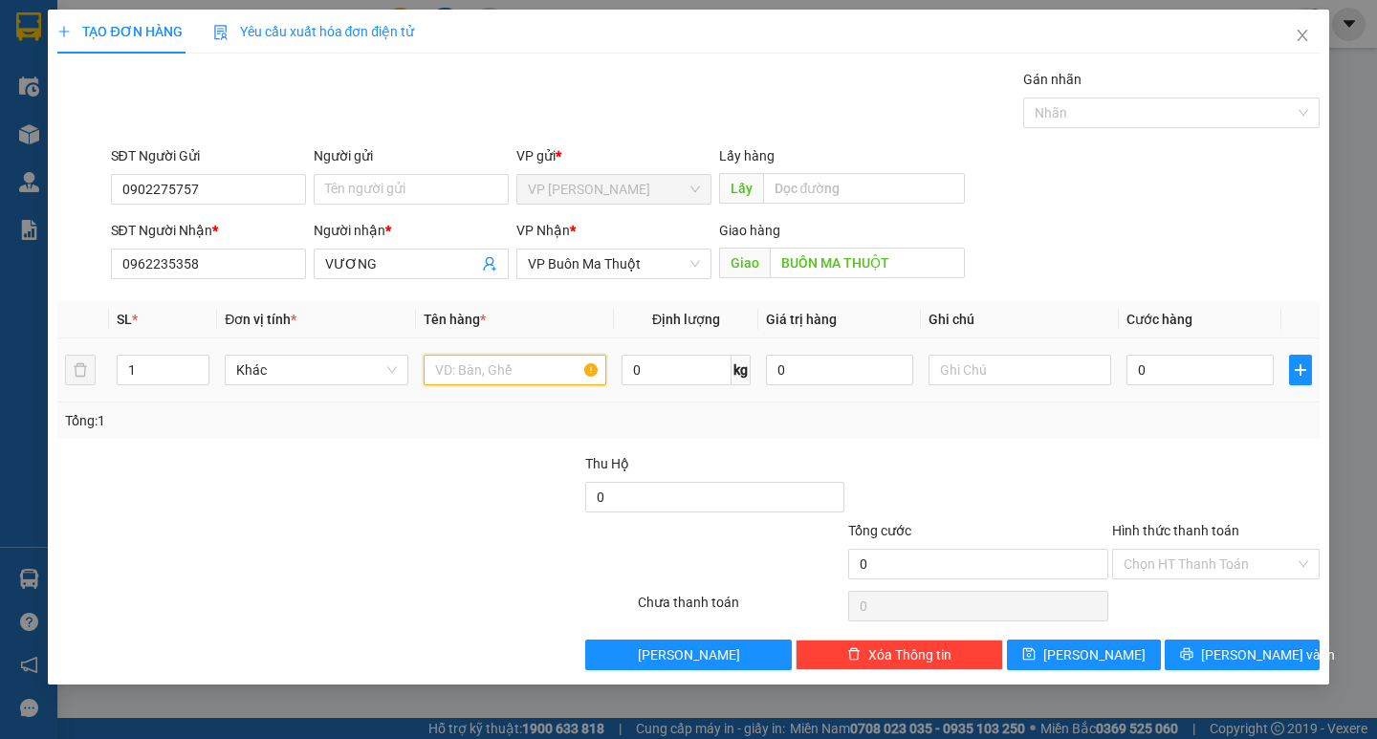
click at [538, 376] on input "text" at bounding box center [515, 370] width 183 height 31
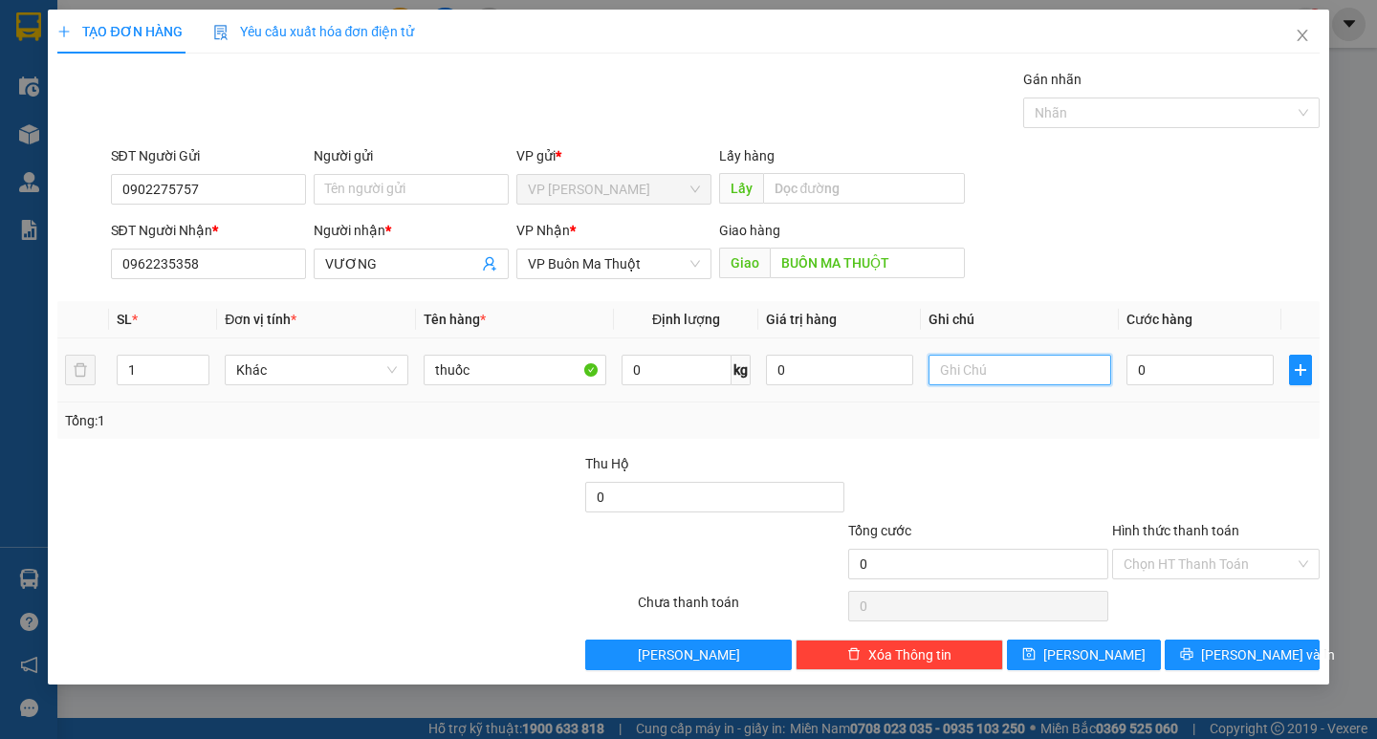
click at [1014, 366] on input "text" at bounding box center [1020, 370] width 183 height 31
click at [1146, 375] on input "0" at bounding box center [1199, 370] width 147 height 31
click at [1149, 574] on input "Hình thức thanh toán" at bounding box center [1209, 564] width 171 height 29
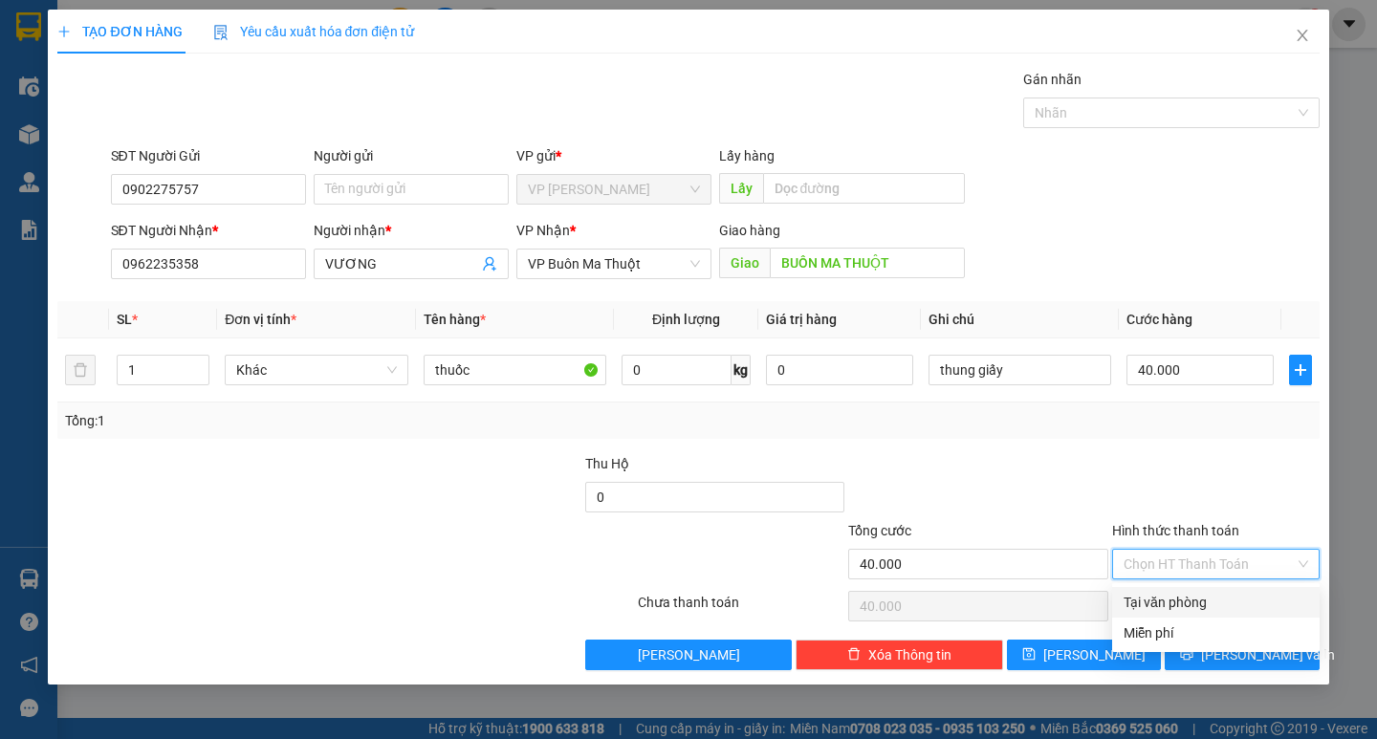
drag, startPoint x: 1151, startPoint y: 596, endPoint x: 1161, endPoint y: 609, distance: 16.5
click at [1152, 598] on div "Tại văn phòng" at bounding box center [1216, 602] width 185 height 21
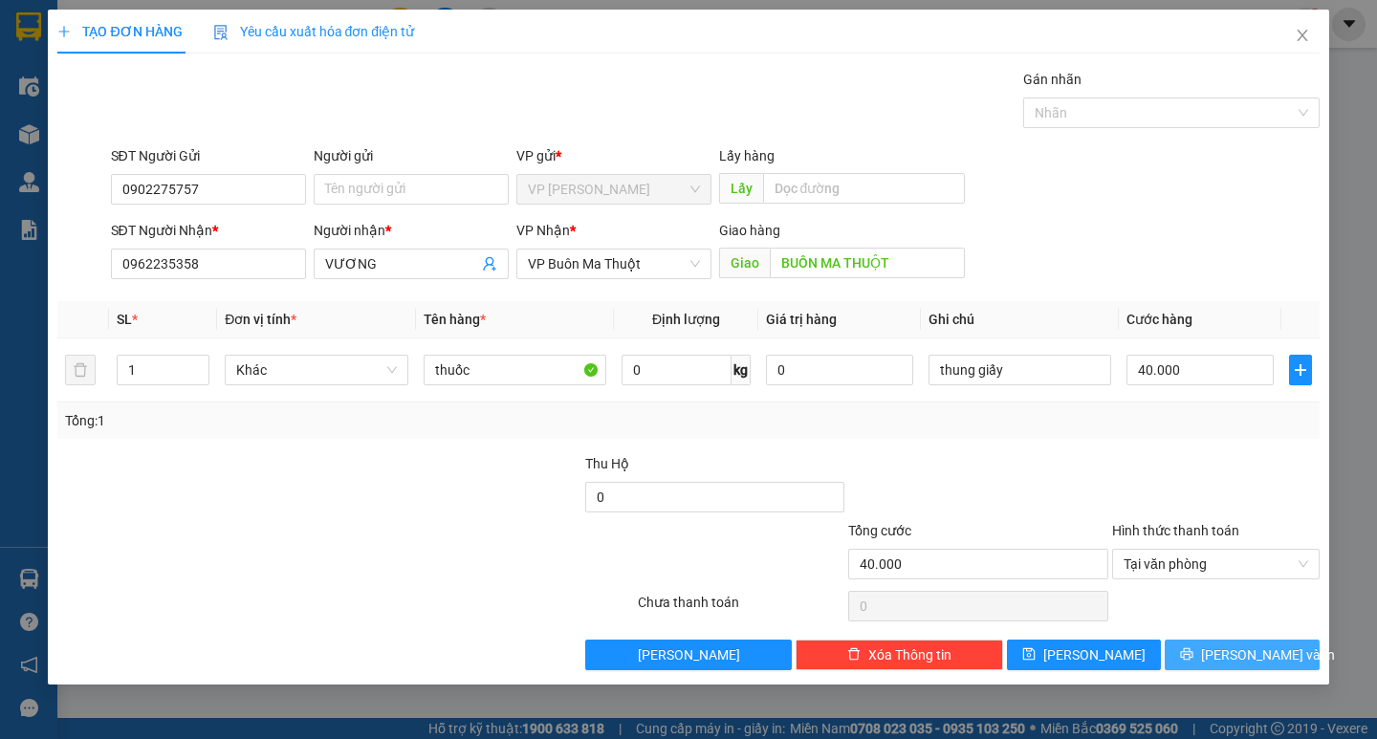
click at [1233, 662] on span "[PERSON_NAME] và In" at bounding box center [1268, 655] width 134 height 21
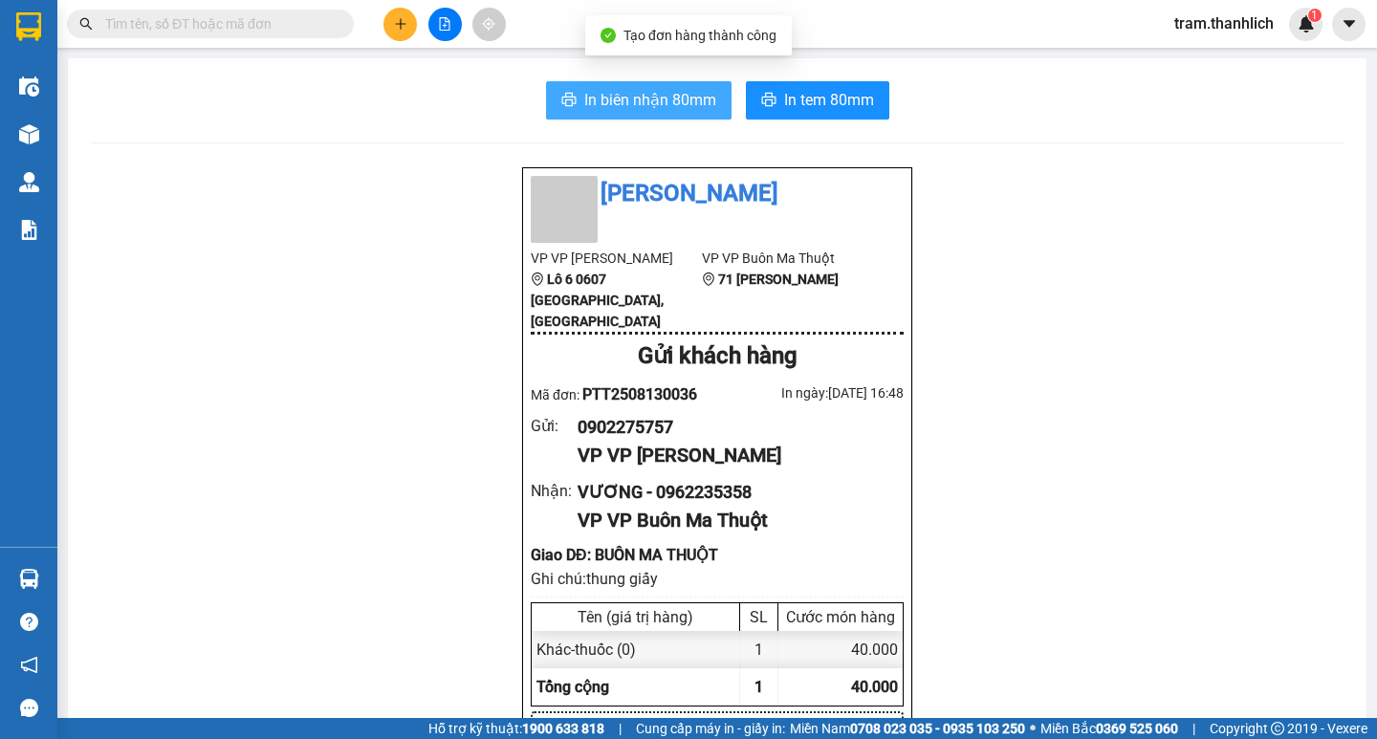
click at [643, 98] on span "In biên nhận 80mm" at bounding box center [650, 100] width 132 height 24
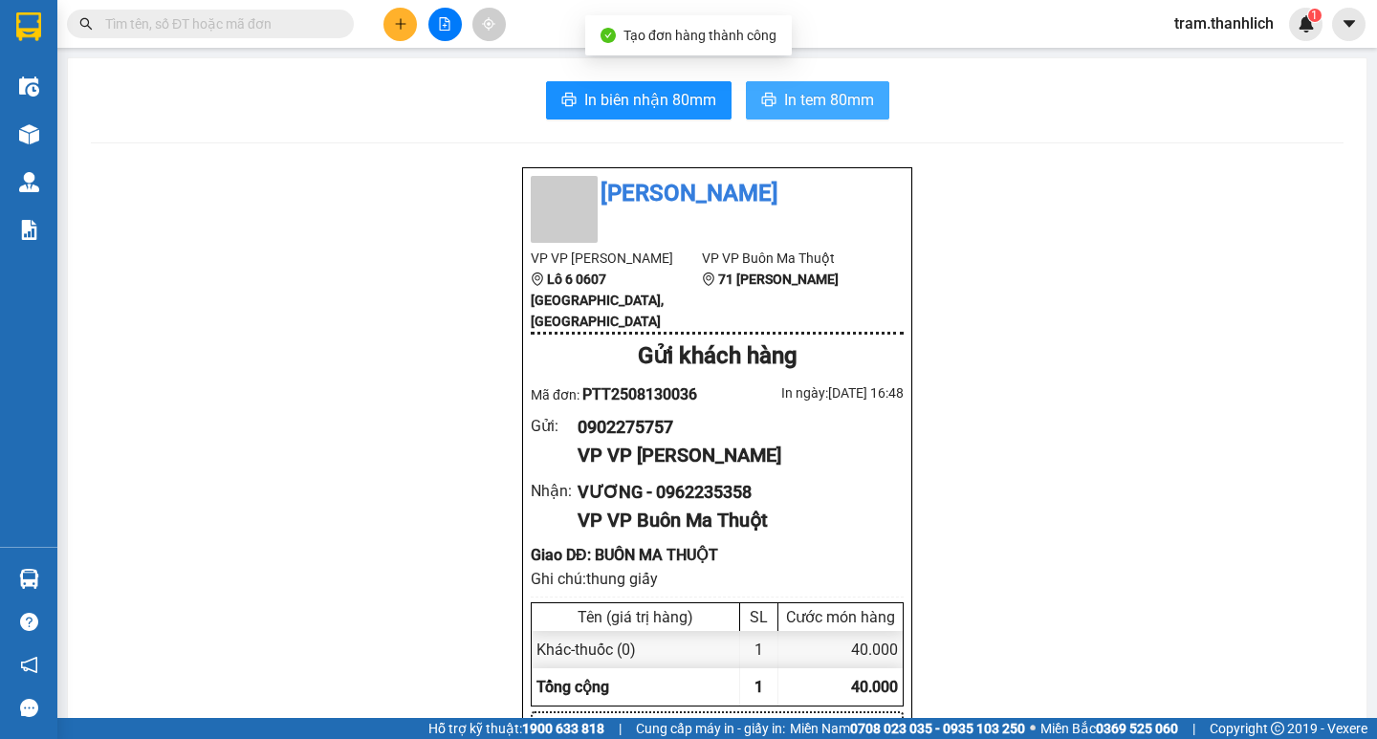
drag, startPoint x: 883, startPoint y: 106, endPoint x: 863, endPoint y: 103, distance: 19.3
click at [866, 103] on div "In biên nhận 80mm In tem 80mm" at bounding box center [717, 100] width 1253 height 38
click at [859, 103] on span "In tem 80mm" at bounding box center [829, 100] width 90 height 24
click at [392, 34] on button at bounding box center [399, 24] width 33 height 33
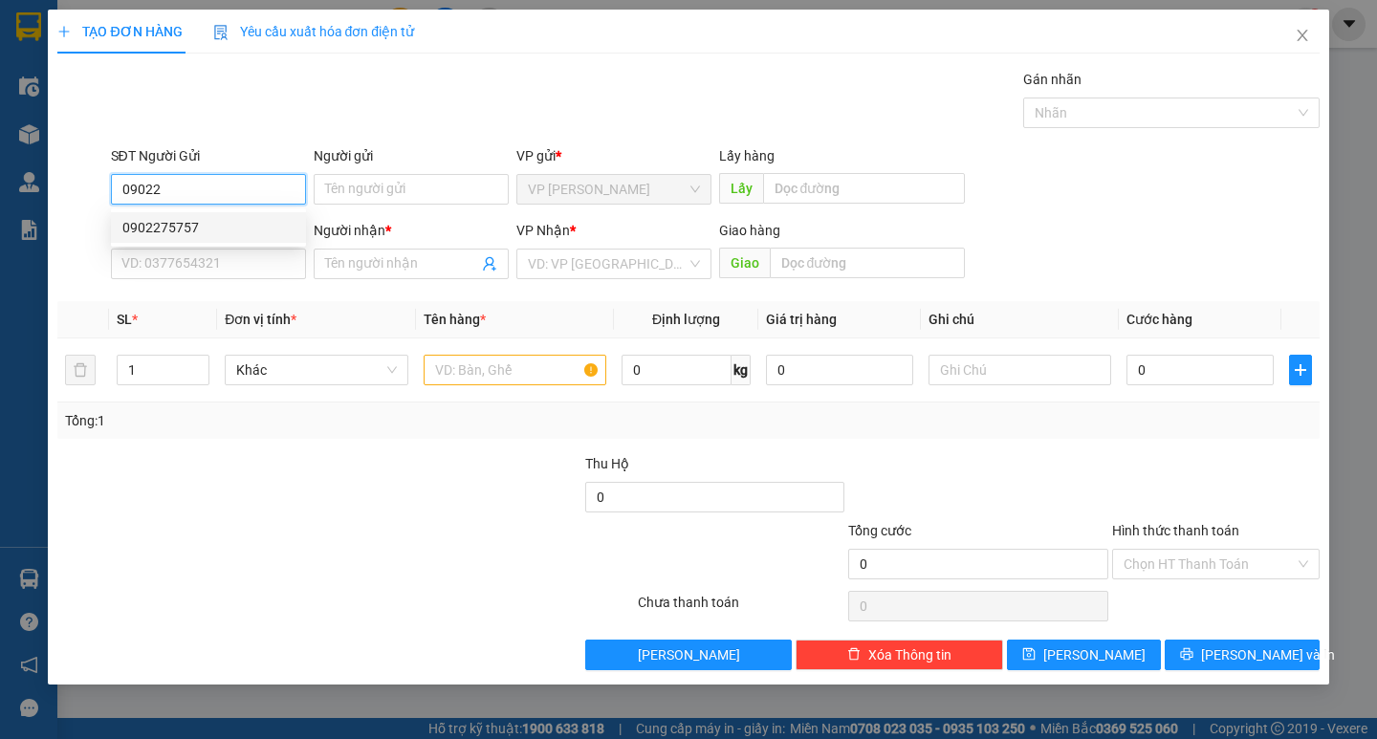
click at [167, 229] on div "0902275757" at bounding box center [208, 227] width 172 height 21
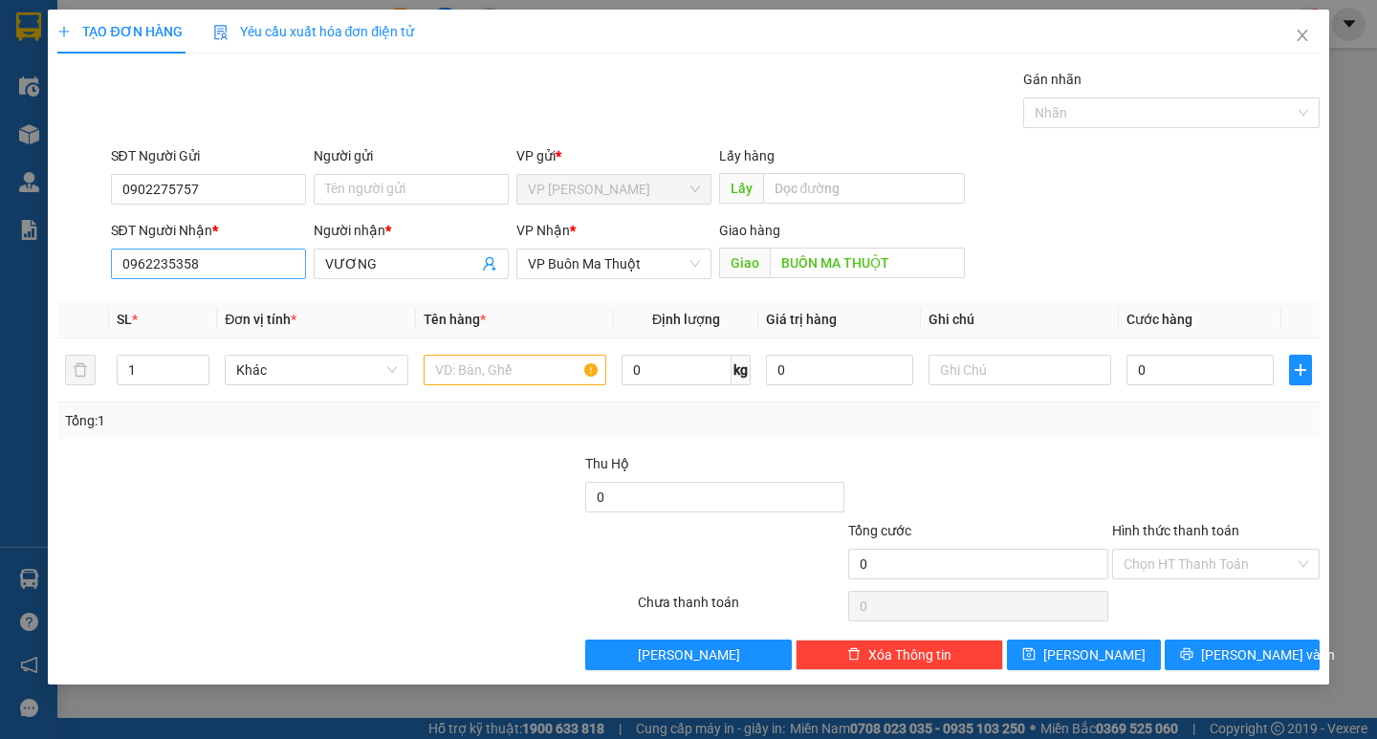
drag, startPoint x: 201, startPoint y: 281, endPoint x: 210, endPoint y: 268, distance: 16.5
click at [203, 281] on div "SĐT Người Nhận * 0962235358" at bounding box center [208, 253] width 195 height 67
click at [210, 268] on input "0962235358" at bounding box center [208, 264] width 195 height 31
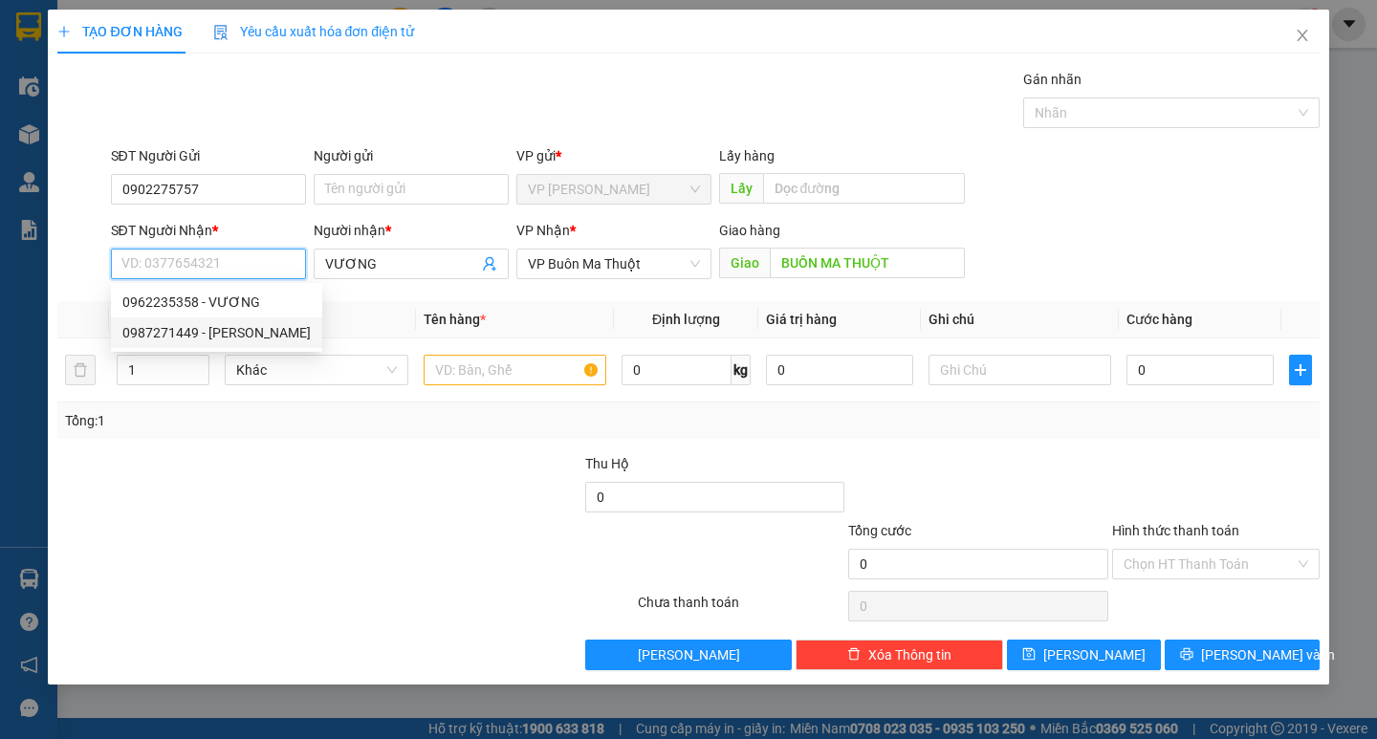
click at [204, 333] on div "0987271449 - [PERSON_NAME]" at bounding box center [216, 332] width 188 height 21
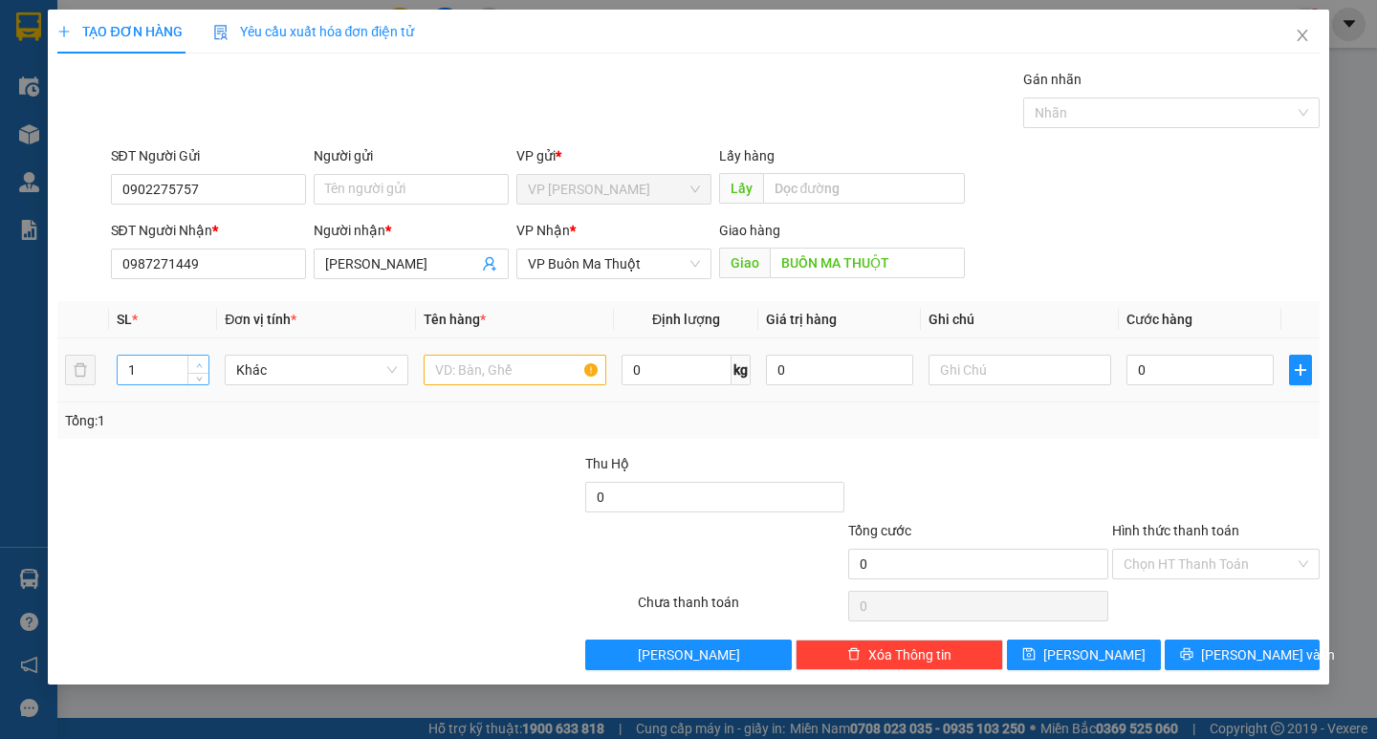
click at [200, 362] on icon "up" at bounding box center [199, 365] width 7 height 7
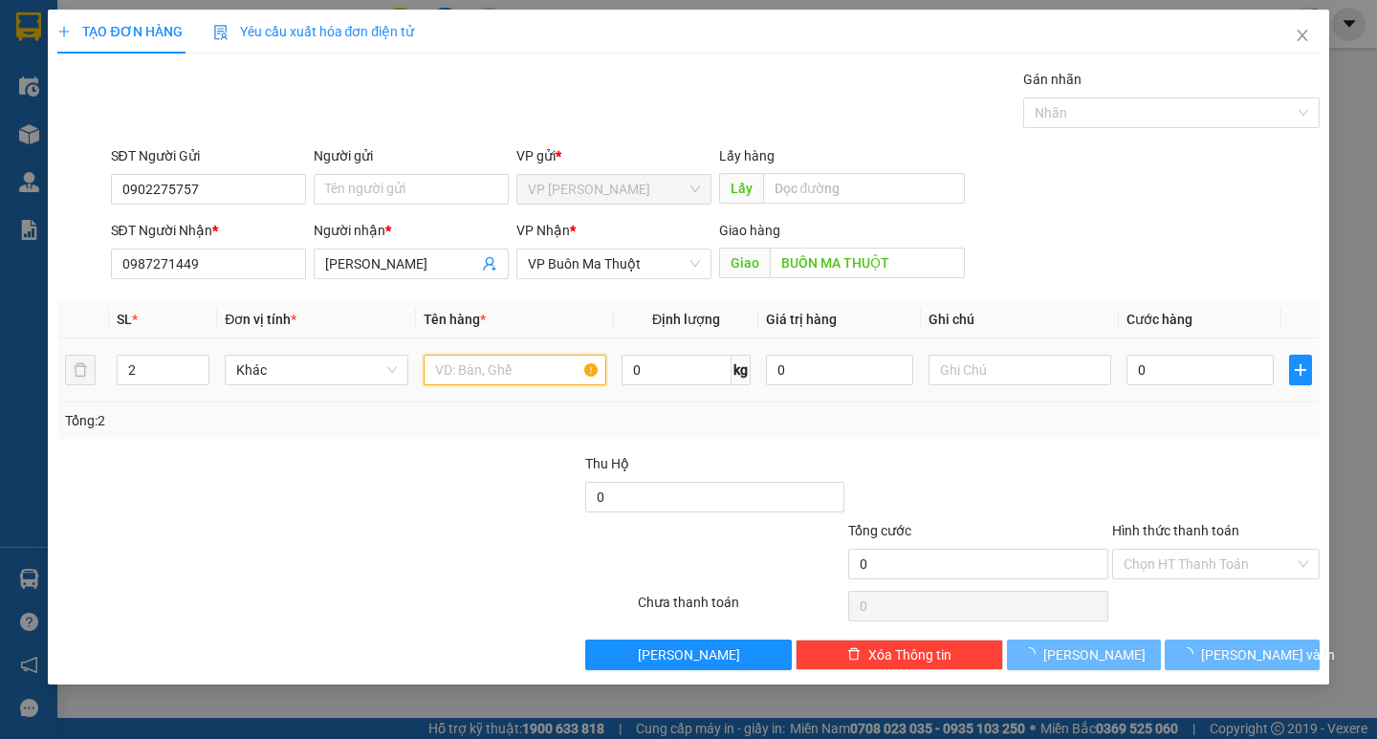
click at [487, 369] on input "text" at bounding box center [515, 370] width 183 height 31
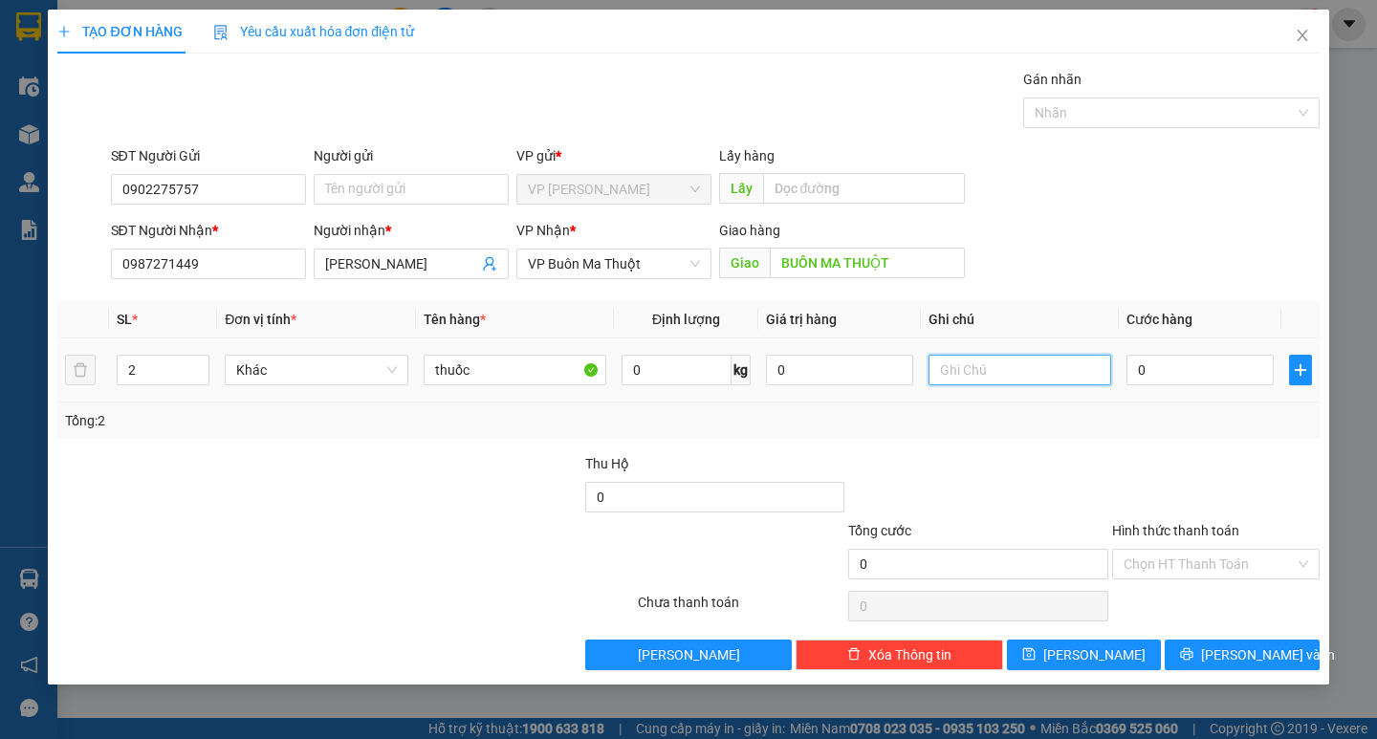
click at [994, 372] on input "text" at bounding box center [1020, 370] width 183 height 31
click at [1156, 371] on input "0" at bounding box center [1199, 370] width 147 height 31
drag, startPoint x: 1180, startPoint y: 557, endPoint x: 1181, endPoint y: 572, distance: 14.4
click at [1180, 558] on input "Hình thức thanh toán" at bounding box center [1209, 564] width 171 height 29
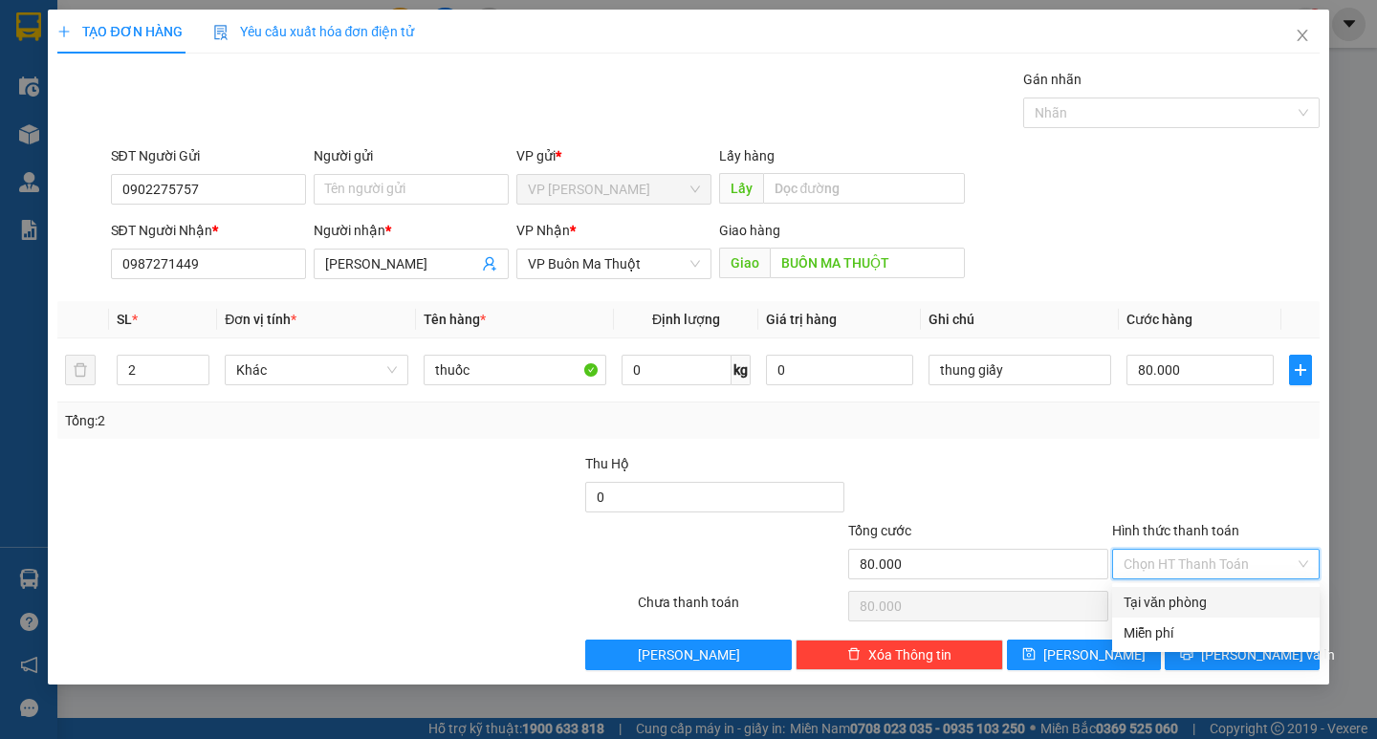
click at [1183, 596] on div "Tại văn phòng" at bounding box center [1216, 602] width 185 height 21
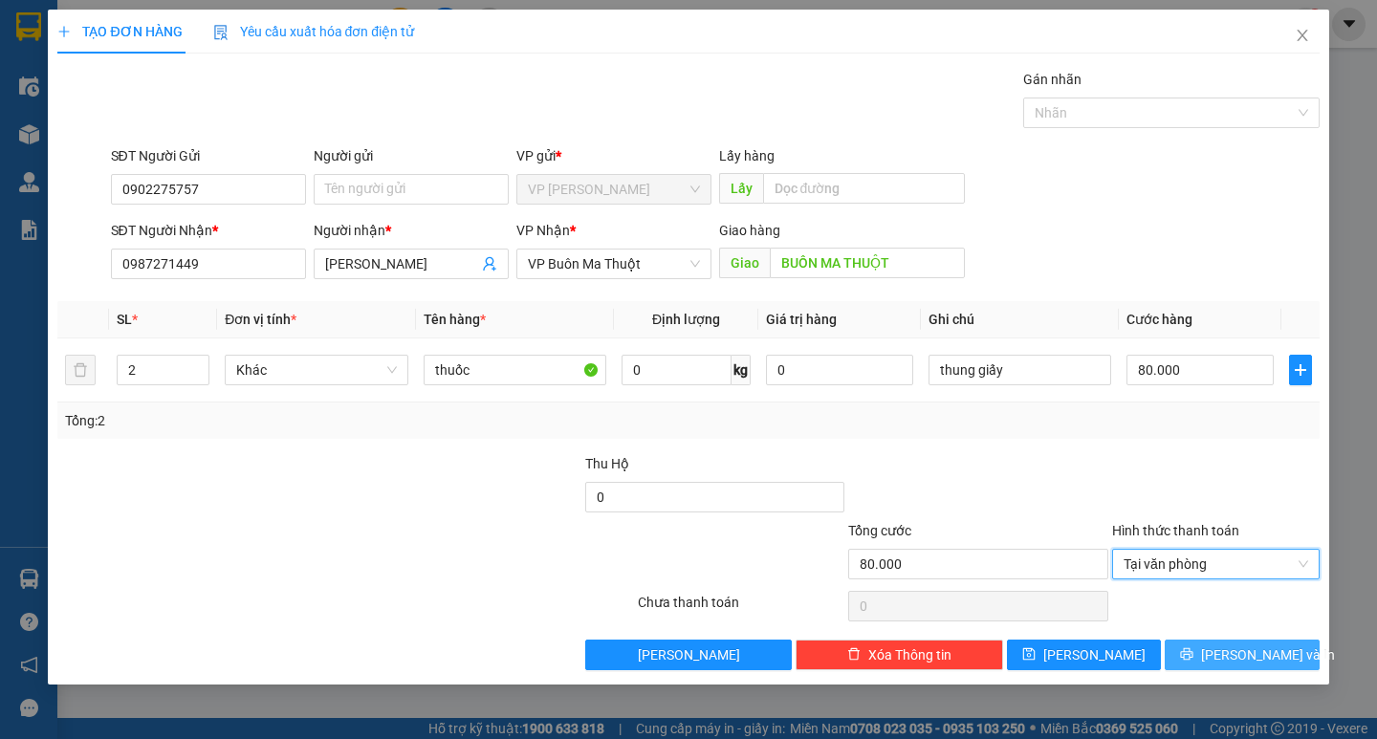
click at [1201, 658] on button "[PERSON_NAME] và In" at bounding box center [1242, 655] width 154 height 31
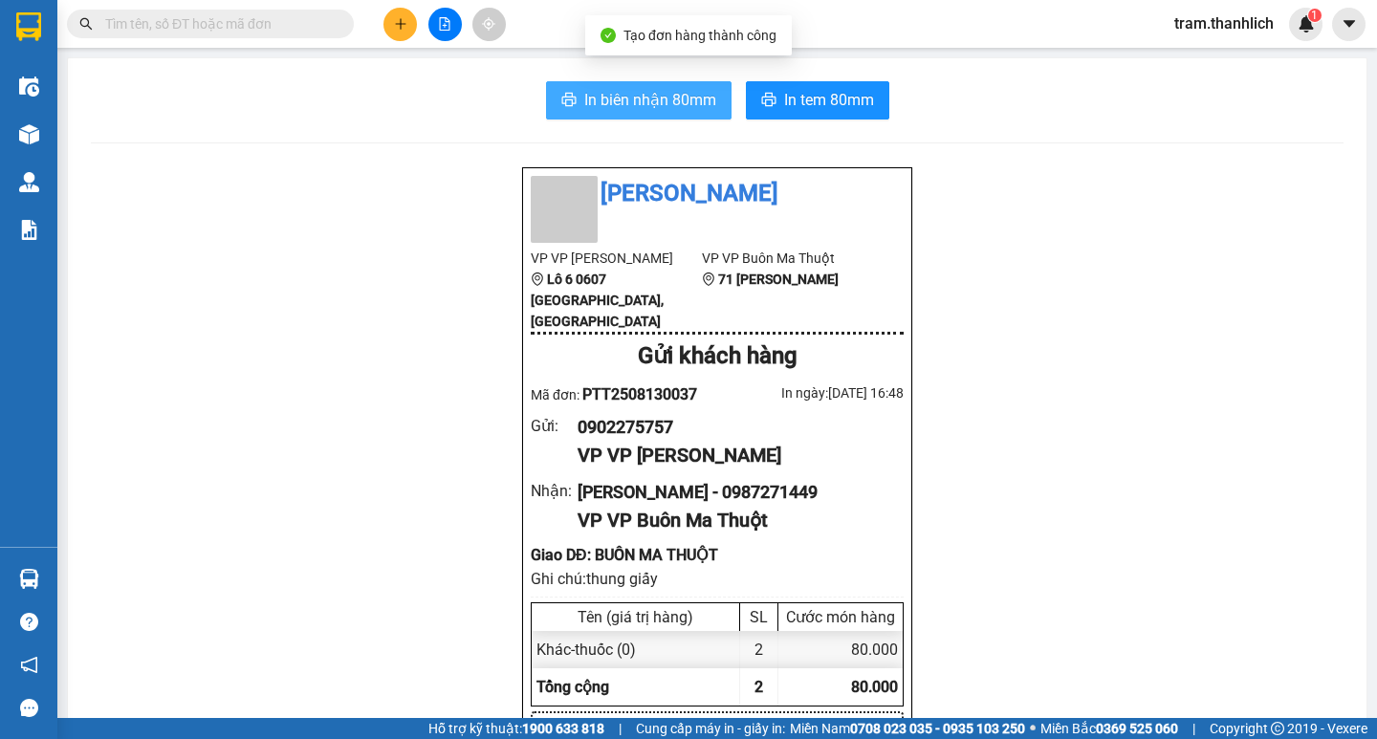
click at [576, 117] on button "In biên nhận 80mm" at bounding box center [639, 100] width 186 height 38
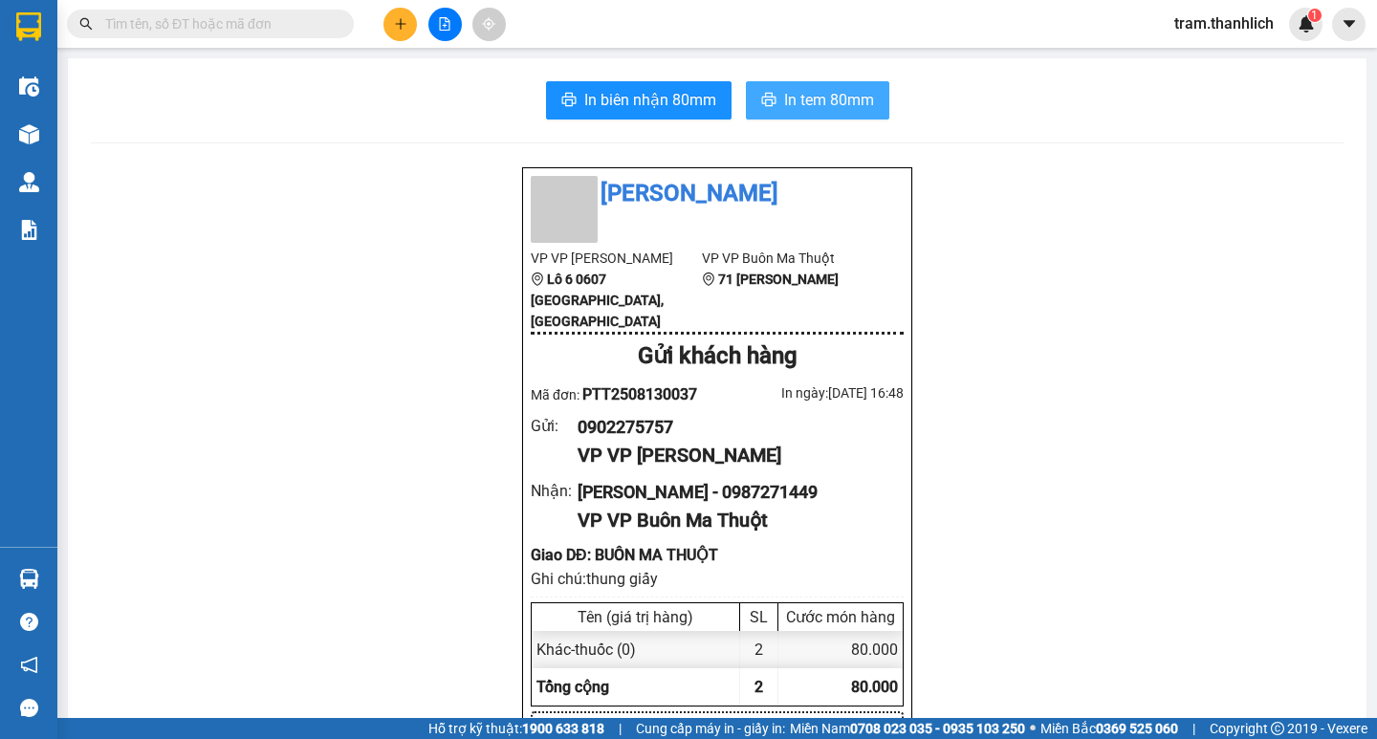
click at [826, 107] on span "In tem 80mm" at bounding box center [829, 100] width 90 height 24
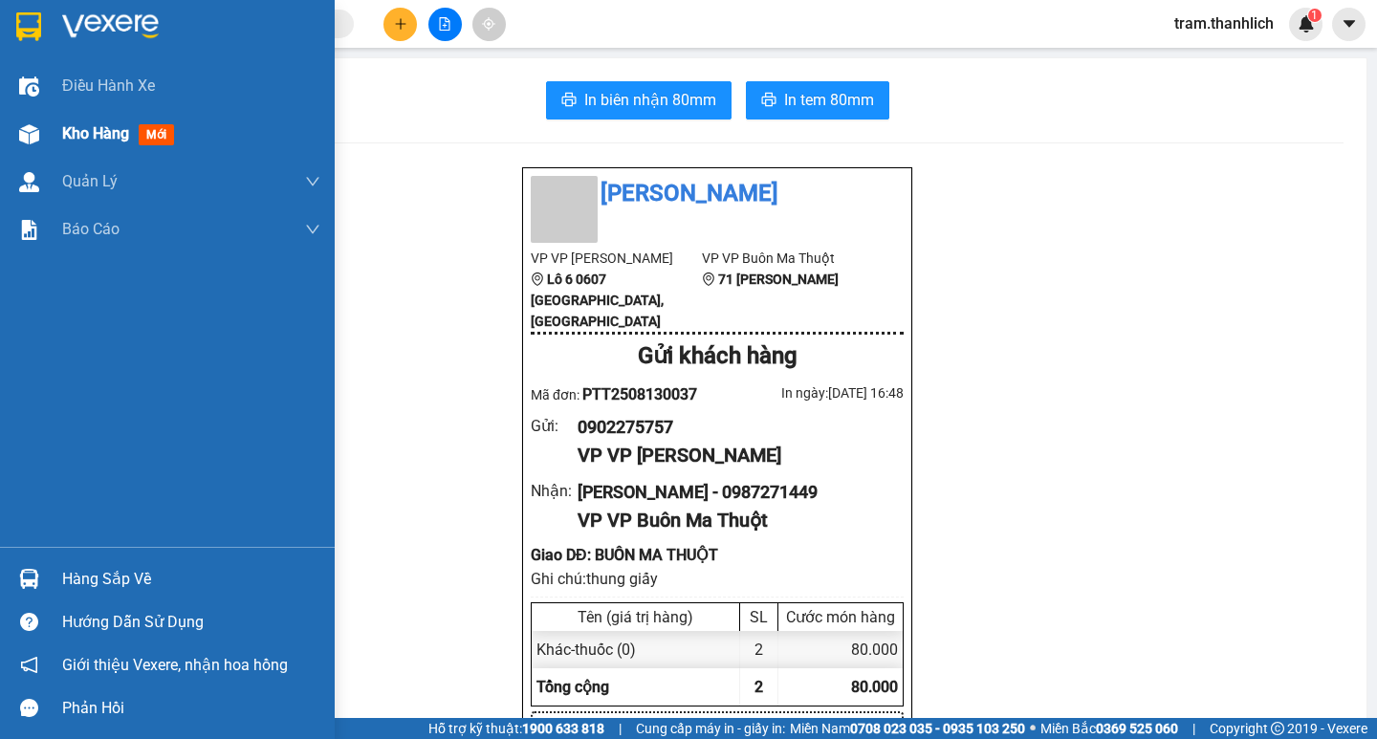
click at [39, 146] on div at bounding box center [28, 134] width 33 height 33
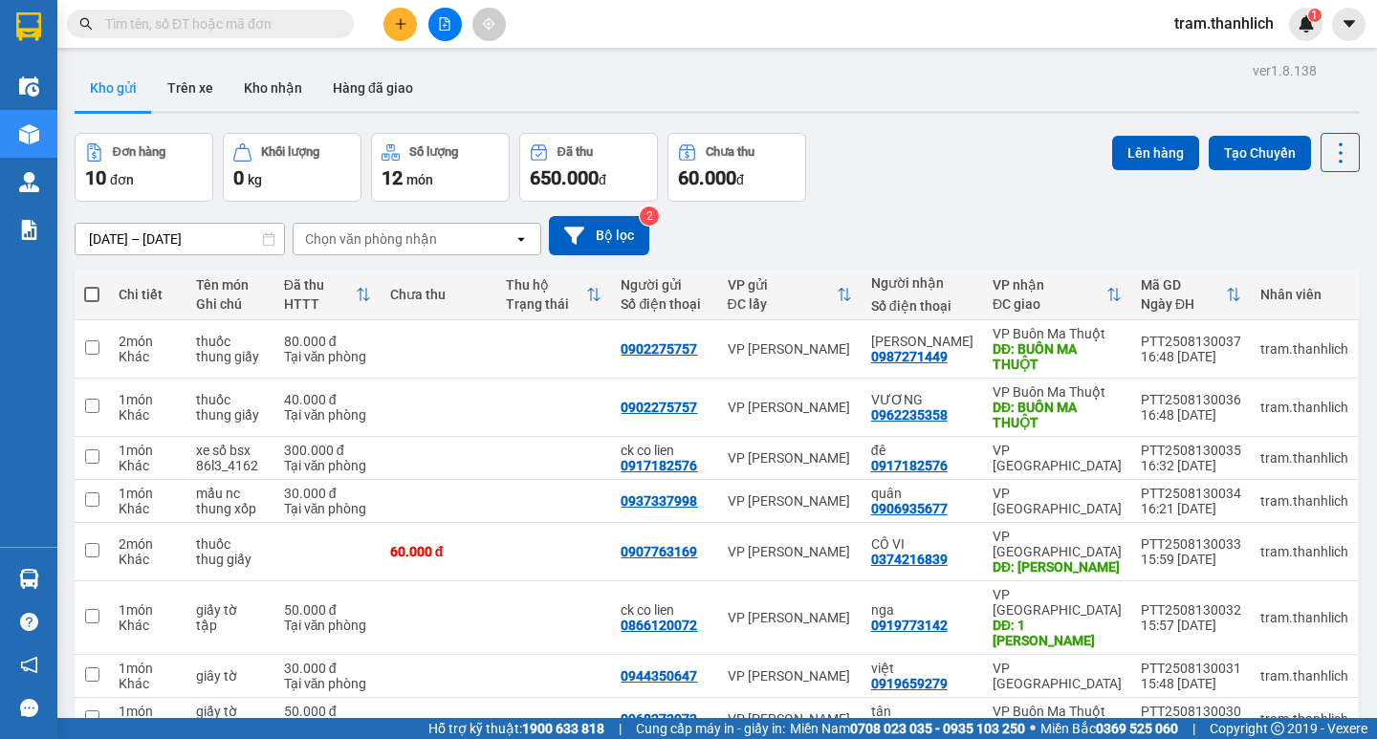
click at [397, 15] on button at bounding box center [399, 24] width 33 height 33
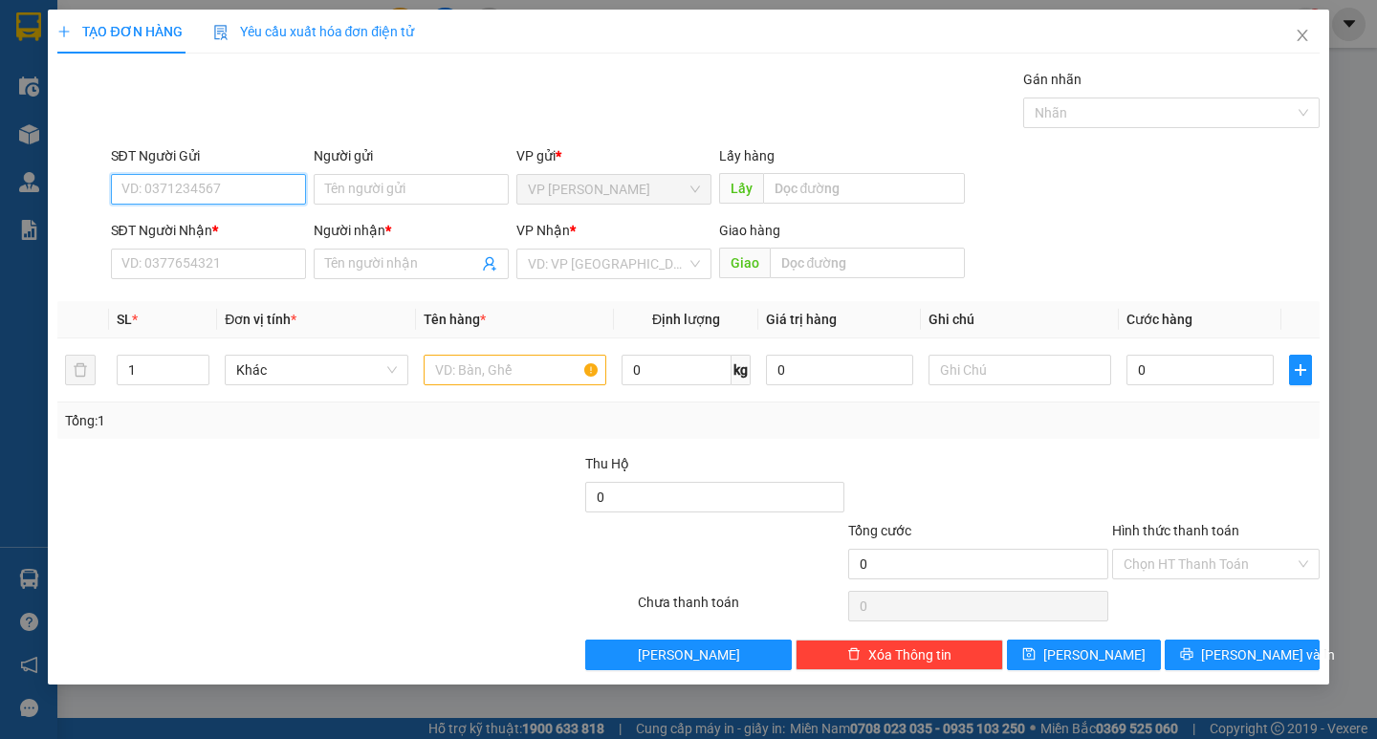
click at [247, 182] on input "SĐT Người Gửi" at bounding box center [208, 189] width 195 height 31
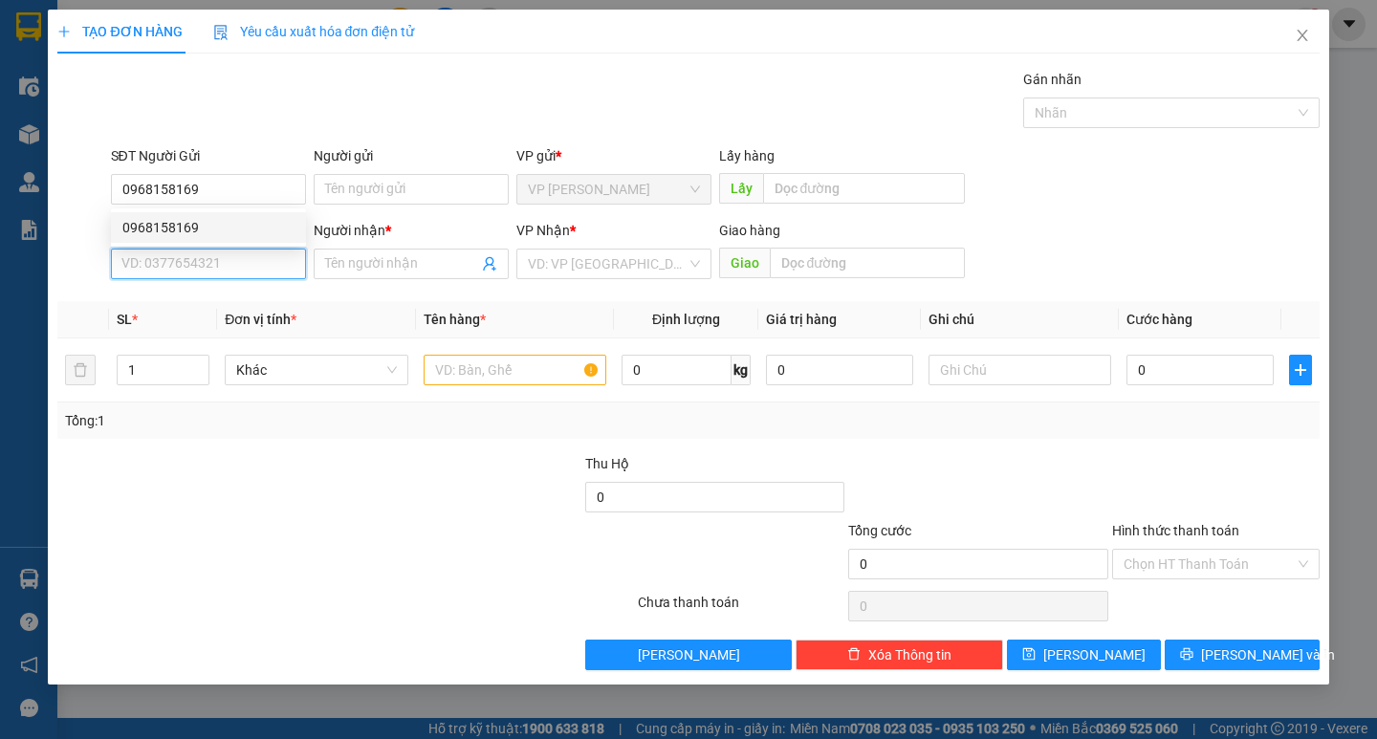
click at [212, 271] on input "SĐT Người Nhận *" at bounding box center [208, 264] width 195 height 31
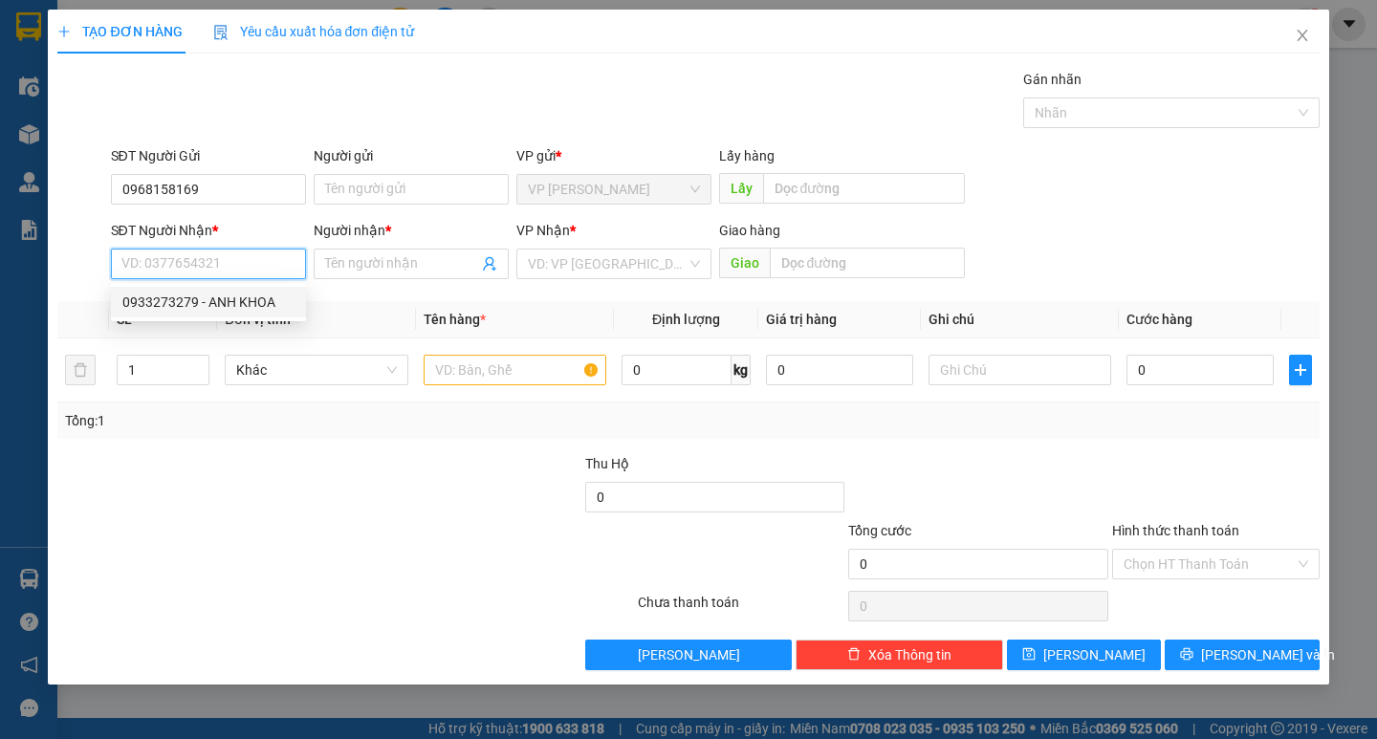
click at [211, 302] on div "0933273279 - ANH KHOA" at bounding box center [208, 302] width 172 height 21
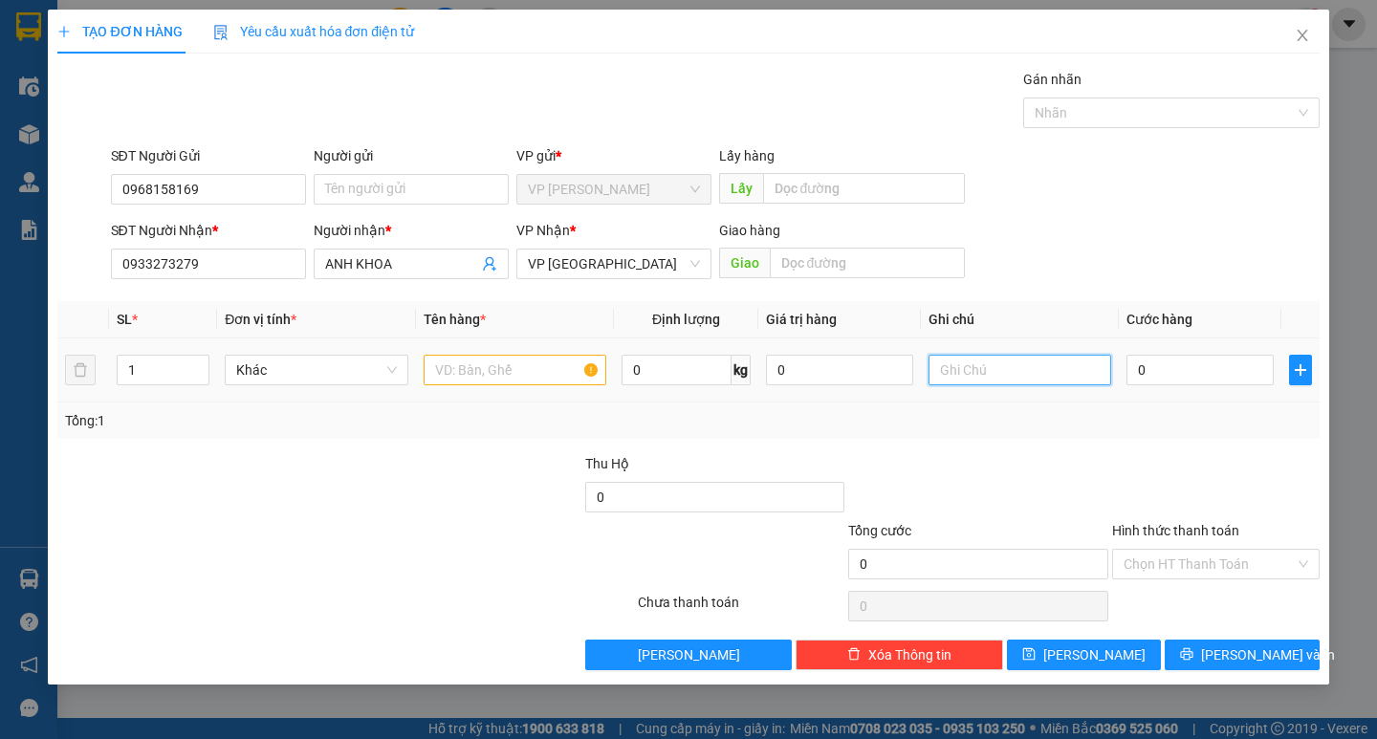
click at [995, 369] on input "text" at bounding box center [1020, 370] width 183 height 31
click at [584, 365] on input "text" at bounding box center [515, 370] width 183 height 31
click at [1171, 360] on div "0" at bounding box center [1199, 370] width 147 height 38
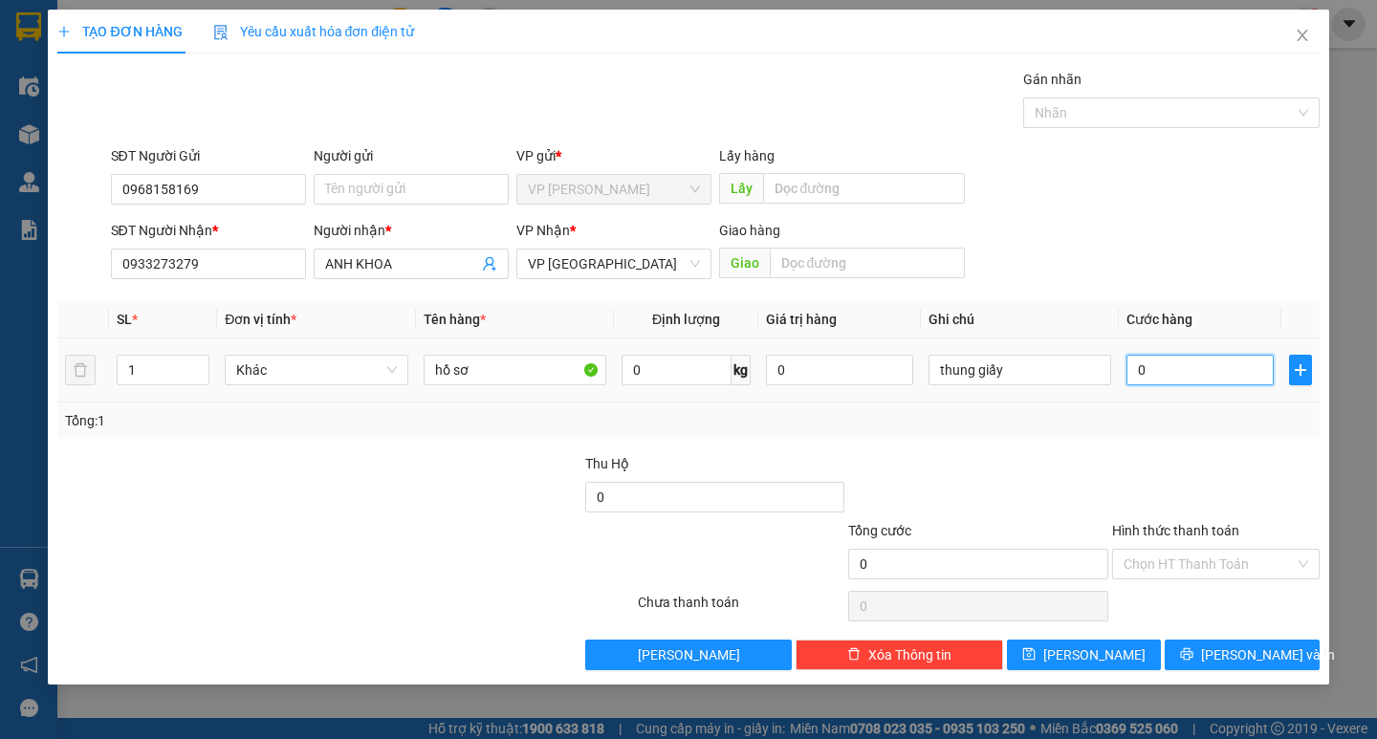
click at [1166, 369] on input "0" at bounding box center [1199, 370] width 147 height 31
drag, startPoint x: 1150, startPoint y: 563, endPoint x: 1153, endPoint y: 579, distance: 16.5
click at [1150, 565] on input "Hình thức thanh toán" at bounding box center [1209, 564] width 171 height 29
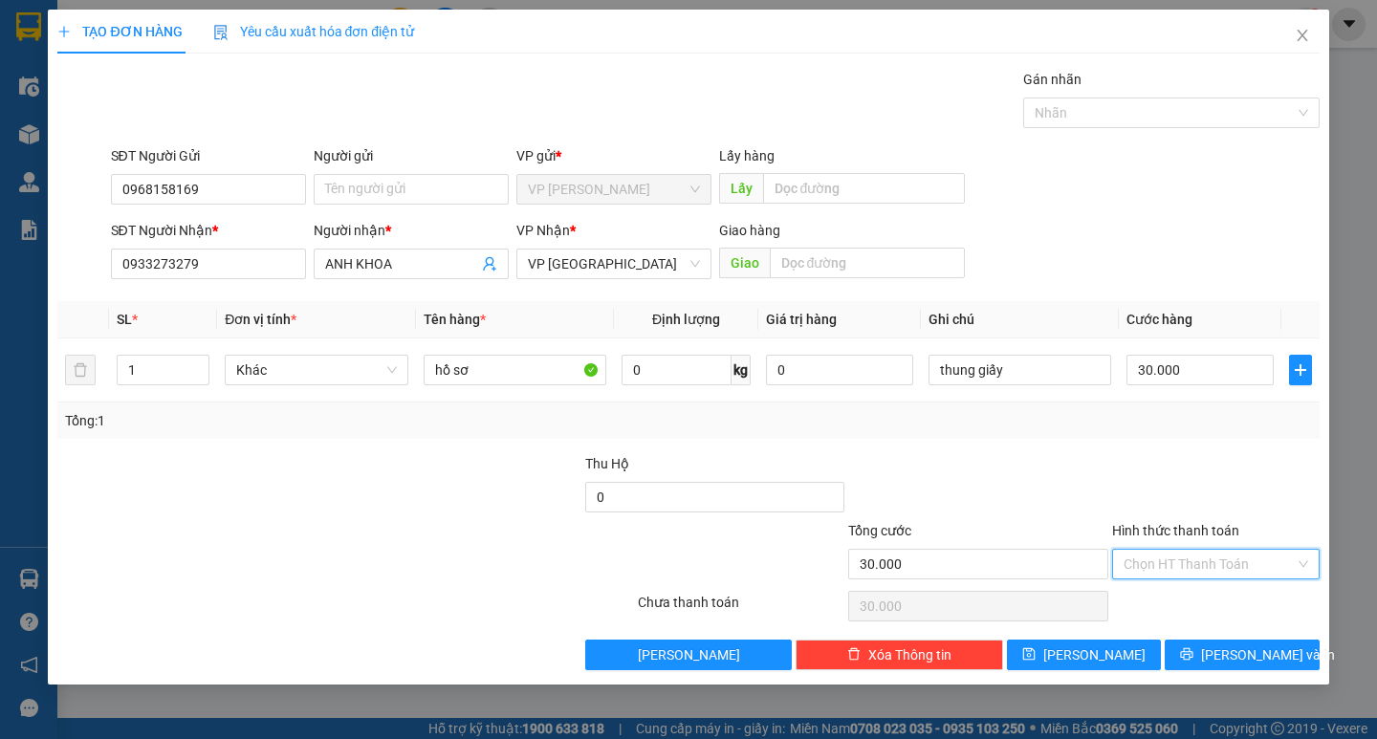
click at [1157, 606] on div "Tại văn phòng" at bounding box center [1216, 602] width 185 height 21
click at [1227, 675] on div "TẠO ĐƠN HÀNG Yêu cầu xuất hóa đơn điện tử Transit Pickup Surcharge Ids Transit …" at bounding box center [688, 347] width 1280 height 675
click at [1222, 664] on button "[PERSON_NAME] và In" at bounding box center [1242, 655] width 154 height 31
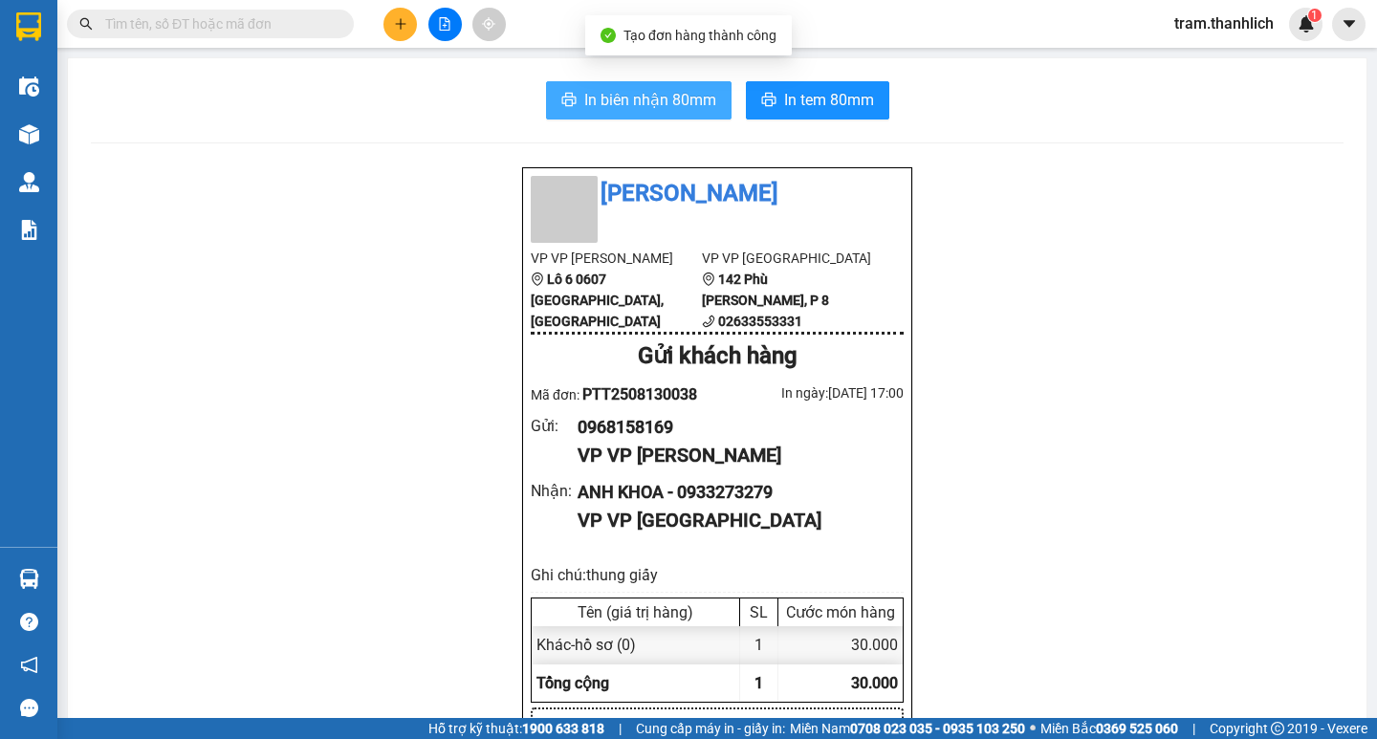
click at [664, 106] on span "In biên nhận 80mm" at bounding box center [650, 100] width 132 height 24
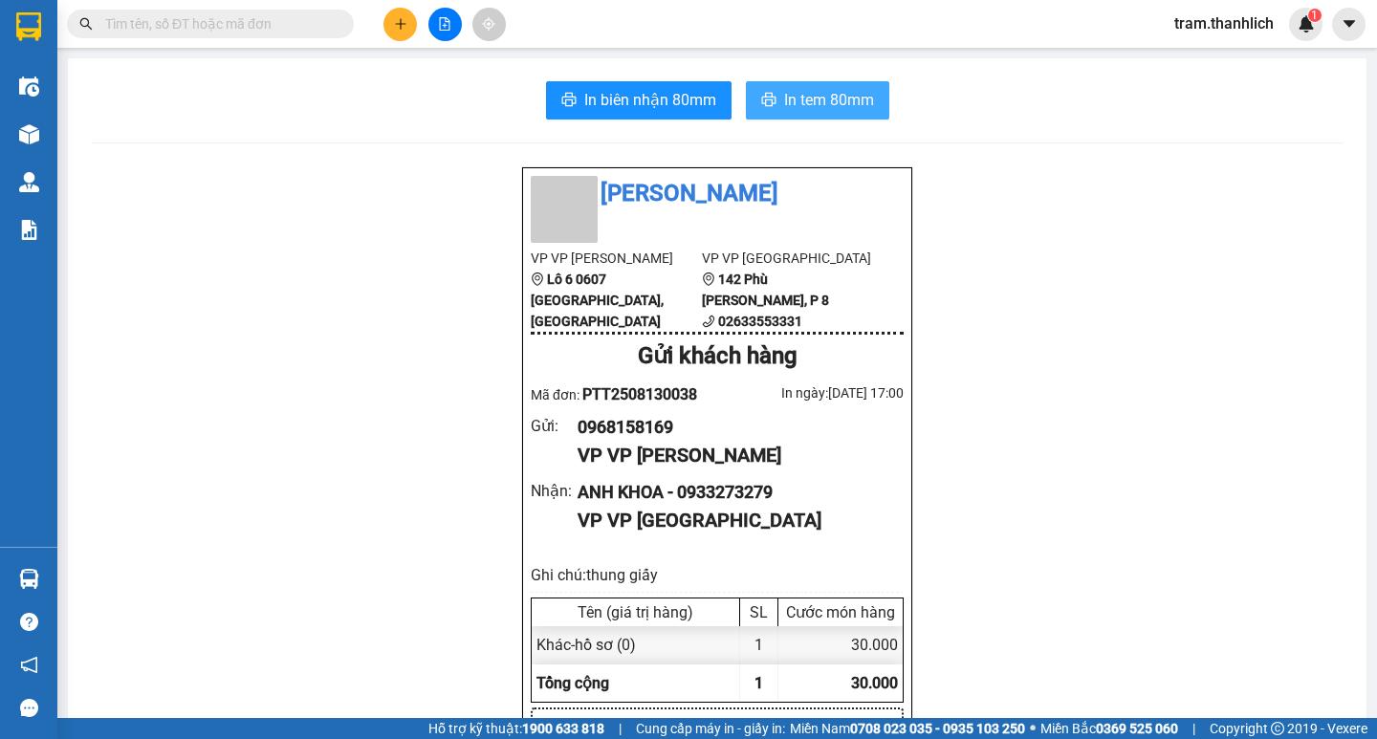
click at [792, 96] on span "In tem 80mm" at bounding box center [829, 100] width 90 height 24
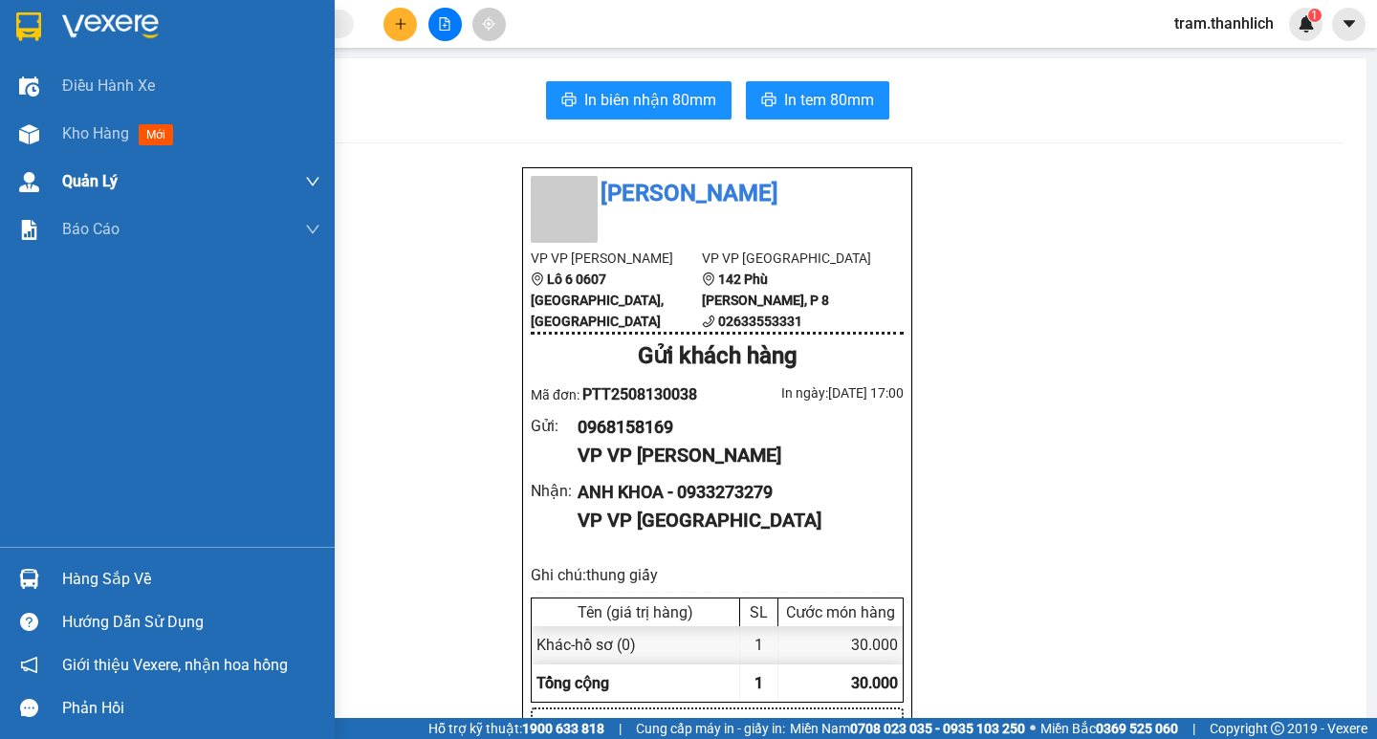
click at [64, 127] on span "Kho hàng" at bounding box center [95, 133] width 67 height 18
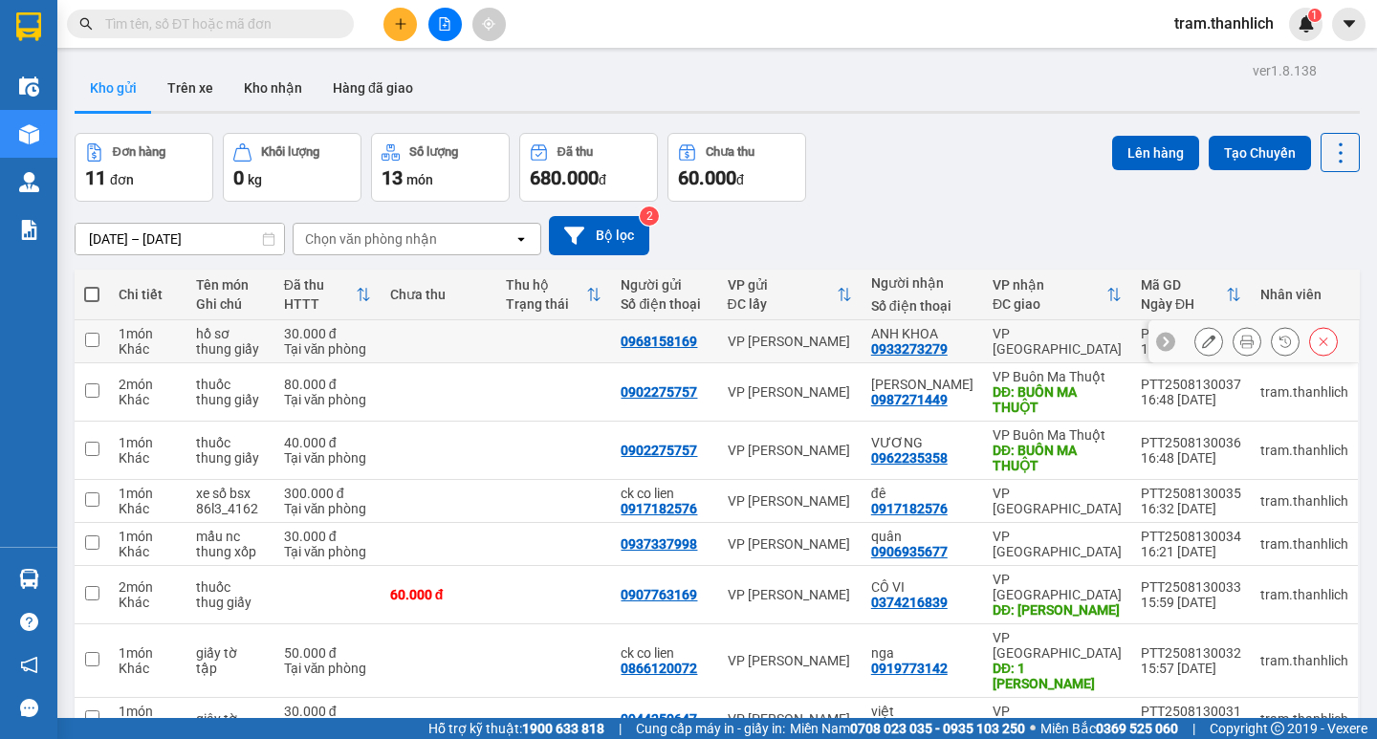
click at [1179, 335] on div at bounding box center [1253, 341] width 210 height 43
click at [1202, 339] on icon at bounding box center [1208, 341] width 13 height 13
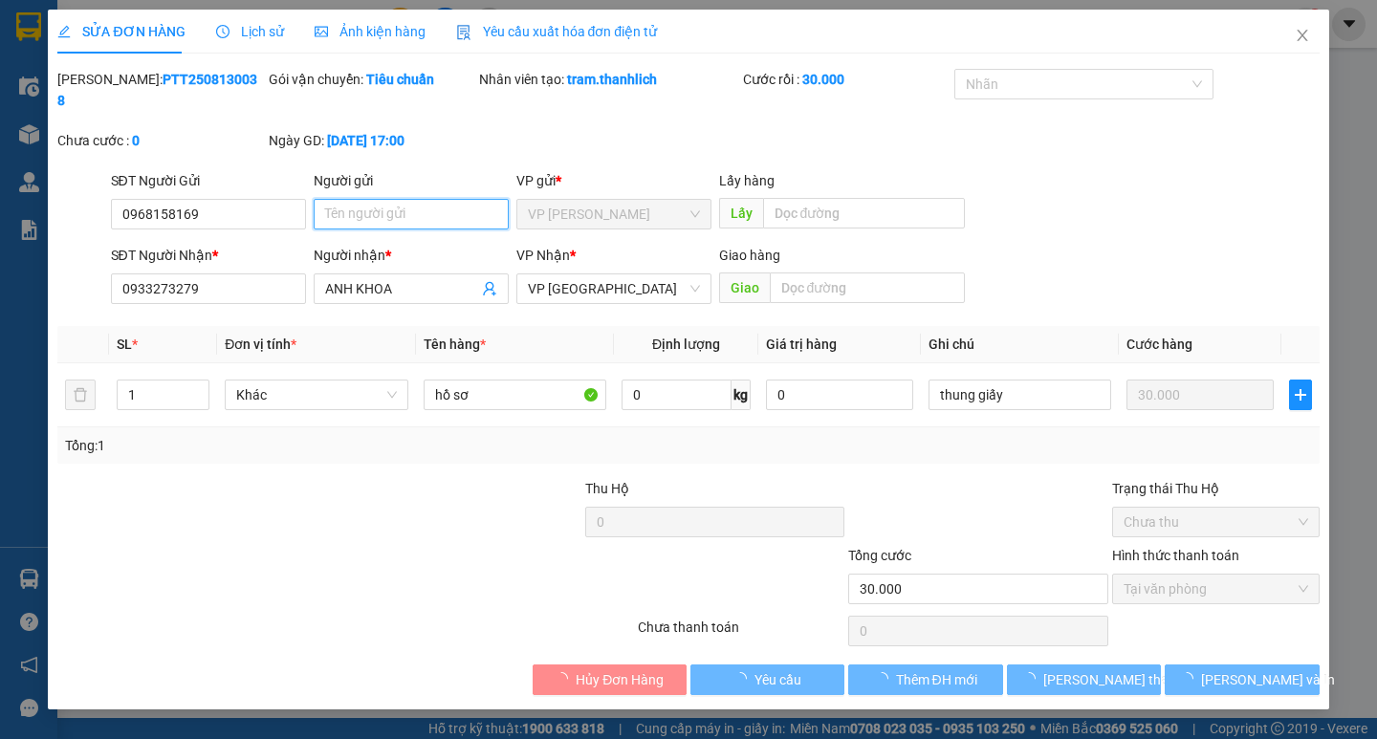
drag, startPoint x: 429, startPoint y: 200, endPoint x: 403, endPoint y: 187, distance: 29.5
click at [403, 199] on input "Người gửi" at bounding box center [411, 214] width 195 height 31
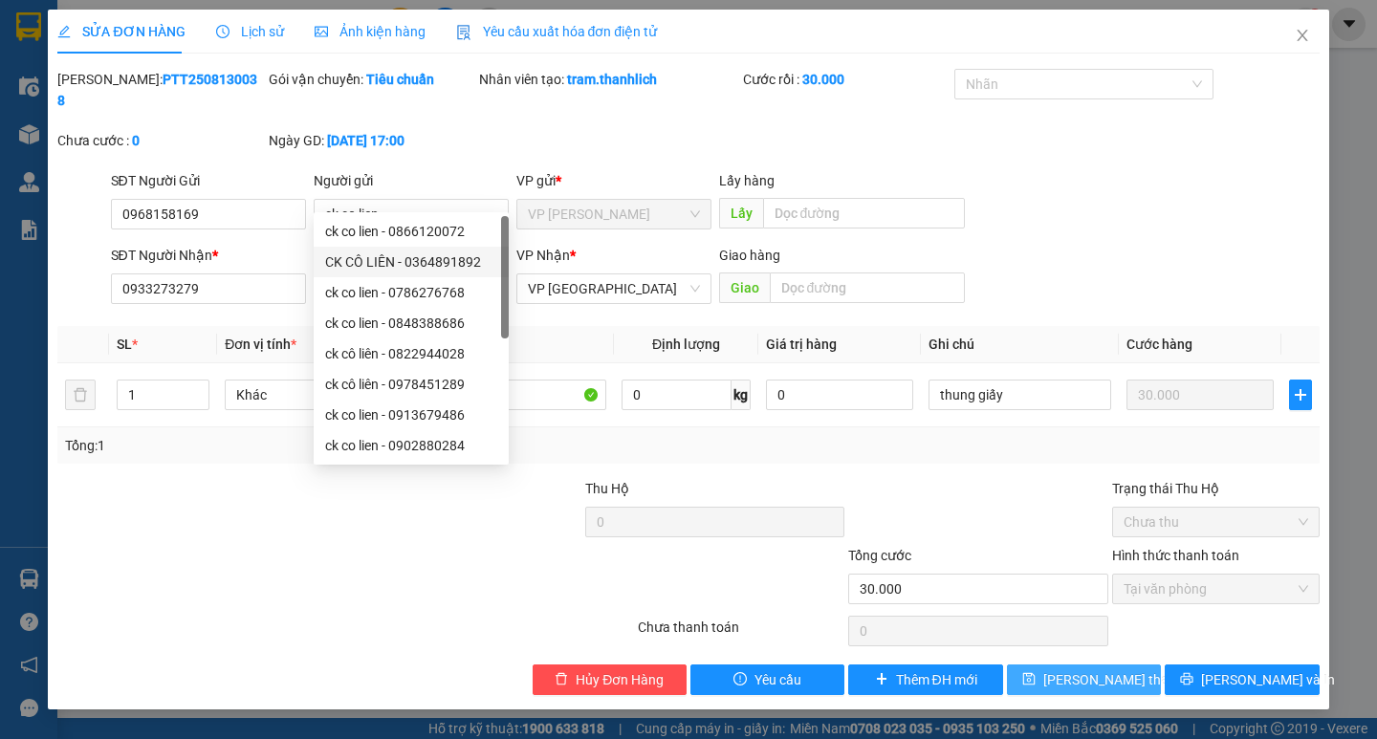
drag, startPoint x: 1086, startPoint y: 653, endPoint x: 411, endPoint y: 346, distance: 741.6
click at [1084, 669] on span "[PERSON_NAME] thay đổi" at bounding box center [1119, 679] width 153 height 21
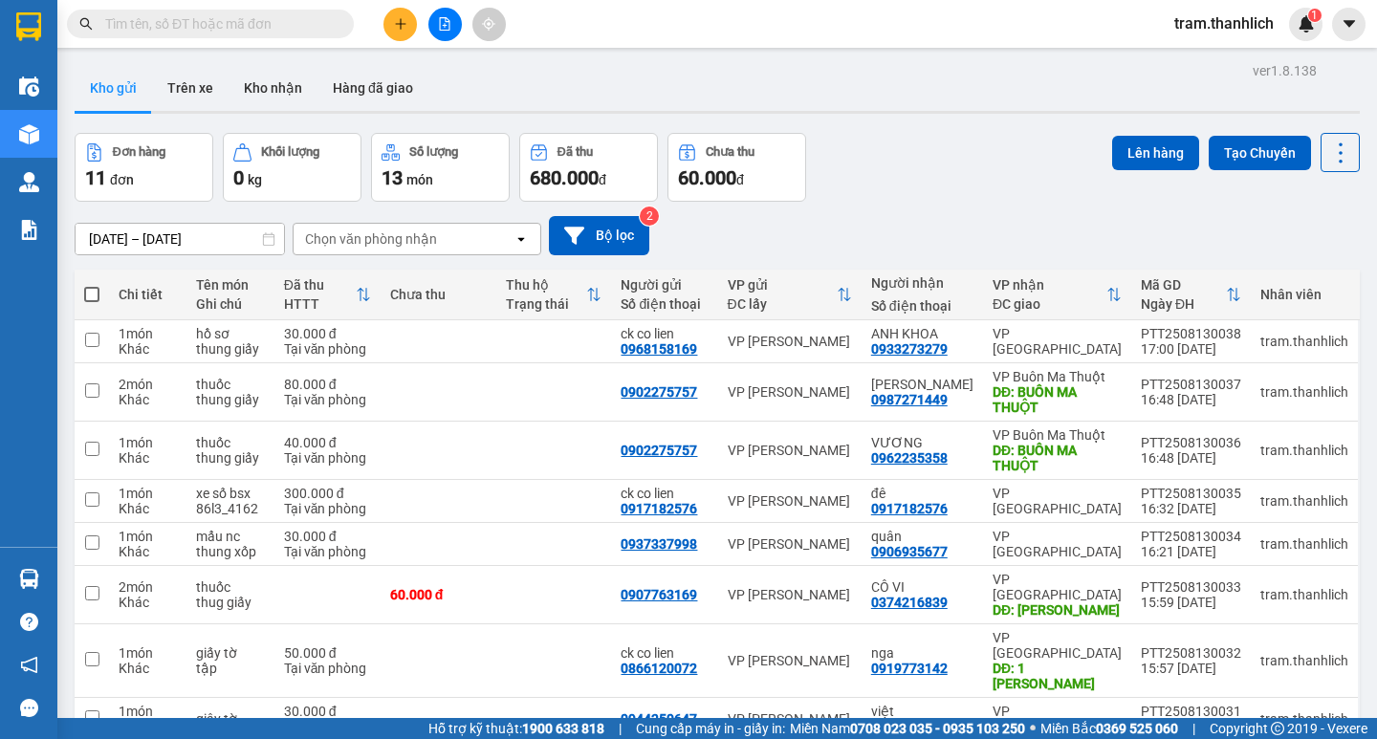
click at [389, 21] on button at bounding box center [399, 24] width 33 height 33
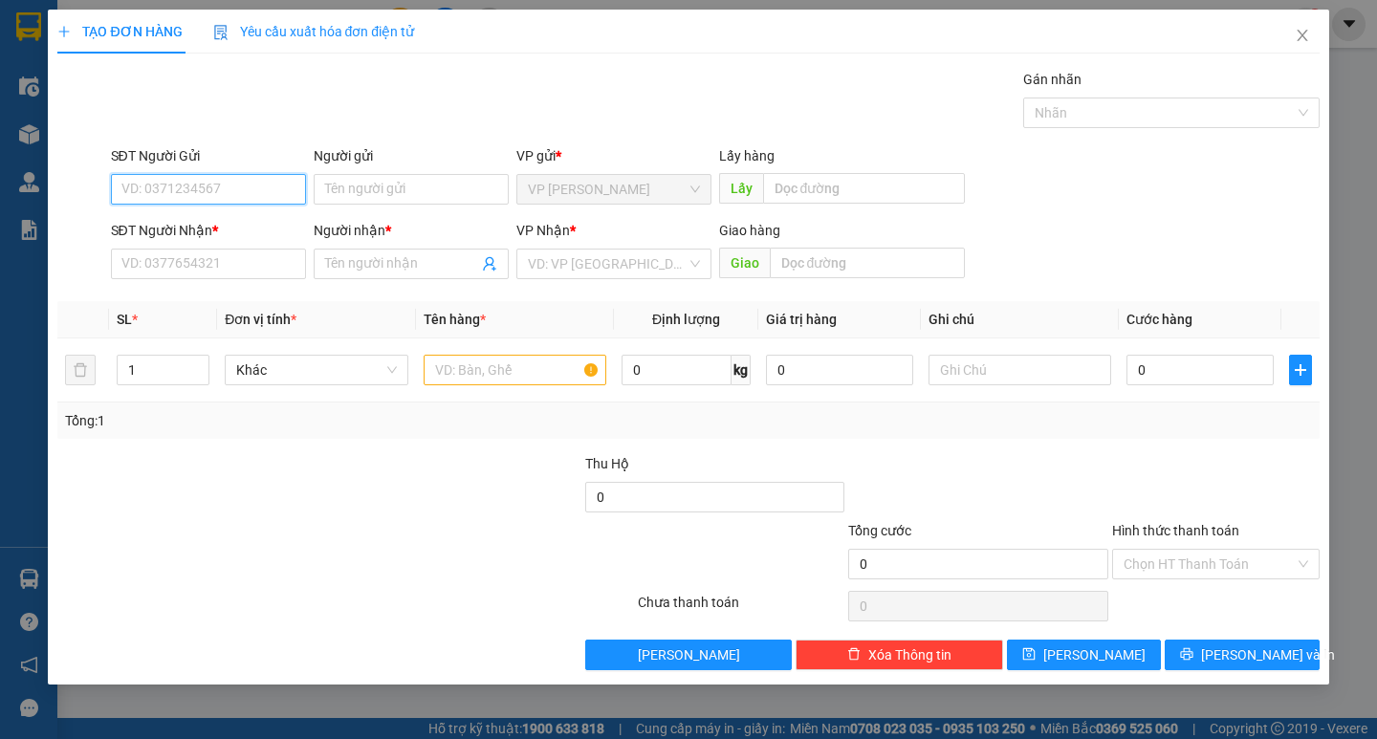
click at [241, 202] on input "SĐT Người Gửi" at bounding box center [208, 189] width 195 height 31
click at [147, 248] on div "SĐT Người Nhận *" at bounding box center [208, 234] width 195 height 29
click at [154, 250] on input "SĐT Người Nhận *" at bounding box center [208, 264] width 195 height 31
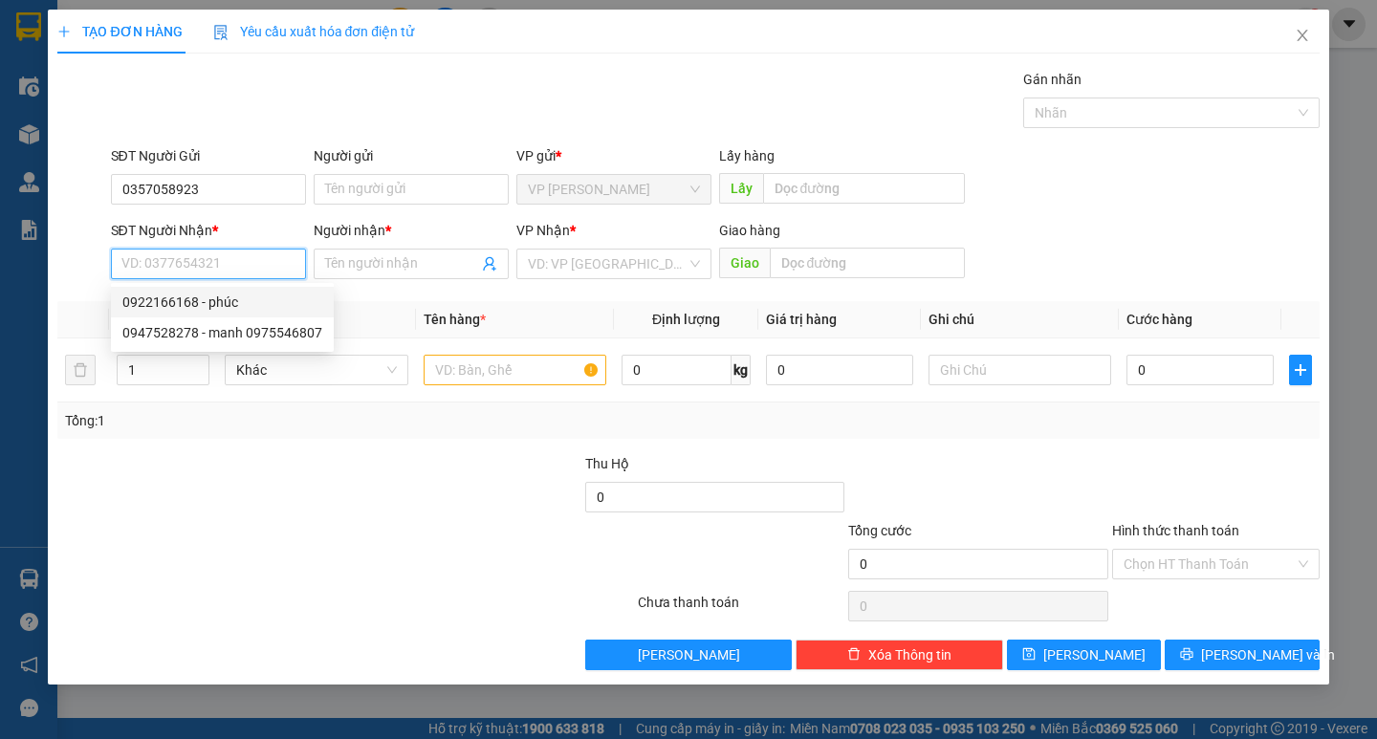
click at [211, 309] on div "0922166168 - phúc" at bounding box center [222, 302] width 200 height 21
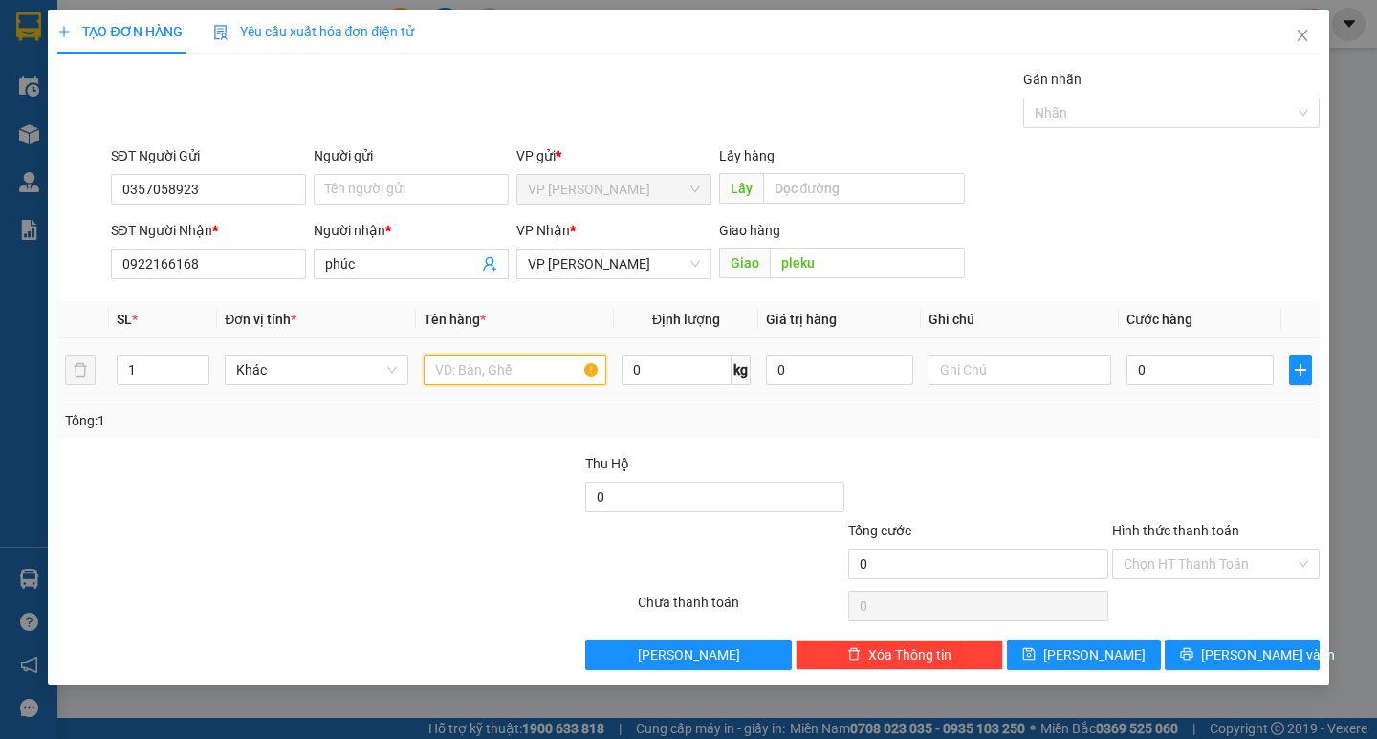
click at [518, 363] on input "text" at bounding box center [515, 370] width 183 height 31
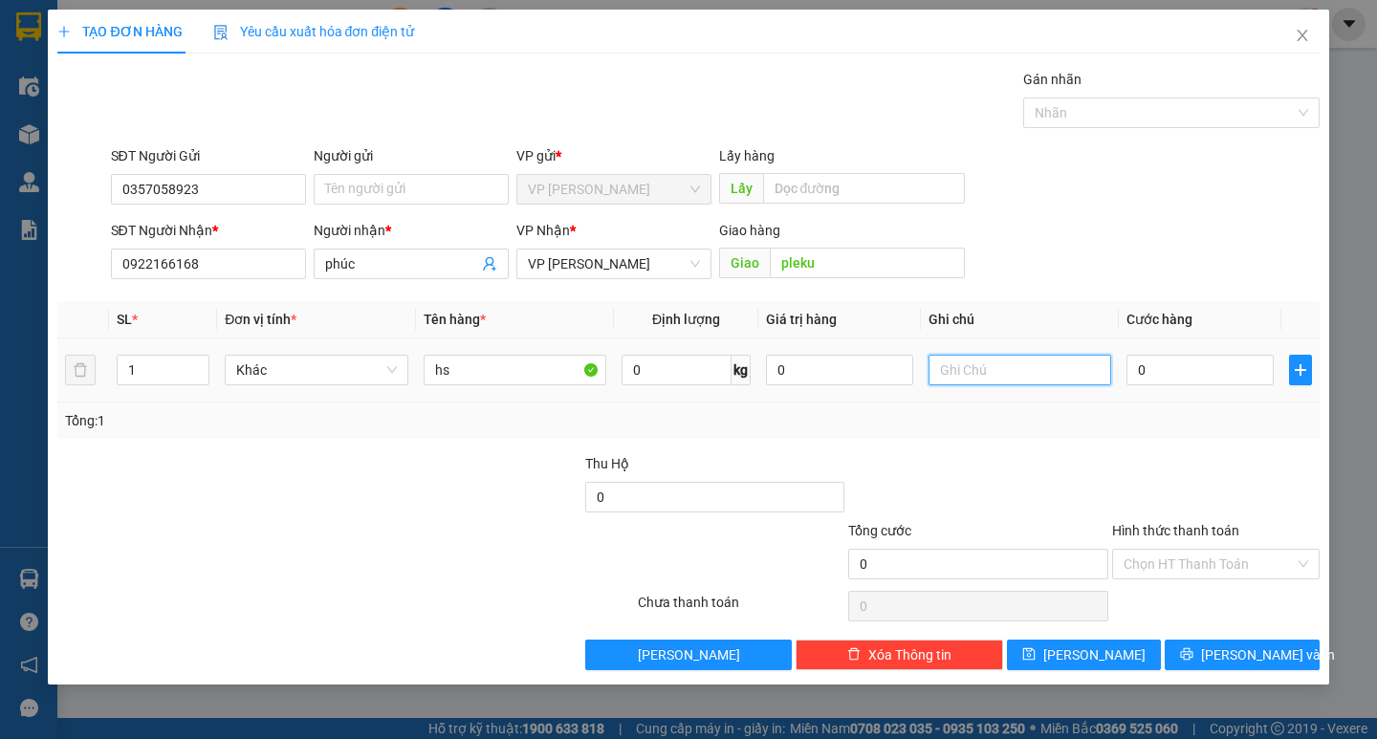
click at [1012, 368] on input "text" at bounding box center [1020, 370] width 183 height 31
click at [1163, 372] on input "0" at bounding box center [1199, 370] width 147 height 31
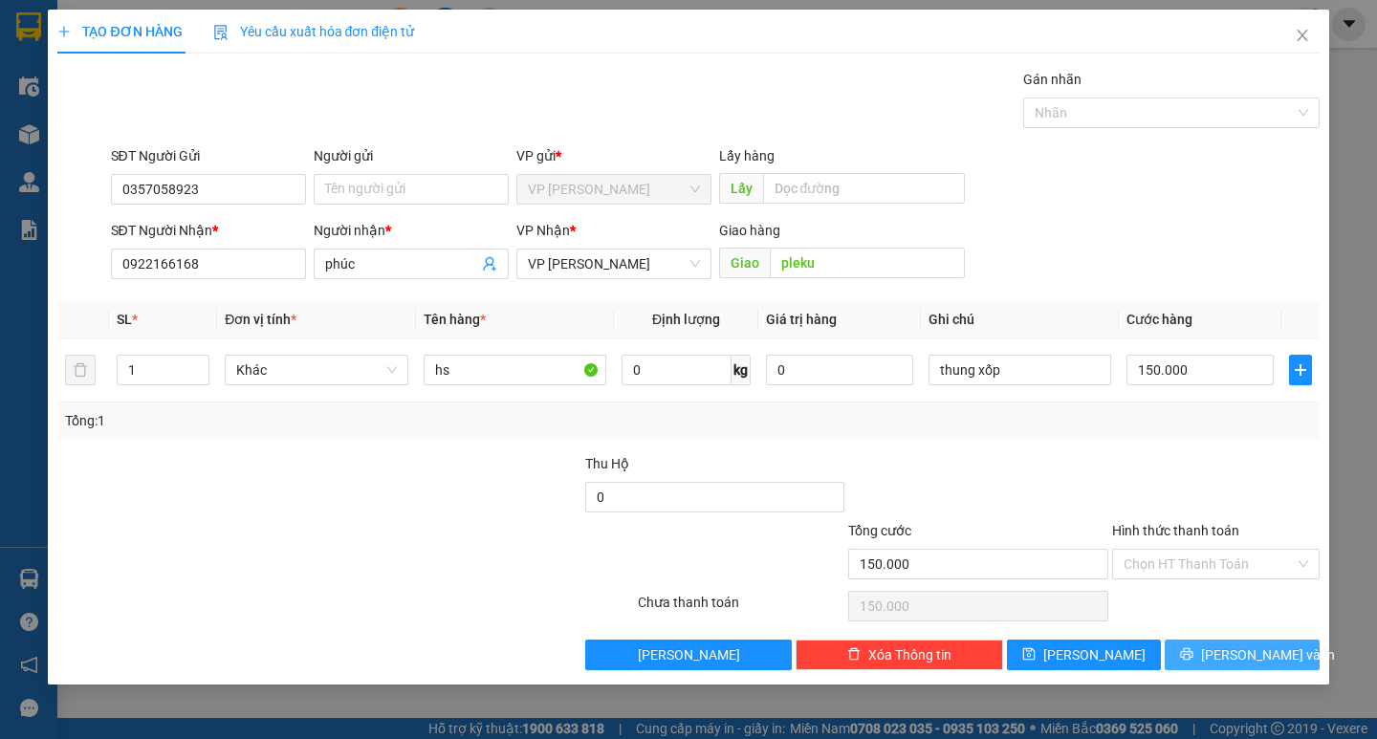
click at [1218, 639] on div "Transit Pickup Surcharge Ids Transit Deliver Surcharge Ids Transit Deliver Surc…" at bounding box center [687, 369] width 1261 height 601
click at [1223, 646] on button "[PERSON_NAME] và In" at bounding box center [1242, 655] width 154 height 31
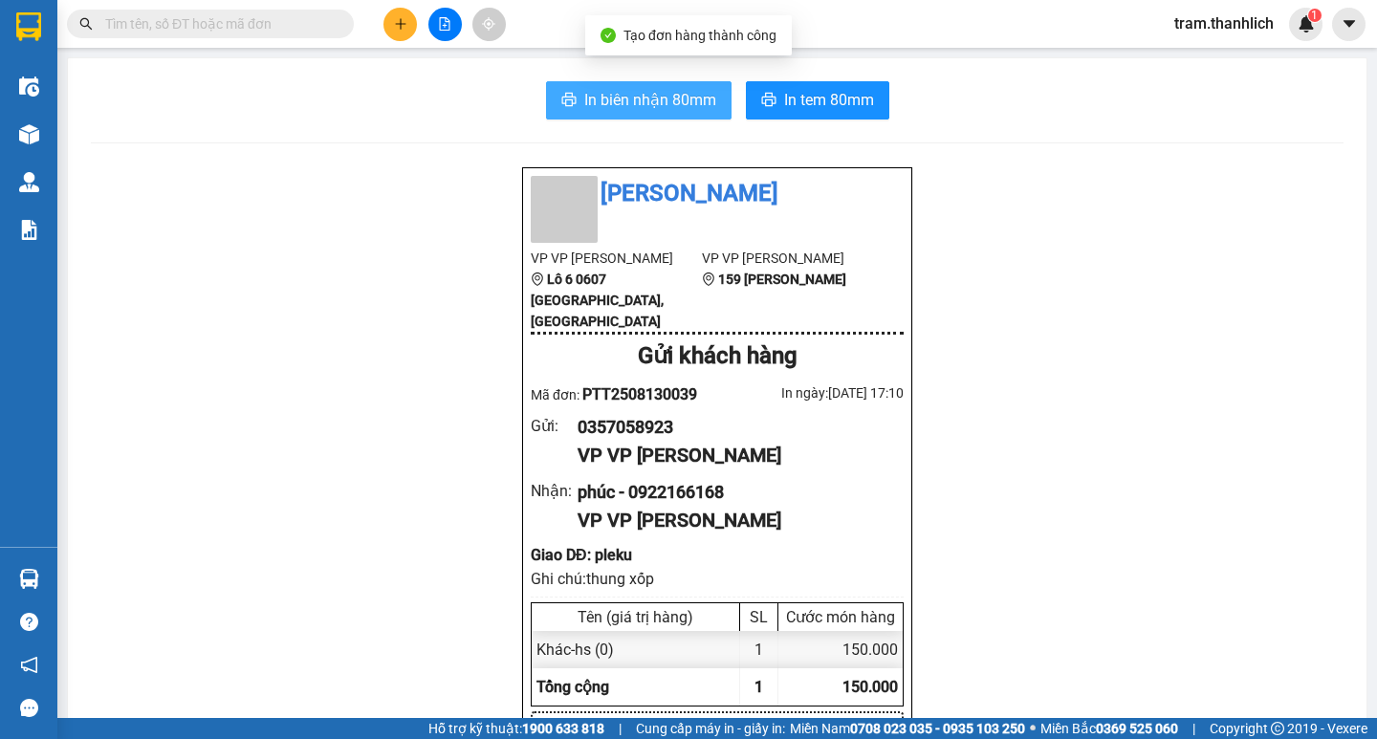
click at [584, 102] on span "In biên nhận 80mm" at bounding box center [650, 100] width 132 height 24
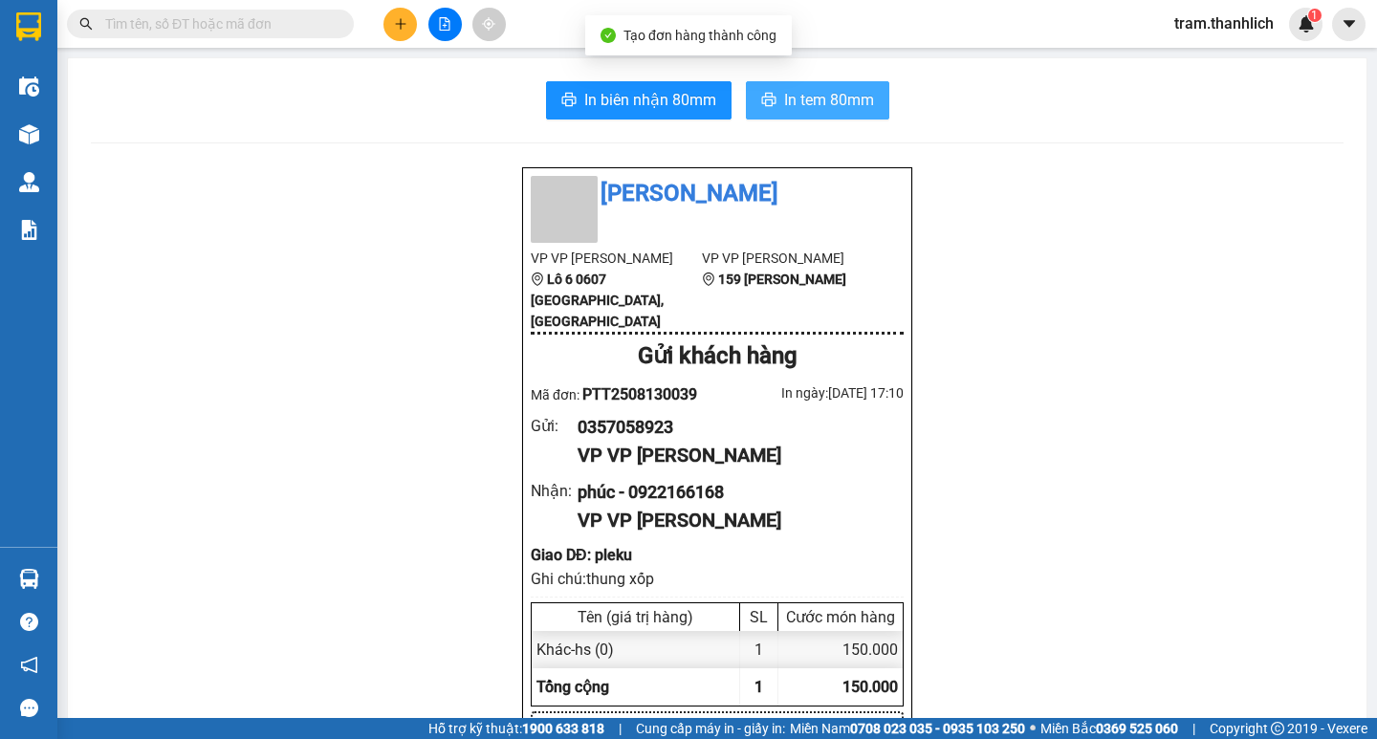
click at [857, 108] on span "In tem 80mm" at bounding box center [829, 100] width 90 height 24
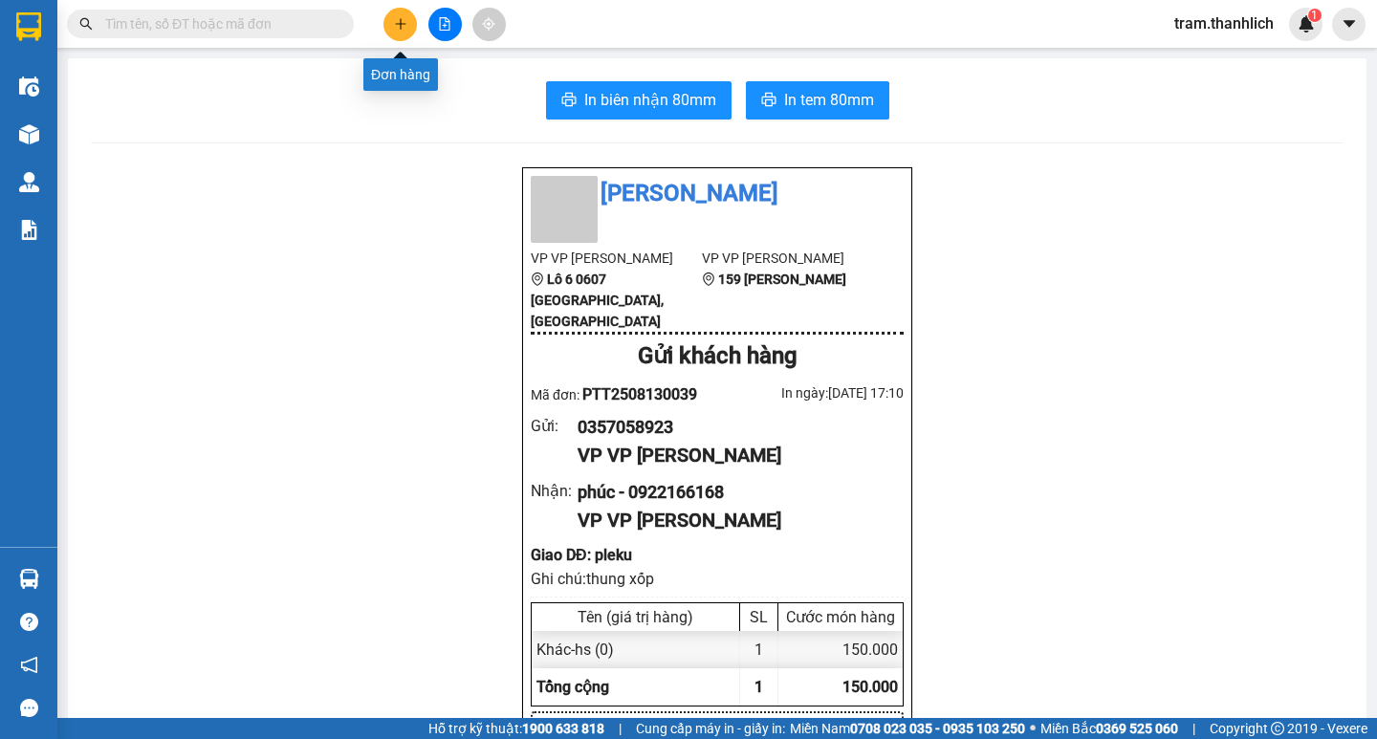
click at [408, 24] on button at bounding box center [399, 24] width 33 height 33
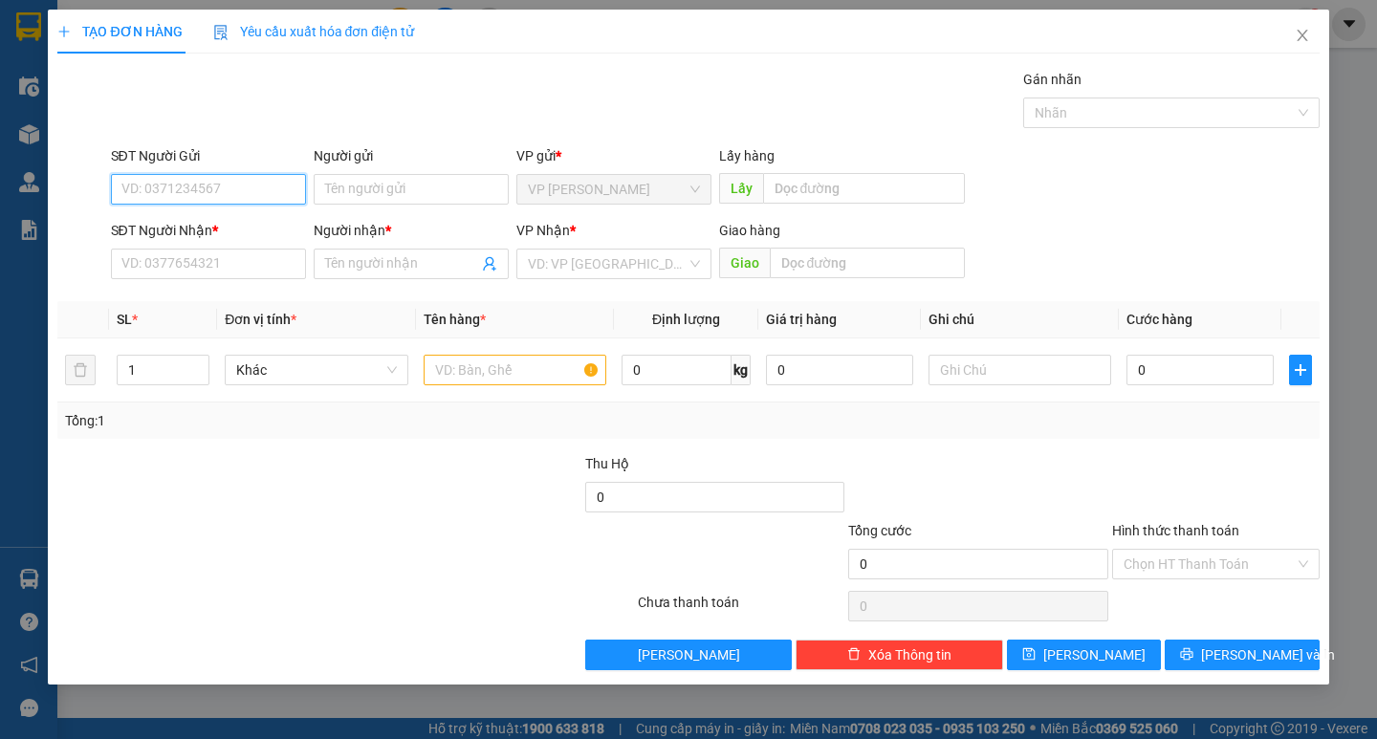
click at [161, 193] on input "SĐT Người Gửi" at bounding box center [208, 189] width 195 height 31
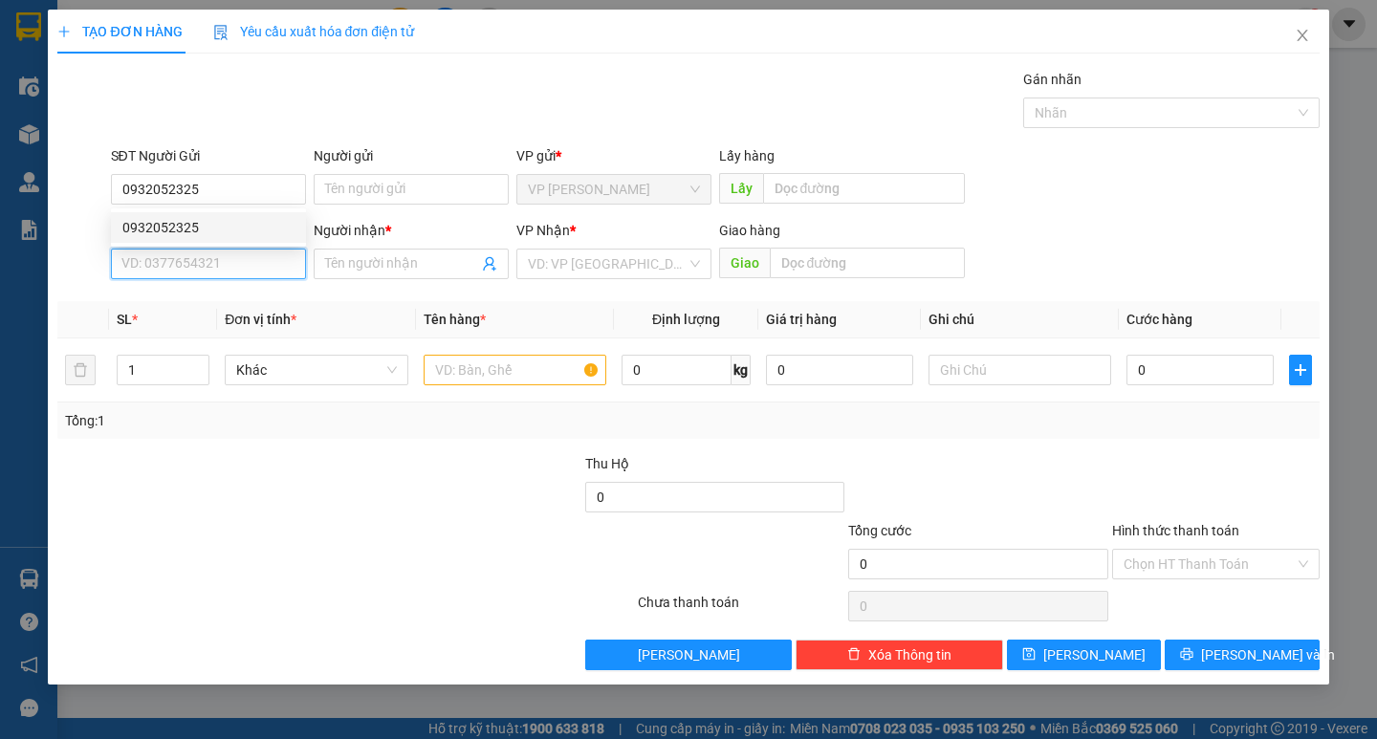
click at [158, 278] on input "SĐT Người Nhận *" at bounding box center [208, 264] width 195 height 31
click at [162, 264] on input "SĐT Người Nhận *" at bounding box center [208, 264] width 195 height 31
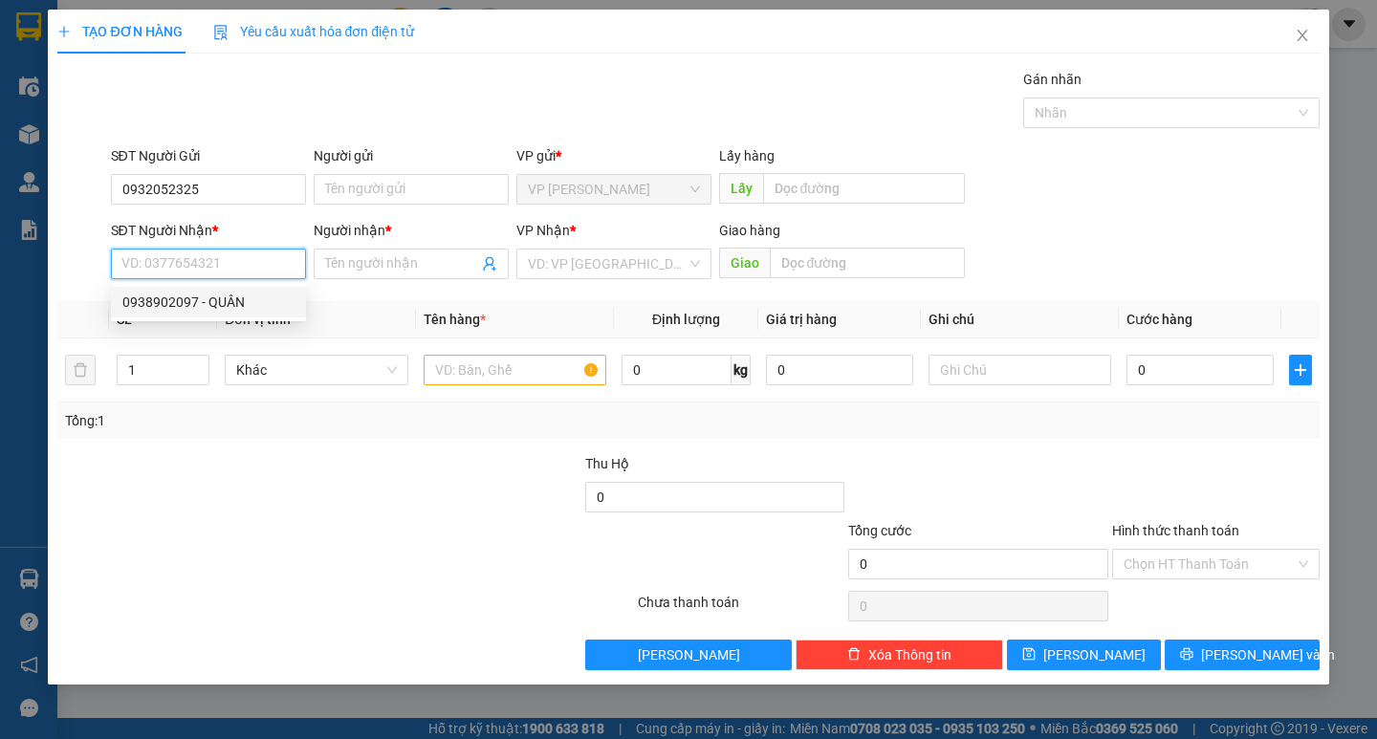
click at [163, 299] on div "0938902097 - QUÂN" at bounding box center [208, 302] width 172 height 21
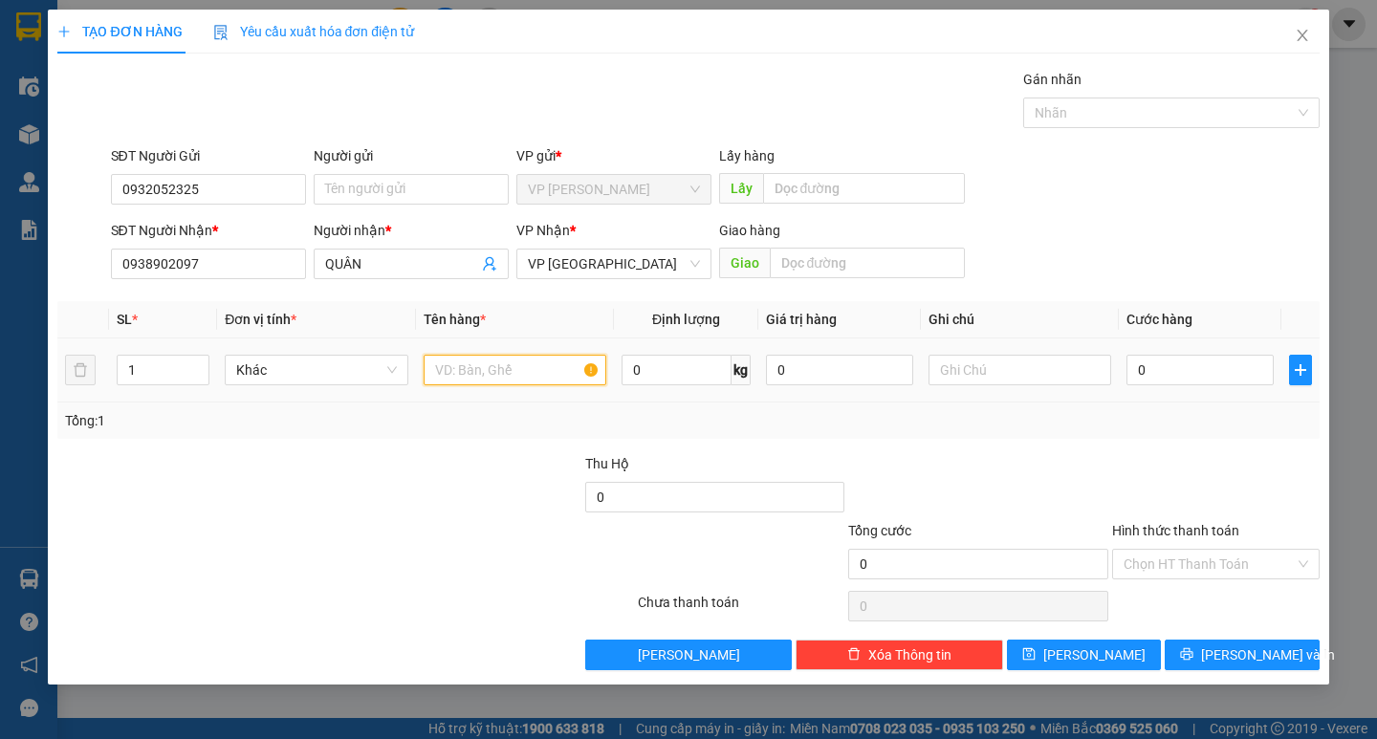
click at [571, 365] on input "text" at bounding box center [515, 370] width 183 height 31
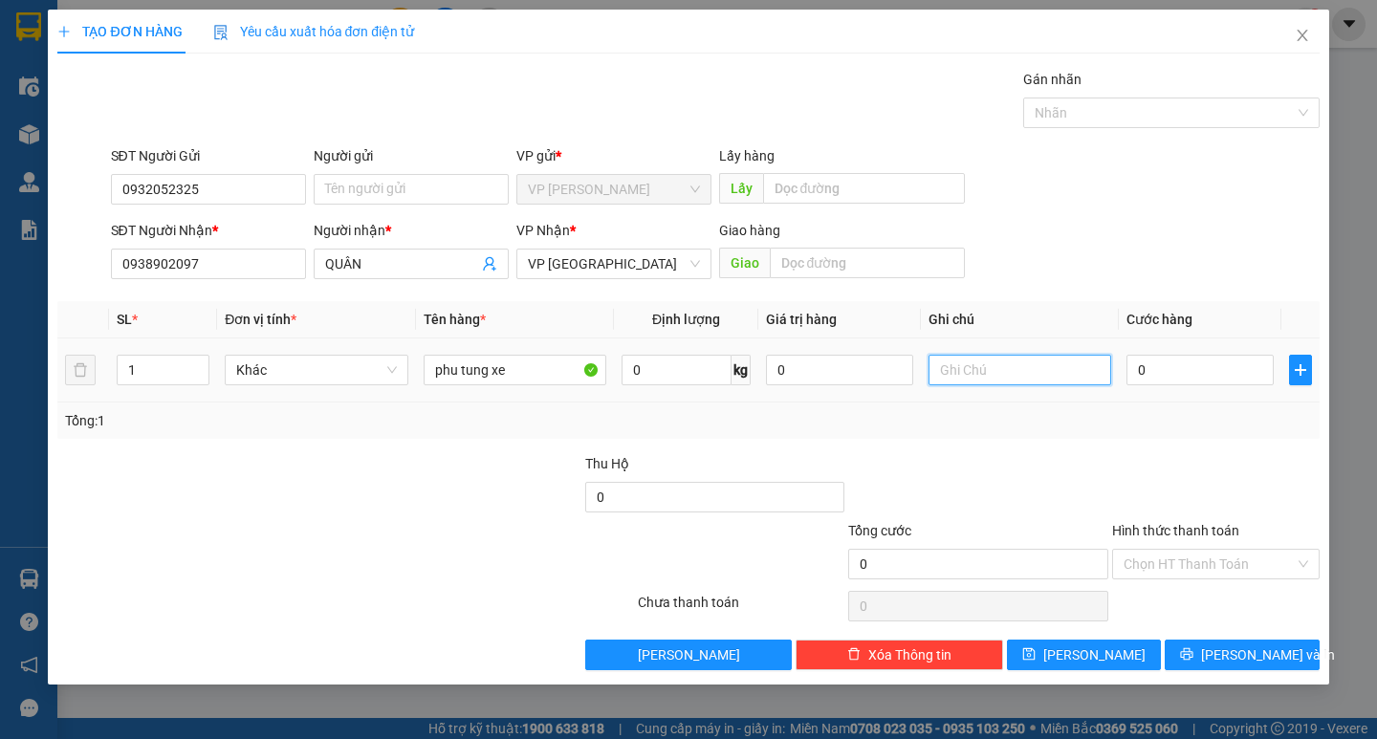
click at [1073, 360] on input "text" at bounding box center [1020, 370] width 183 height 31
click at [1254, 383] on input "0" at bounding box center [1199, 370] width 147 height 31
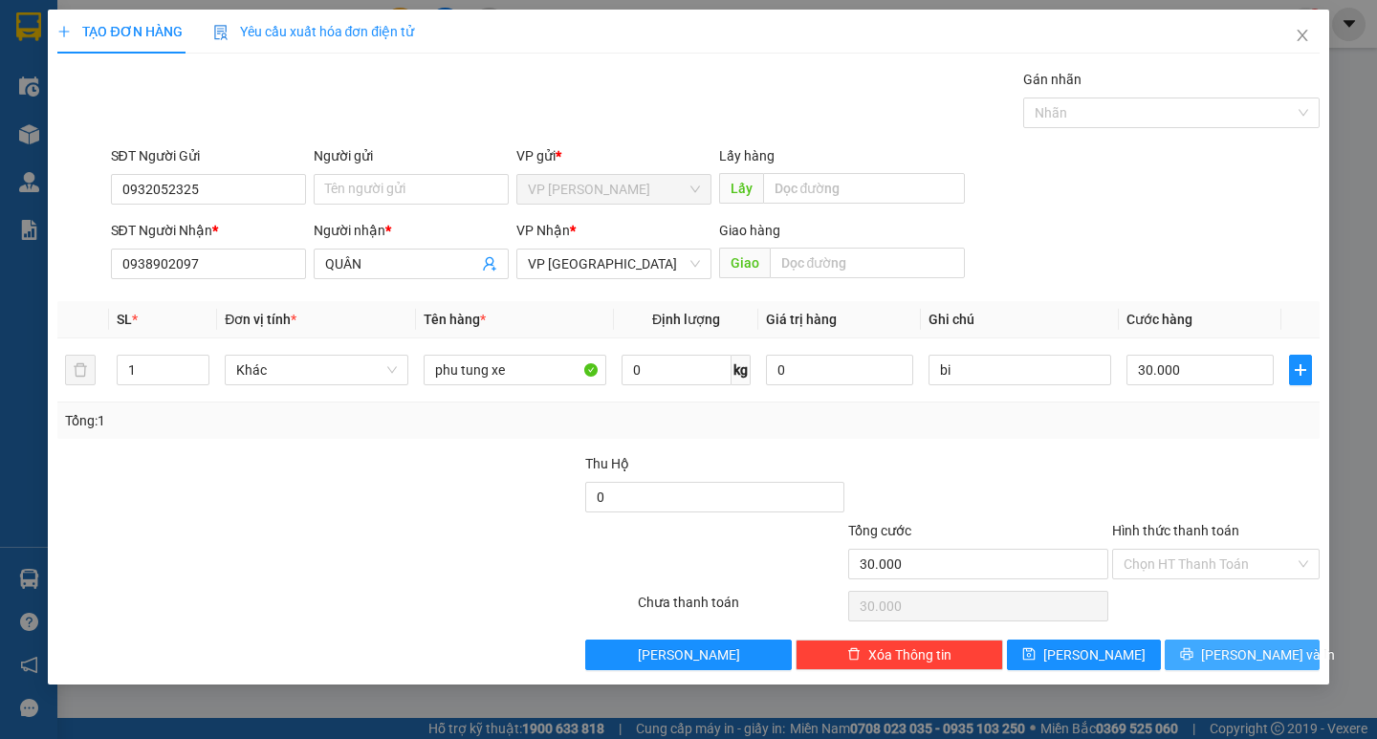
click at [1237, 651] on span "[PERSON_NAME] và In" at bounding box center [1268, 655] width 134 height 21
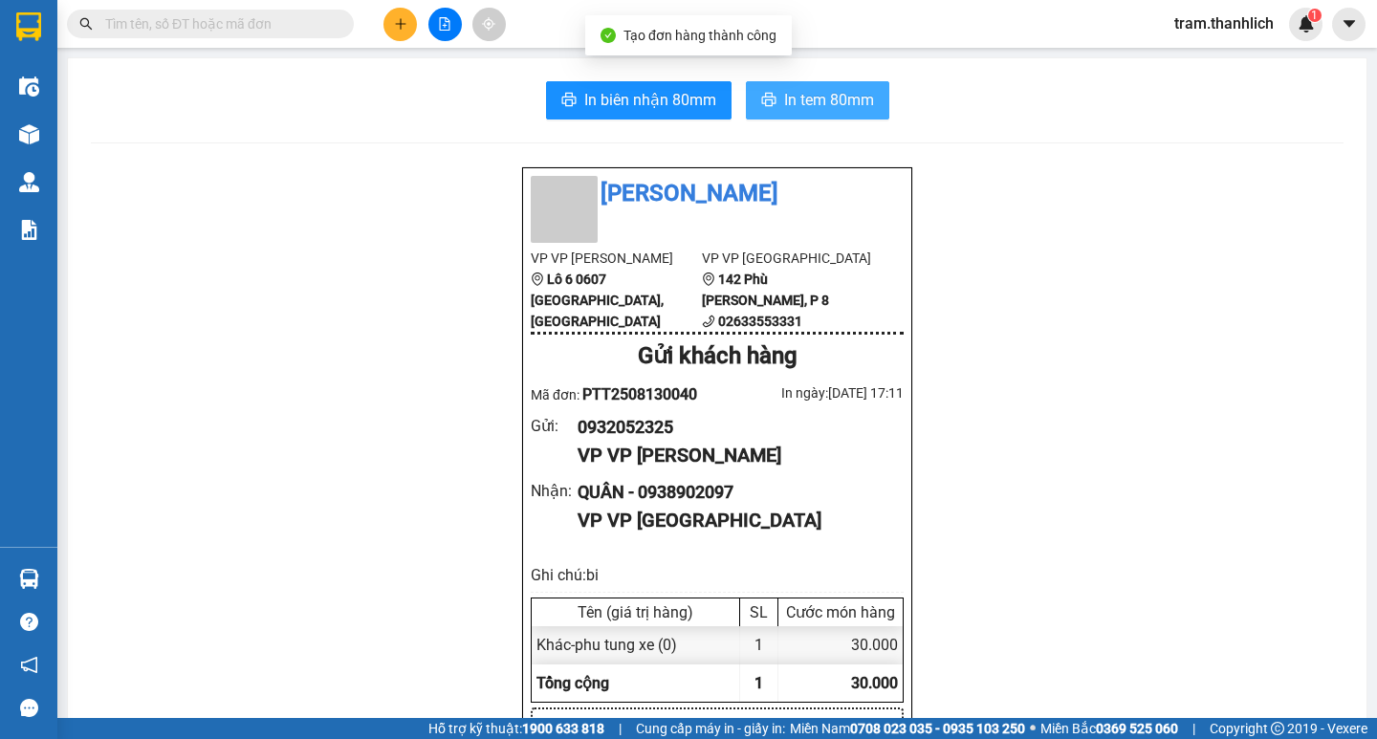
click at [760, 116] on button "In tem 80mm" at bounding box center [817, 100] width 143 height 38
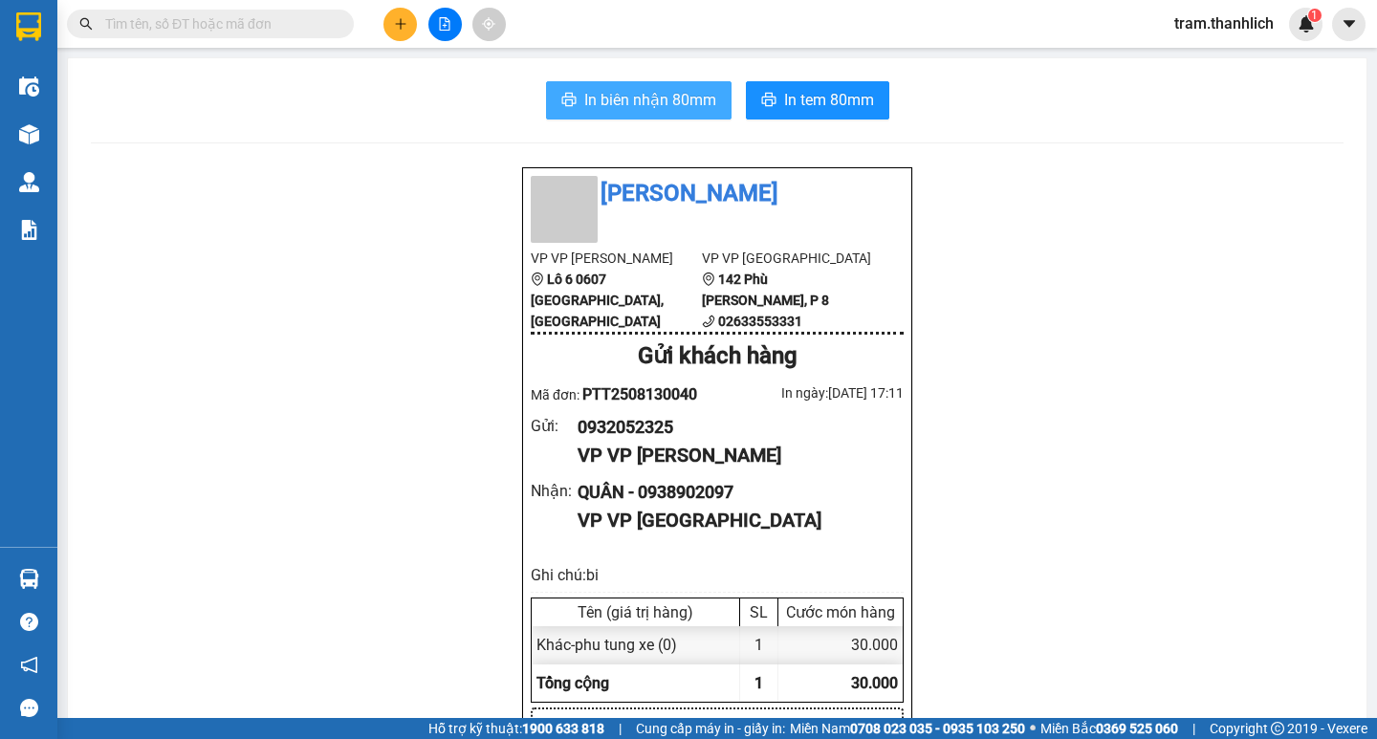
click at [664, 119] on button "In biên nhận 80mm" at bounding box center [639, 100] width 186 height 38
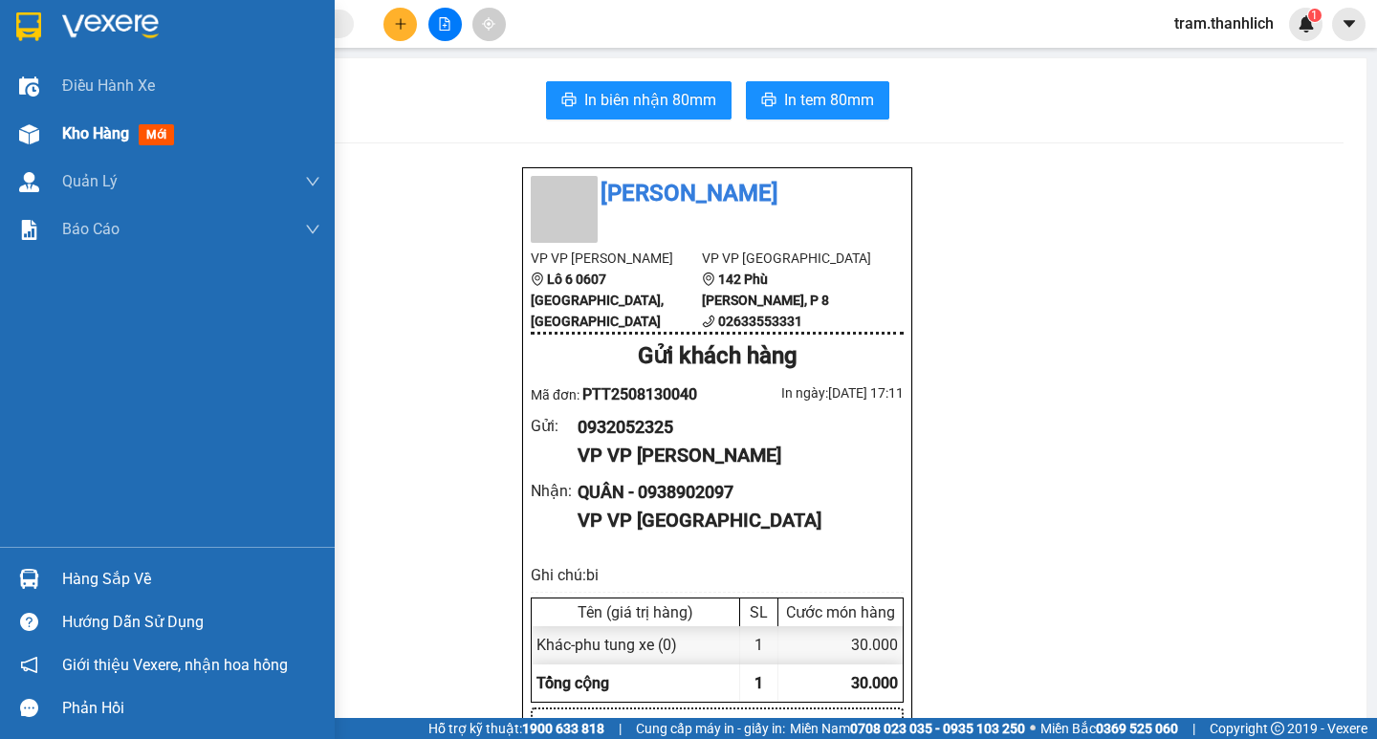
click at [76, 116] on div "Kho hàng mới" at bounding box center [191, 134] width 258 height 48
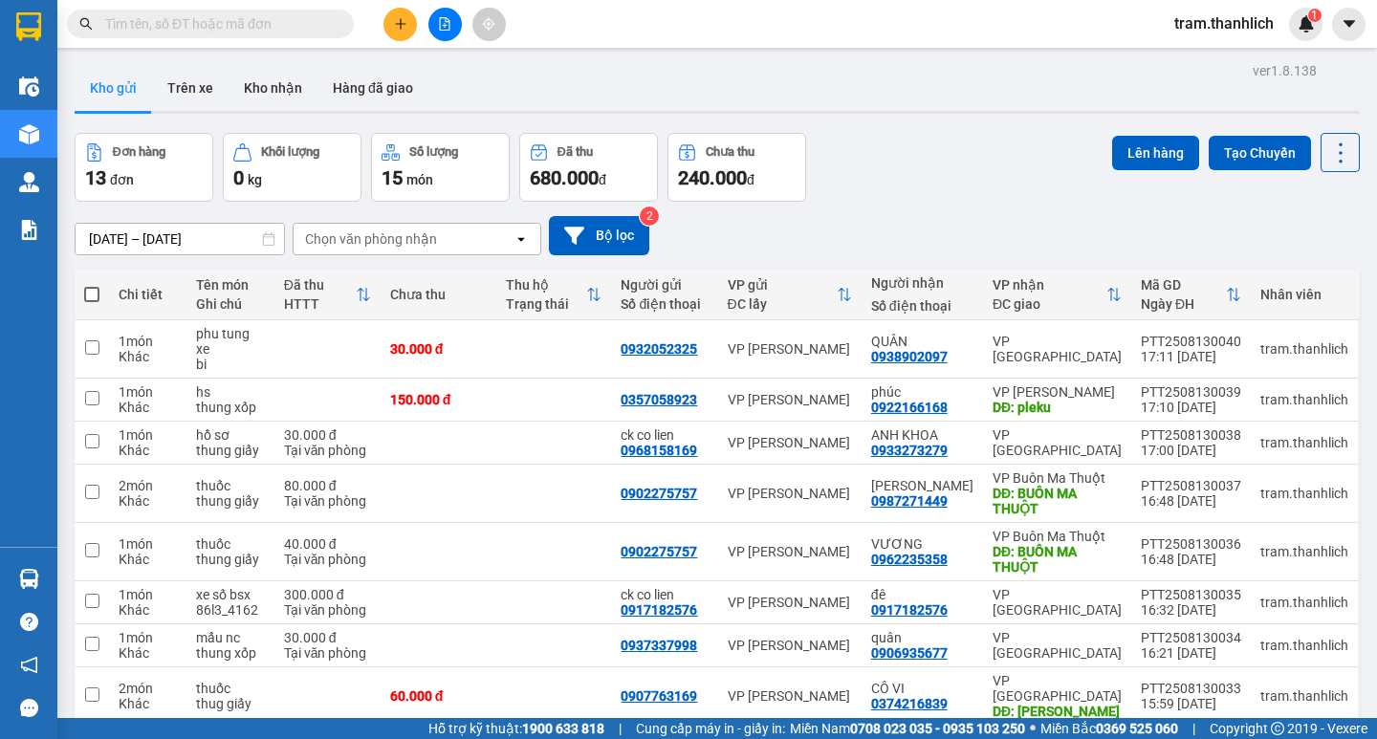
click at [395, 21] on icon "plus" at bounding box center [400, 23] width 13 height 13
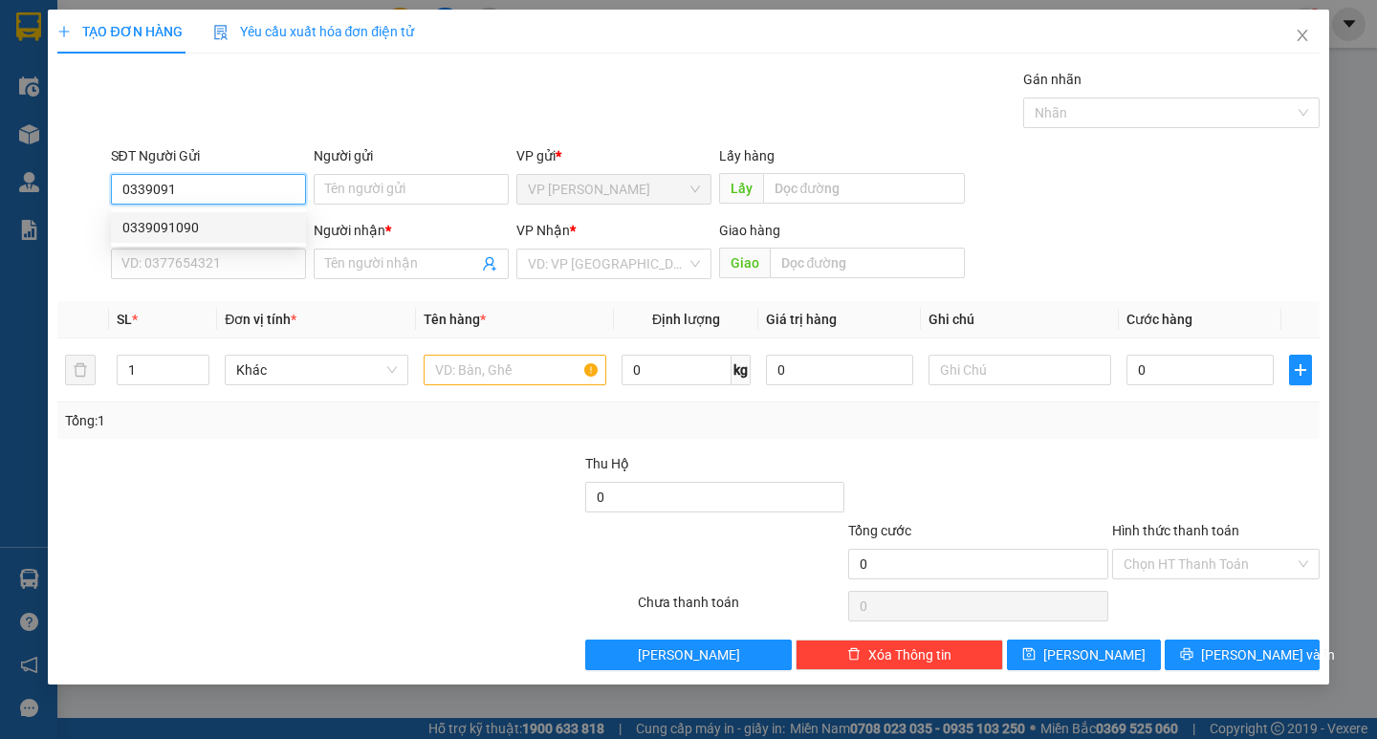
click at [183, 229] on div "0339091090" at bounding box center [208, 227] width 172 height 21
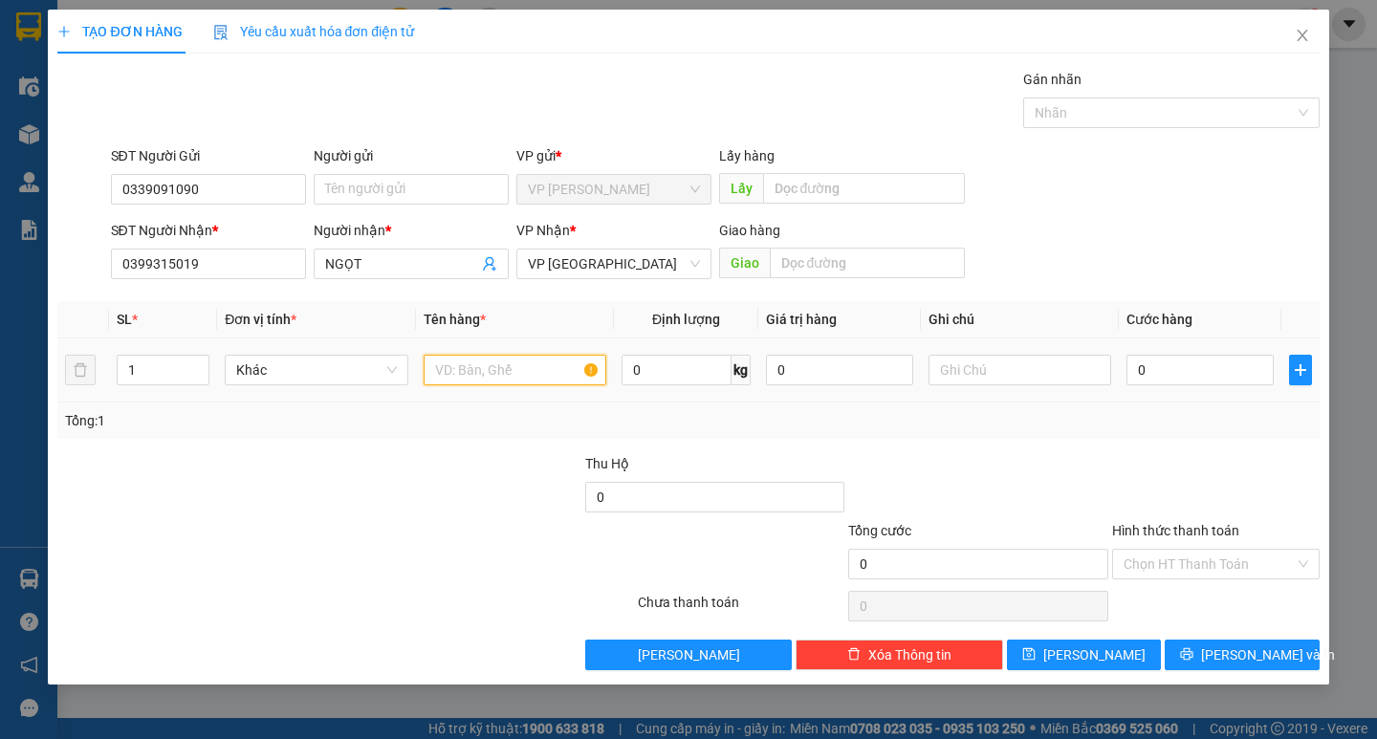
click at [564, 372] on input "text" at bounding box center [515, 370] width 183 height 31
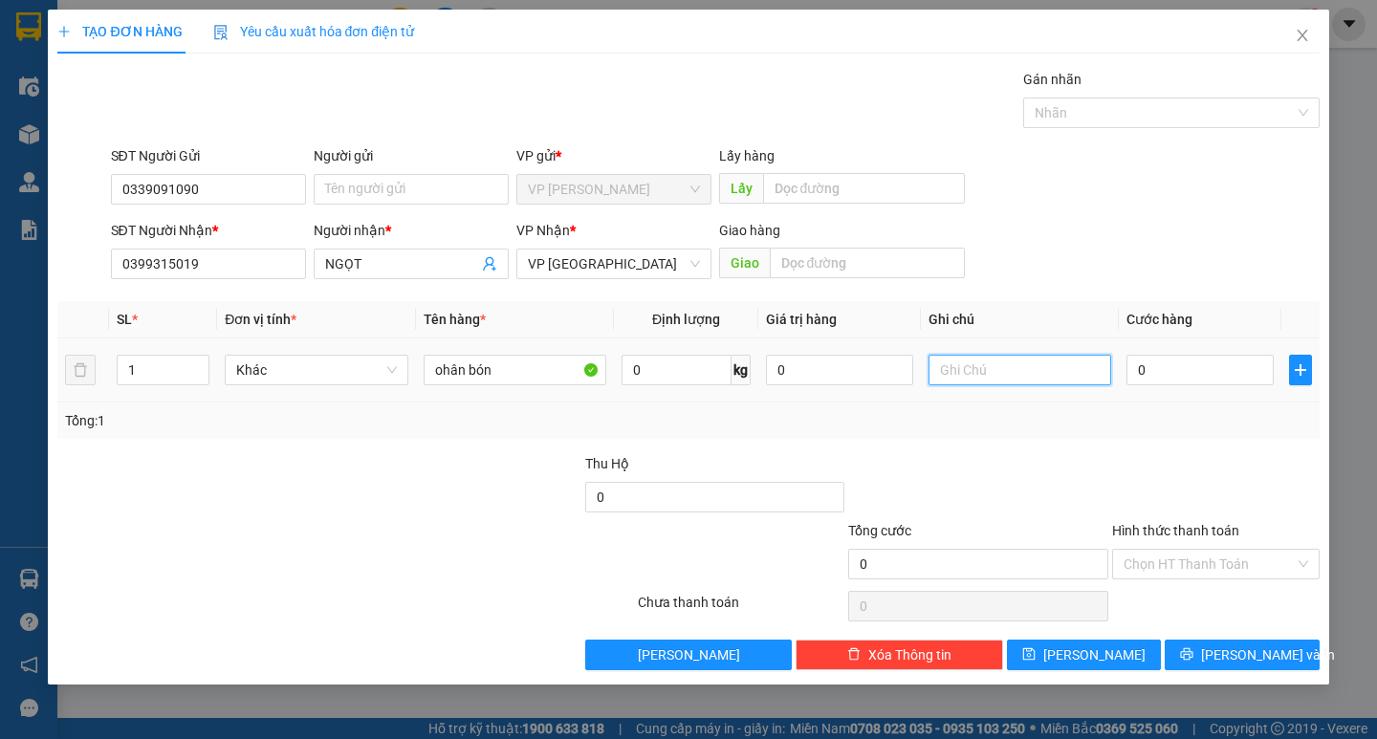
click at [982, 365] on input "text" at bounding box center [1020, 370] width 183 height 31
click at [1268, 364] on input "0" at bounding box center [1199, 370] width 147 height 31
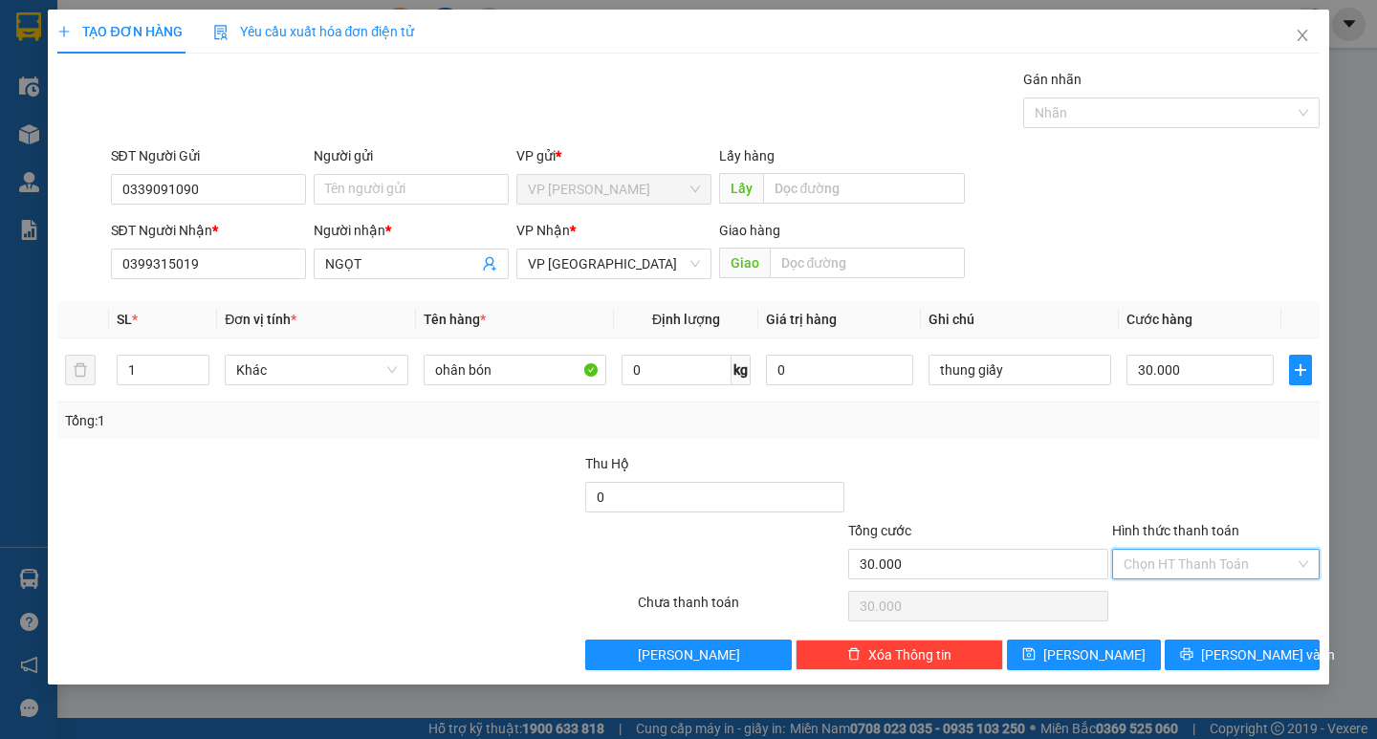
click at [1181, 582] on div "Hình thức thanh toán Chọn HT Thanh Toán" at bounding box center [1216, 553] width 208 height 67
click at [1181, 592] on div "Tại văn phòng" at bounding box center [1216, 602] width 185 height 21
click at [1196, 645] on button "[PERSON_NAME] và In" at bounding box center [1242, 655] width 154 height 31
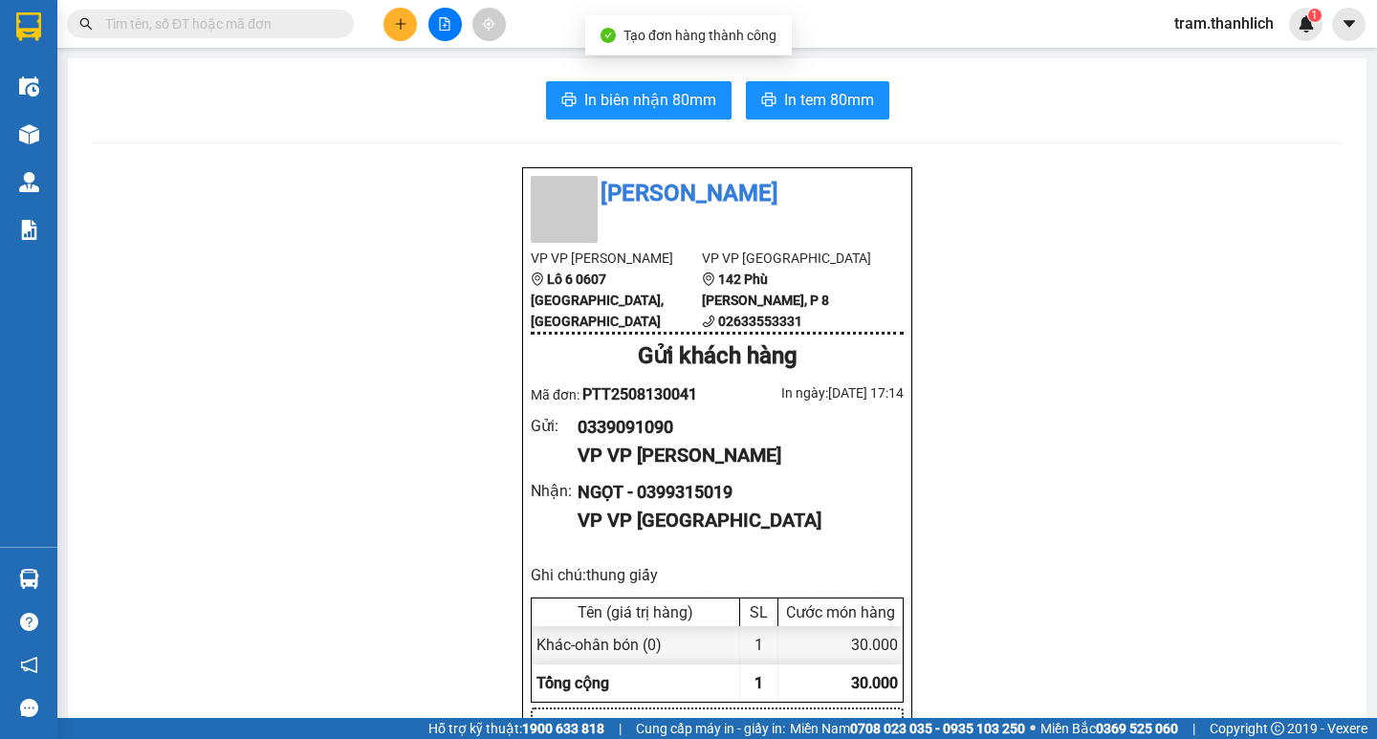
click at [689, 109] on span "In biên nhận 80mm" at bounding box center [650, 100] width 132 height 24
click at [831, 83] on button "In tem 80mm" at bounding box center [817, 100] width 143 height 38
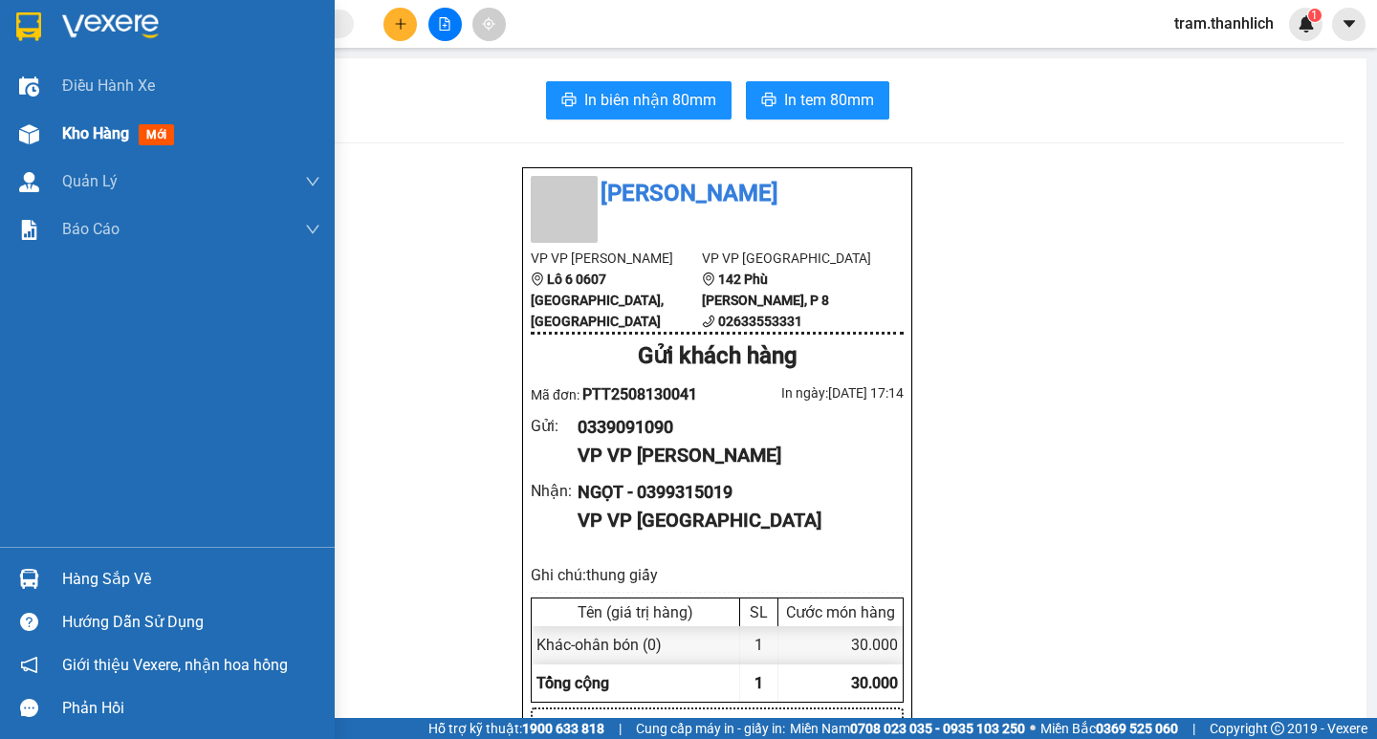
click at [124, 147] on div "Kho hàng mới" at bounding box center [191, 134] width 258 height 48
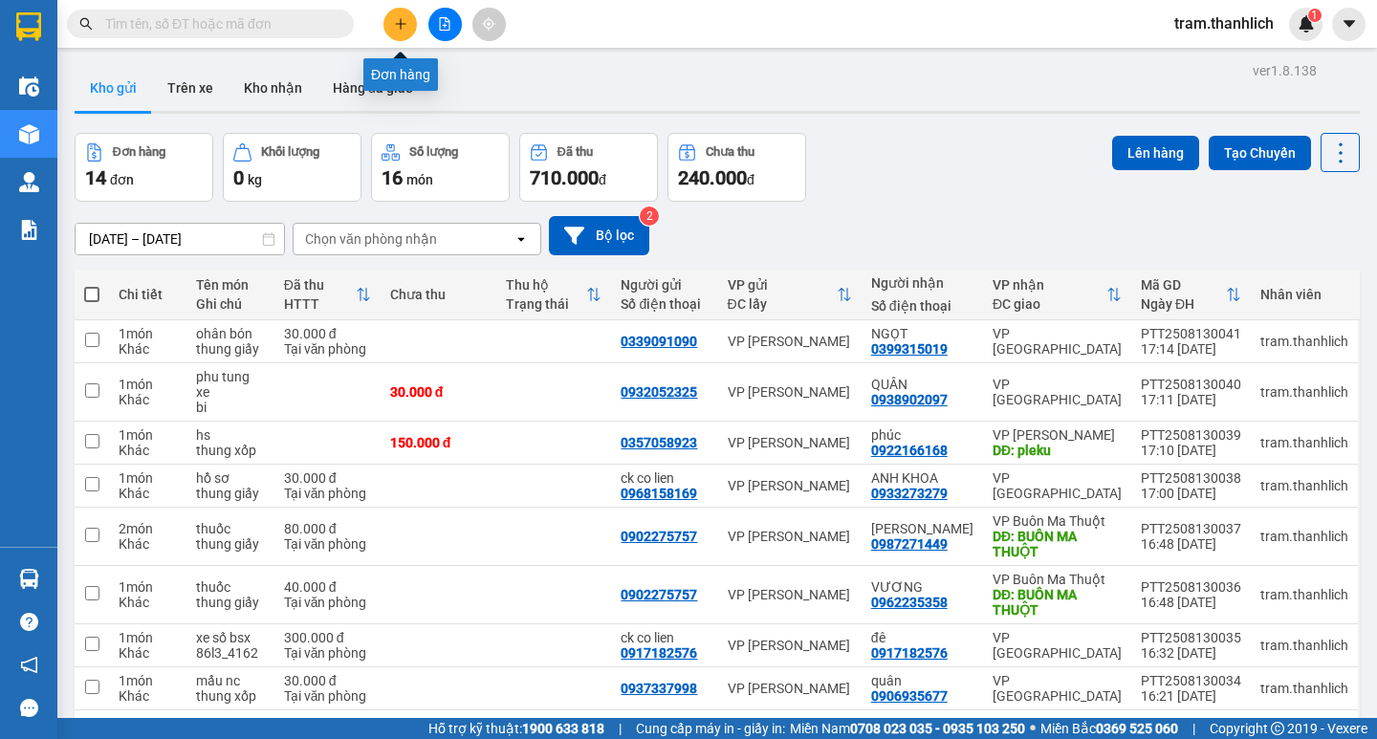
click at [394, 33] on button at bounding box center [399, 24] width 33 height 33
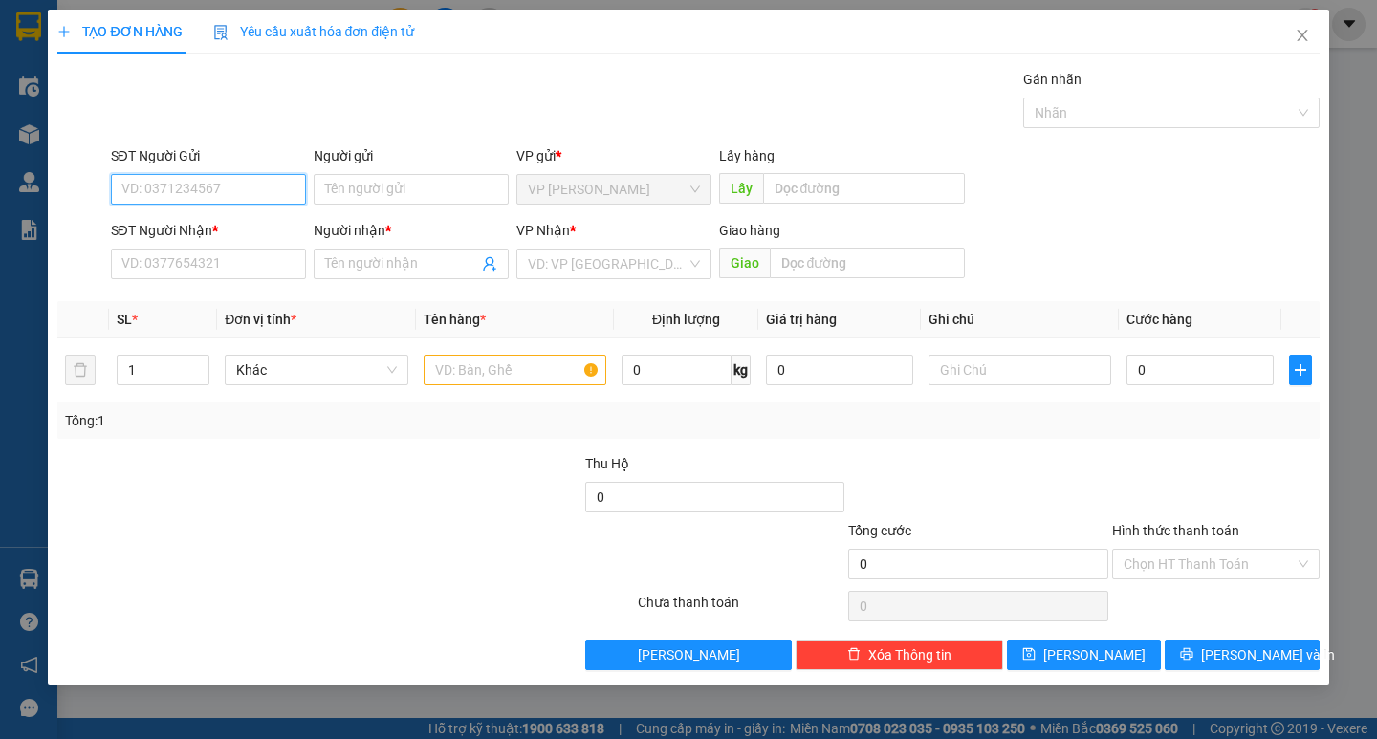
click at [243, 203] on input "SĐT Người Gửi" at bounding box center [208, 189] width 195 height 31
click at [259, 202] on input "SĐT Người Gửi" at bounding box center [208, 189] width 195 height 31
click at [278, 189] on input "SĐT Người Gửi" at bounding box center [208, 189] width 195 height 31
click at [241, 266] on input "SĐT Người Nhận *" at bounding box center [208, 264] width 195 height 31
click at [353, 261] on input "Người nhận *" at bounding box center [401, 263] width 153 height 21
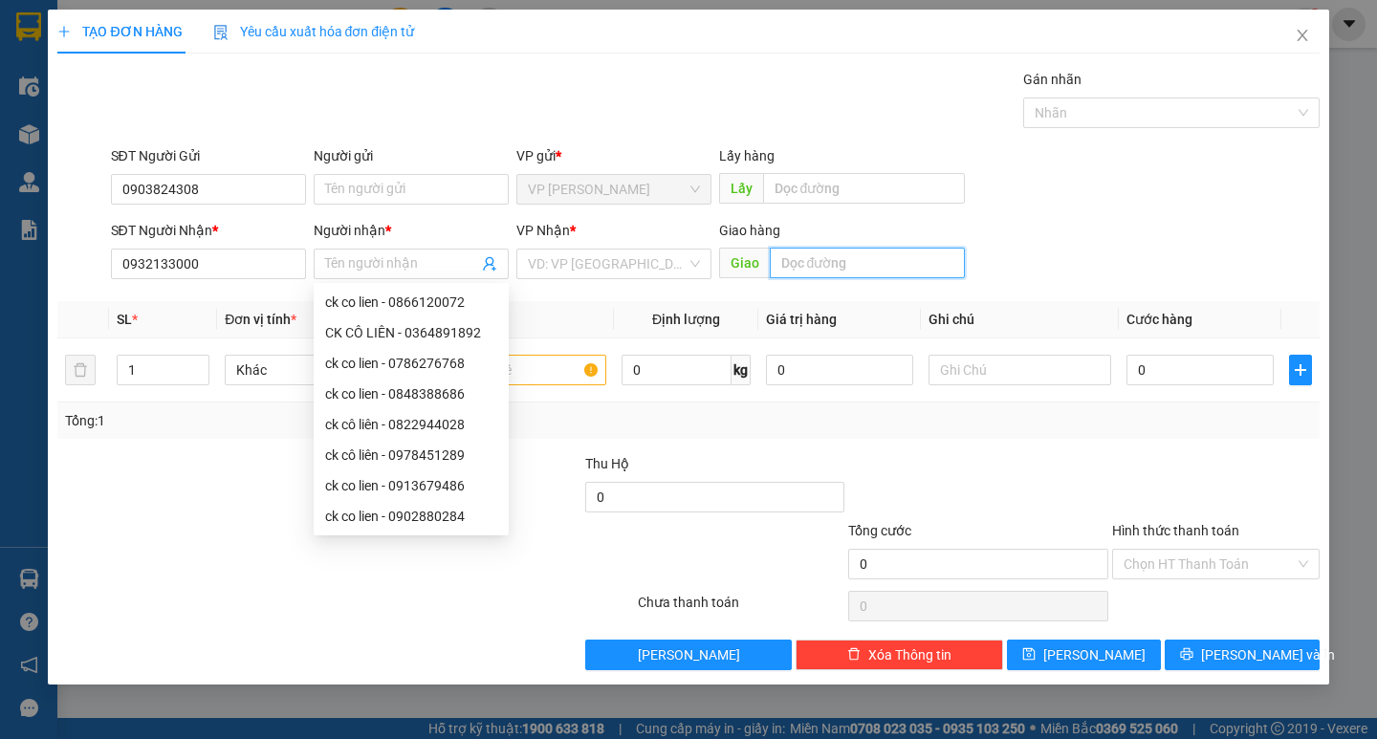
click at [857, 272] on input "text" at bounding box center [867, 263] width 195 height 31
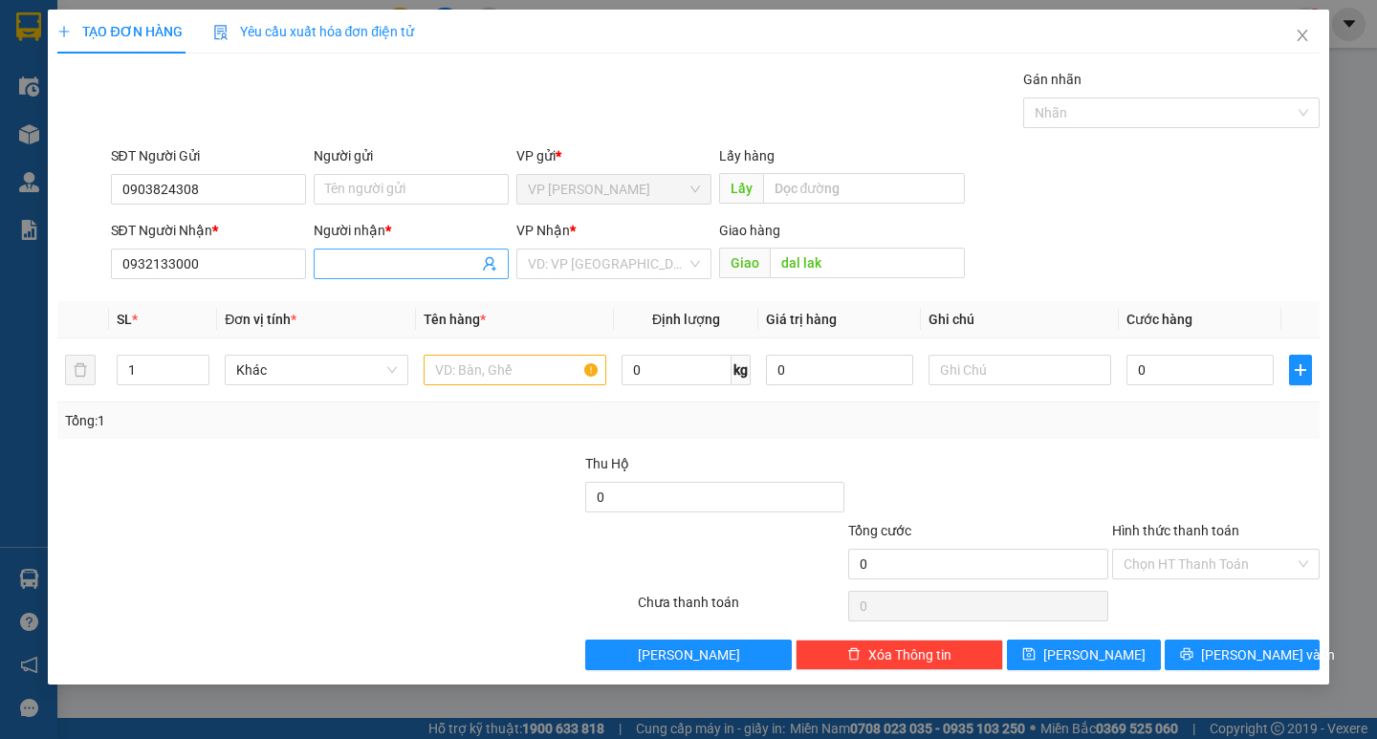
click at [422, 264] on input "Người nhận *" at bounding box center [401, 263] width 153 height 21
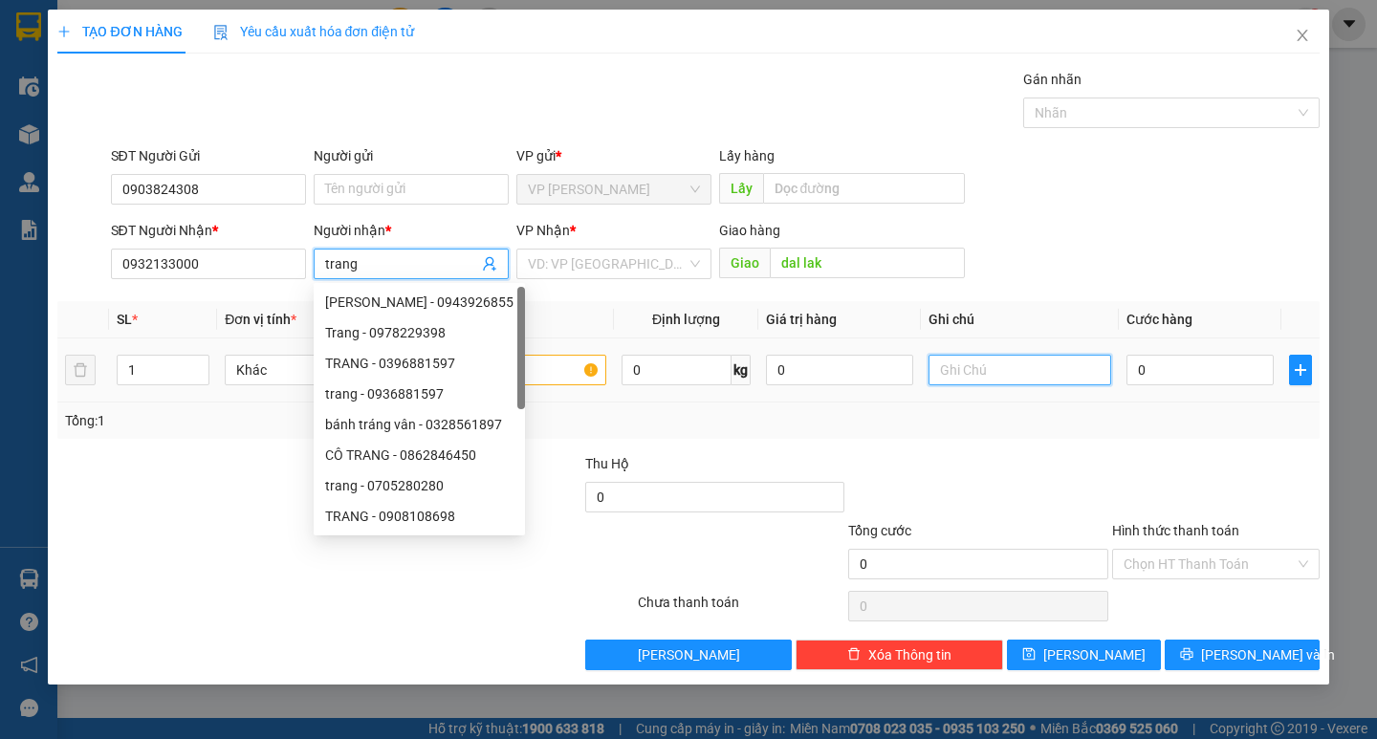
click at [980, 373] on input "text" at bounding box center [1020, 370] width 183 height 31
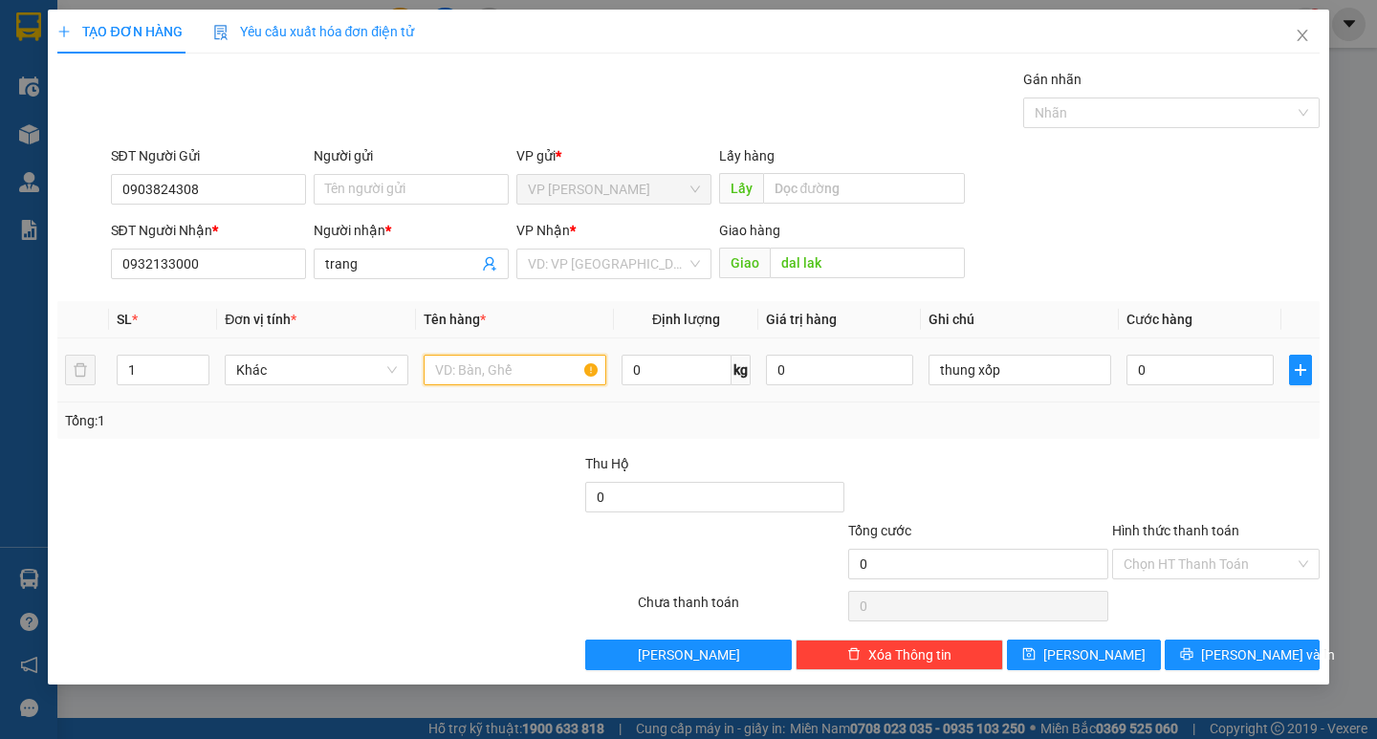
click at [547, 383] on input "text" at bounding box center [515, 370] width 183 height 31
click at [1198, 364] on input "0" at bounding box center [1199, 370] width 147 height 31
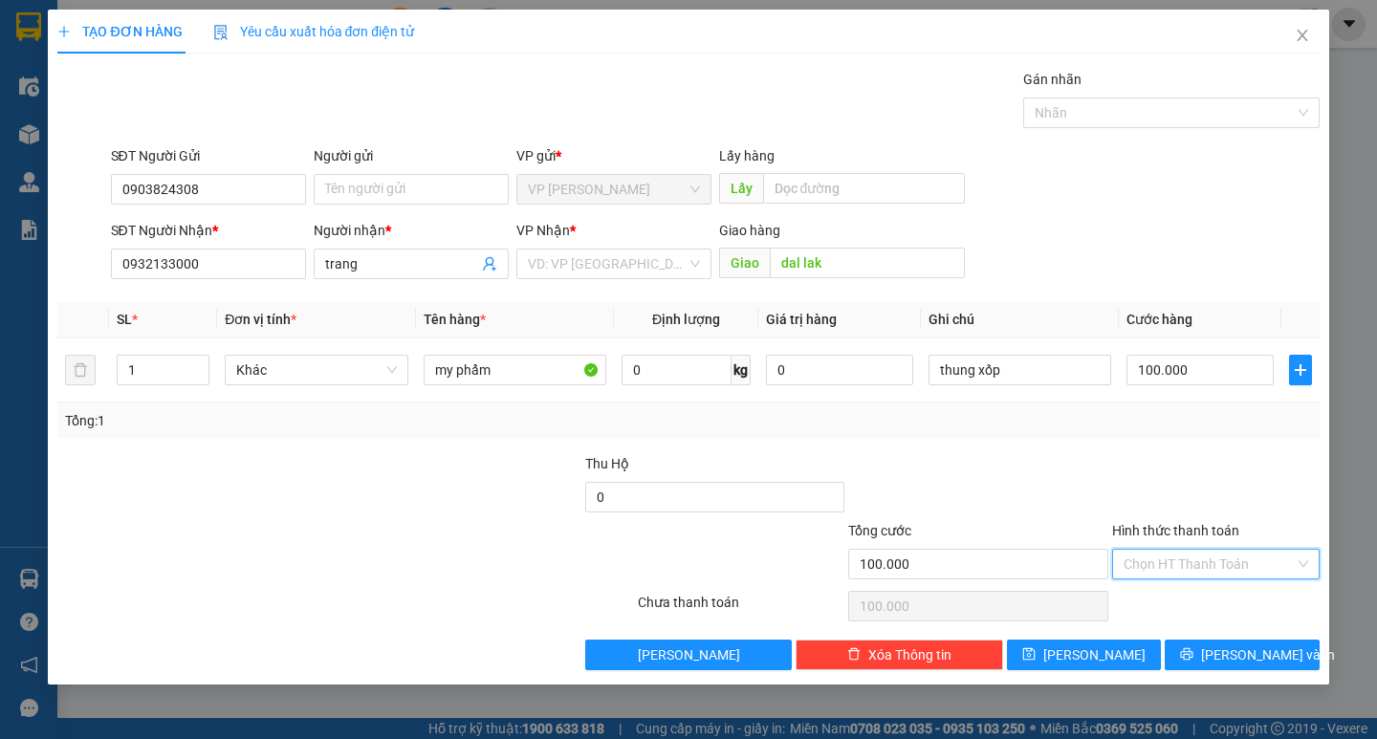
drag, startPoint x: 1187, startPoint y: 561, endPoint x: 1187, endPoint y: 596, distance: 34.4
click at [1187, 562] on input "Hình thức thanh toán" at bounding box center [1209, 564] width 171 height 29
click at [1187, 596] on div "Tại văn phòng" at bounding box center [1216, 602] width 185 height 21
click at [1205, 645] on button "[PERSON_NAME] và In" at bounding box center [1242, 655] width 154 height 31
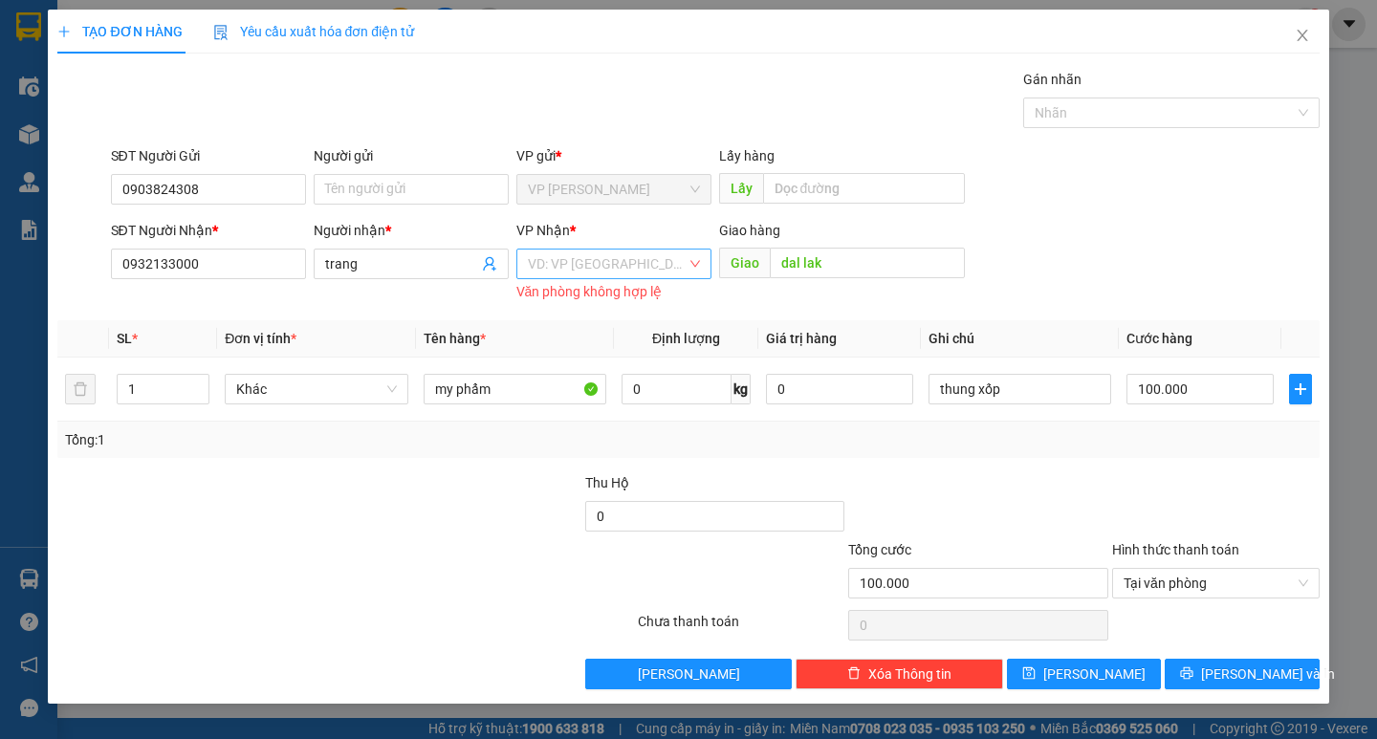
click at [601, 261] on input "search" at bounding box center [607, 264] width 159 height 29
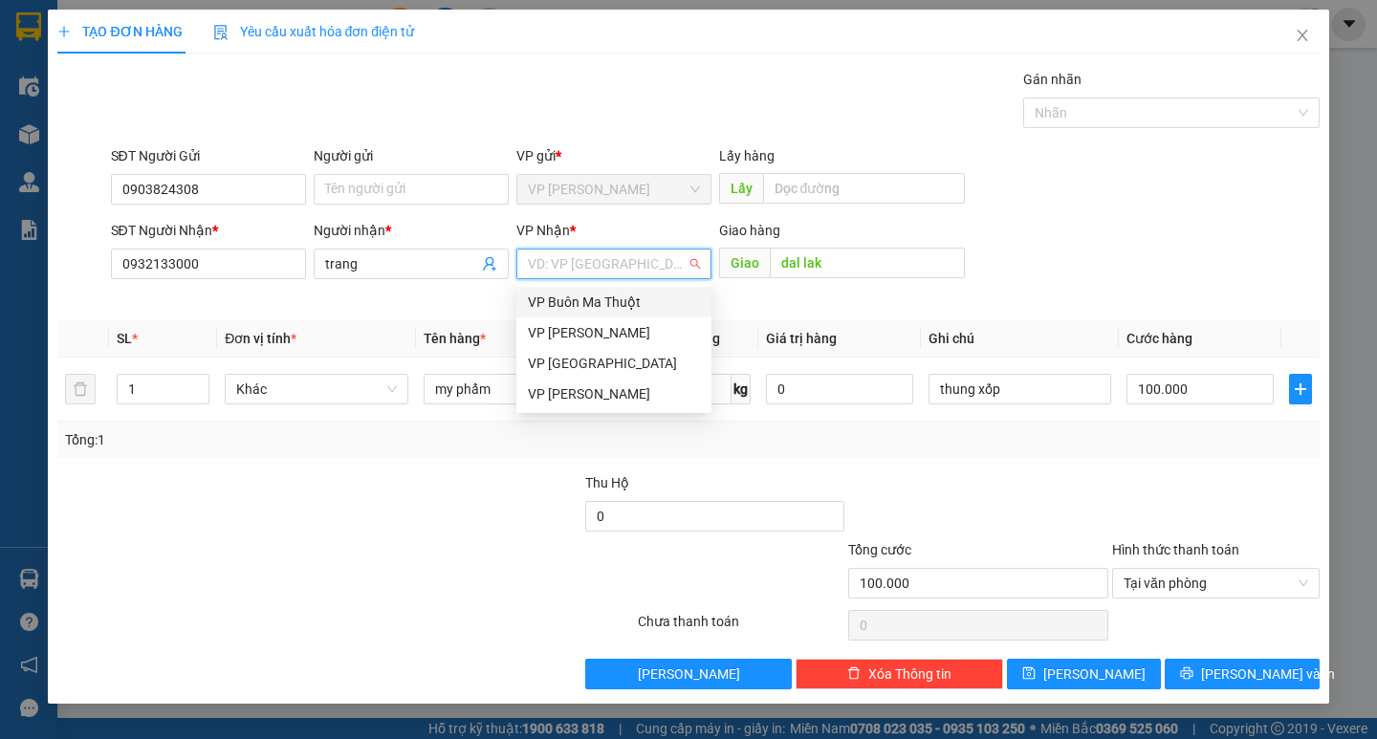
click at [603, 308] on div "VP Buôn Ma Thuột" at bounding box center [614, 302] width 172 height 21
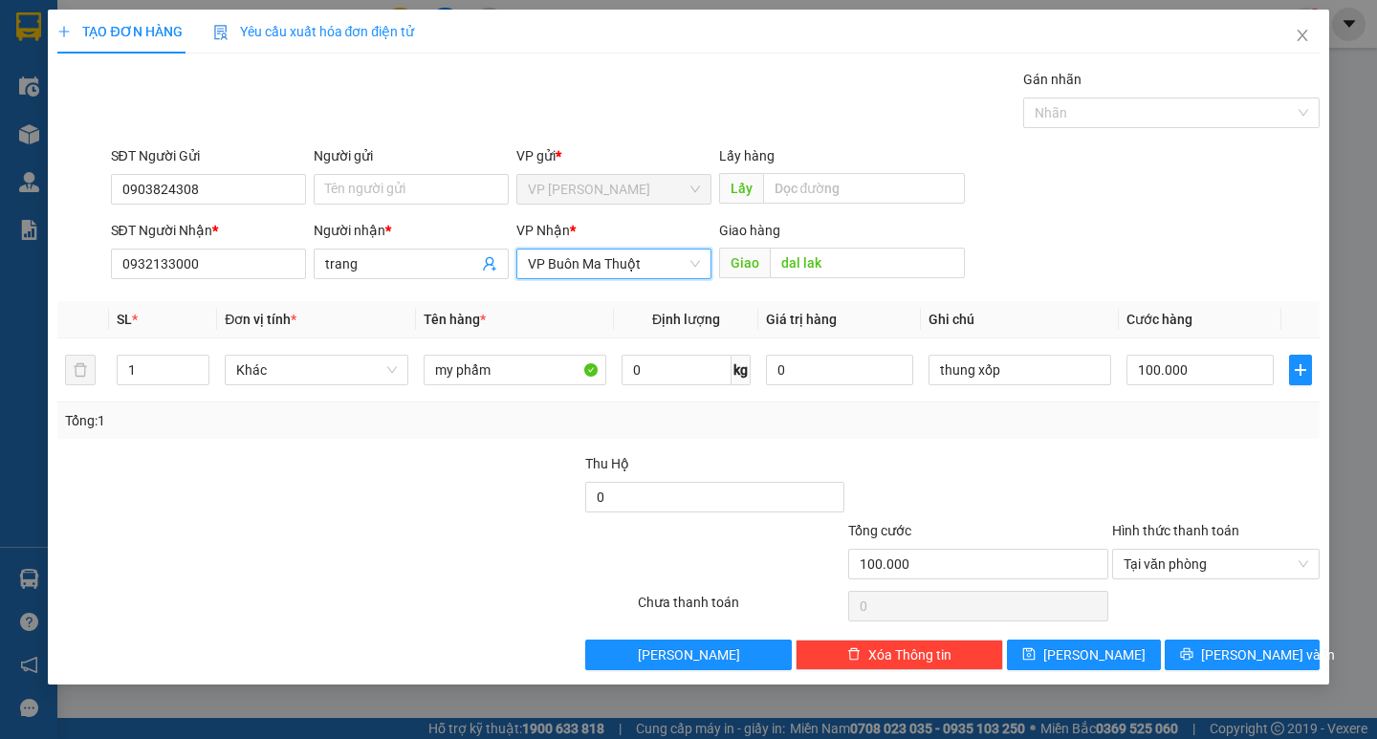
click at [1282, 699] on div "TẠO ĐƠN HÀNG Yêu cầu xuất hóa đơn điện tử Transit Pickup Surcharge Ids Transit …" at bounding box center [688, 369] width 1377 height 739
click at [1275, 667] on button "[PERSON_NAME] và In" at bounding box center [1242, 655] width 154 height 31
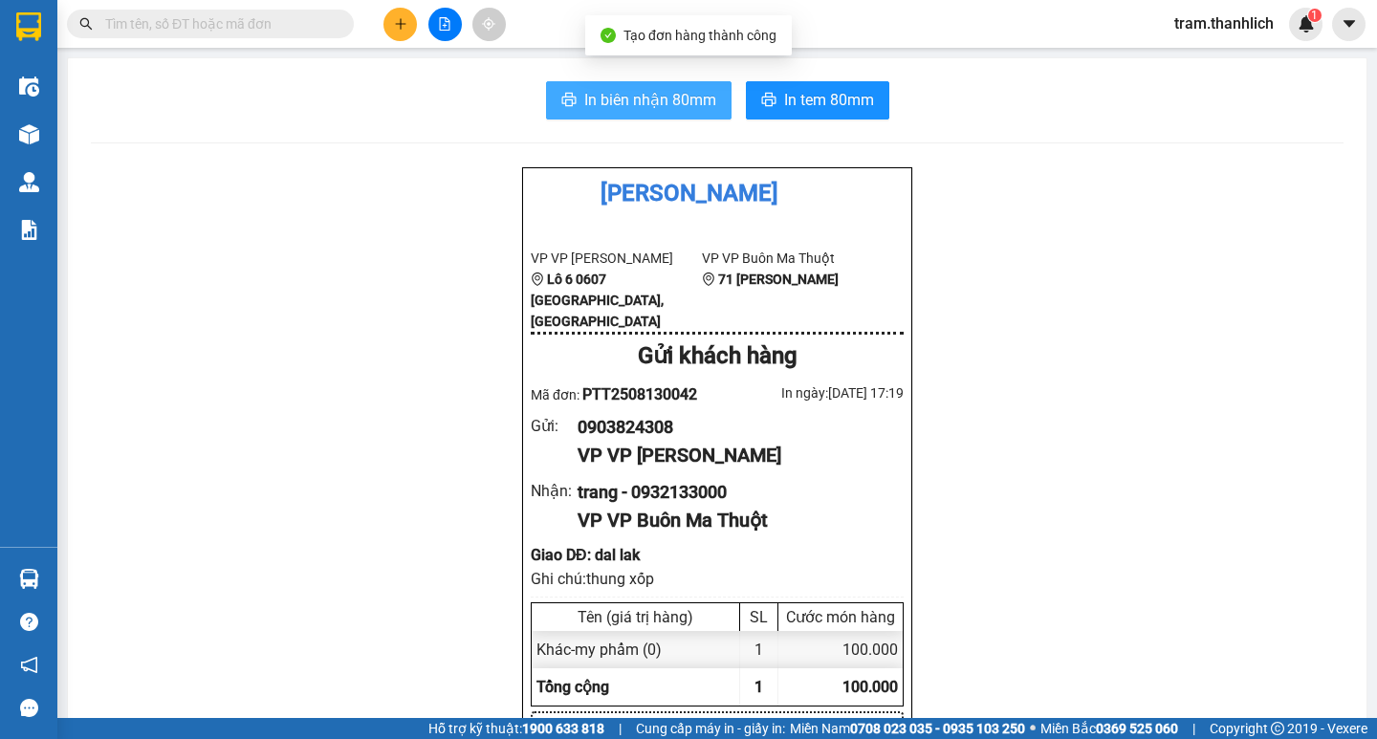
drag, startPoint x: 572, startPoint y: 77, endPoint x: 572, endPoint y: 104, distance: 27.7
click at [572, 106] on button "In biên nhận 80mm" at bounding box center [639, 100] width 186 height 38
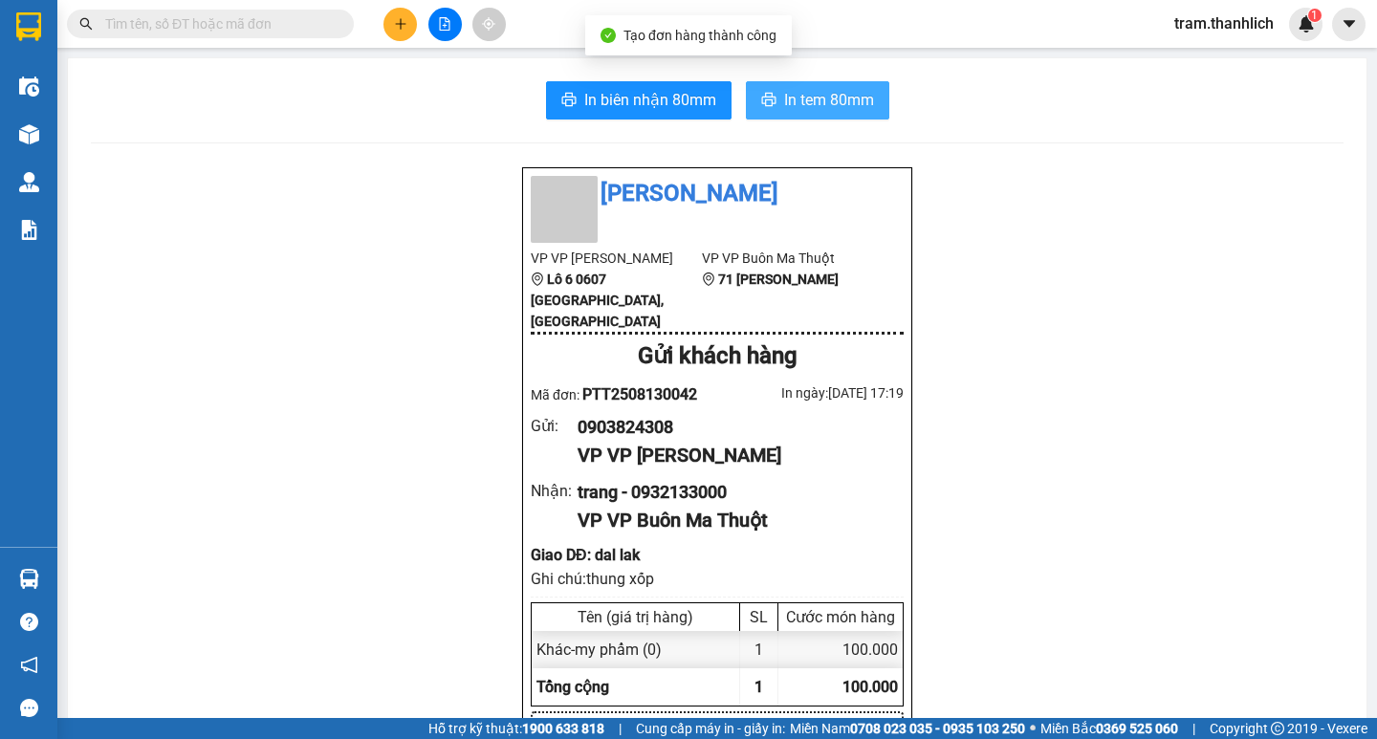
click at [881, 96] on button "In tem 80mm" at bounding box center [817, 100] width 143 height 38
click at [388, 31] on button at bounding box center [399, 24] width 33 height 33
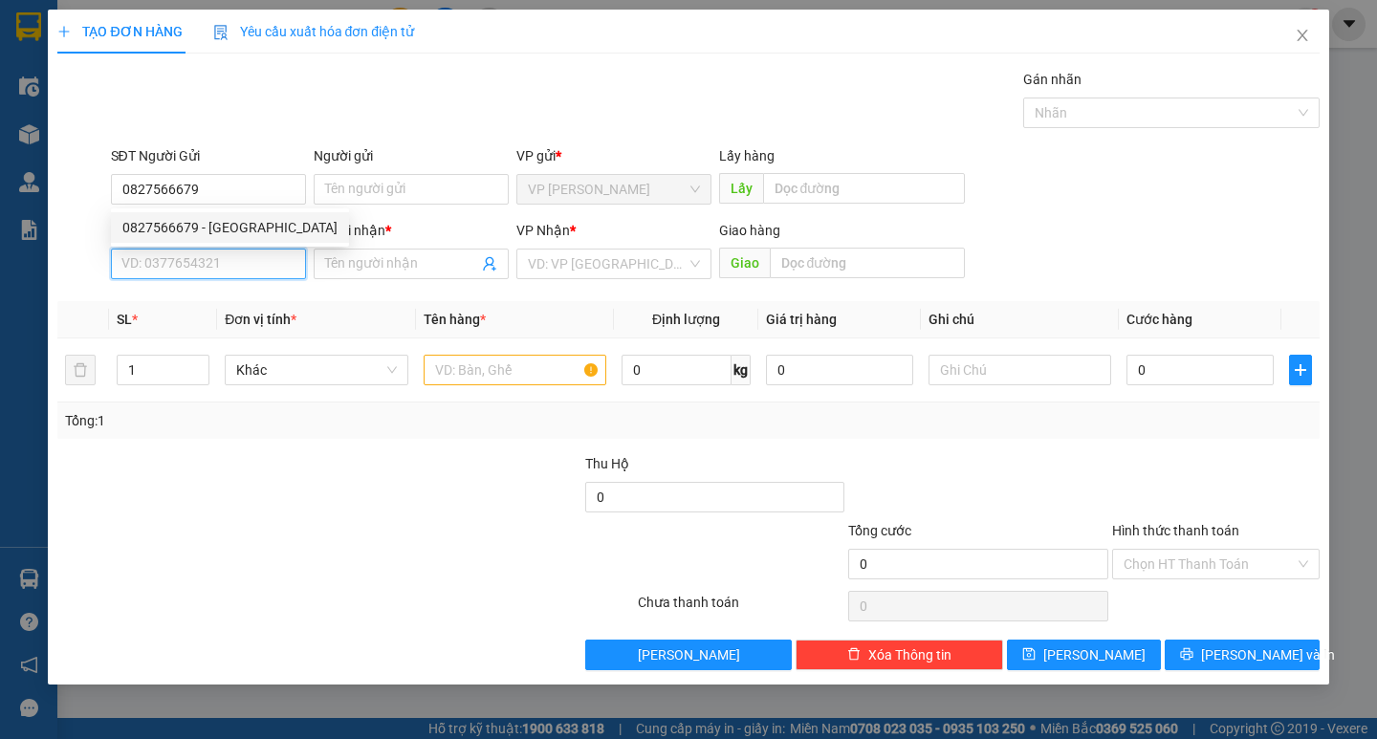
click at [218, 261] on input "SĐT Người Nhận *" at bounding box center [208, 264] width 195 height 31
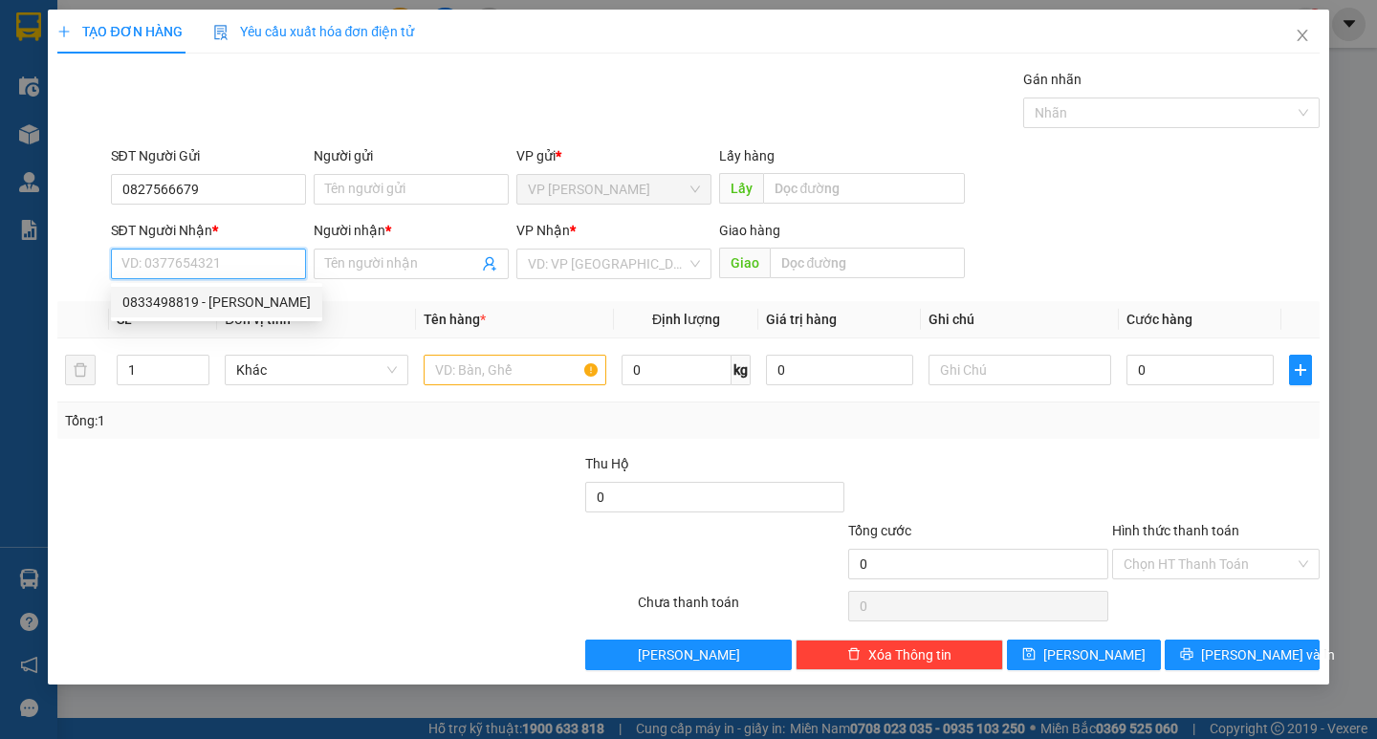
click at [182, 306] on div "0833498819 - [PERSON_NAME]" at bounding box center [216, 302] width 188 height 21
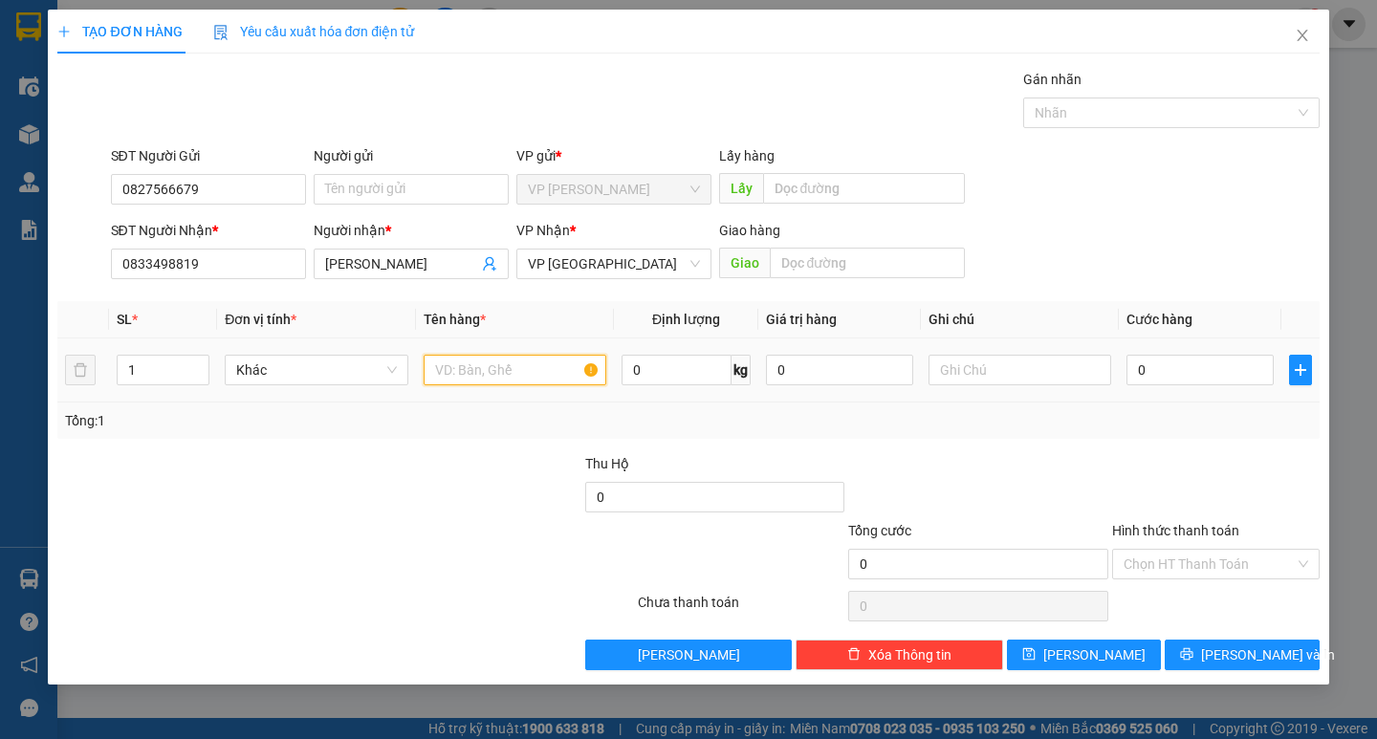
click at [551, 368] on input "text" at bounding box center [515, 370] width 183 height 31
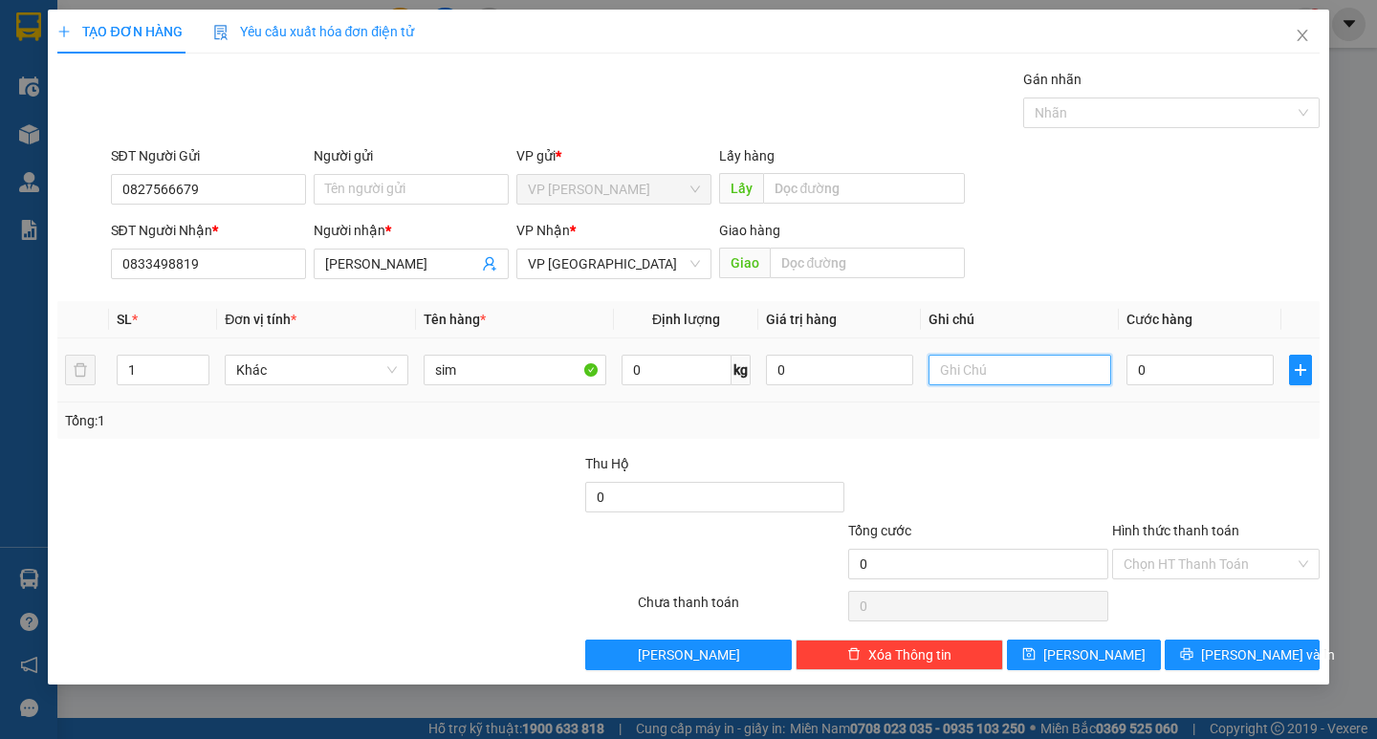
click at [968, 372] on input "text" at bounding box center [1020, 370] width 183 height 31
click at [1173, 363] on input "0" at bounding box center [1199, 370] width 147 height 31
click at [1169, 559] on input "Hình thức thanh toán" at bounding box center [1209, 564] width 171 height 29
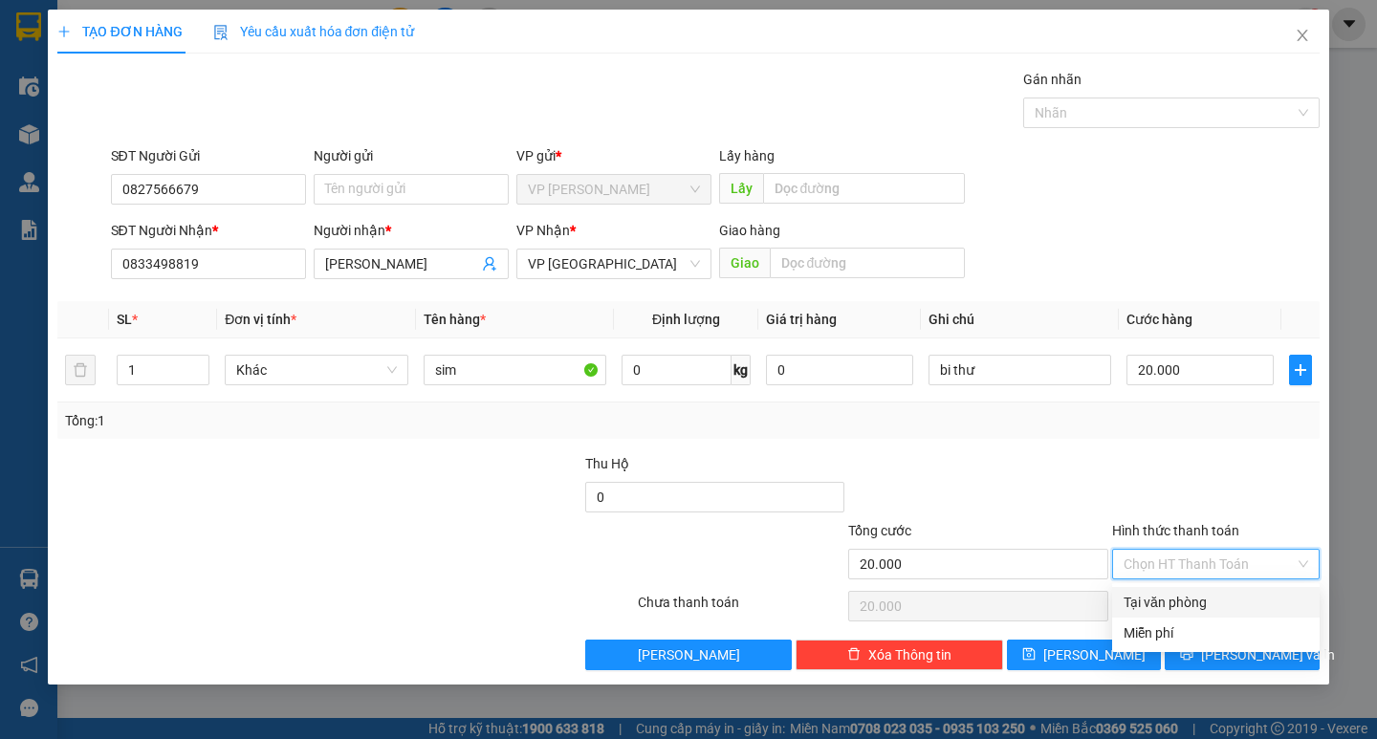
click at [1166, 600] on div "Tại văn phòng" at bounding box center [1216, 602] width 185 height 21
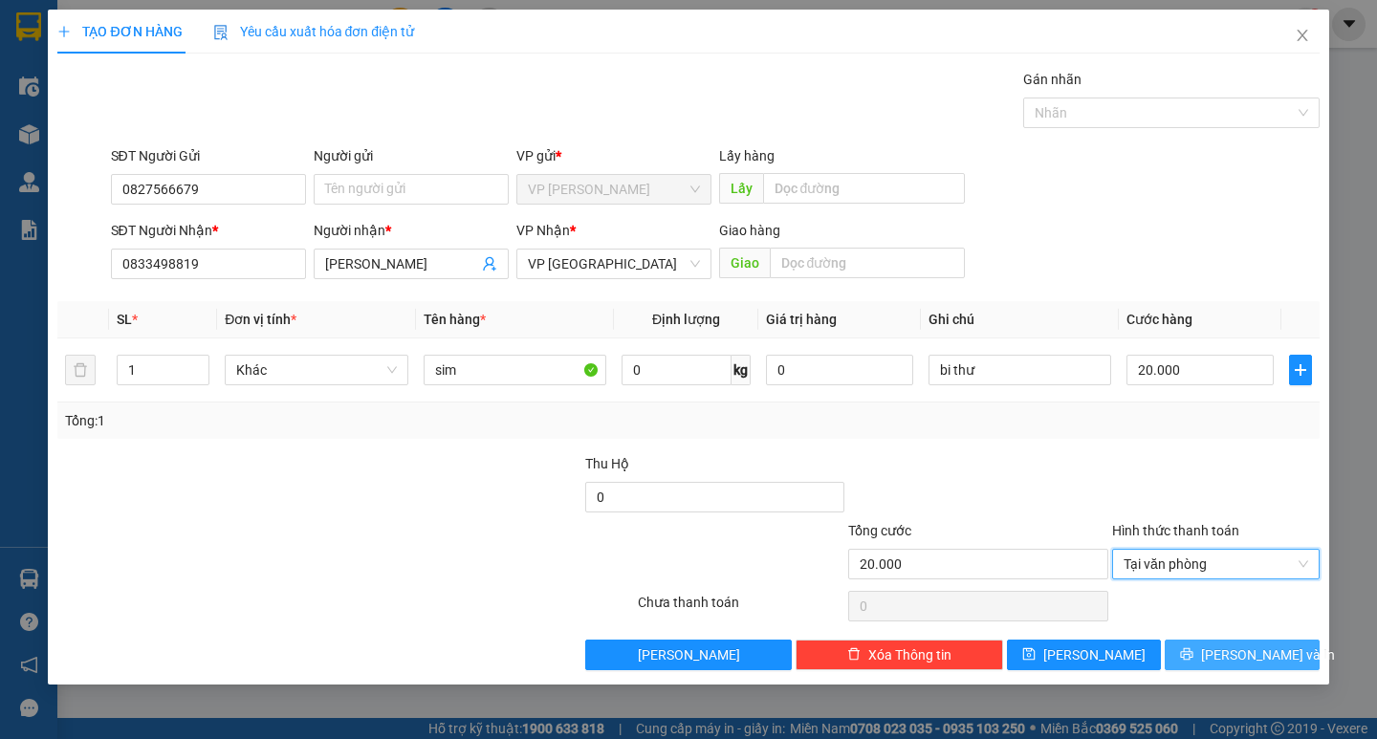
click at [1182, 659] on button "[PERSON_NAME] và In" at bounding box center [1242, 655] width 154 height 31
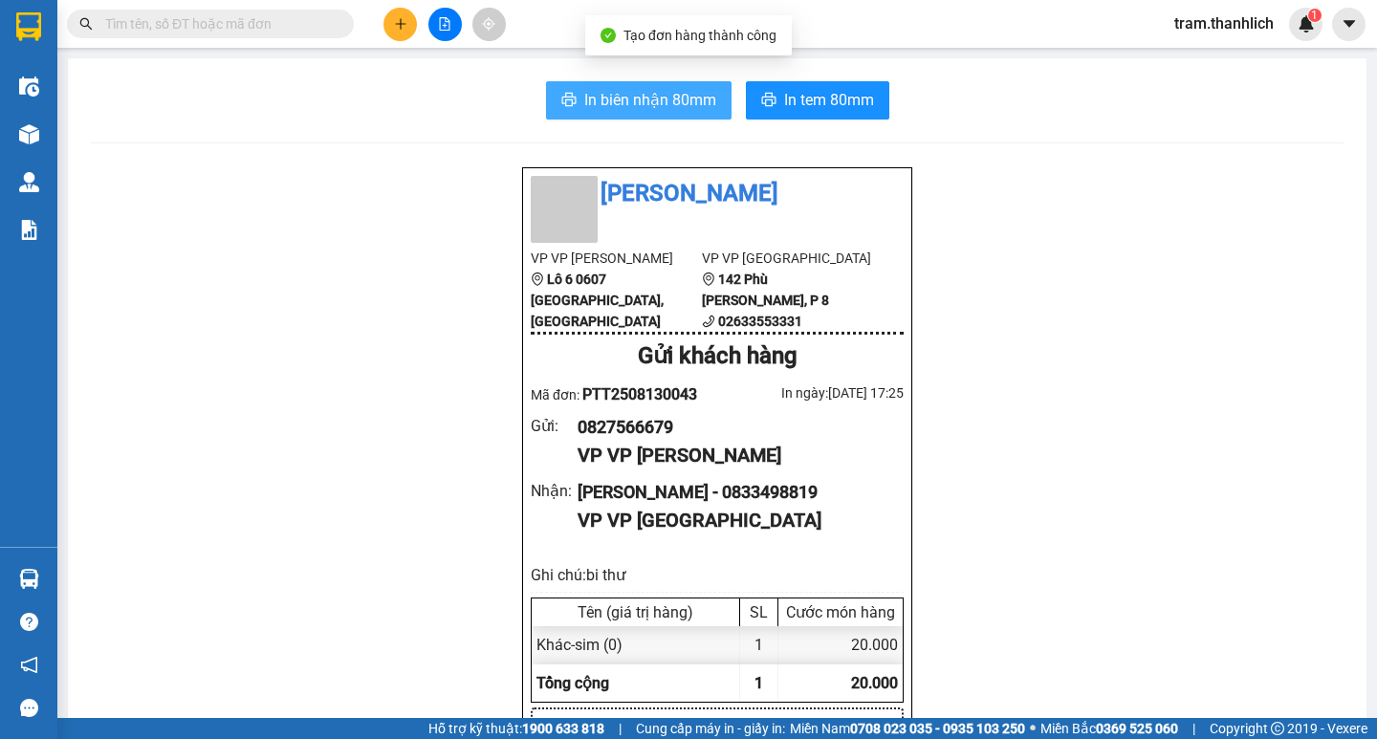
drag, startPoint x: 685, startPoint y: 116, endPoint x: 676, endPoint y: 105, distance: 13.6
click at [685, 115] on button "In biên nhận 80mm" at bounding box center [639, 100] width 186 height 38
click at [672, 114] on button "In biên nhận 80mm" at bounding box center [639, 100] width 186 height 38
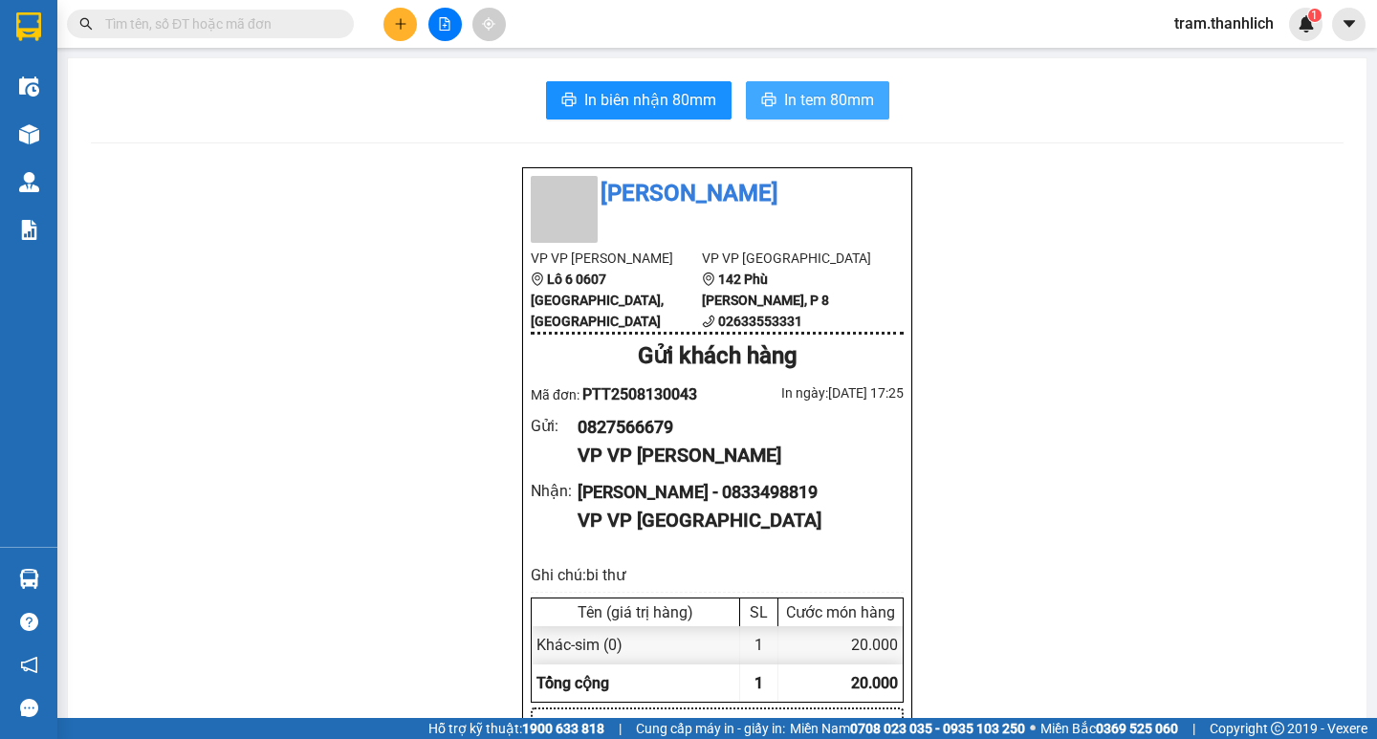
click at [789, 108] on span "In tem 80mm" at bounding box center [829, 100] width 90 height 24
click at [396, 33] on button at bounding box center [399, 24] width 33 height 33
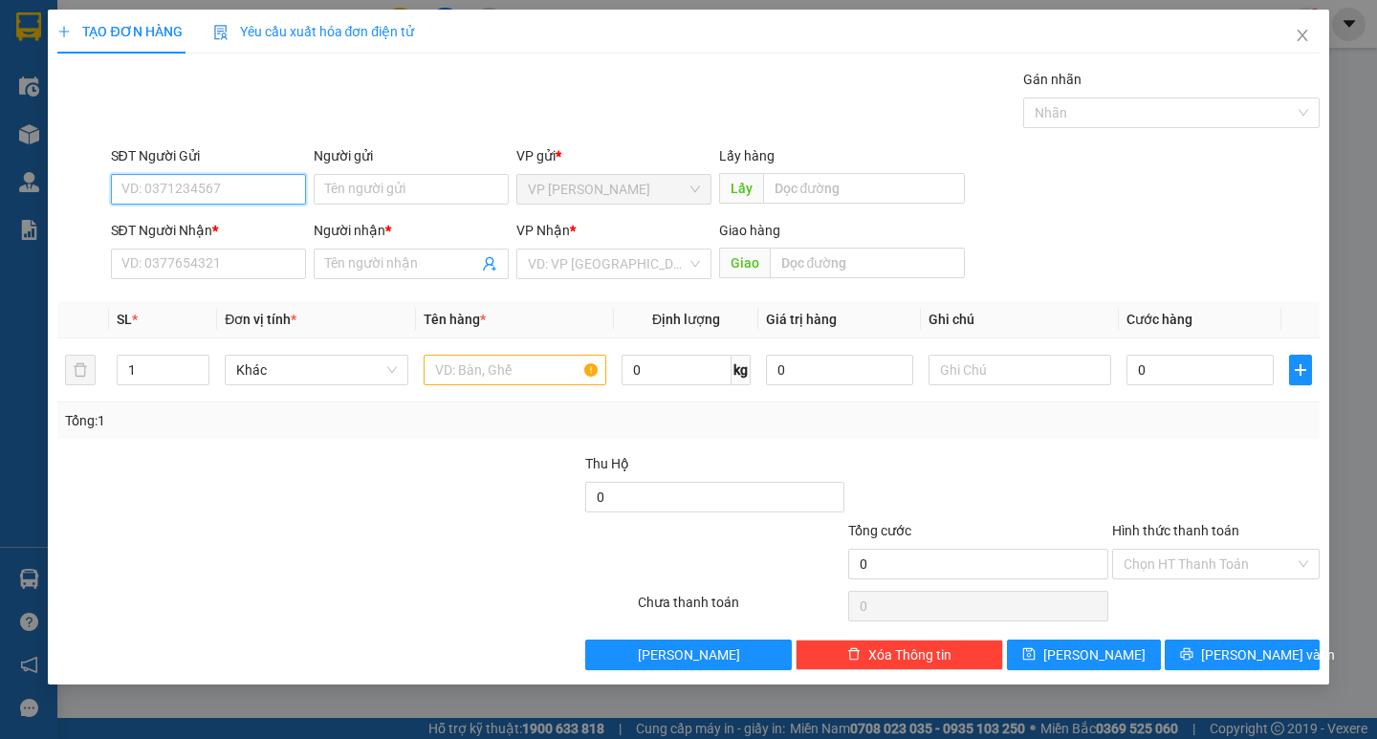
drag, startPoint x: 223, startPoint y: 192, endPoint x: 227, endPoint y: 166, distance: 26.1
click at [224, 190] on input "SĐT Người Gửi" at bounding box center [208, 189] width 195 height 31
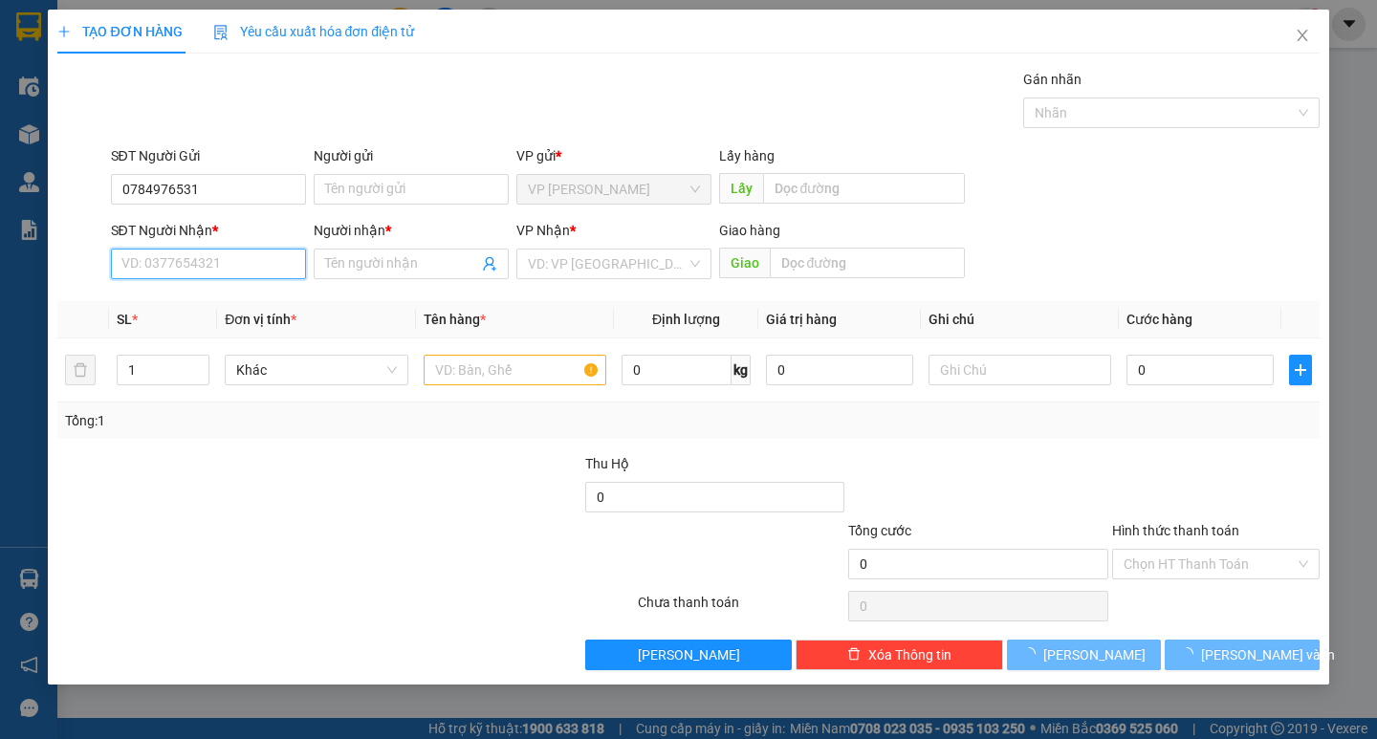
click at [217, 267] on input "SĐT Người Nhận *" at bounding box center [208, 264] width 195 height 31
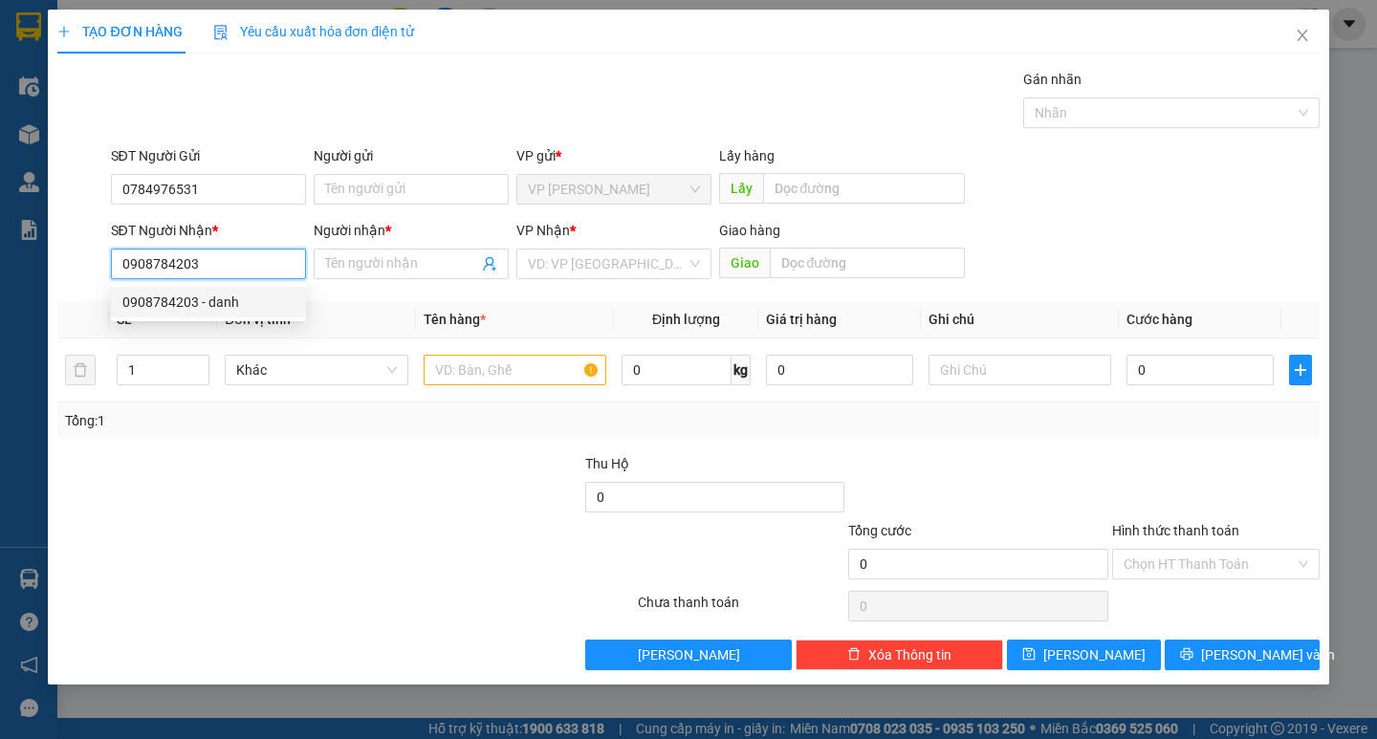
drag, startPoint x: 220, startPoint y: 310, endPoint x: 229, endPoint y: 303, distance: 10.9
click at [221, 310] on div "0908784203 - danh" at bounding box center [208, 302] width 172 height 21
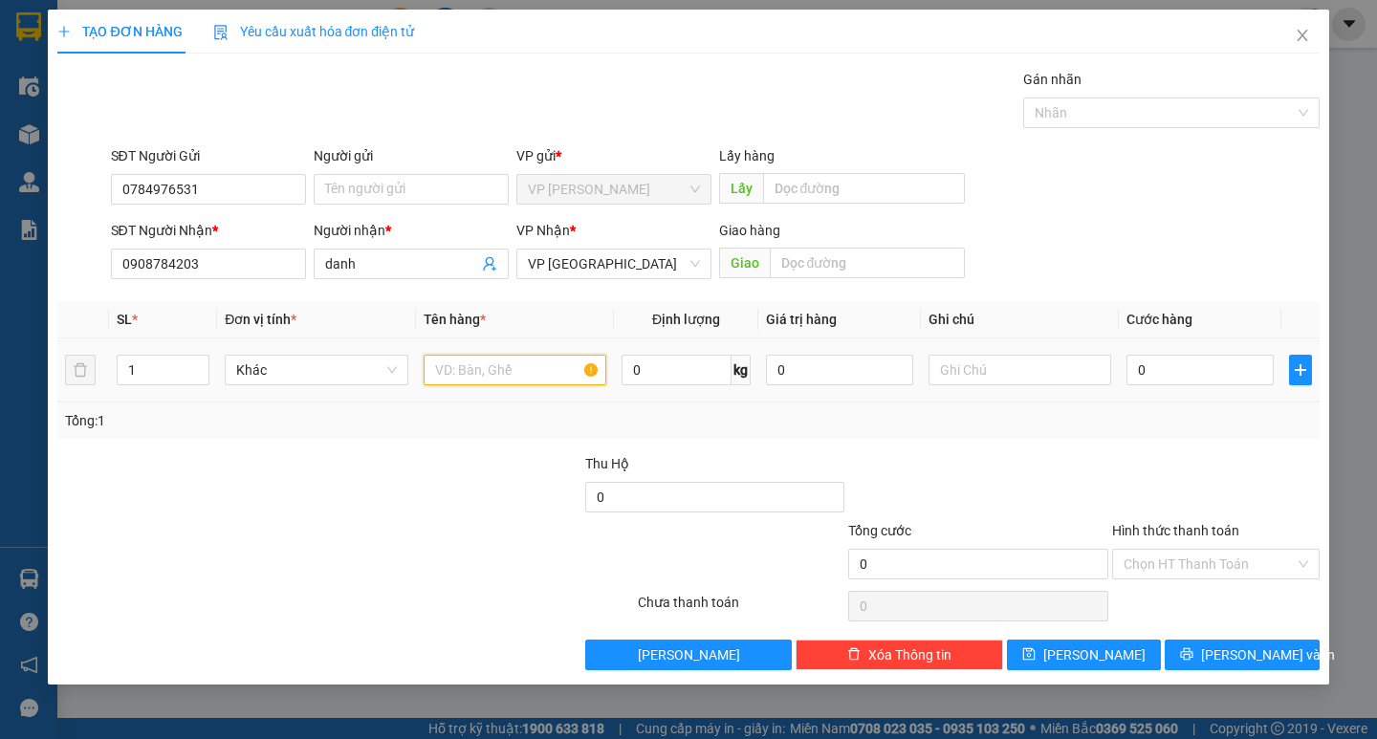
click at [537, 368] on input "text" at bounding box center [515, 370] width 183 height 31
click at [1157, 357] on input "0" at bounding box center [1199, 370] width 147 height 31
drag, startPoint x: 1182, startPoint y: 557, endPoint x: 1180, endPoint y: 567, distance: 10.7
click at [1180, 557] on input "Hình thức thanh toán" at bounding box center [1209, 564] width 171 height 29
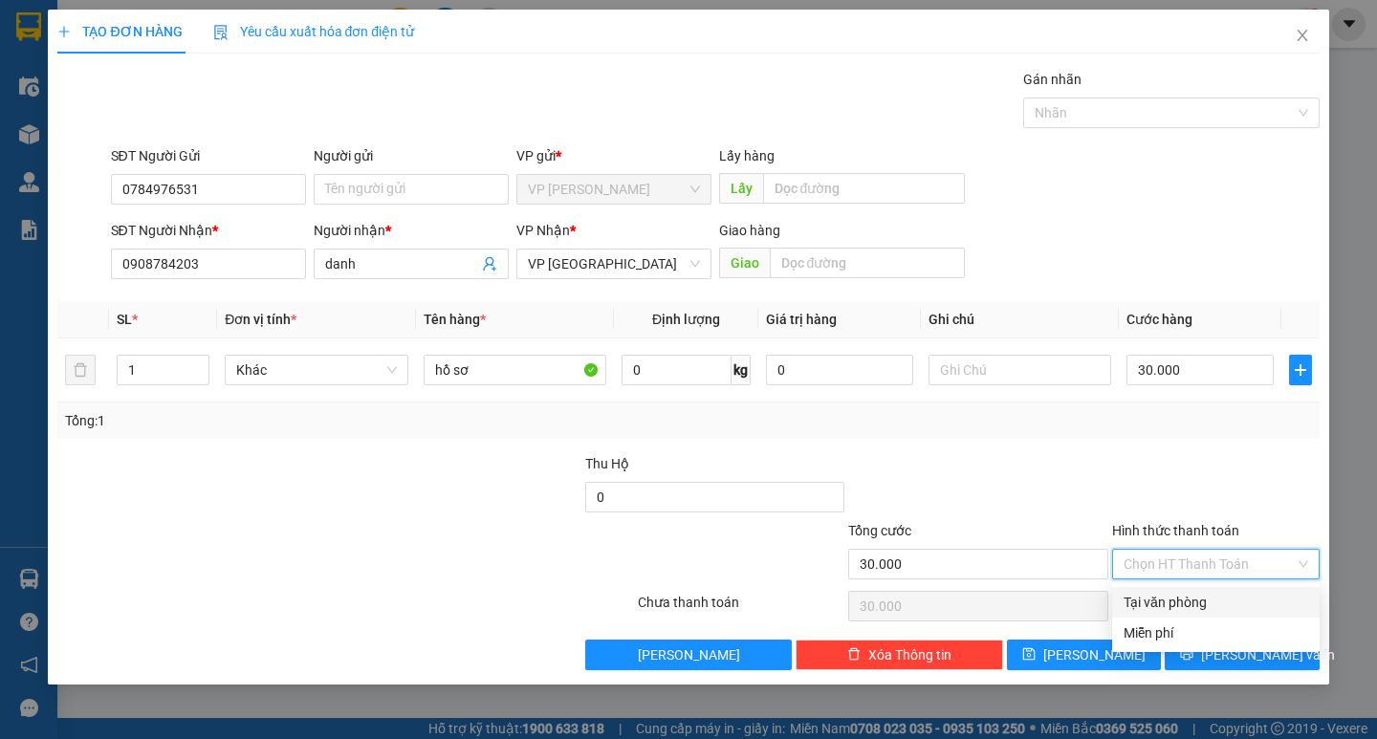
click at [1180, 591] on div "Tại văn phòng" at bounding box center [1216, 602] width 208 height 31
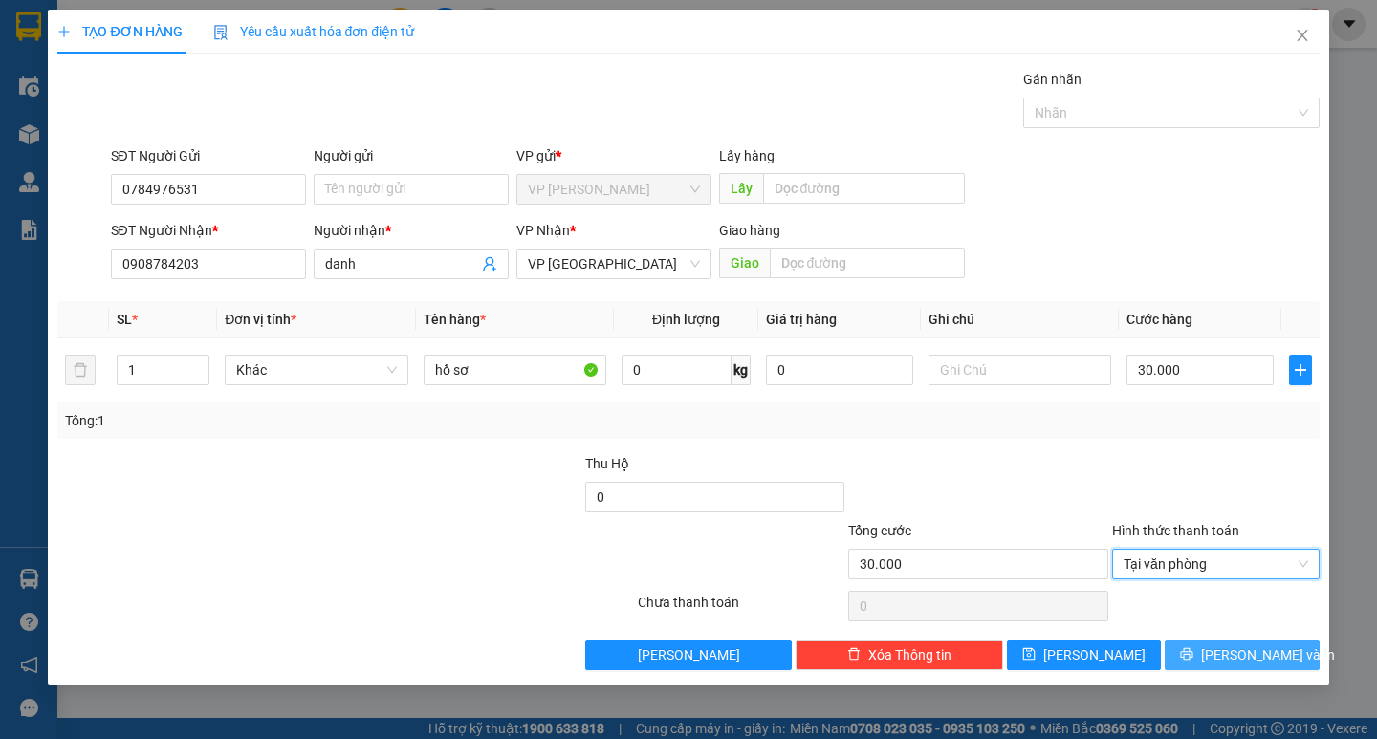
click at [1200, 649] on button "[PERSON_NAME] và In" at bounding box center [1242, 655] width 154 height 31
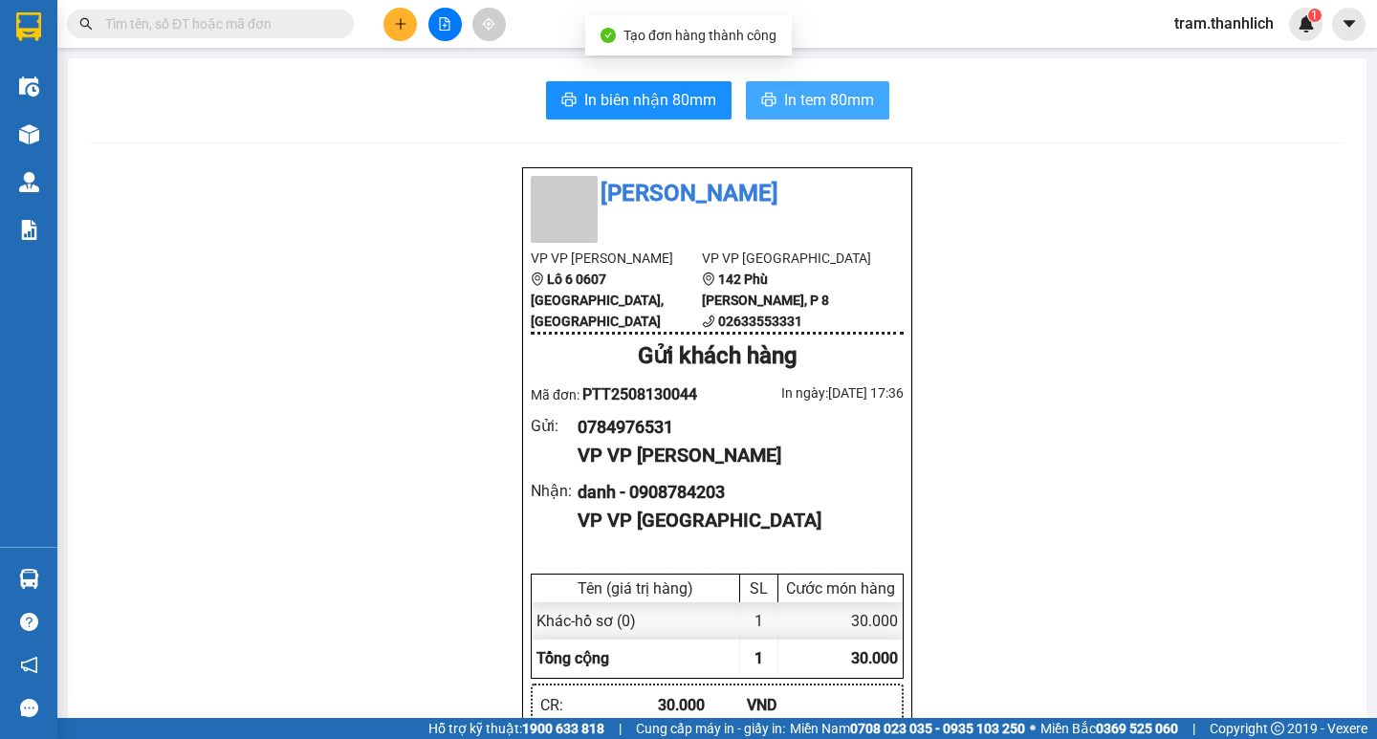
click at [810, 85] on button "In tem 80mm" at bounding box center [817, 100] width 143 height 38
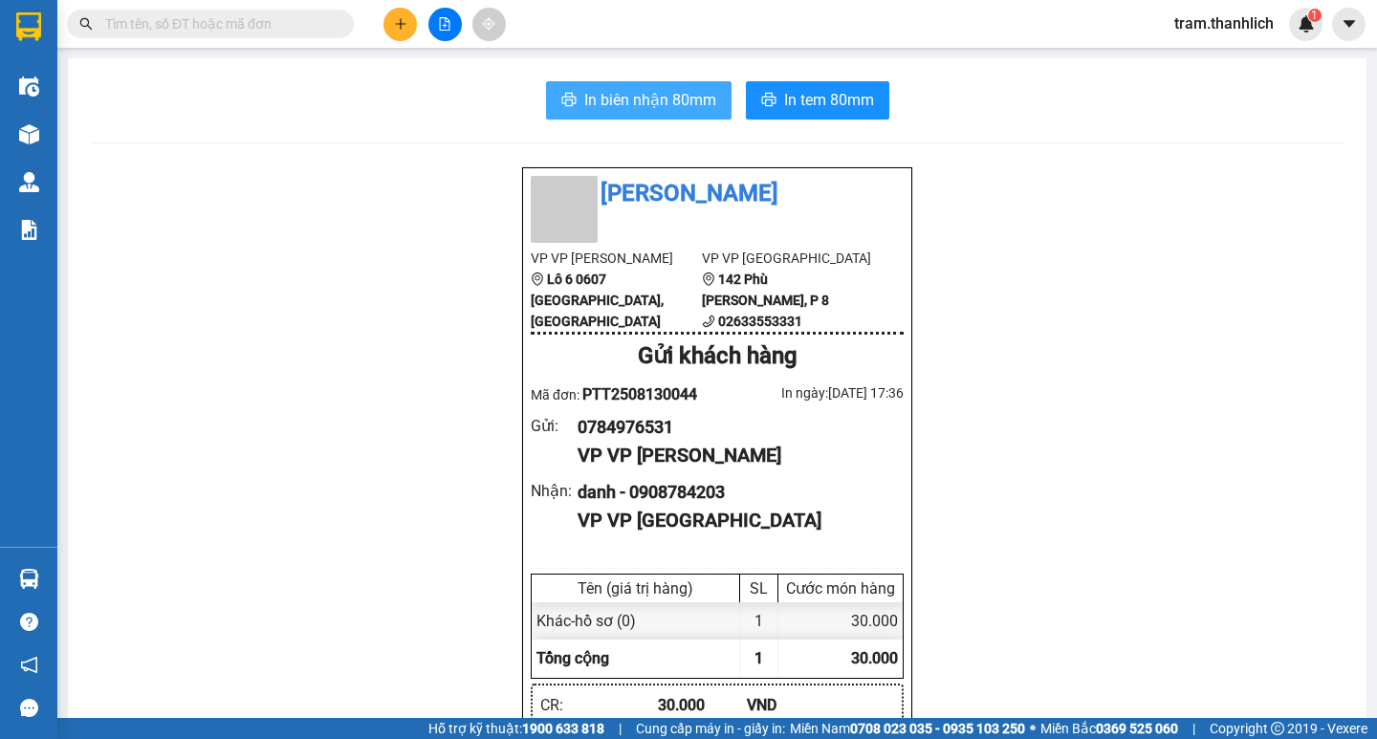
click at [704, 85] on button "In biên nhận 80mm" at bounding box center [639, 100] width 186 height 38
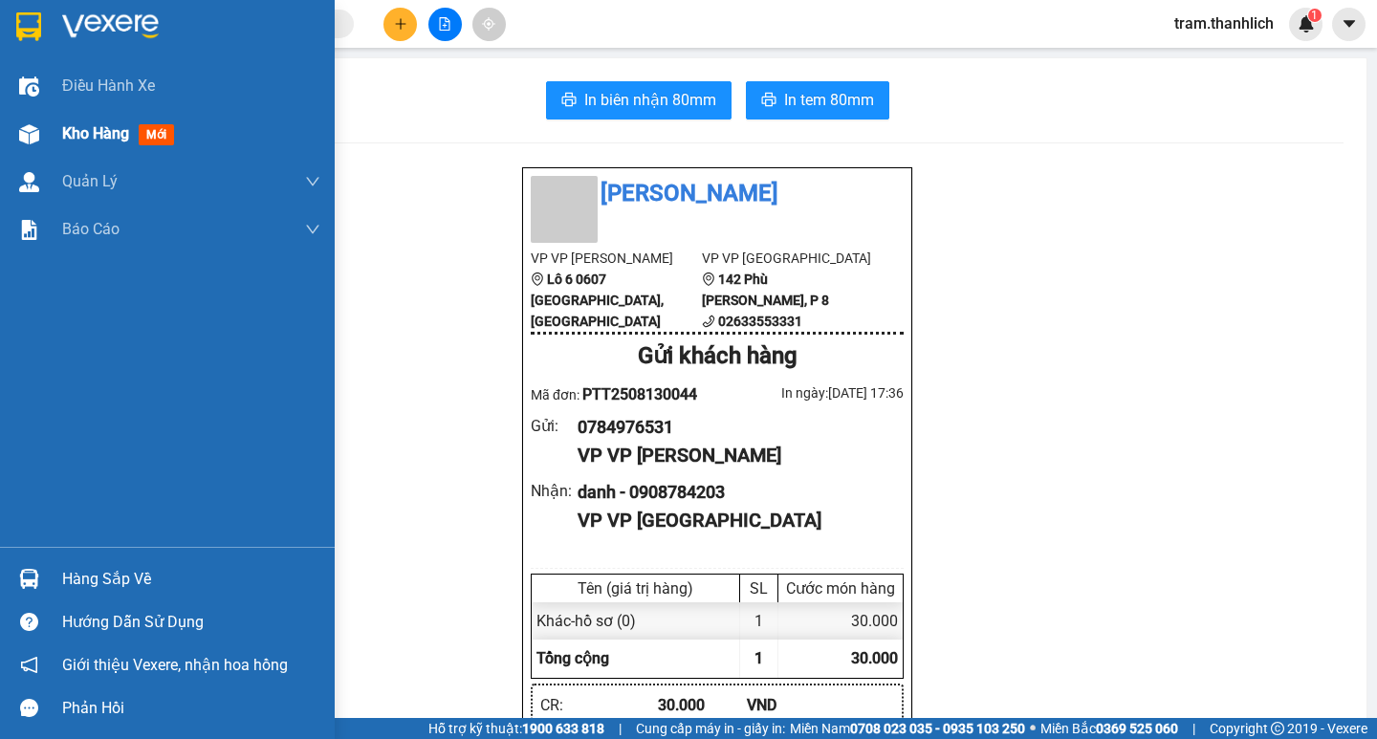
click at [85, 151] on div "Kho hàng mới" at bounding box center [191, 134] width 258 height 48
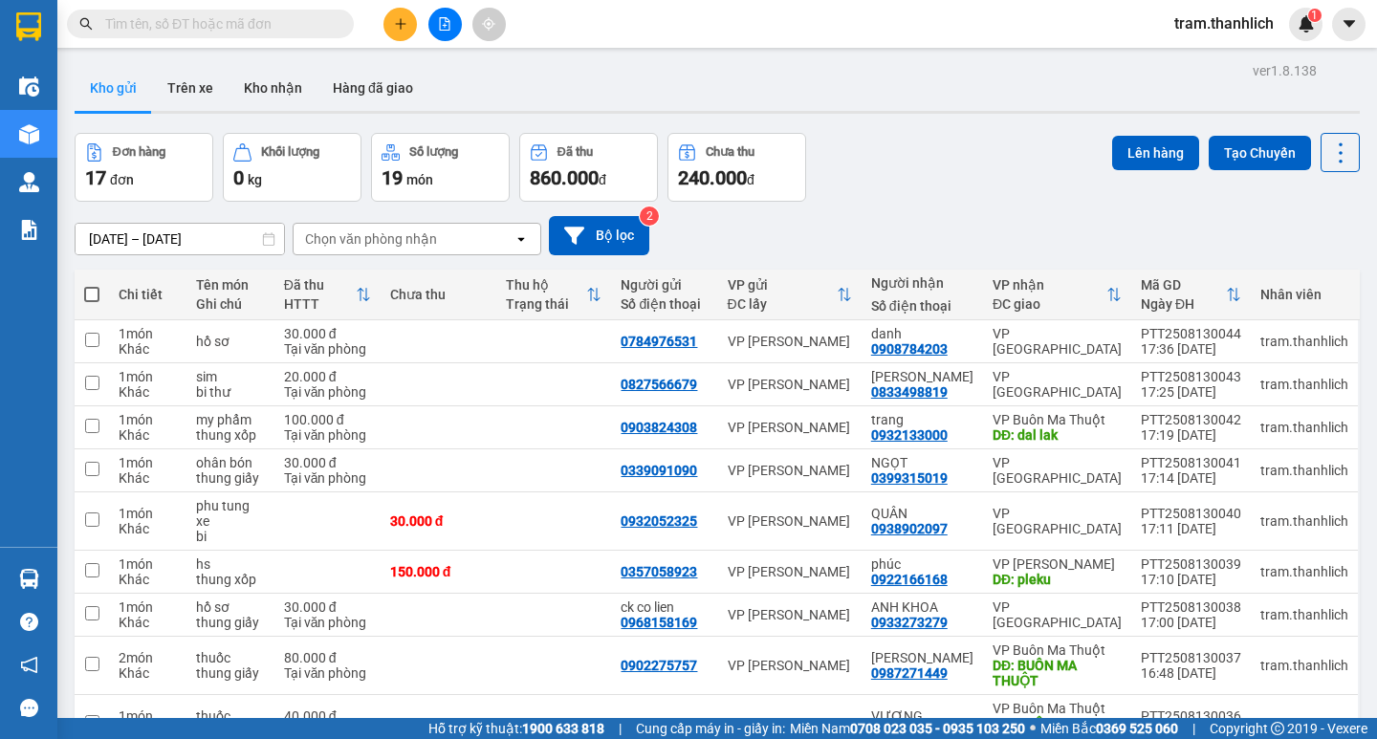
click at [93, 715] on input "checkbox" at bounding box center [92, 722] width 14 height 14
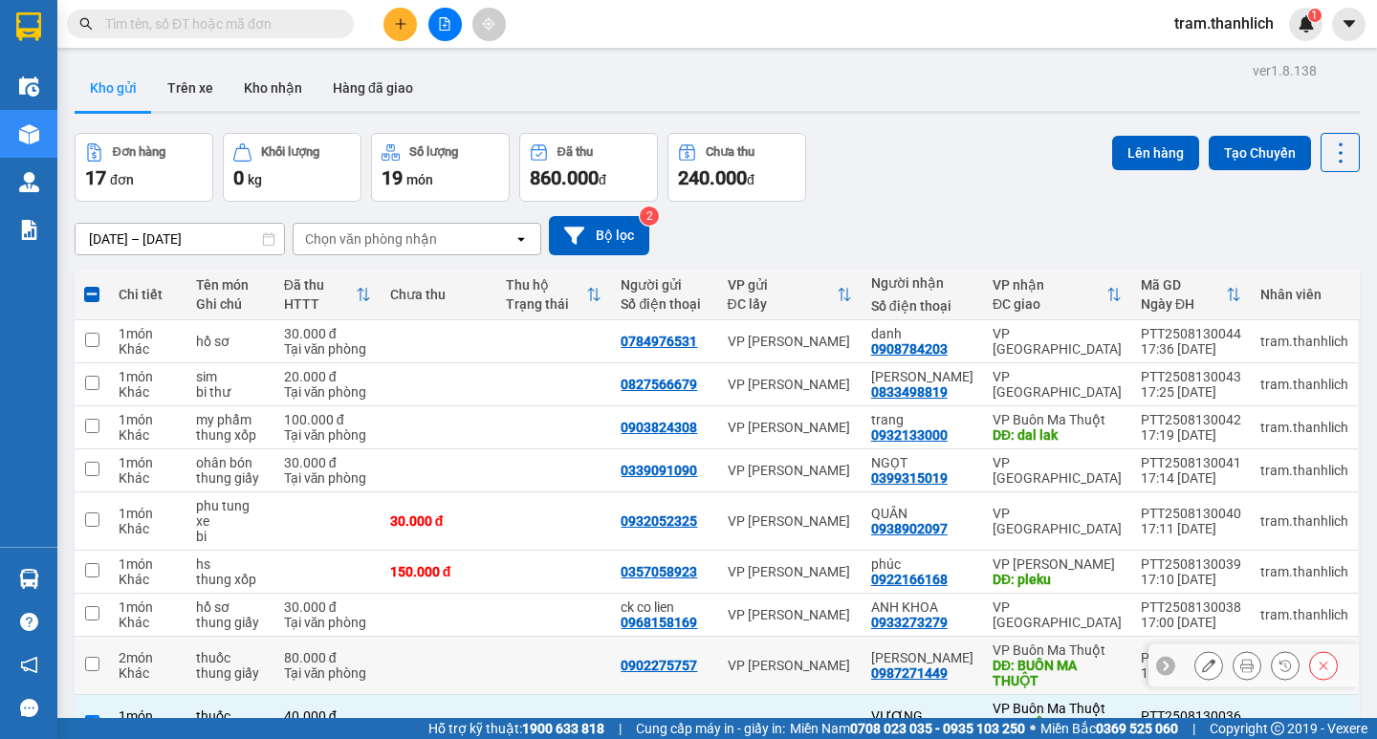
click at [94, 657] on input "checkbox" at bounding box center [92, 664] width 14 height 14
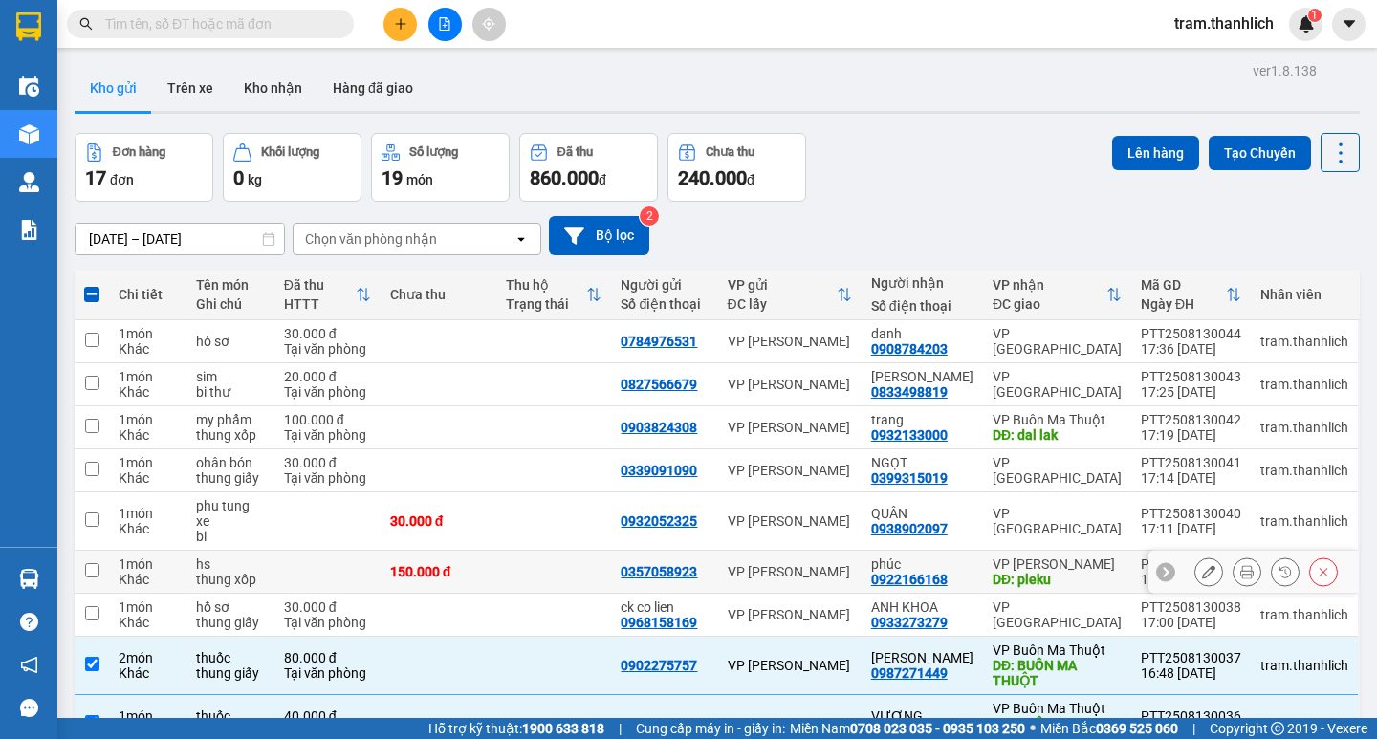
click at [89, 563] on input "checkbox" at bounding box center [92, 570] width 14 height 14
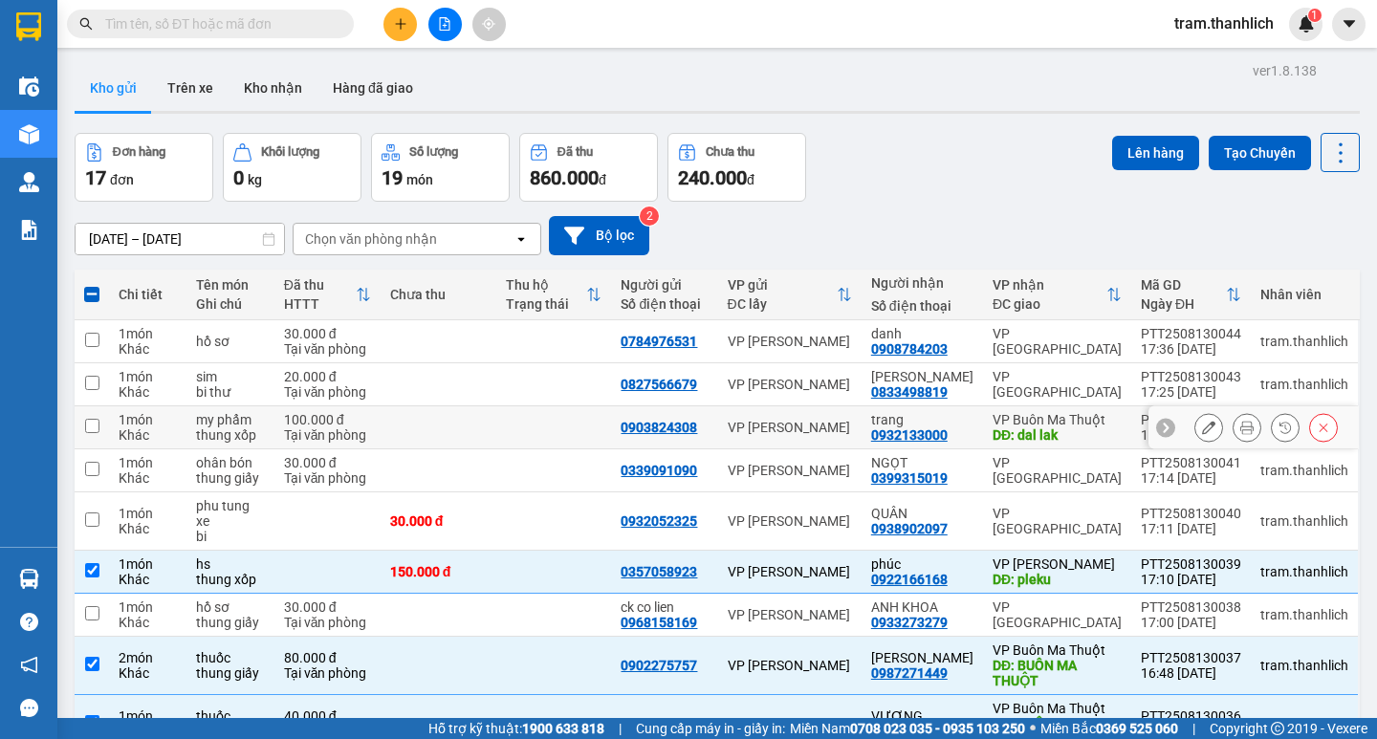
click at [103, 406] on td at bounding box center [92, 427] width 34 height 43
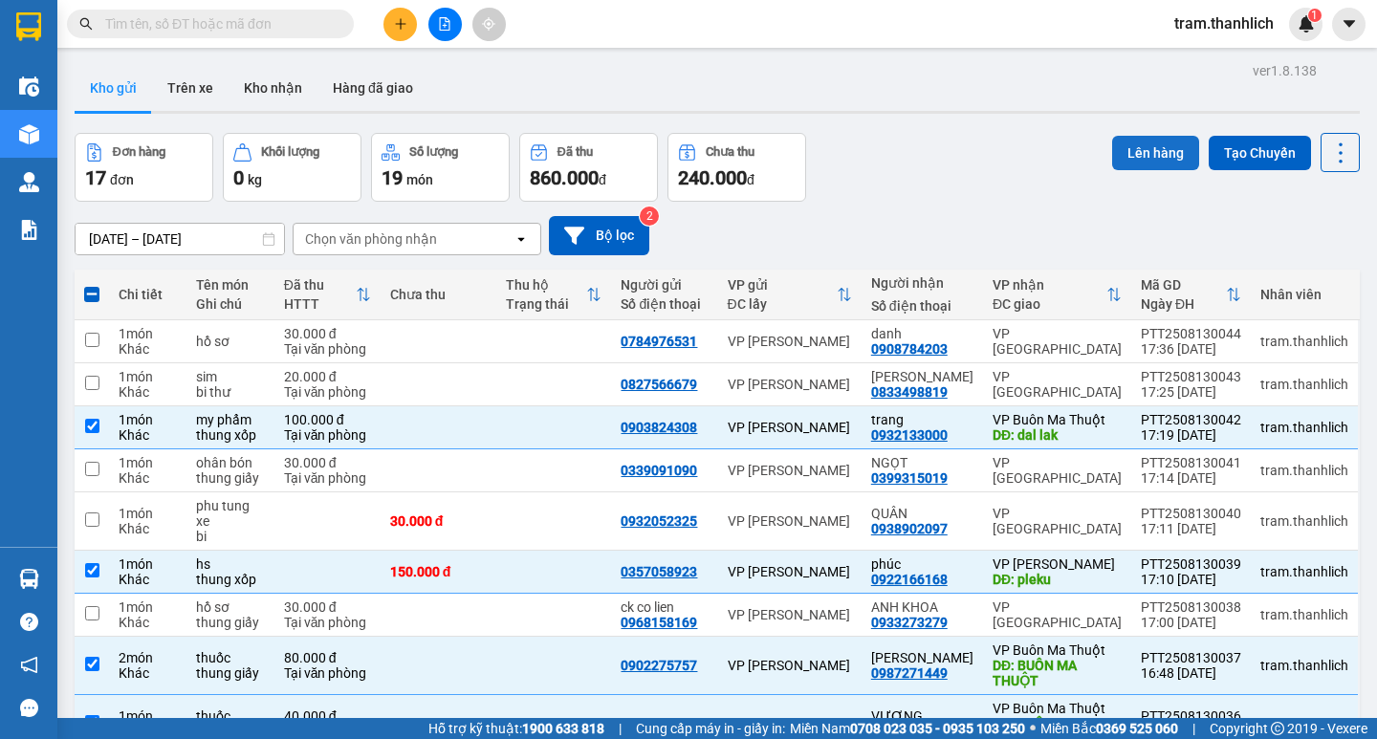
click at [1112, 155] on button "Lên hàng" at bounding box center [1155, 153] width 87 height 34
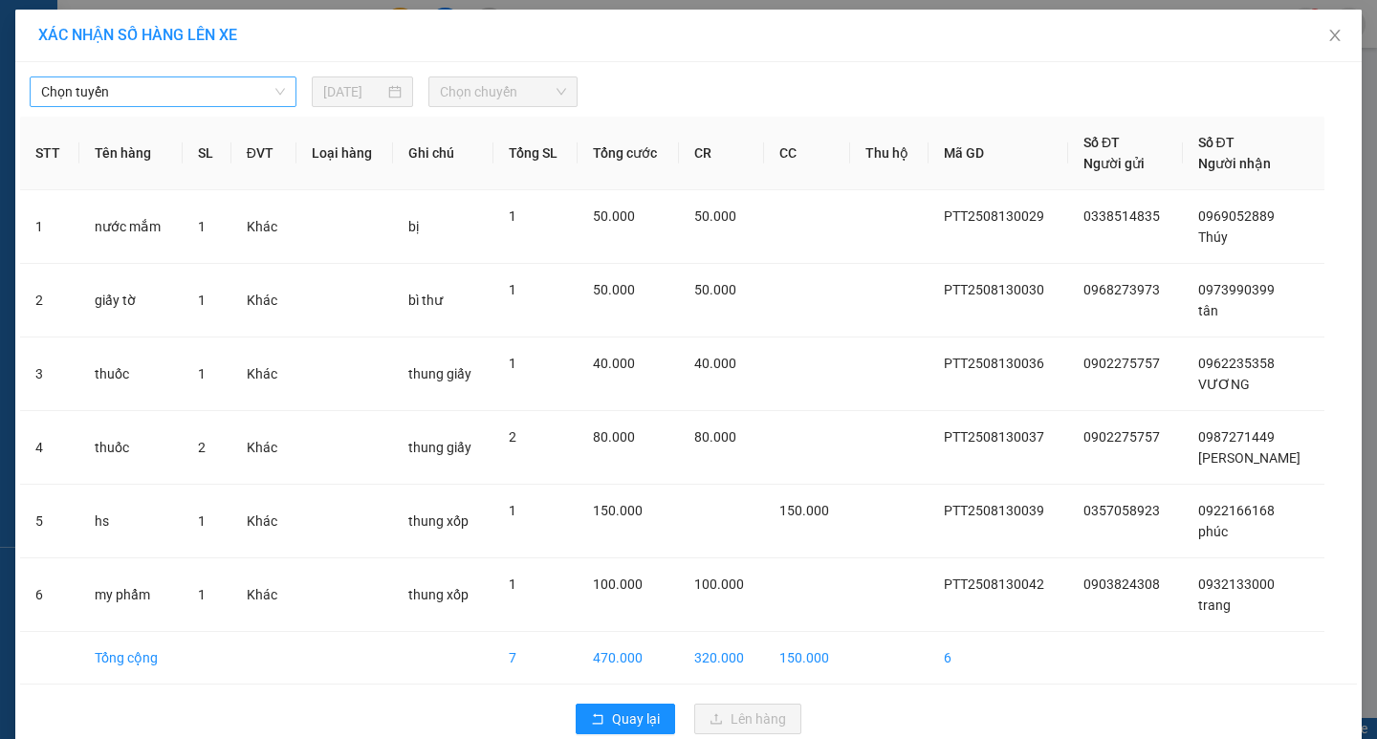
click at [152, 98] on span "Chọn tuyến" at bounding box center [163, 91] width 244 height 29
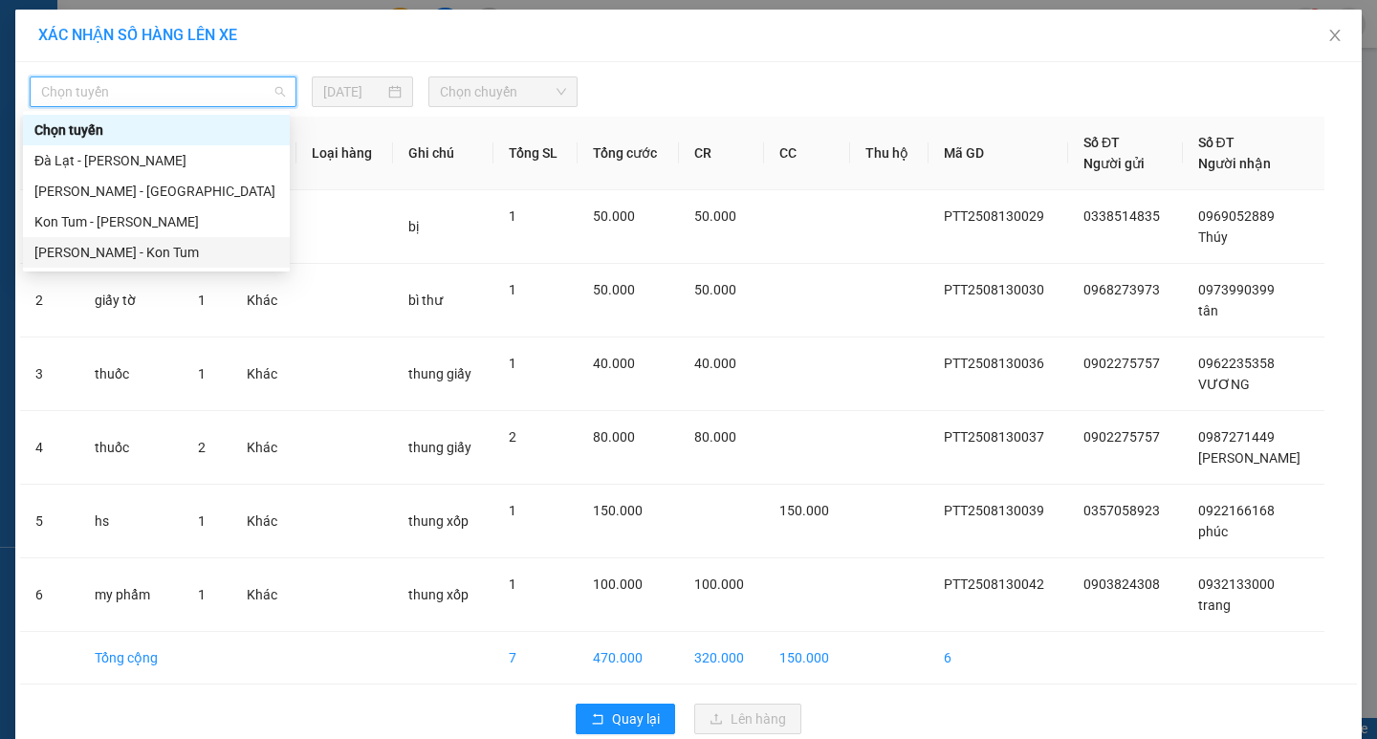
click at [120, 244] on div "[PERSON_NAME] - Kon Tum" at bounding box center [156, 252] width 244 height 21
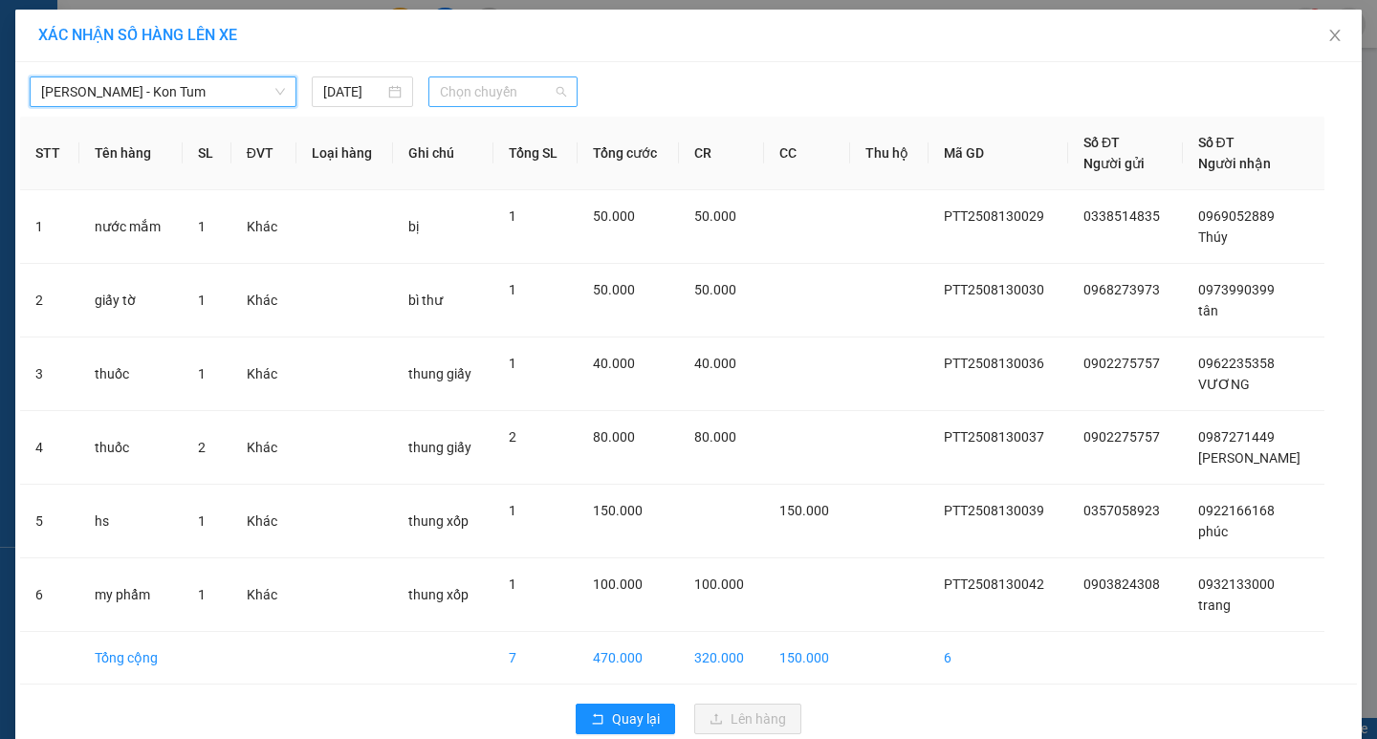
click at [509, 81] on span "Chọn chuyến" at bounding box center [503, 91] width 126 height 29
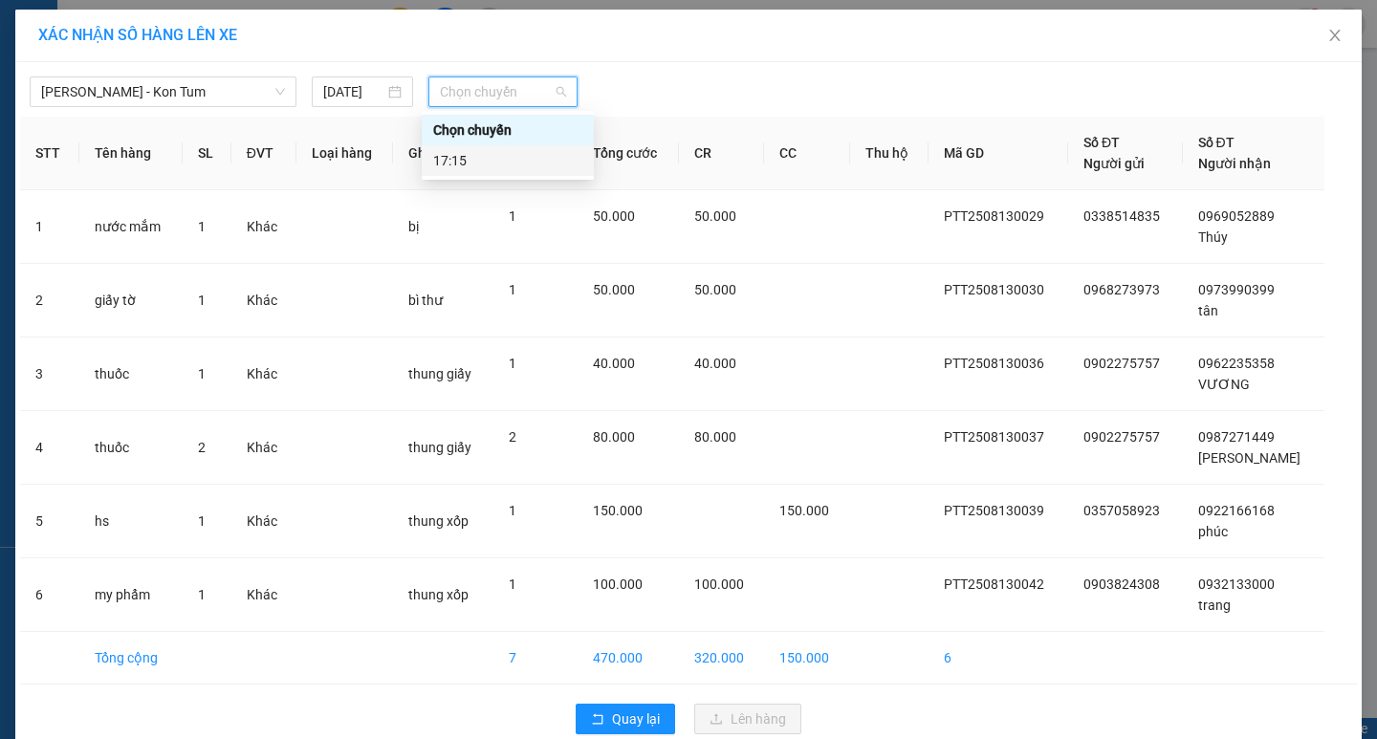
click at [509, 164] on div "17:15" at bounding box center [507, 160] width 149 height 21
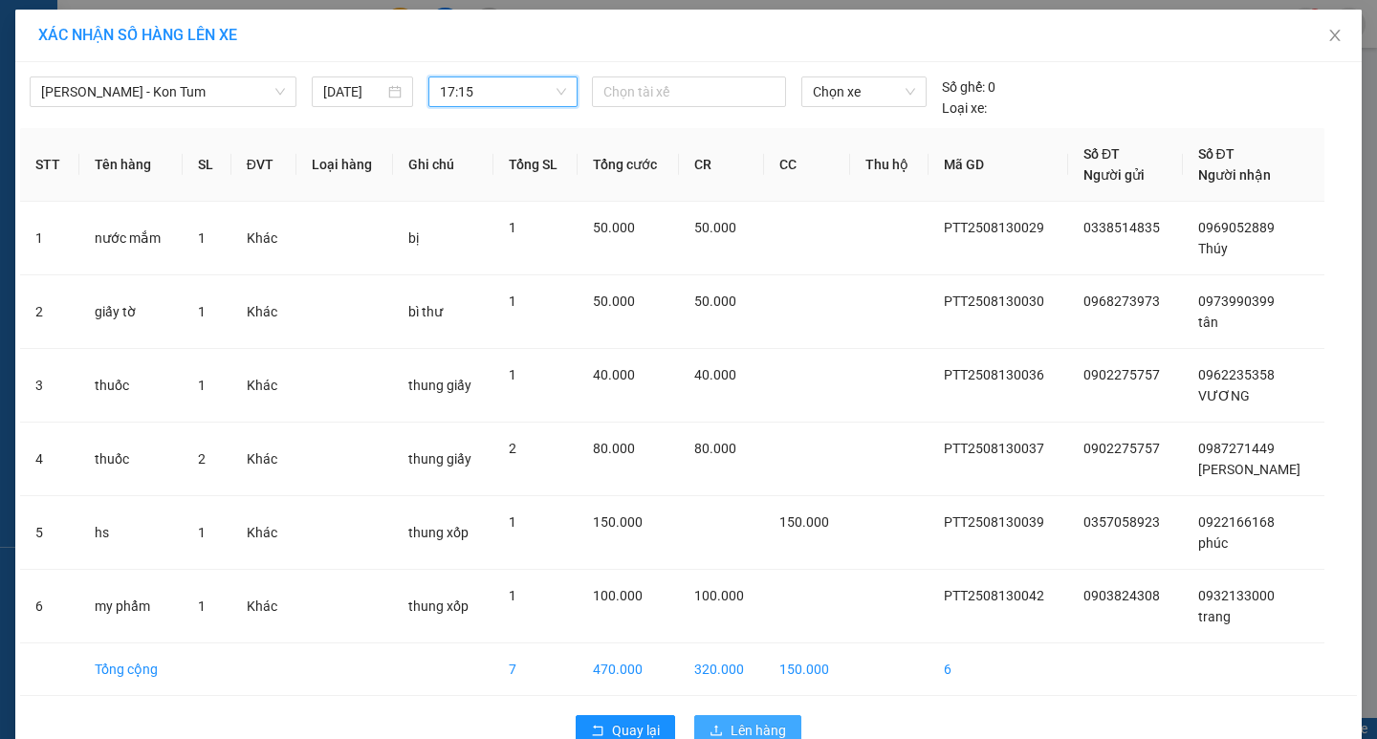
click at [732, 715] on button "Lên hàng" at bounding box center [747, 730] width 107 height 31
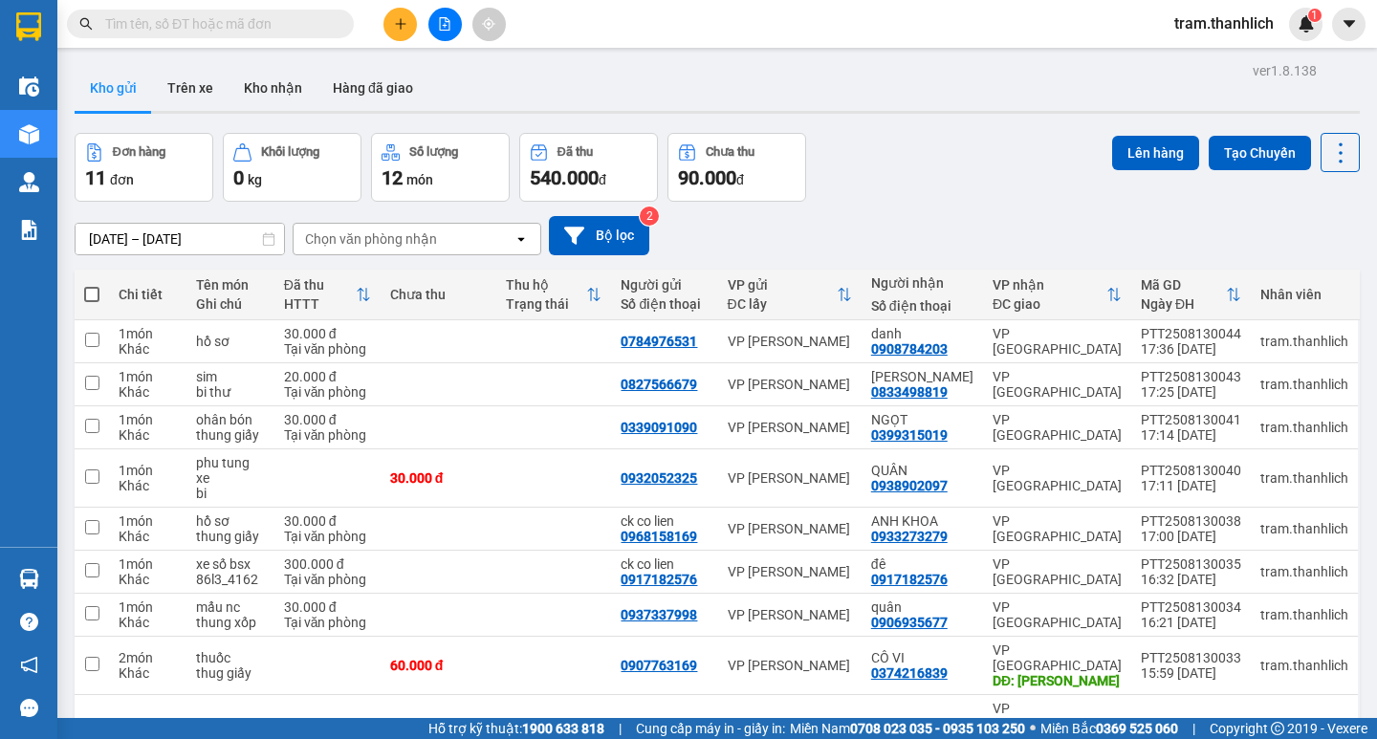
click at [92, 723] on input "checkbox" at bounding box center [92, 730] width 14 height 14
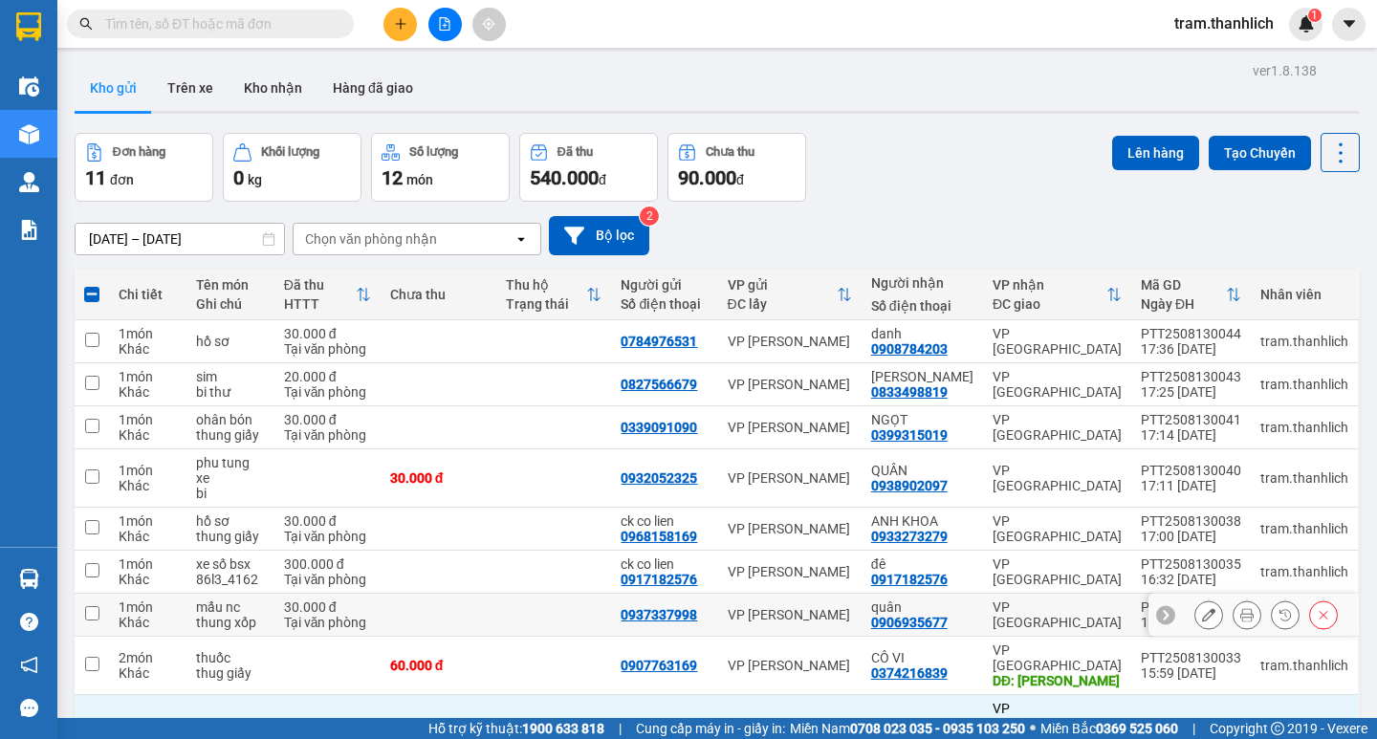
click at [90, 606] on input "checkbox" at bounding box center [92, 613] width 14 height 14
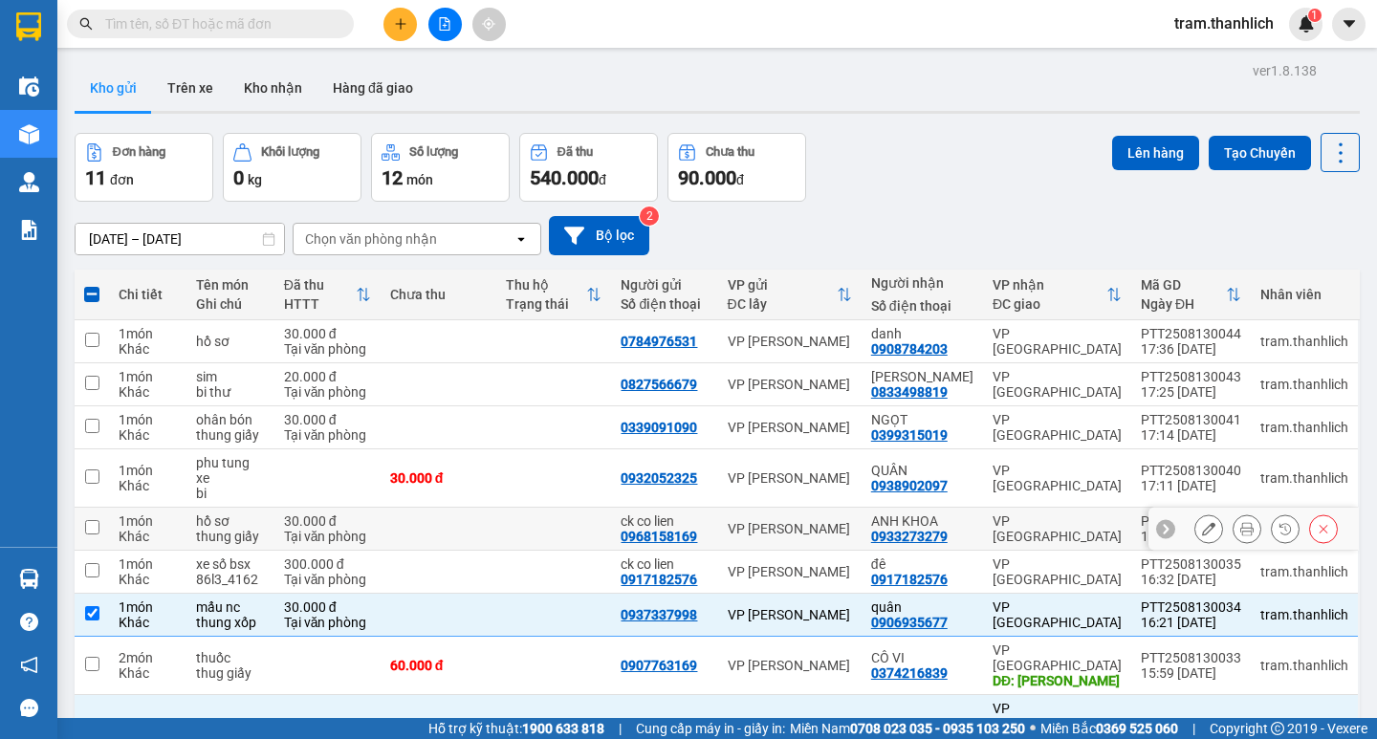
click at [96, 520] on input "checkbox" at bounding box center [92, 527] width 14 height 14
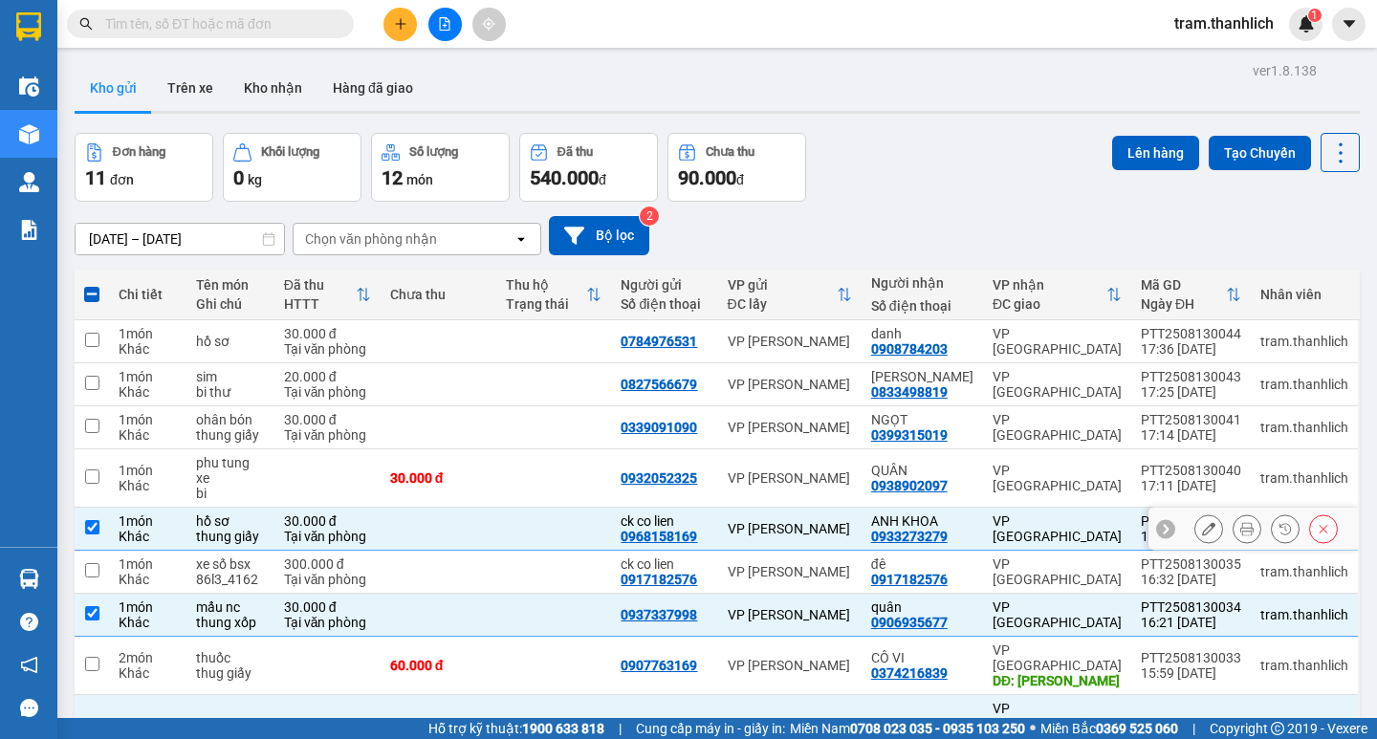
click at [77, 508] on td at bounding box center [92, 529] width 34 height 43
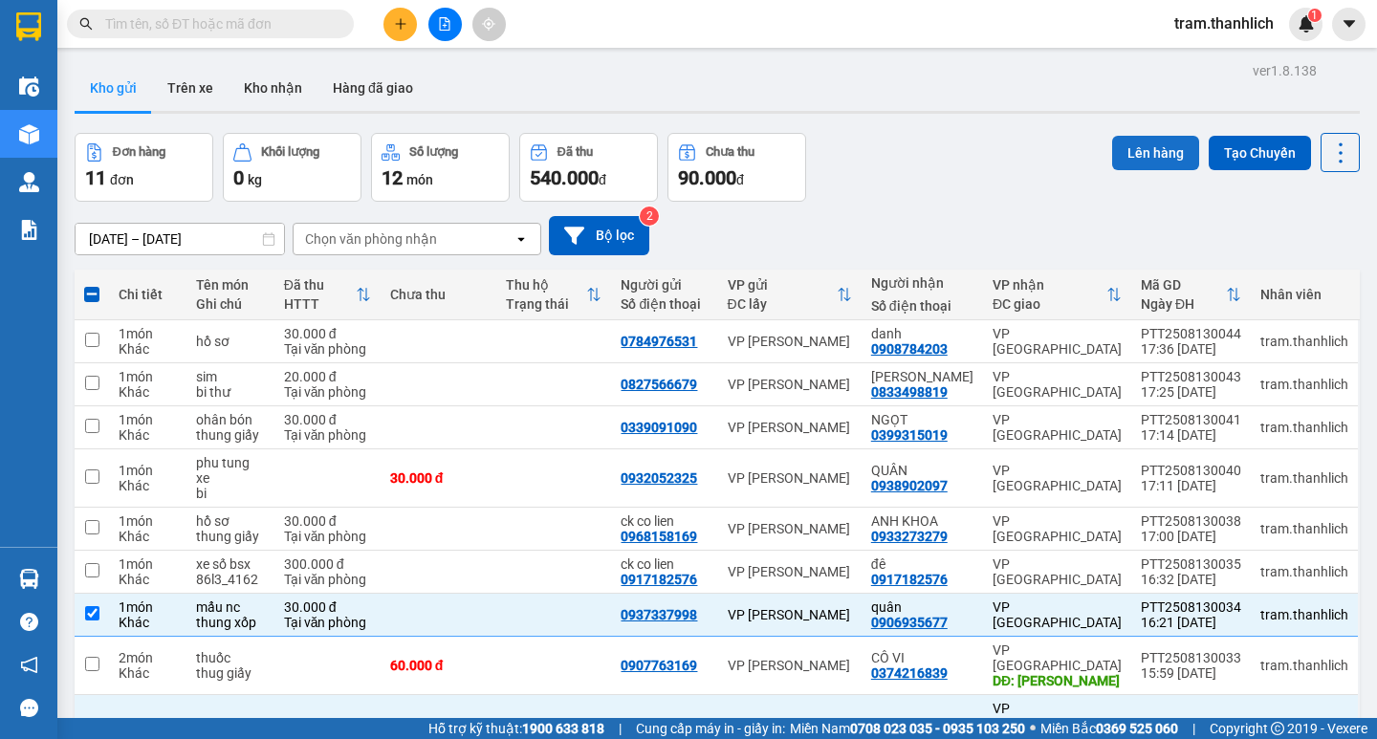
click at [1149, 151] on button "Lên hàng" at bounding box center [1155, 153] width 87 height 34
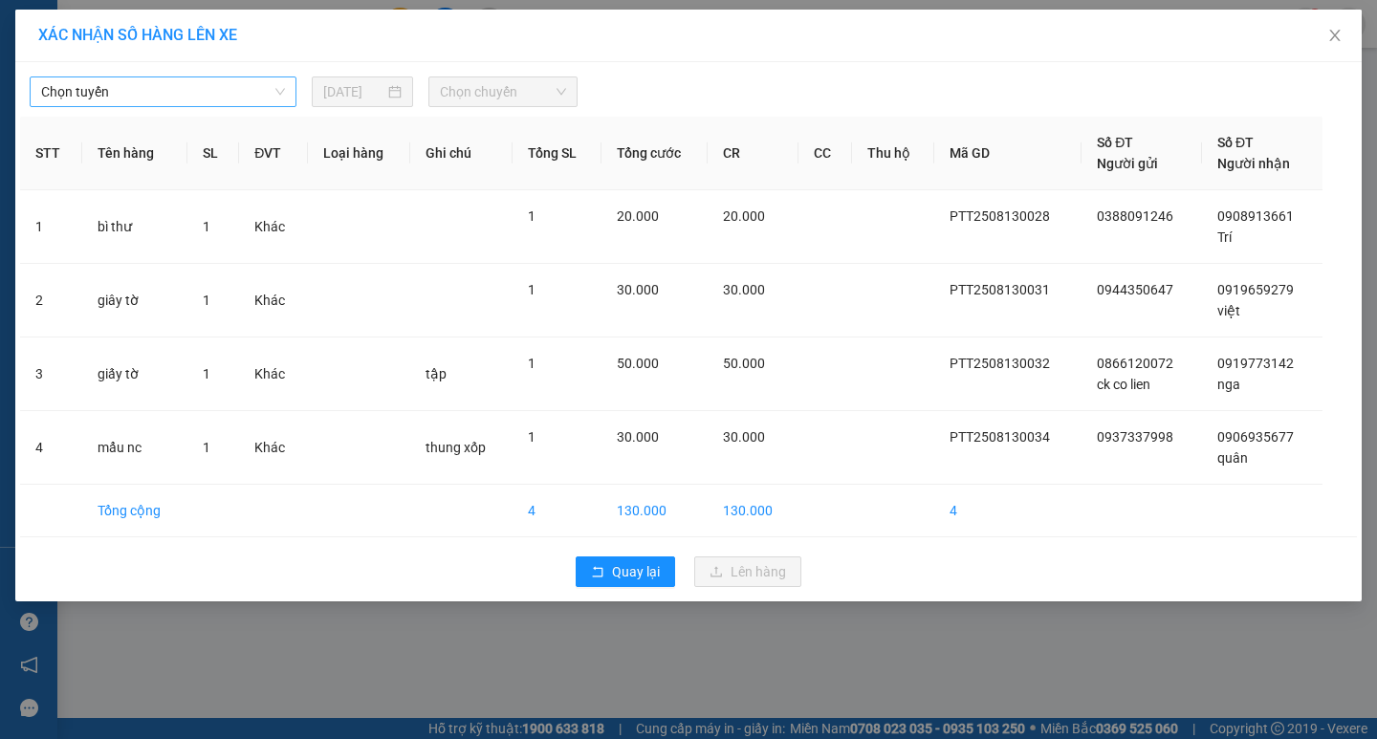
click at [104, 80] on span "Chọn tuyến" at bounding box center [163, 91] width 244 height 29
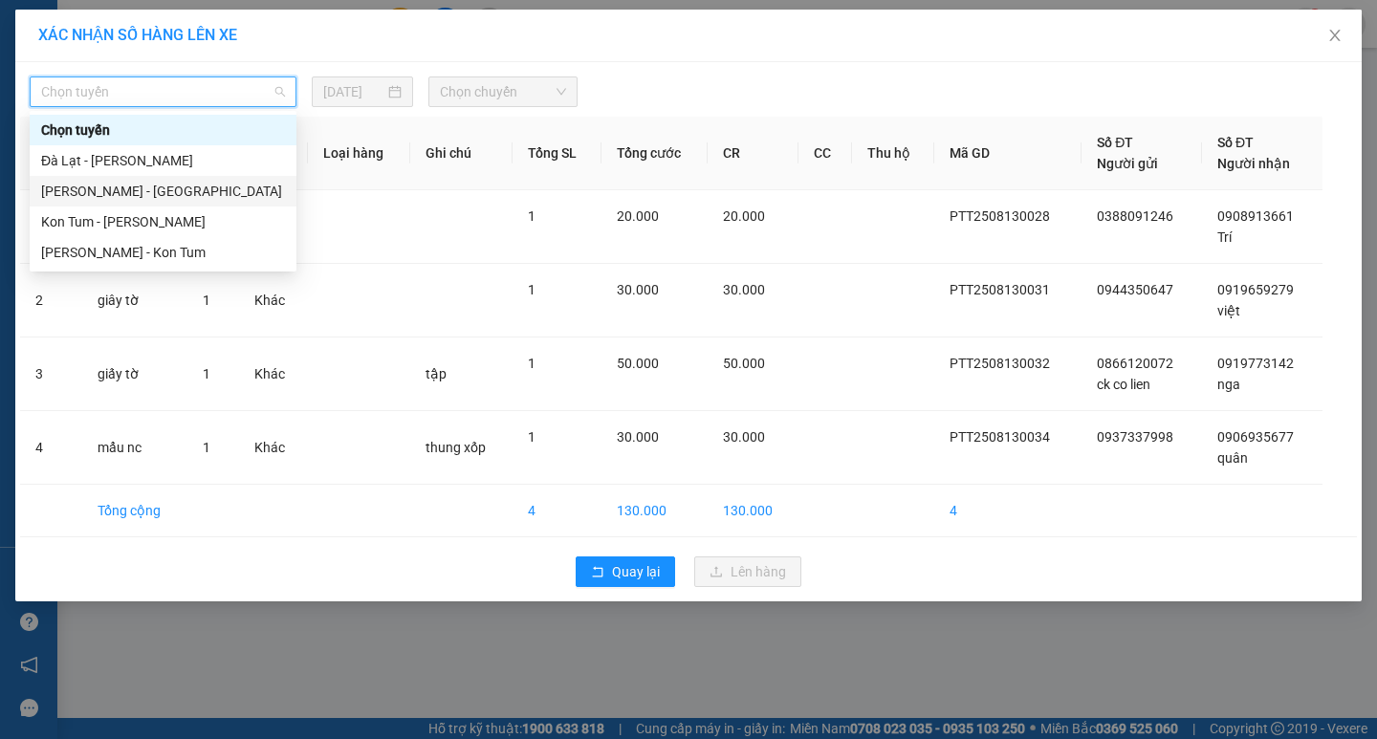
drag, startPoint x: 115, startPoint y: 192, endPoint x: 191, endPoint y: 163, distance: 82.0
click at [119, 189] on div "[PERSON_NAME] - [GEOGRAPHIC_DATA]" at bounding box center [163, 191] width 244 height 21
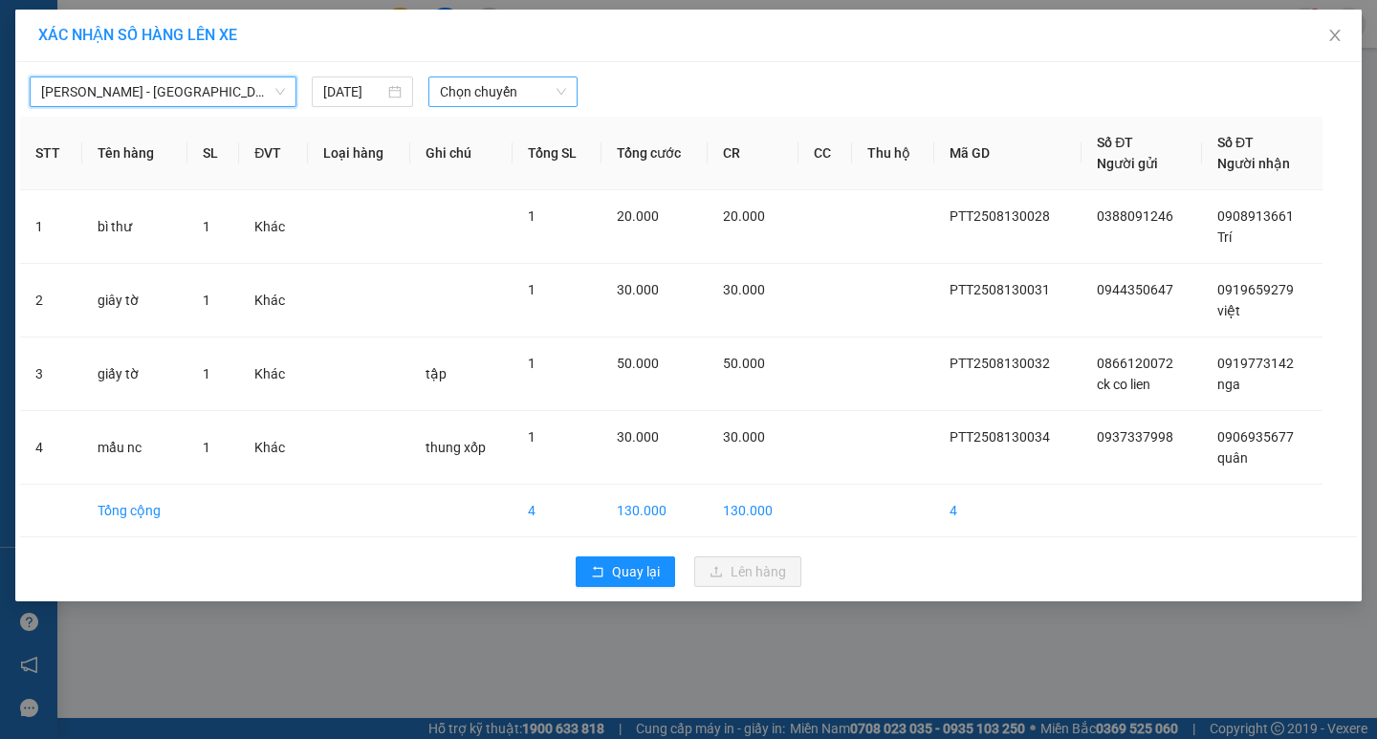
click at [502, 86] on span "Chọn chuyến" at bounding box center [503, 91] width 126 height 29
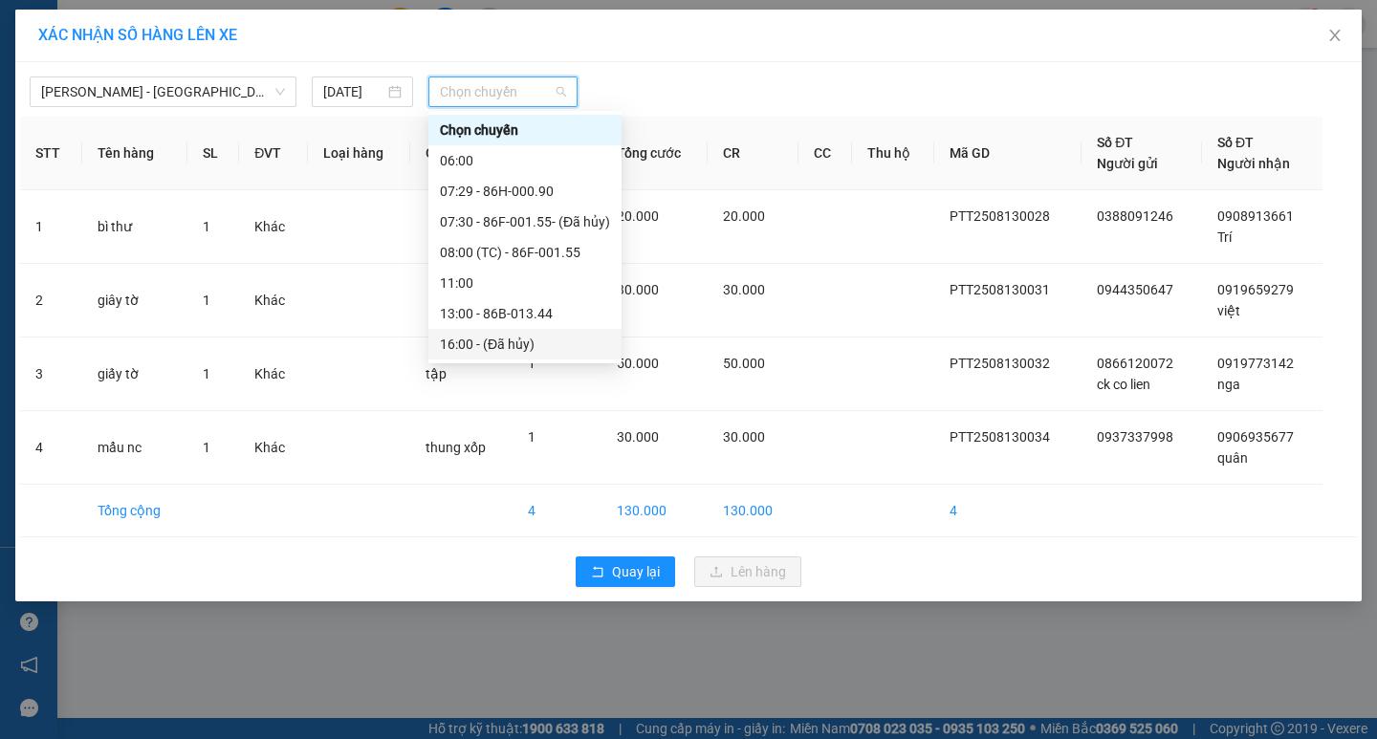
click at [559, 334] on div "16:00 - (Đã hủy)" at bounding box center [525, 344] width 170 height 21
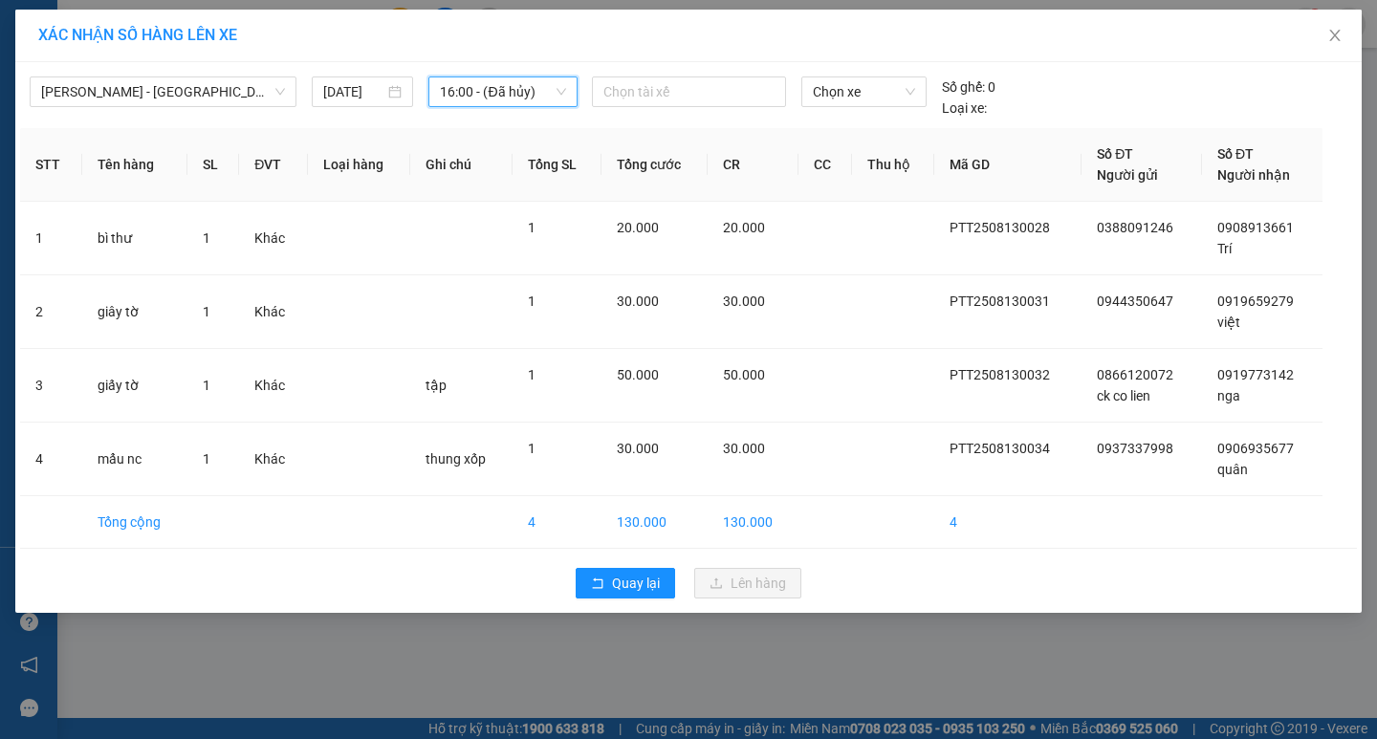
click at [499, 96] on span "16:00 - (Đã hủy)" at bounding box center [503, 91] width 126 height 29
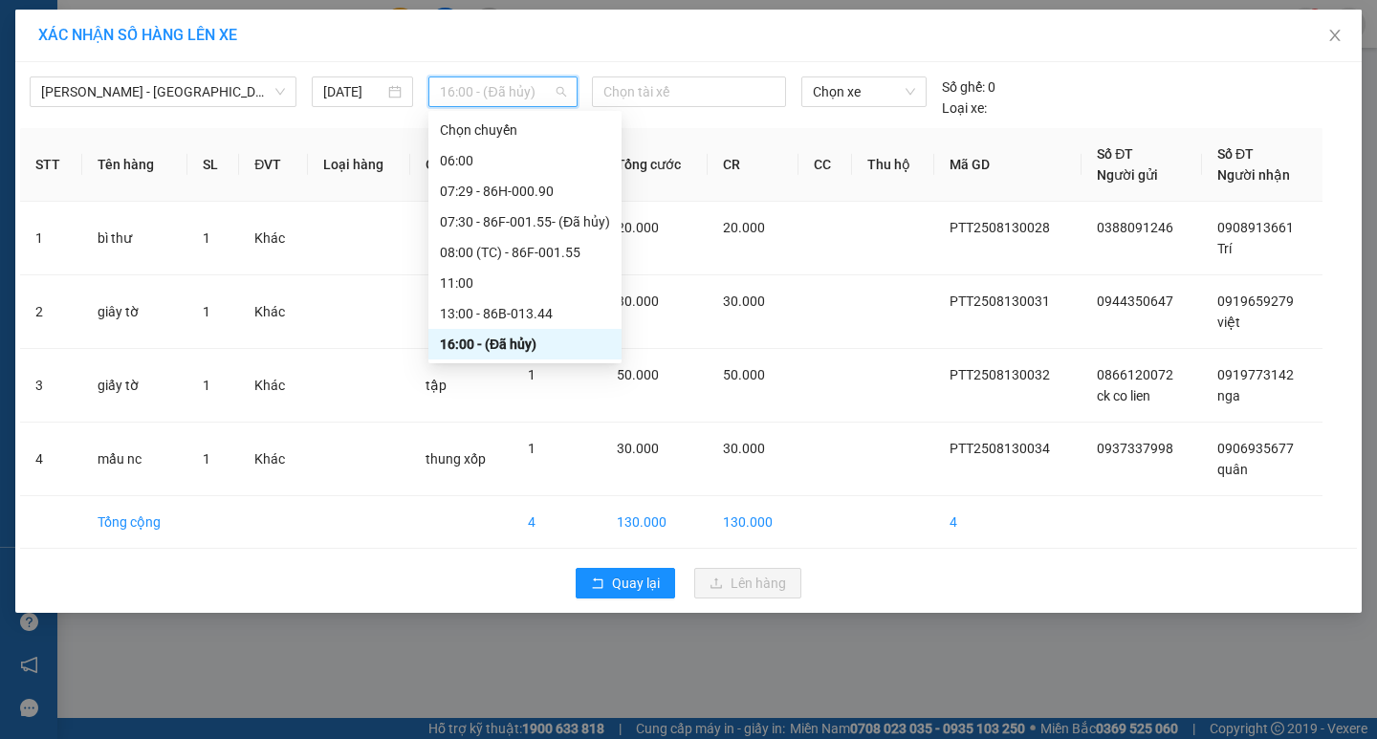
click at [539, 346] on div "16:00 - (Đã hủy)" at bounding box center [525, 344] width 170 height 21
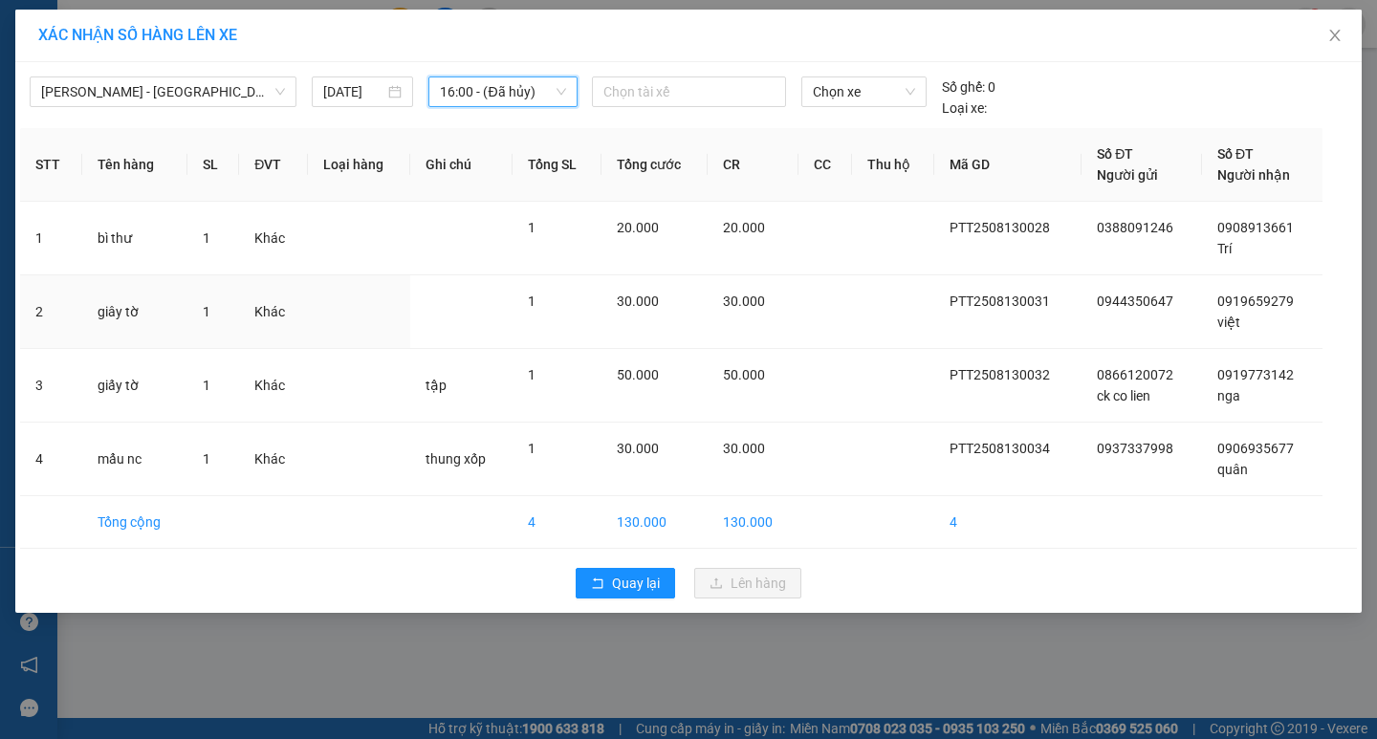
click at [539, 346] on td "1" at bounding box center [557, 312] width 89 height 74
click at [540, 81] on span "16:00 - (Đã hủy)" at bounding box center [503, 91] width 126 height 29
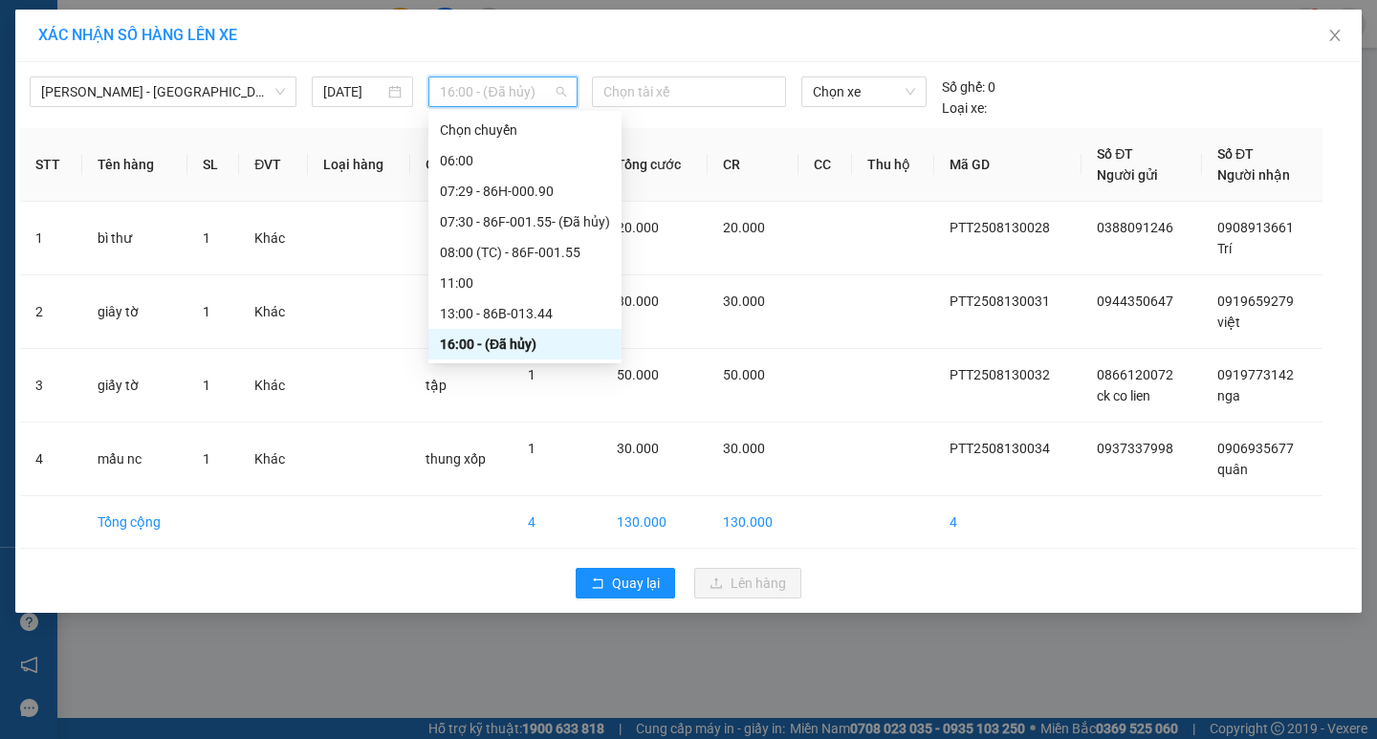
click at [528, 364] on div "16:30" at bounding box center [525, 374] width 170 height 21
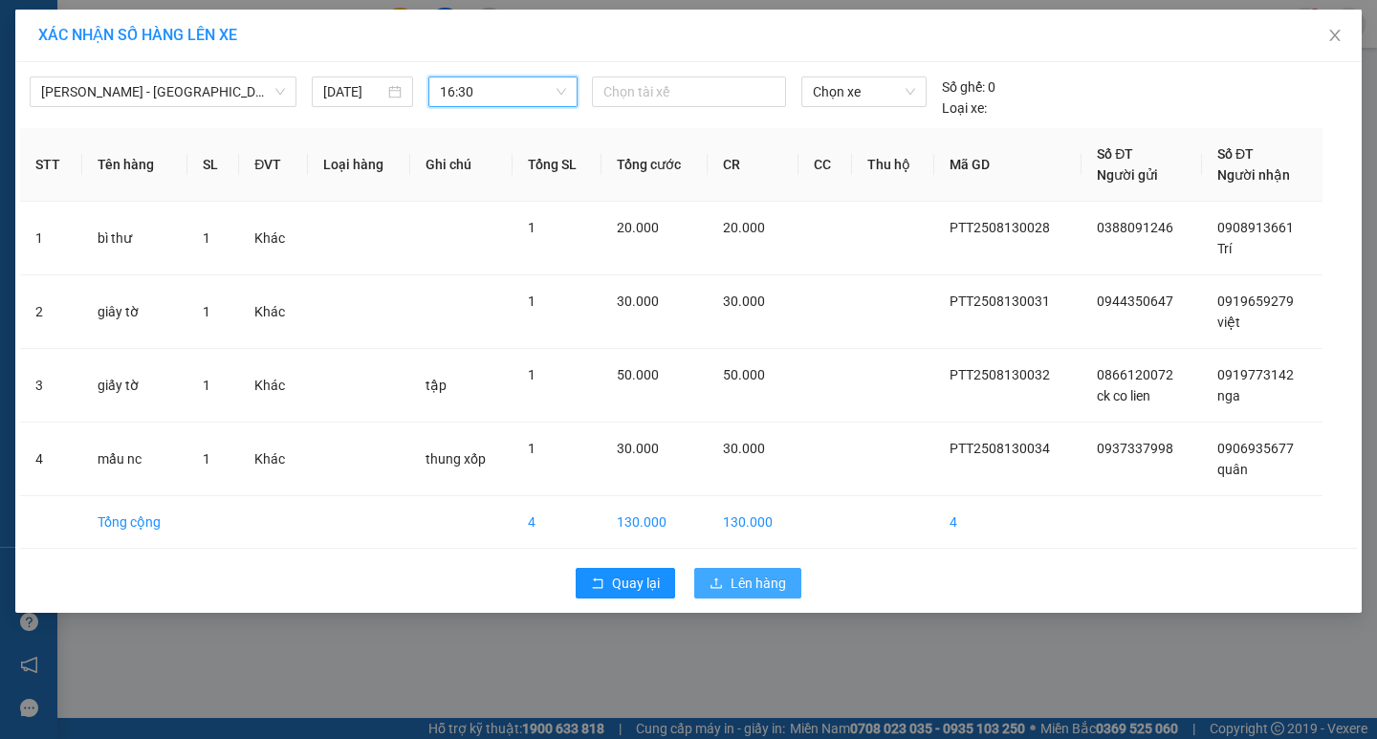
click at [739, 581] on span "Lên hàng" at bounding box center [758, 583] width 55 height 21
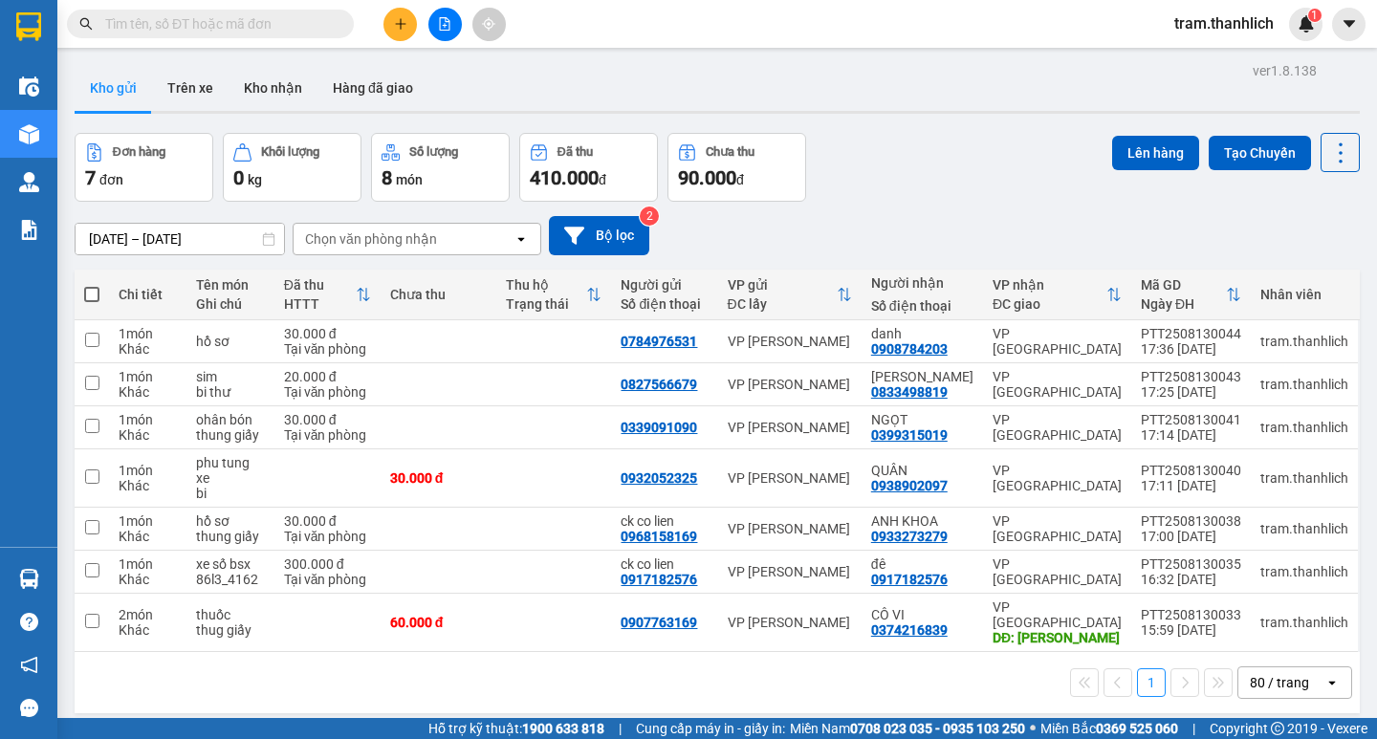
click at [385, 23] on button at bounding box center [399, 24] width 33 height 33
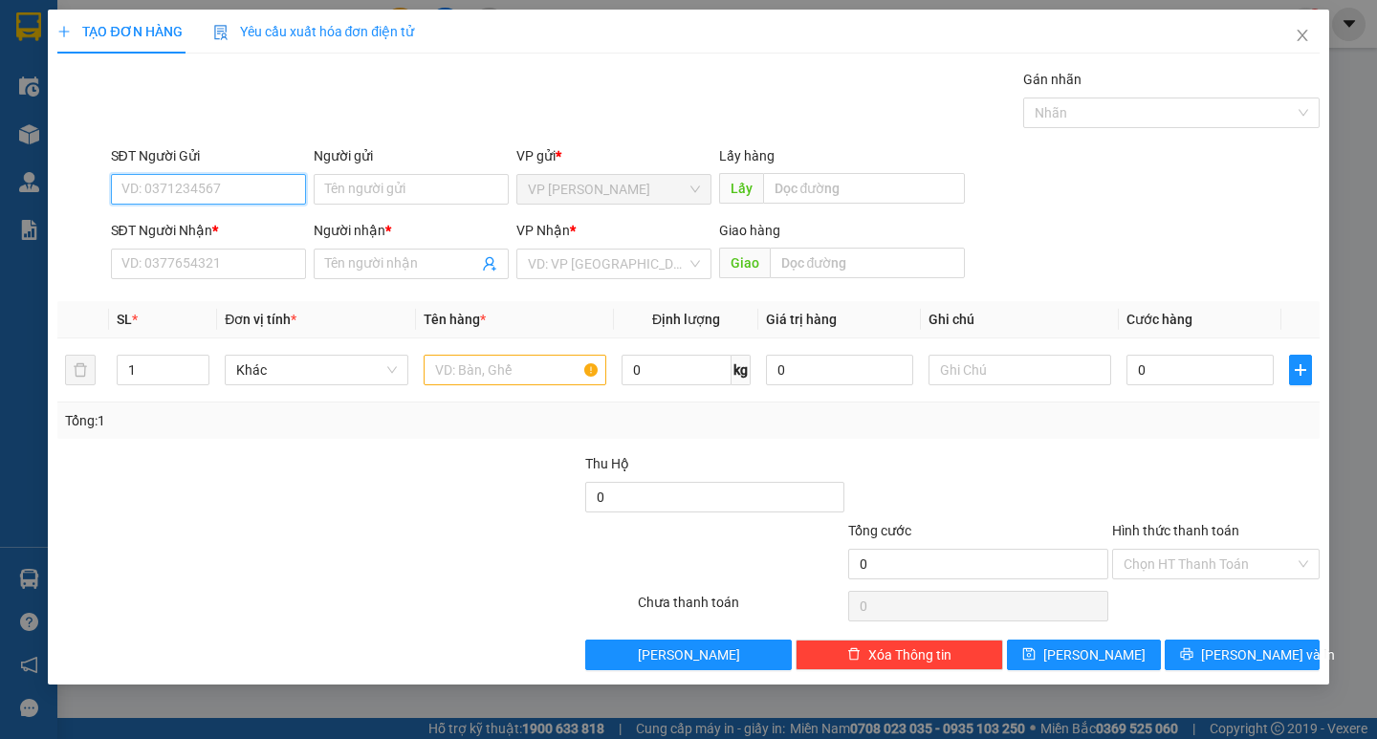
click at [231, 191] on input "SĐT Người Gửi" at bounding box center [208, 189] width 195 height 31
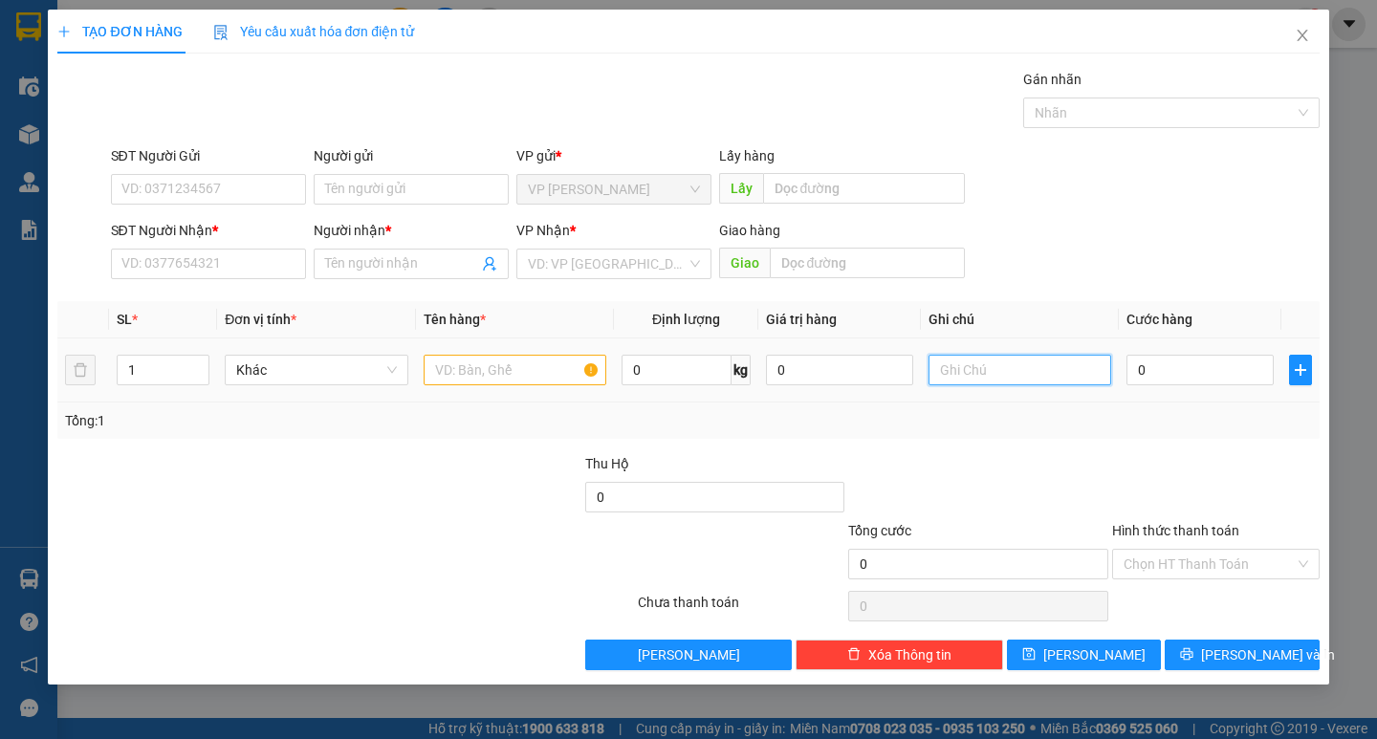
click at [985, 369] on input "text" at bounding box center [1020, 370] width 183 height 31
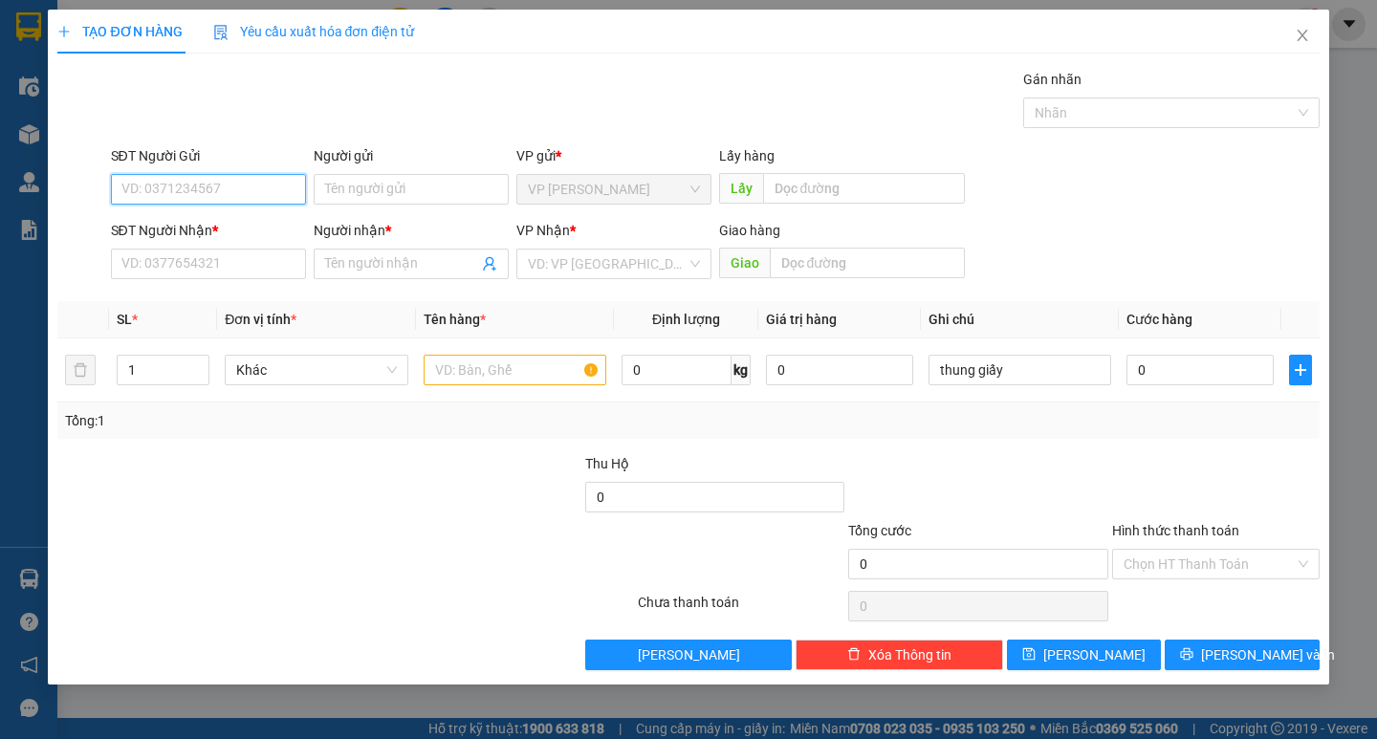
click at [271, 184] on input "SĐT Người Gửi" at bounding box center [208, 189] width 195 height 31
click at [222, 185] on input "SĐT Người Gửi" at bounding box center [208, 189] width 195 height 31
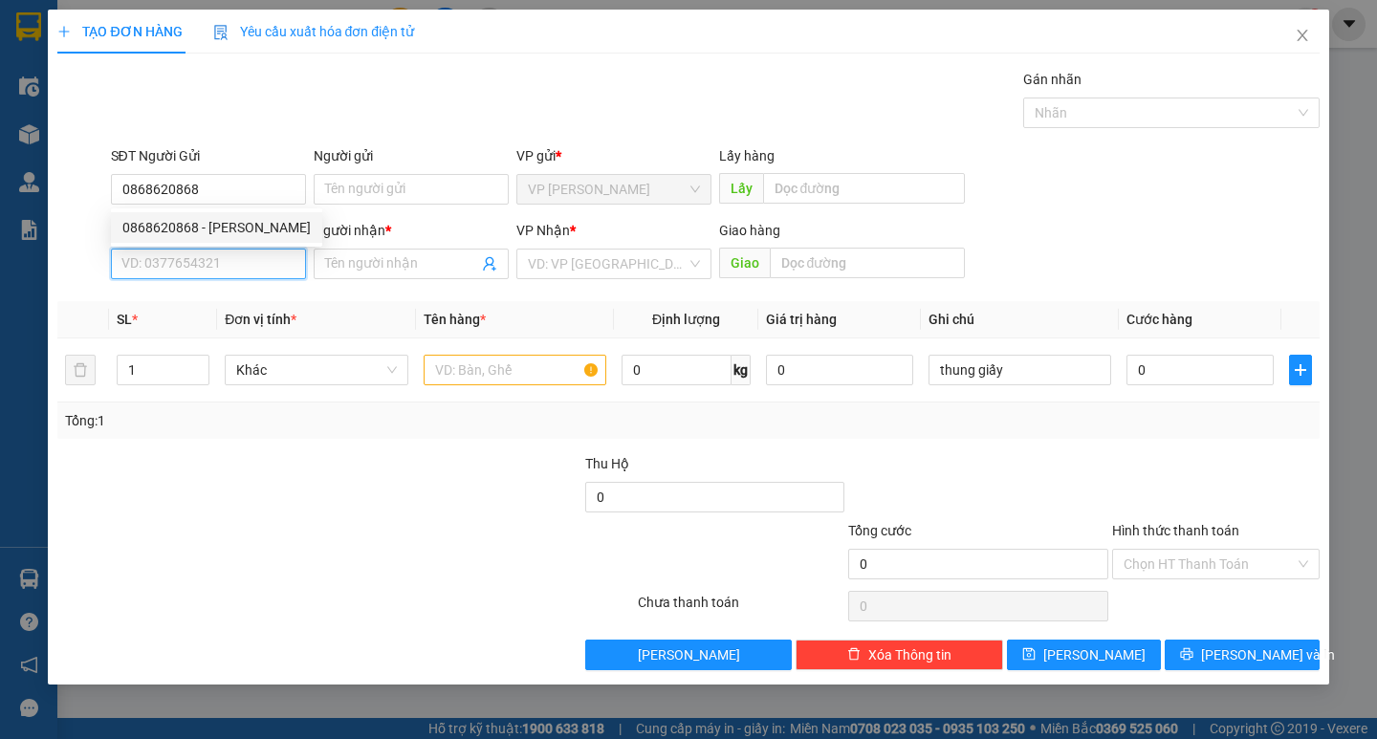
click at [238, 266] on input "SĐT Người Nhận *" at bounding box center [208, 264] width 195 height 31
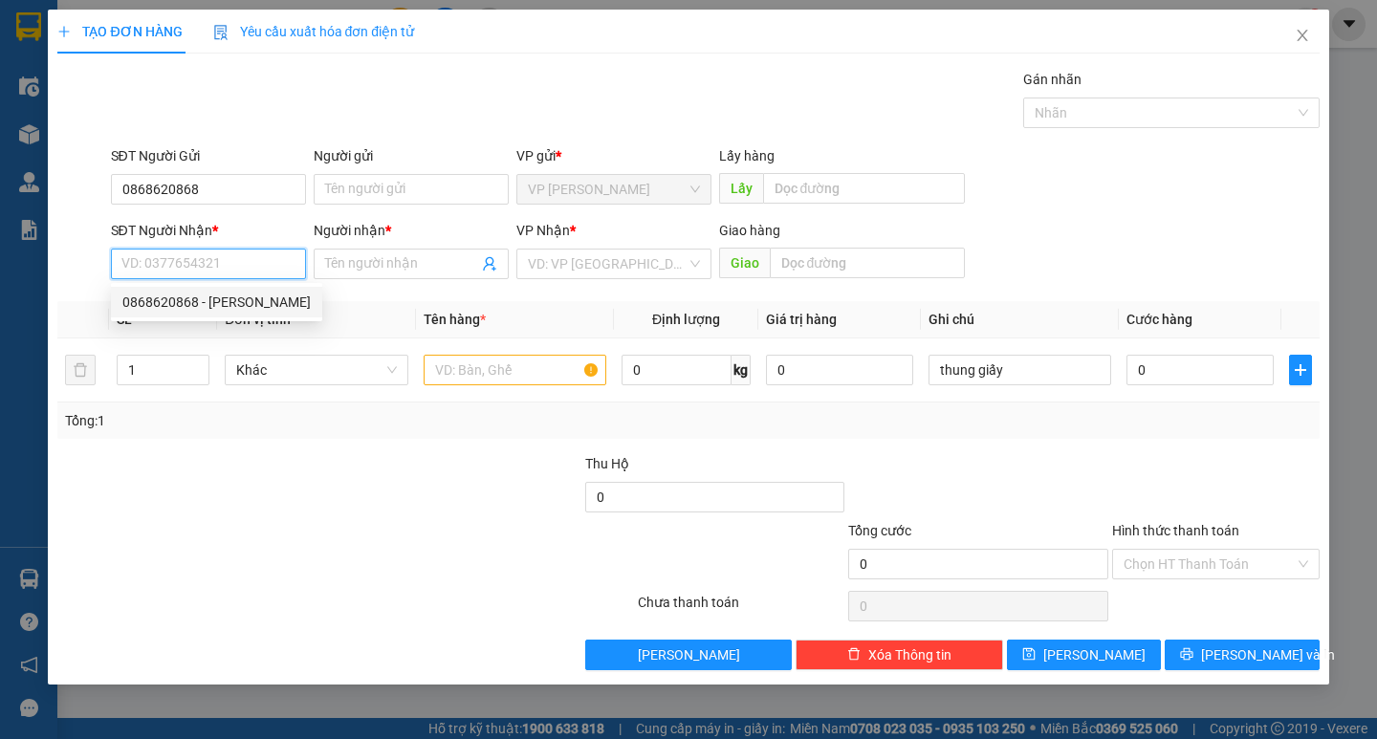
click at [233, 300] on div "0868620868 - [PERSON_NAME]" at bounding box center [216, 302] width 188 height 21
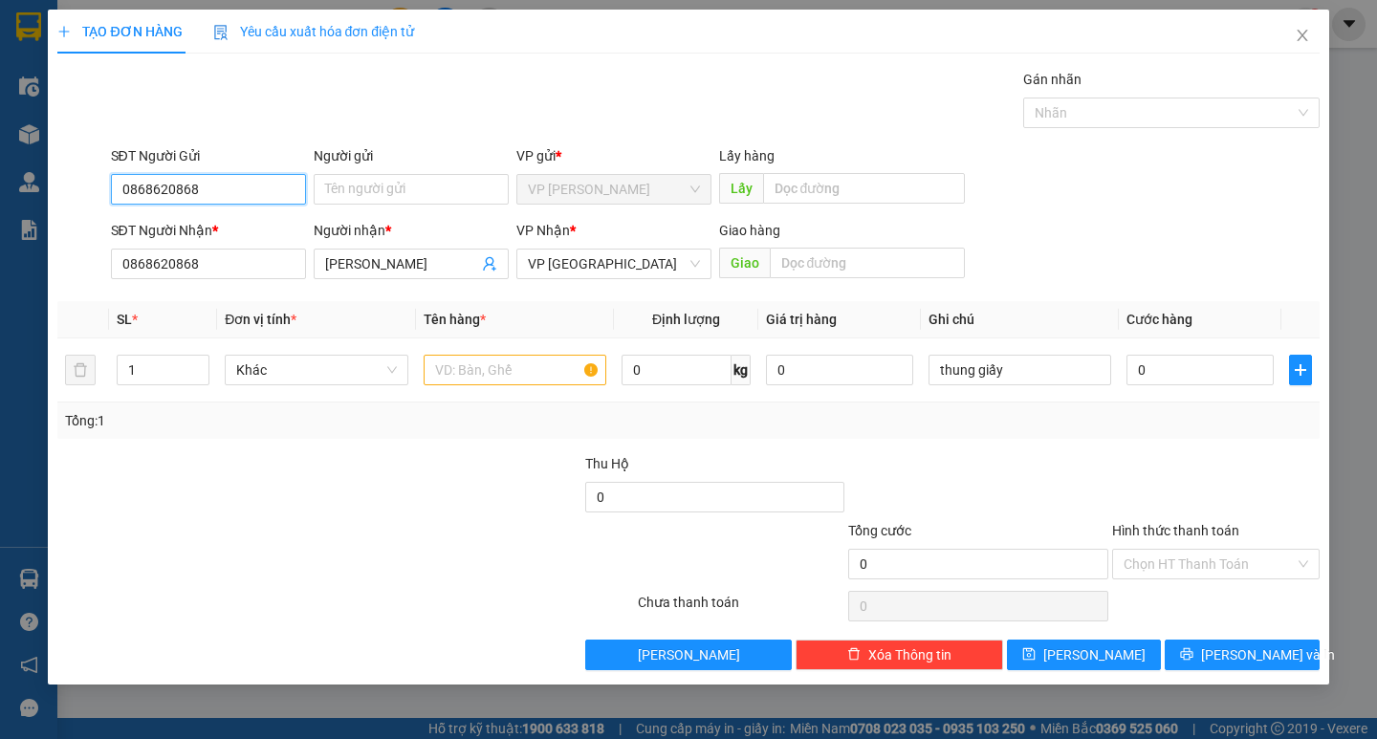
click at [217, 182] on input "0868620868" at bounding box center [208, 189] width 195 height 31
click at [565, 361] on input "text" at bounding box center [515, 370] width 183 height 31
click at [1126, 374] on td "0" at bounding box center [1200, 371] width 163 height 64
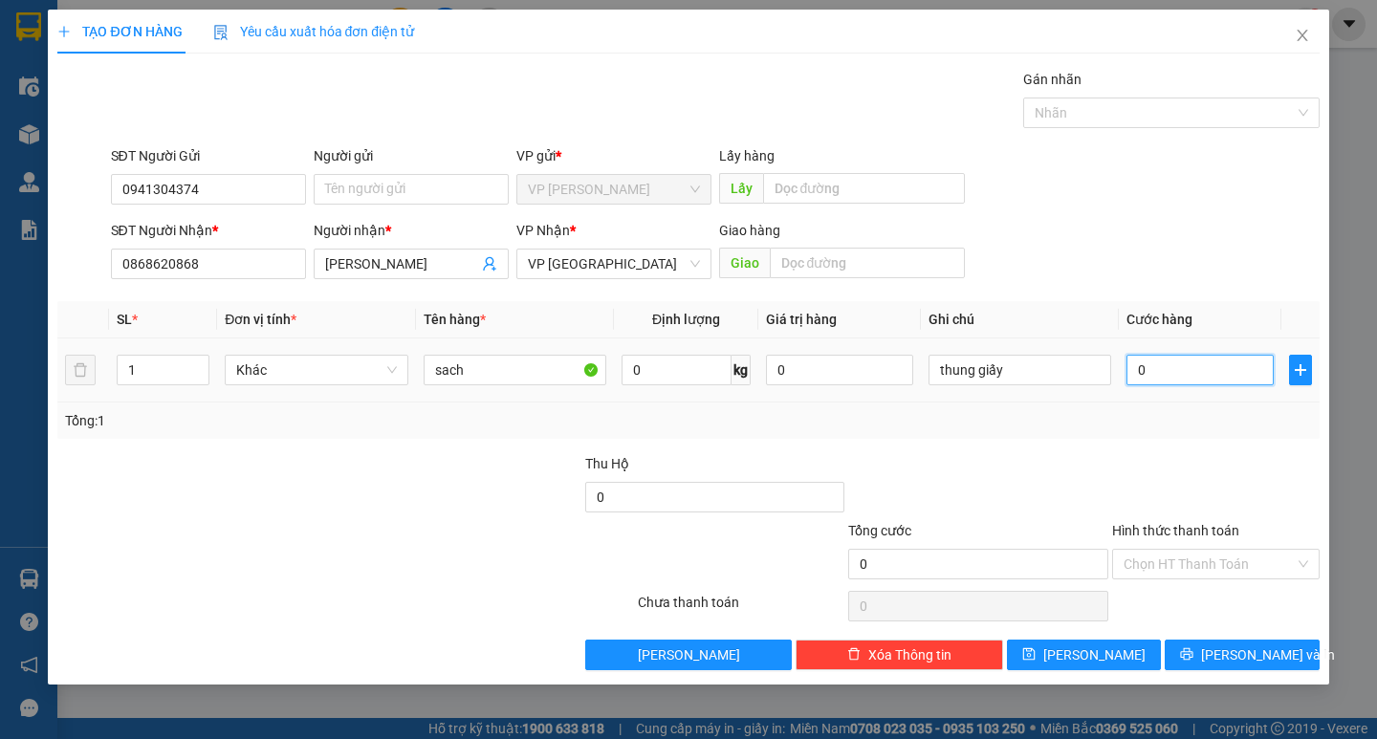
click at [1203, 360] on input "0" at bounding box center [1199, 370] width 147 height 31
click at [1222, 652] on button "[PERSON_NAME] và In" at bounding box center [1242, 655] width 154 height 31
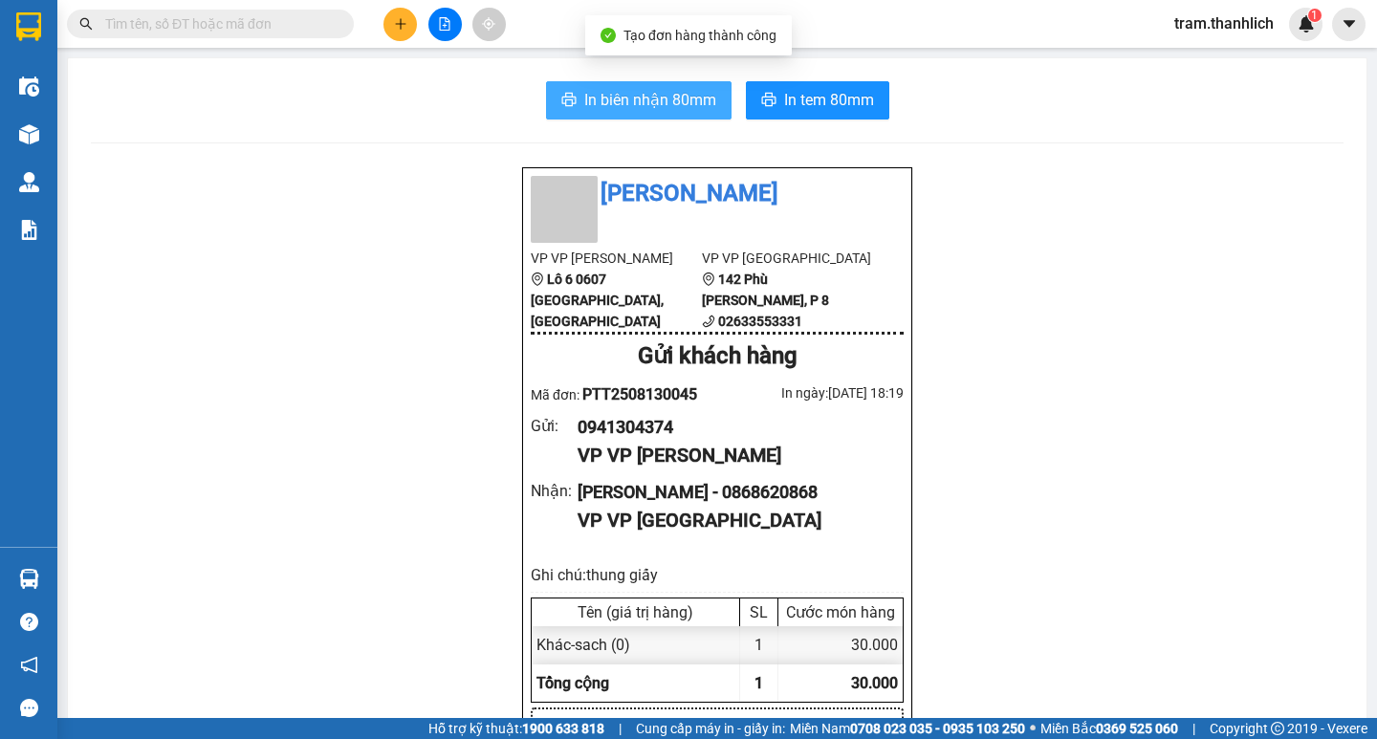
click at [647, 112] on span "In biên nhận 80mm" at bounding box center [650, 100] width 132 height 24
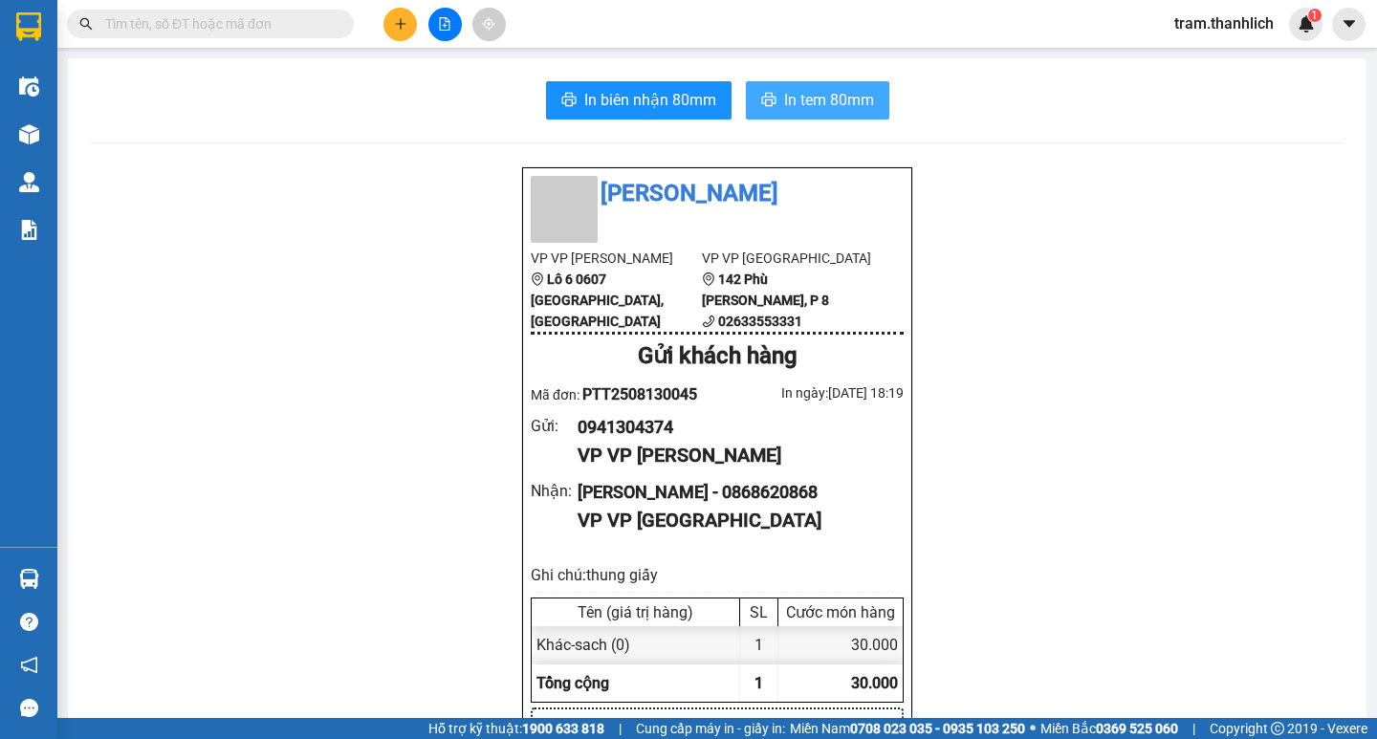
click at [841, 97] on span "In tem 80mm" at bounding box center [829, 100] width 90 height 24
